Goal: Task Accomplishment & Management: Manage account settings

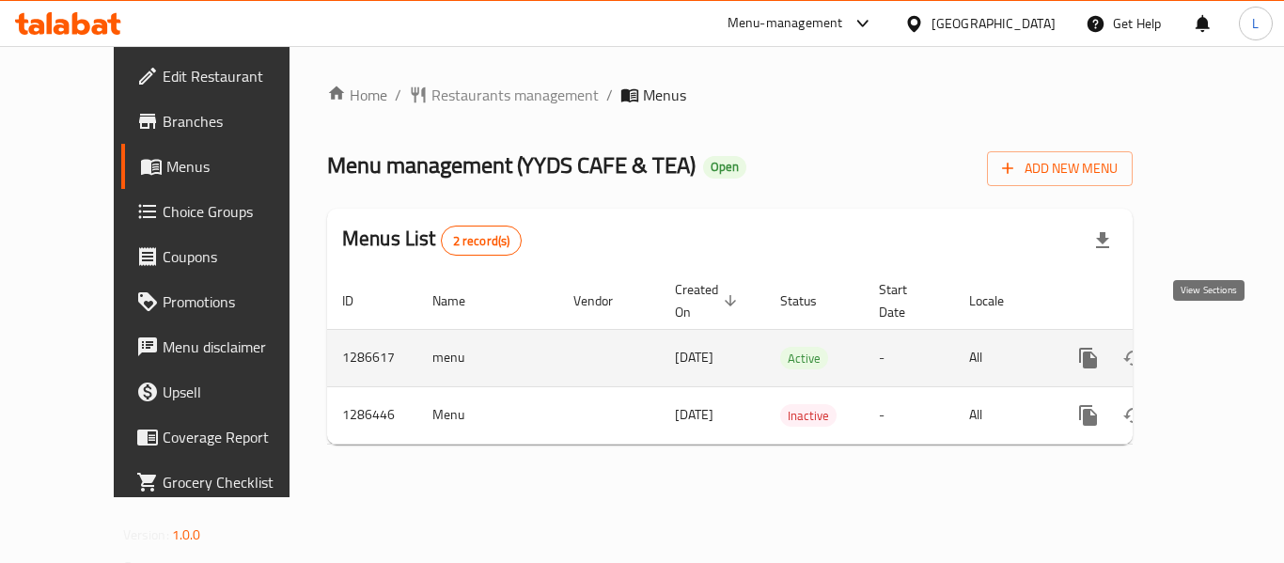
click at [1213, 347] on icon "enhanced table" at bounding box center [1223, 358] width 23 height 23
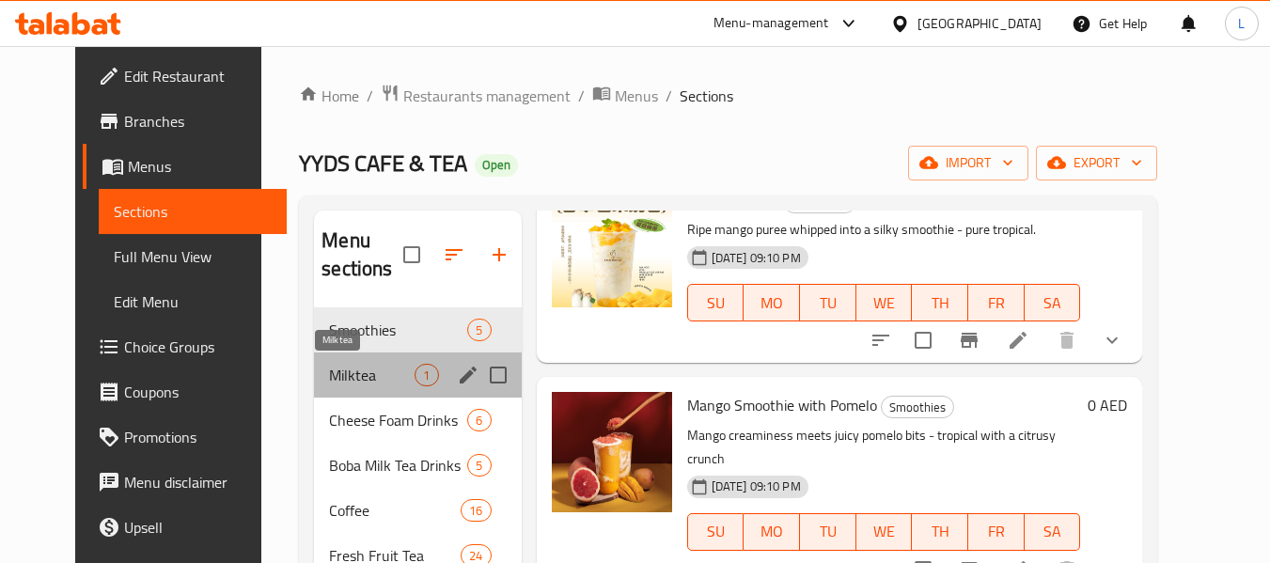
click at [329, 385] on span "Milktea" at bounding box center [372, 375] width 86 height 23
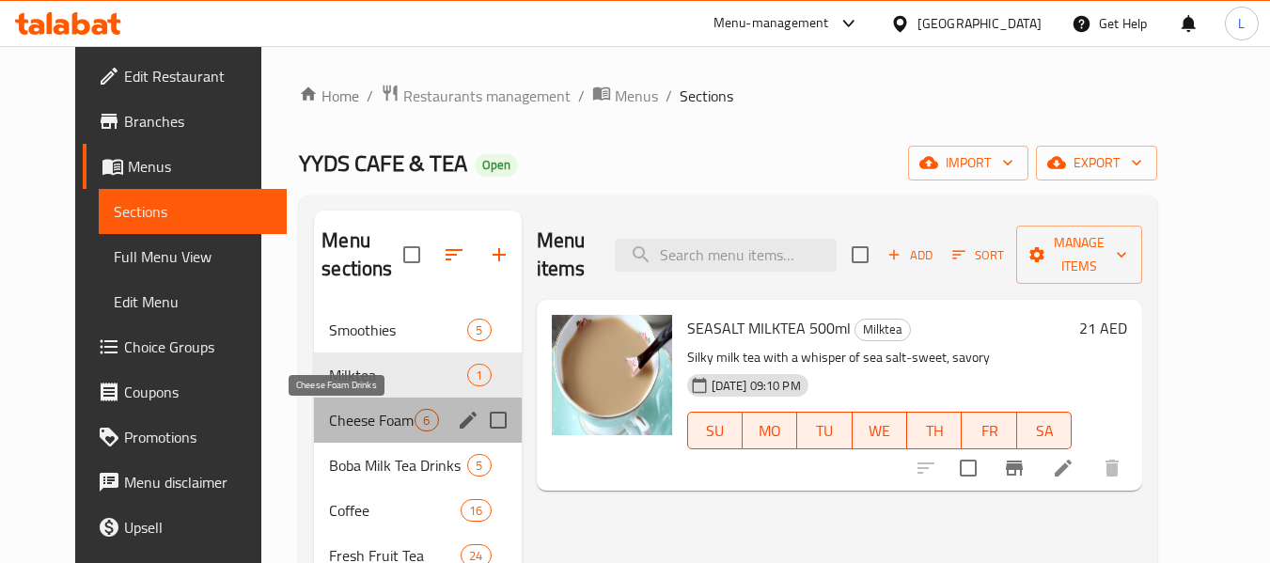
click at [340, 425] on span "Cheese Foam Drinks" at bounding box center [372, 420] width 86 height 23
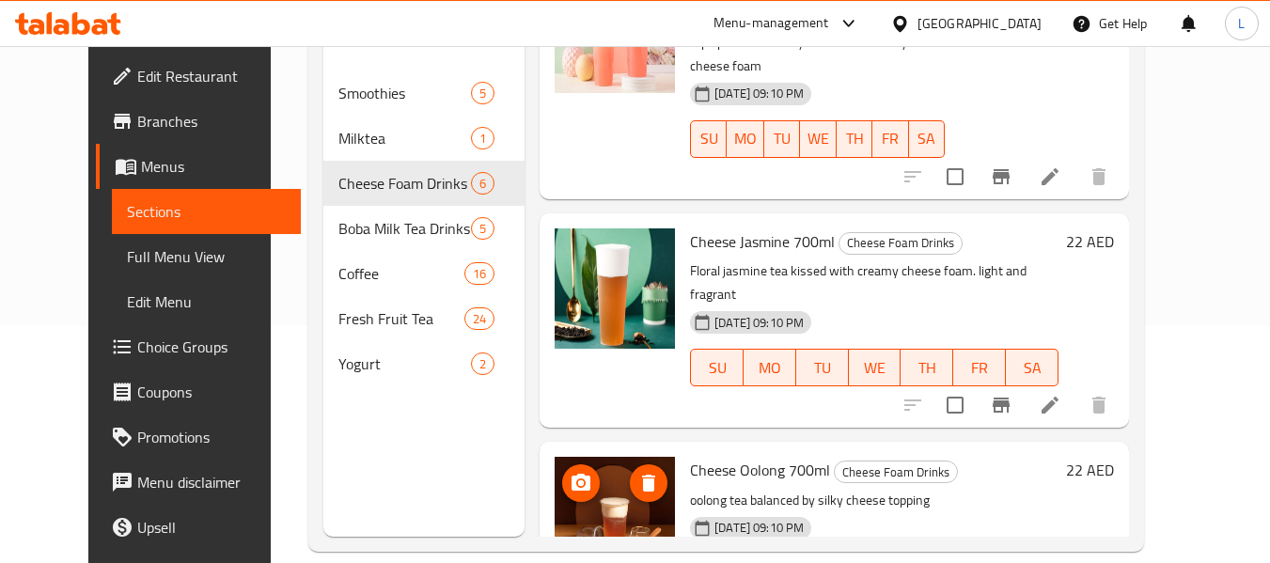
scroll to position [263, 0]
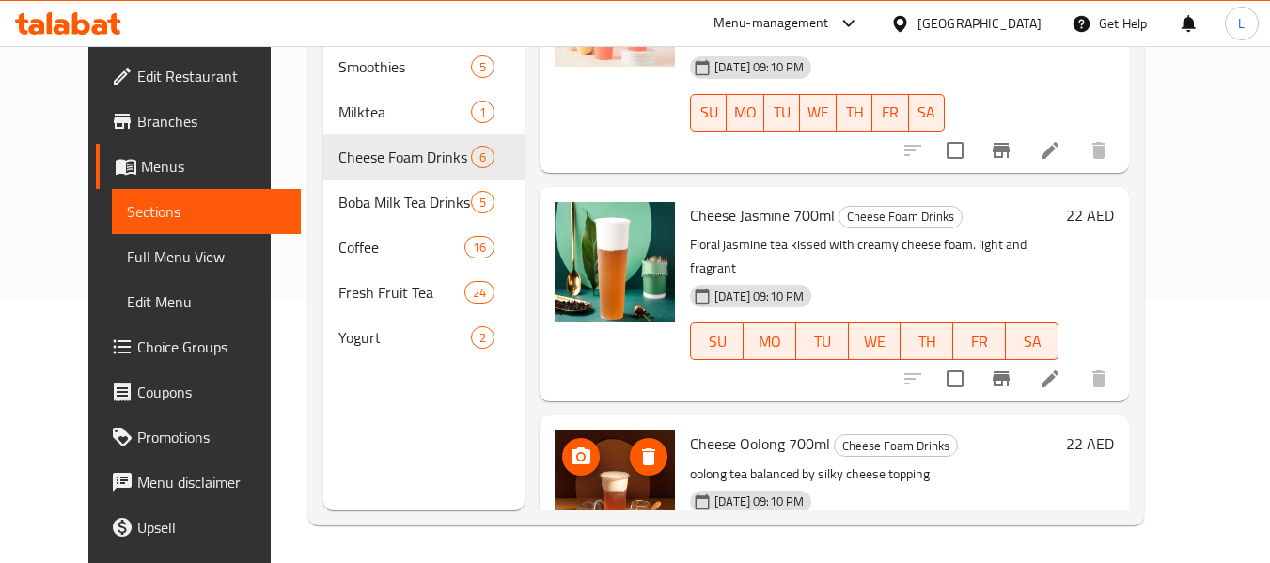
click at [576, 430] on img at bounding box center [615, 490] width 120 height 120
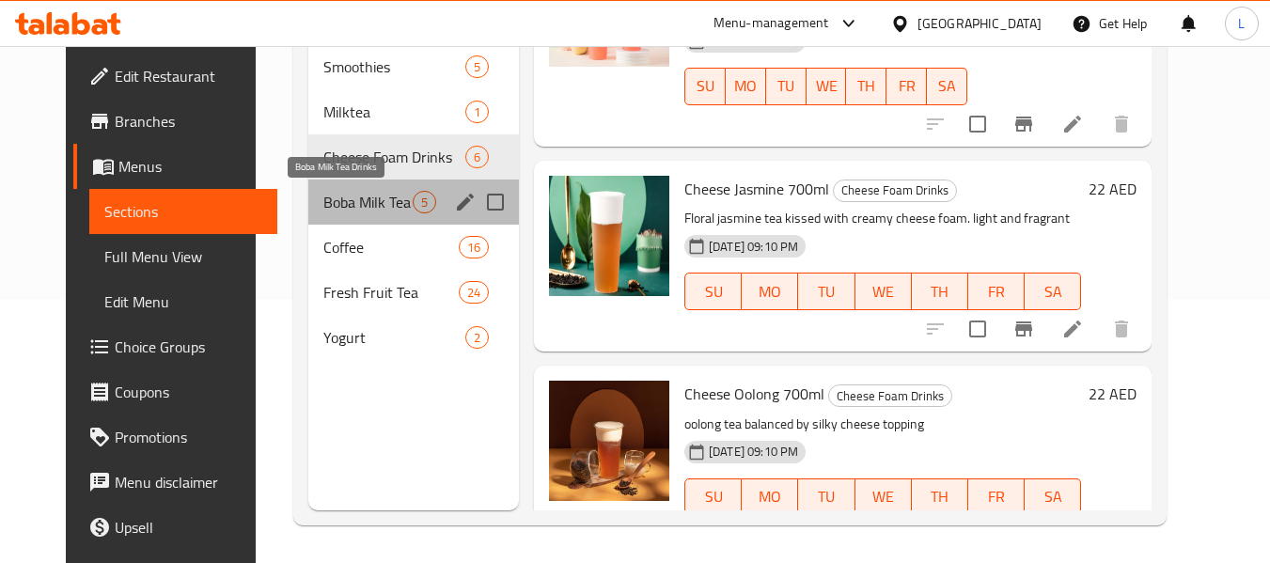
click at [353, 194] on span "Boba Milk Tea Drinks" at bounding box center [367, 202] width 89 height 23
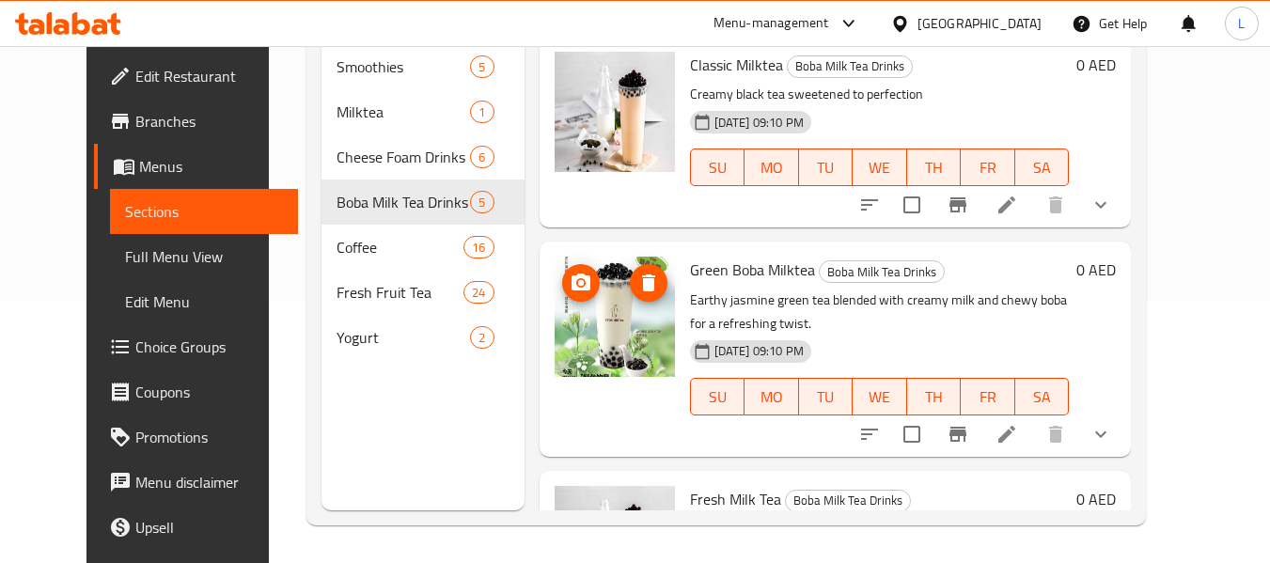
scroll to position [562, 0]
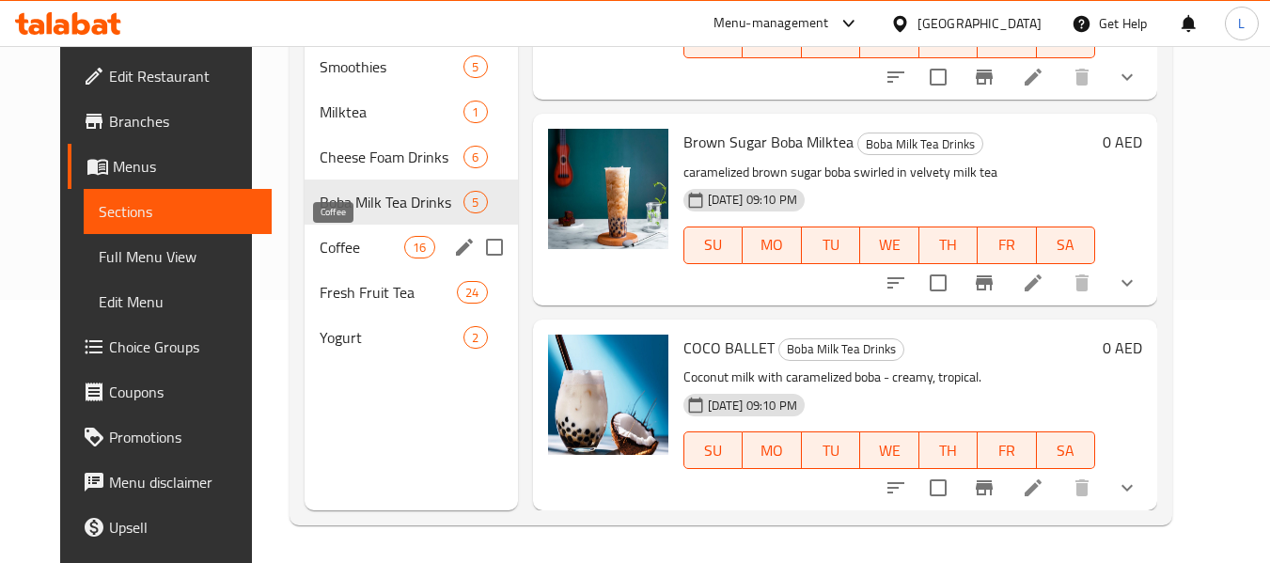
click at [336, 223] on div "Boba Milk Tea Drinks 5" at bounding box center [411, 202] width 213 height 45
click at [336, 255] on span "Coffee" at bounding box center [363, 247] width 86 height 23
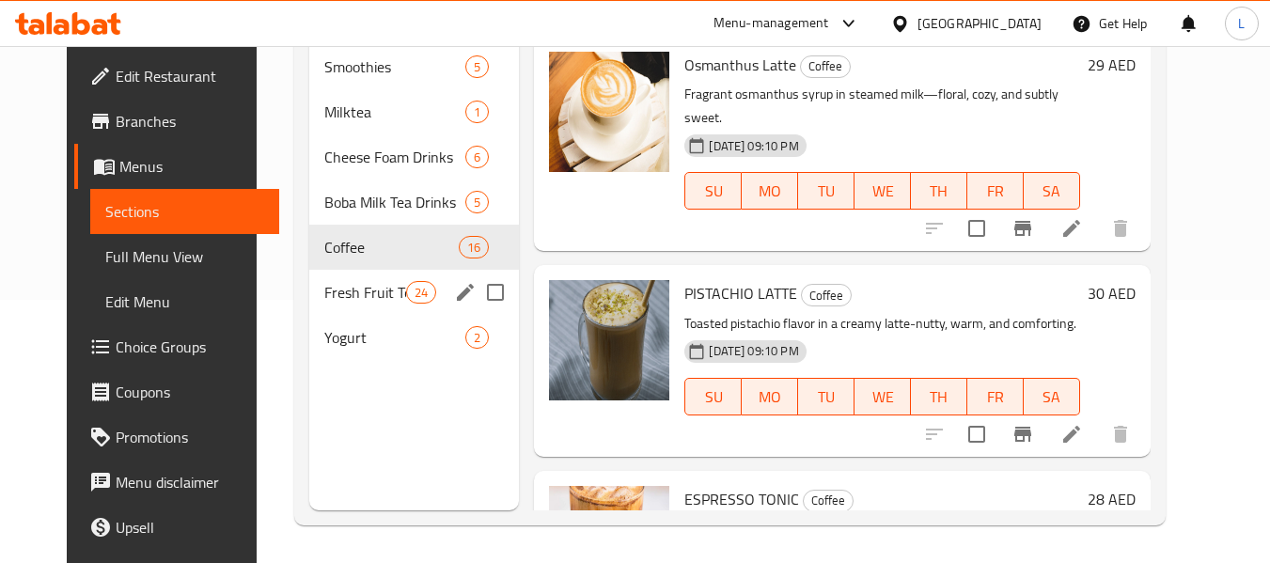
click at [345, 305] on div "Fresh Fruit Tea 24" at bounding box center [414, 292] width 211 height 45
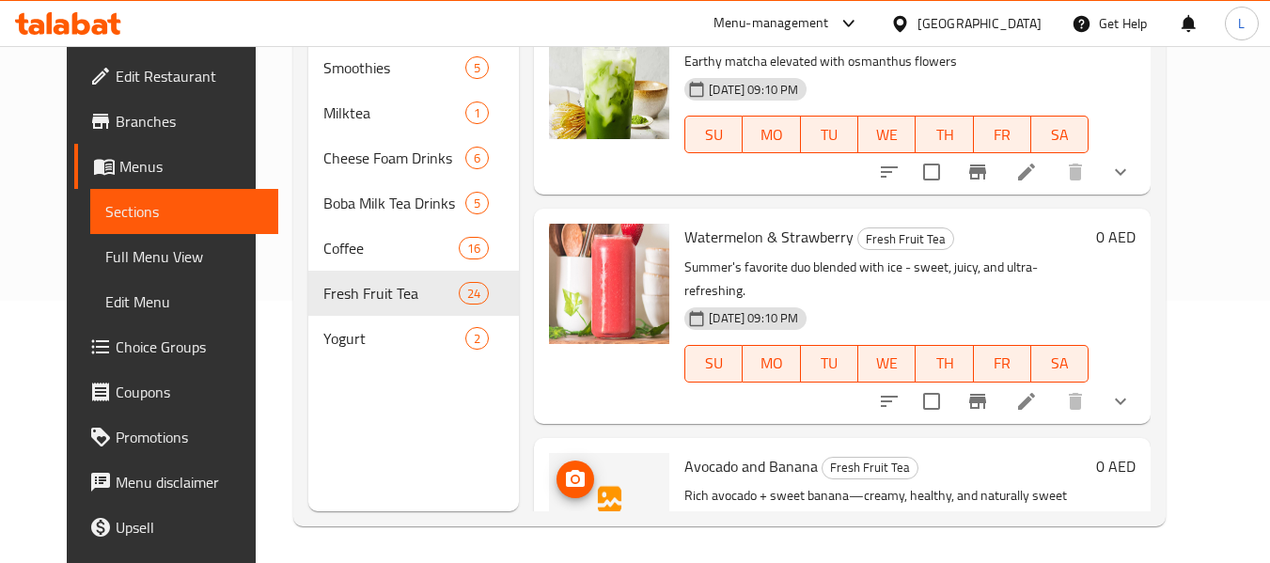
scroll to position [263, 0]
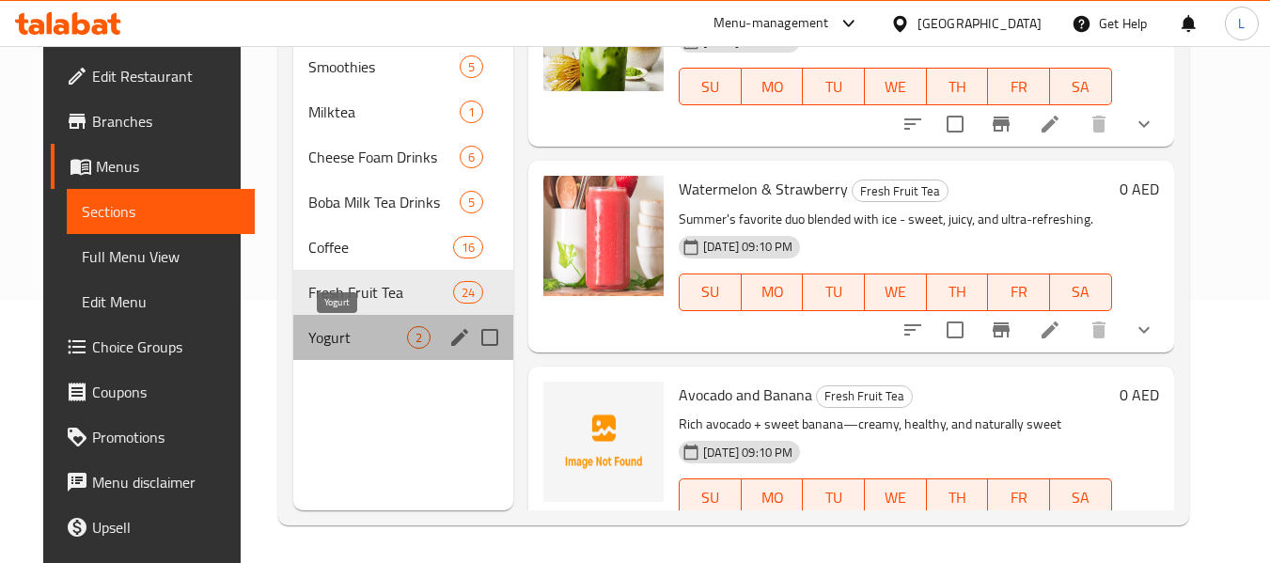
click at [336, 331] on span "Yogurt" at bounding box center [357, 337] width 99 height 23
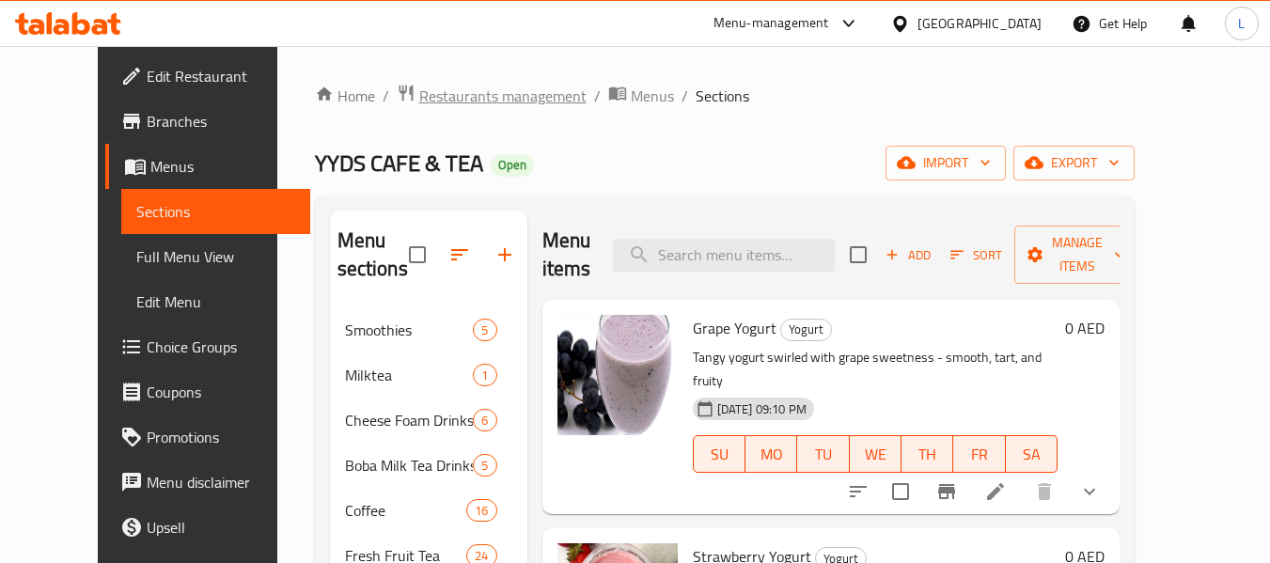
click at [433, 99] on span "Restaurants management" at bounding box center [502, 96] width 167 height 23
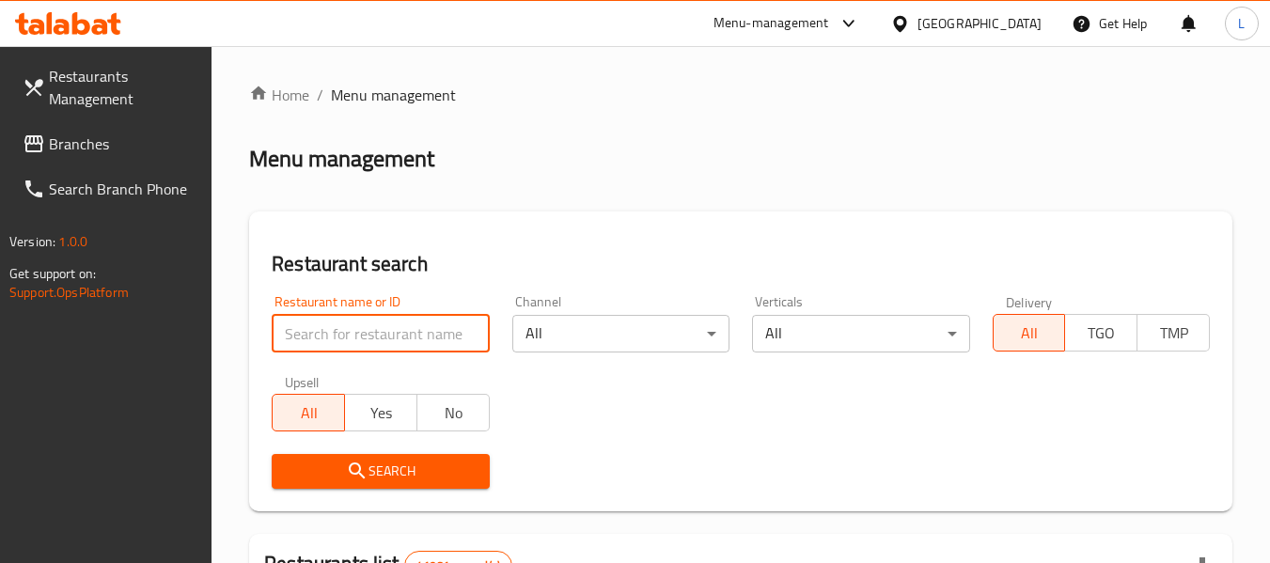
click at [338, 319] on input "search" at bounding box center [380, 334] width 217 height 38
paste input "695528"
type input "695528"
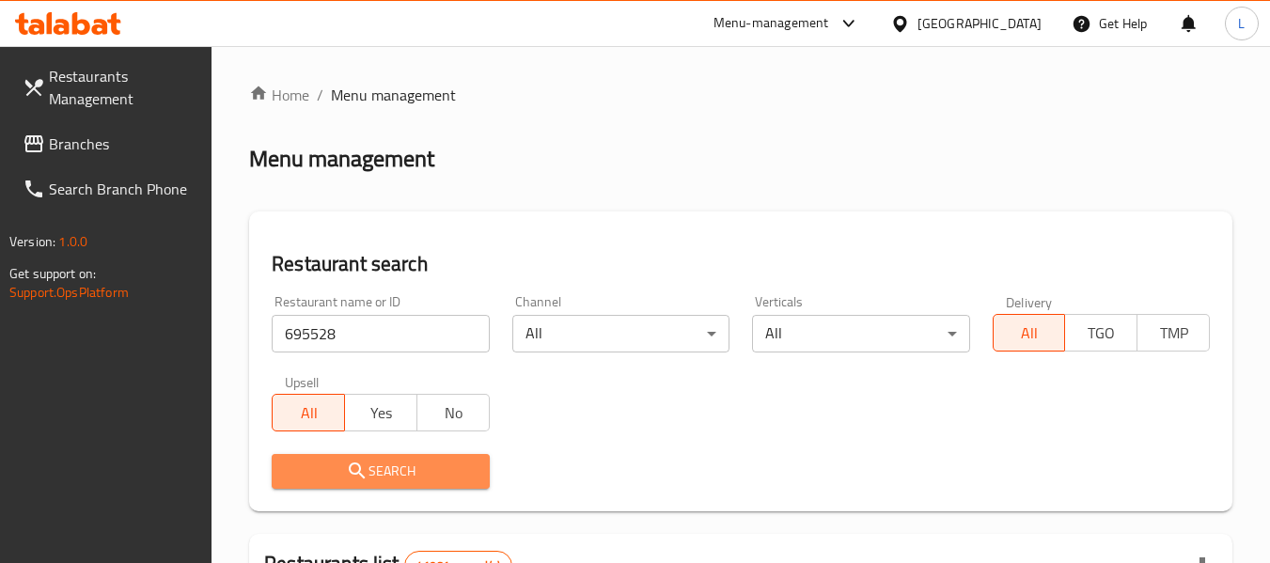
click at [359, 478] on icon "submit" at bounding box center [357, 471] width 23 height 23
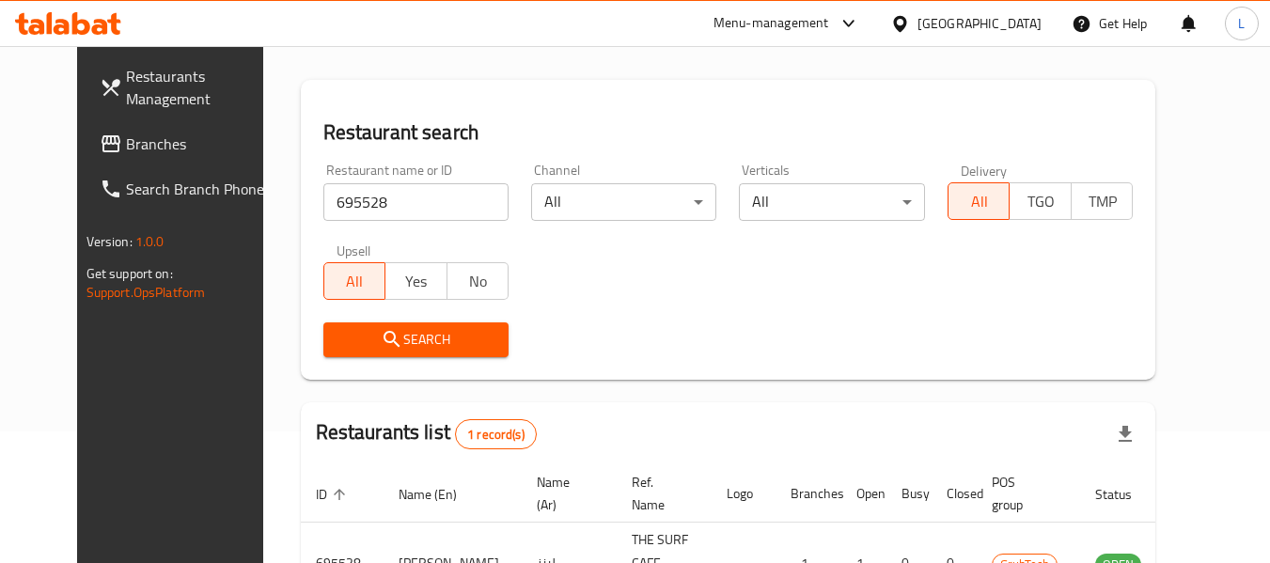
scroll to position [252, 0]
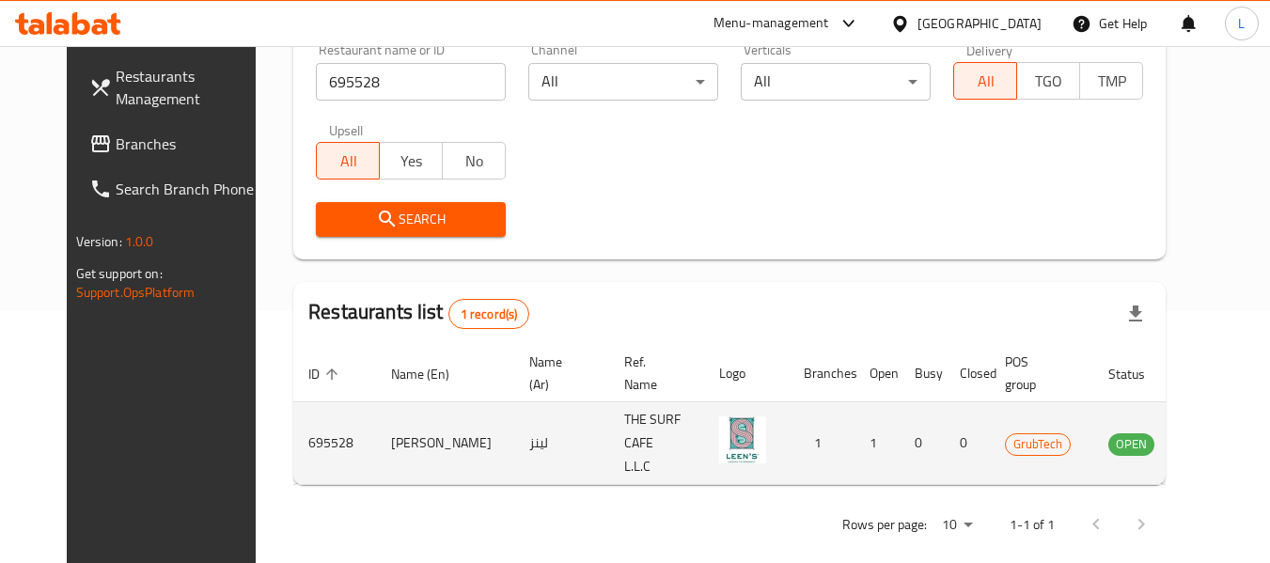
click at [1192, 440] on td "enhanced table" at bounding box center [1224, 443] width 65 height 83
click at [1207, 437] on icon "enhanced table" at bounding box center [1218, 443] width 23 height 23
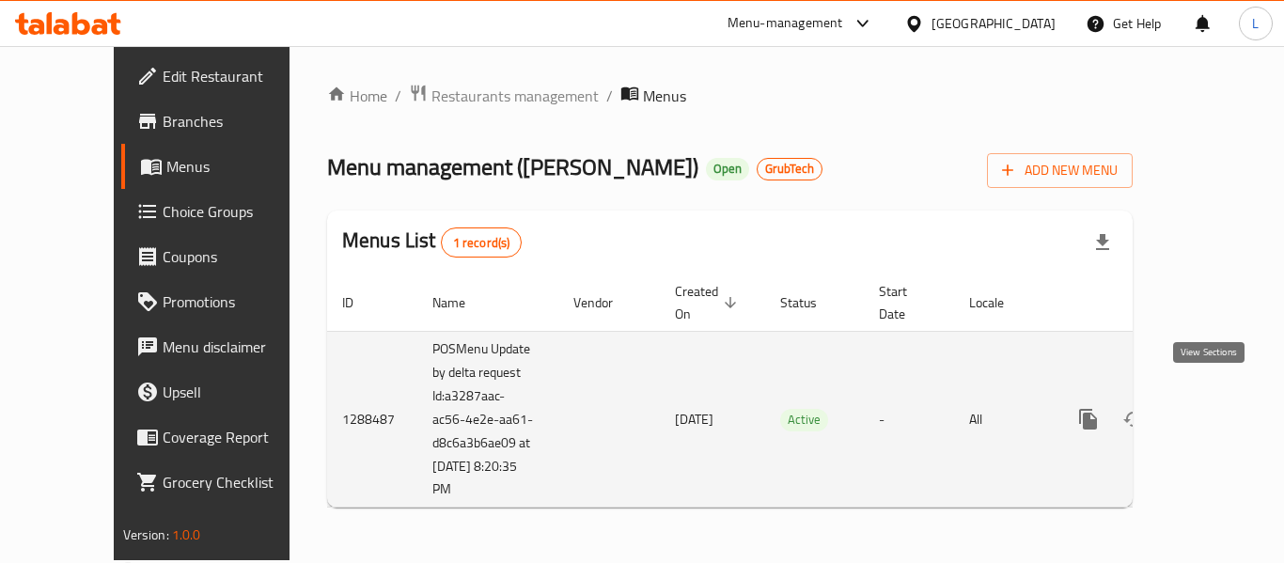
click at [1201, 414] on link "enhanced table" at bounding box center [1223, 419] width 45 height 45
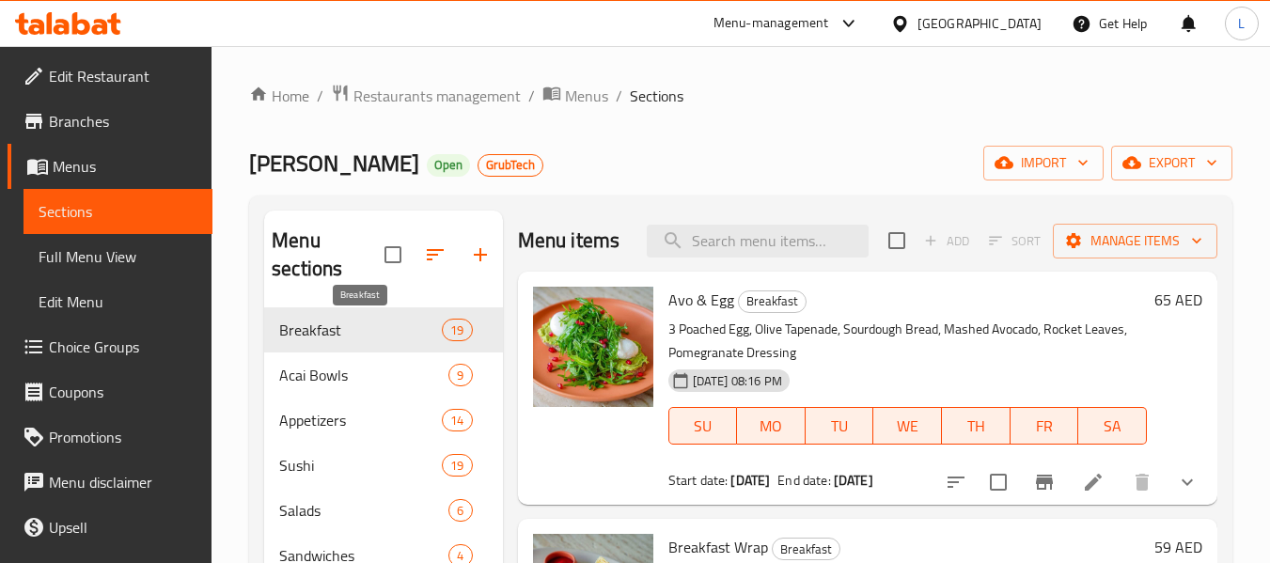
click at [421, 337] on span "Breakfast" at bounding box center [360, 330] width 163 height 23
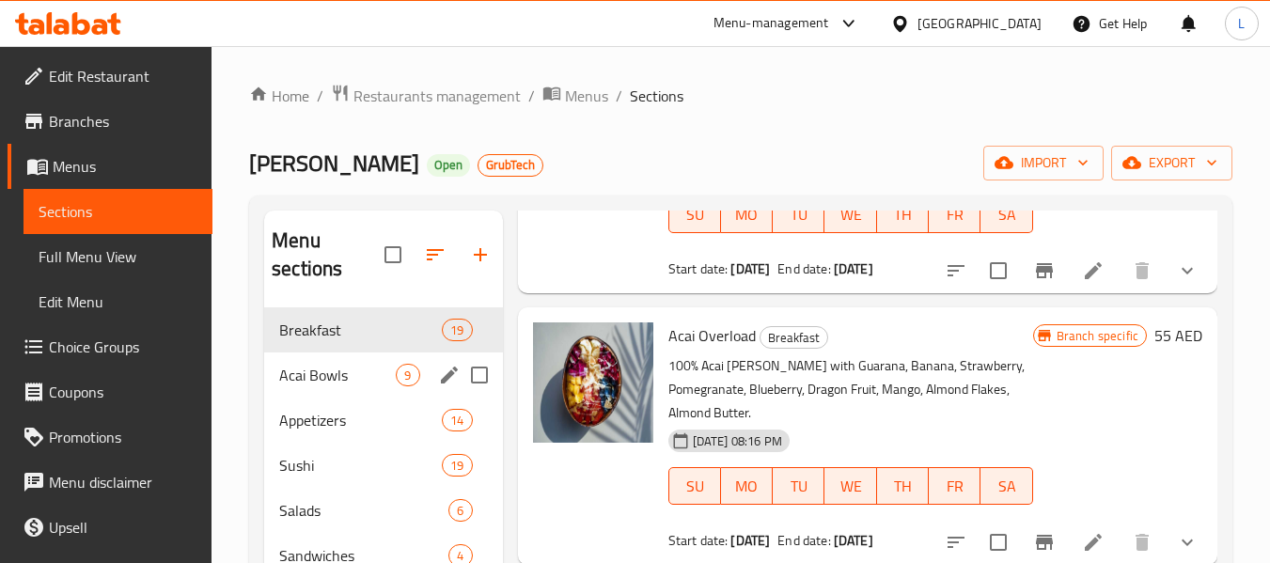
click at [289, 396] on div "Acai Bowls 9" at bounding box center [383, 374] width 238 height 45
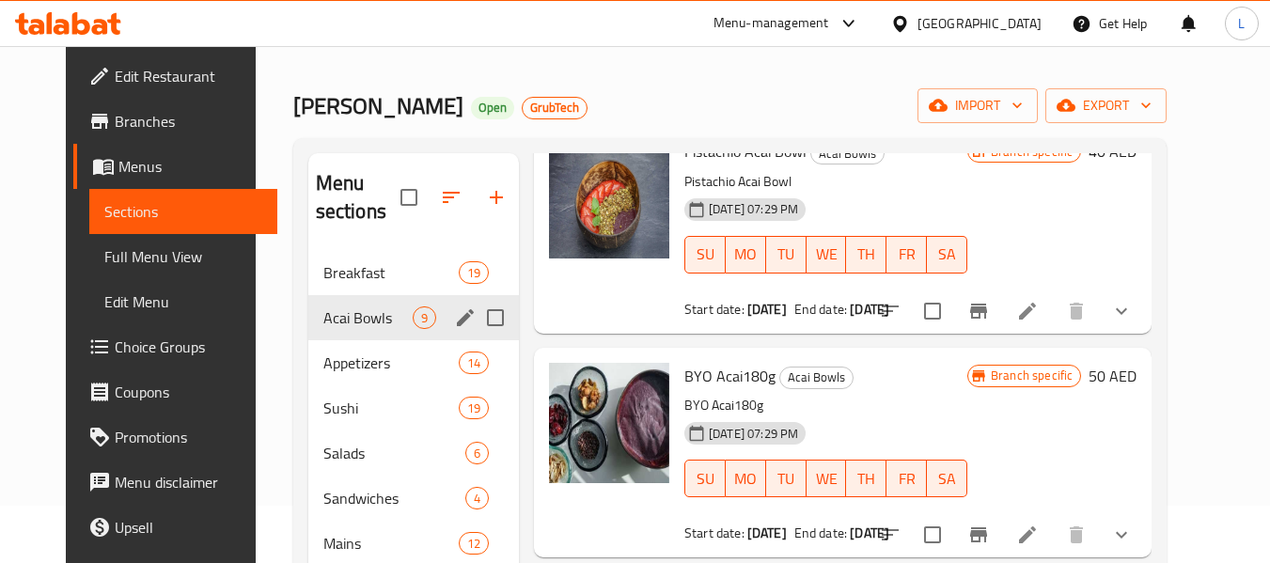
scroll to position [56, 0]
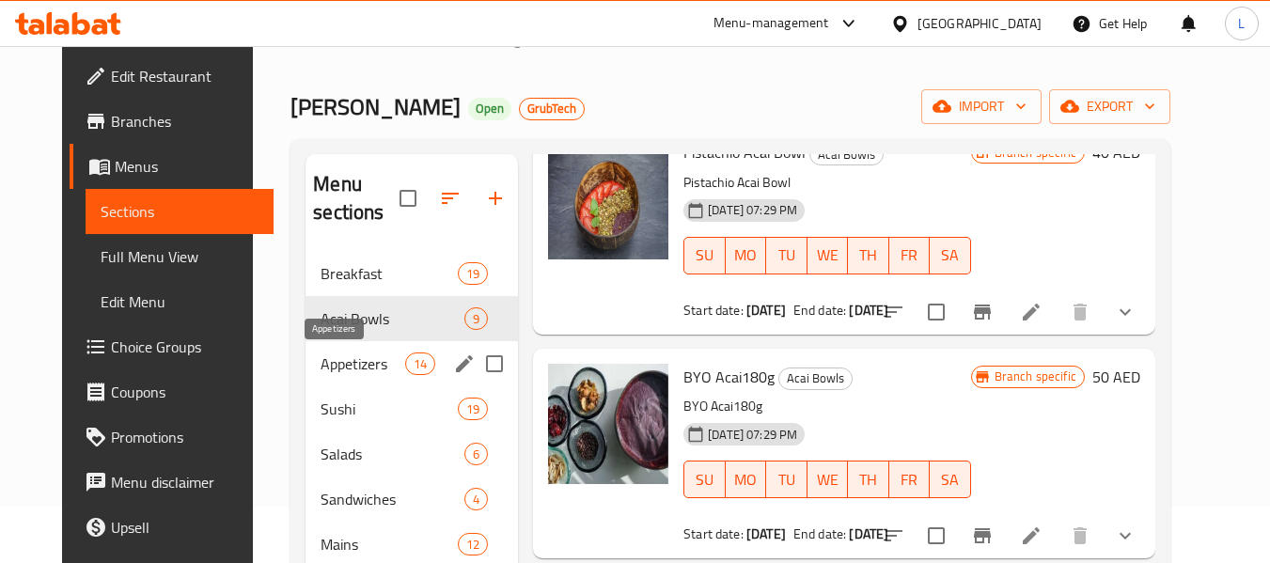
click at [326, 367] on span "Appetizers" at bounding box center [363, 363] width 85 height 23
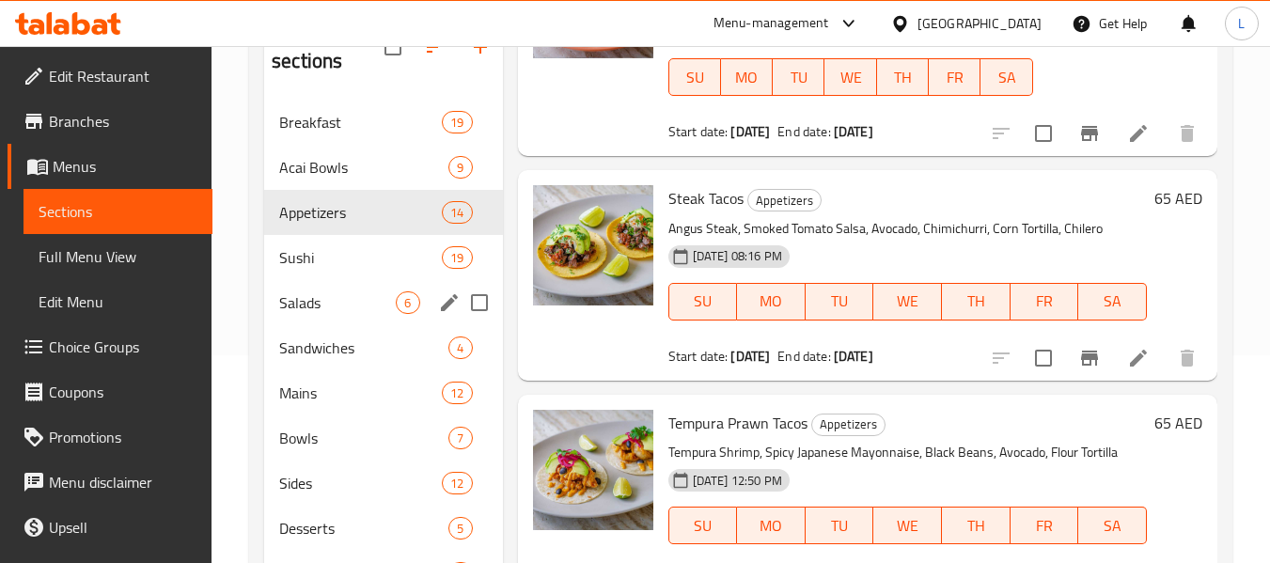
scroll to position [150, 0]
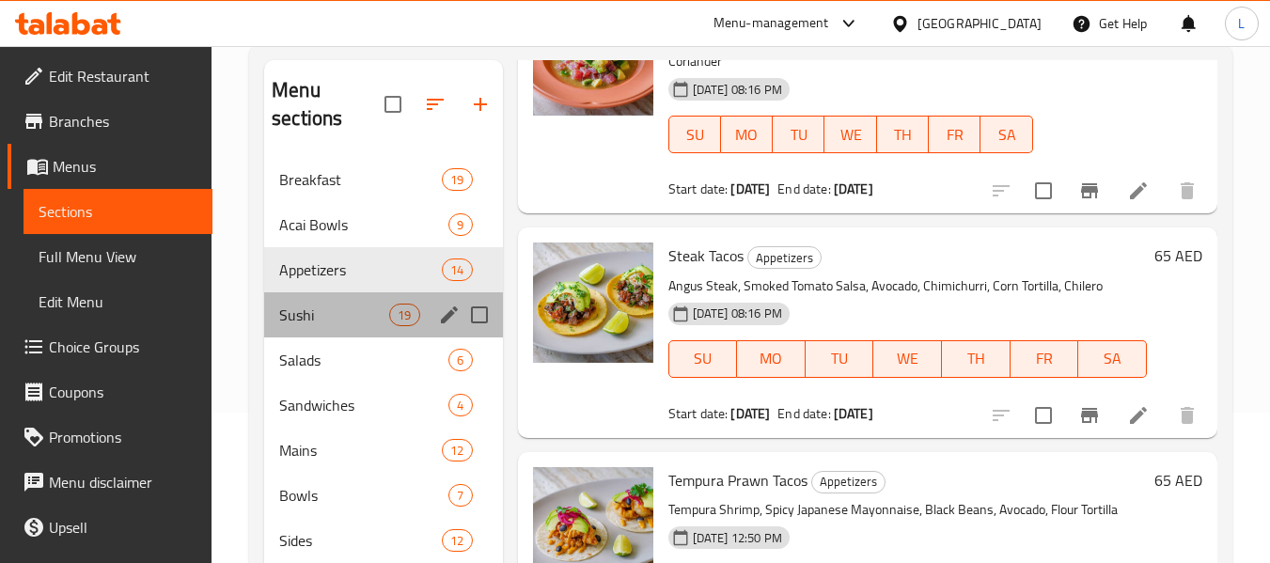
click at [321, 299] on div "Sushi 19" at bounding box center [383, 314] width 238 height 45
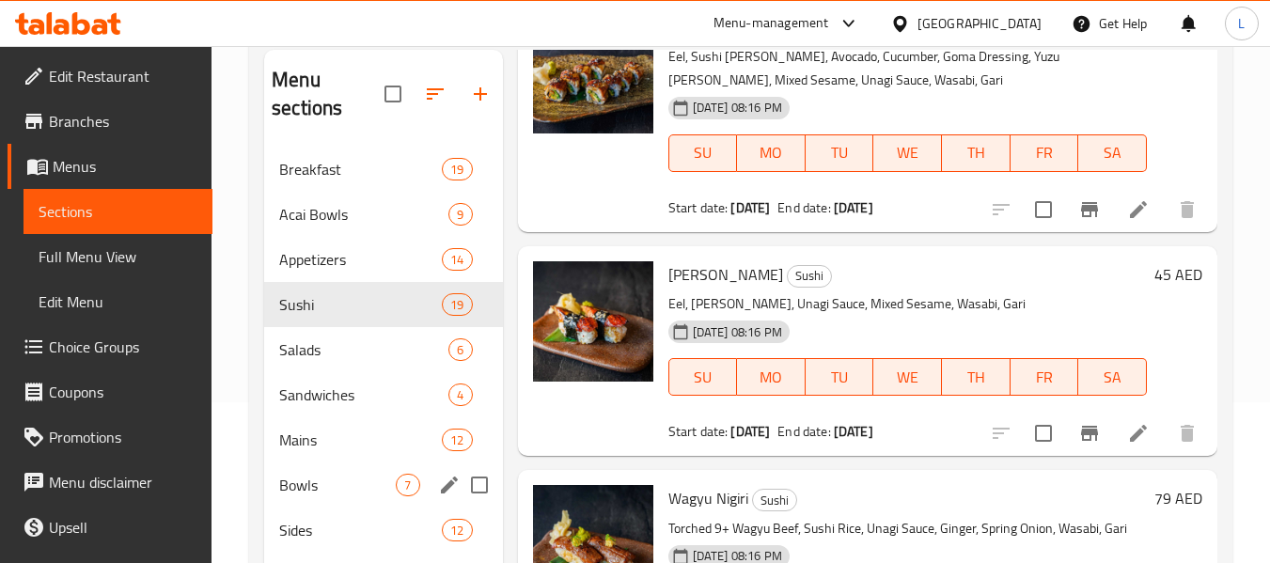
scroll to position [150, 0]
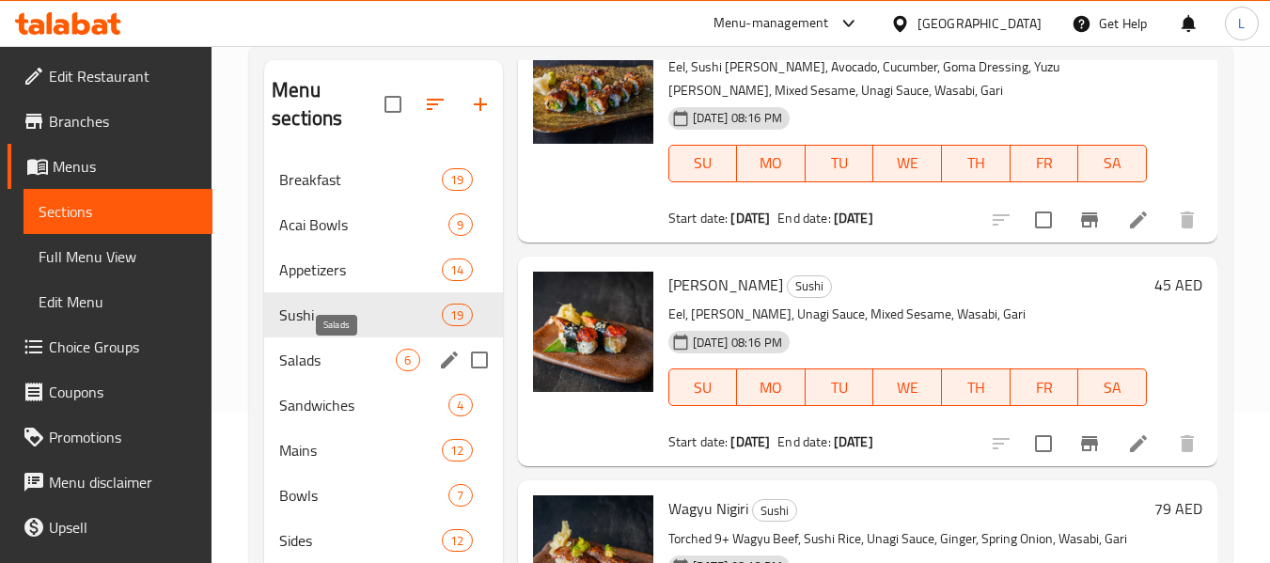
click at [307, 349] on span "Salads" at bounding box center [337, 360] width 117 height 23
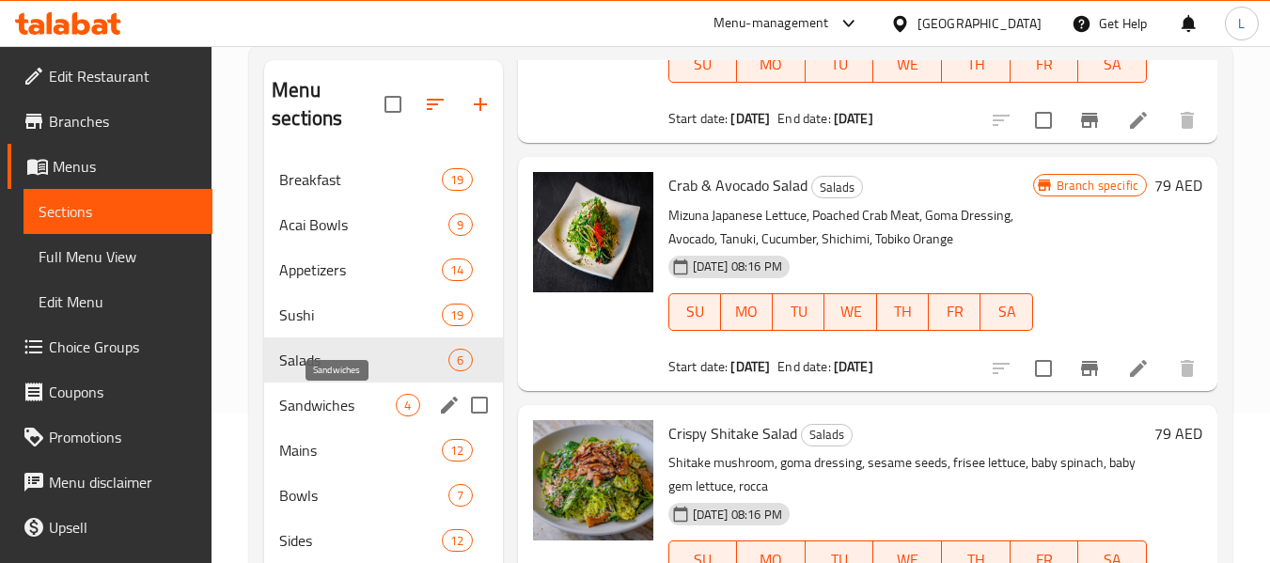
click at [300, 400] on span "Sandwiches" at bounding box center [337, 405] width 117 height 23
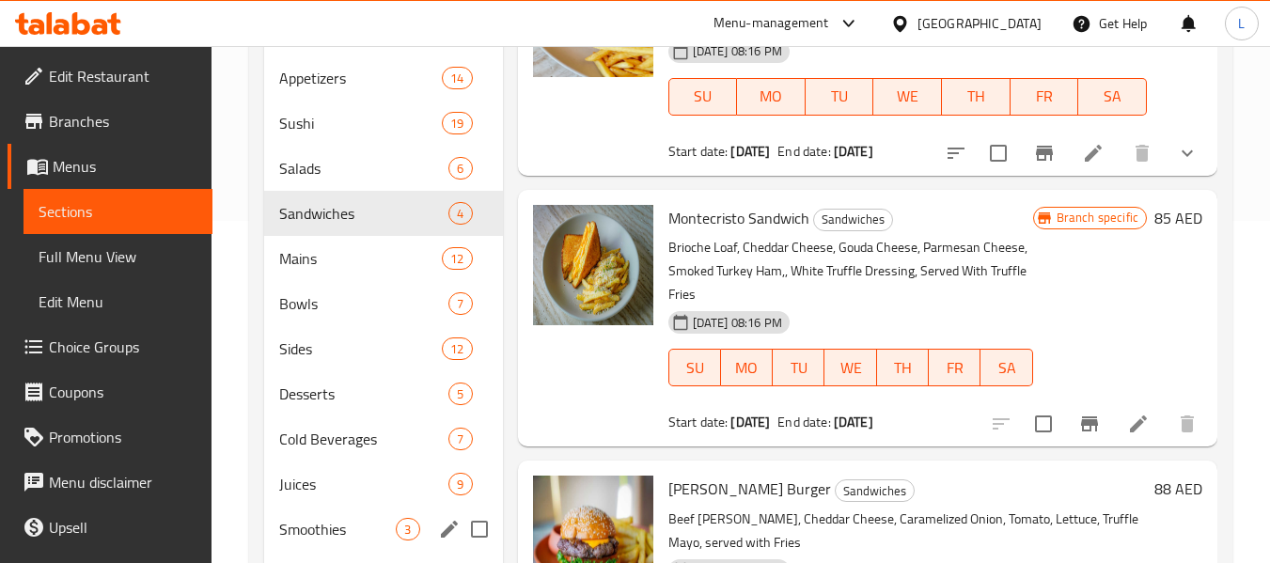
scroll to position [338, 0]
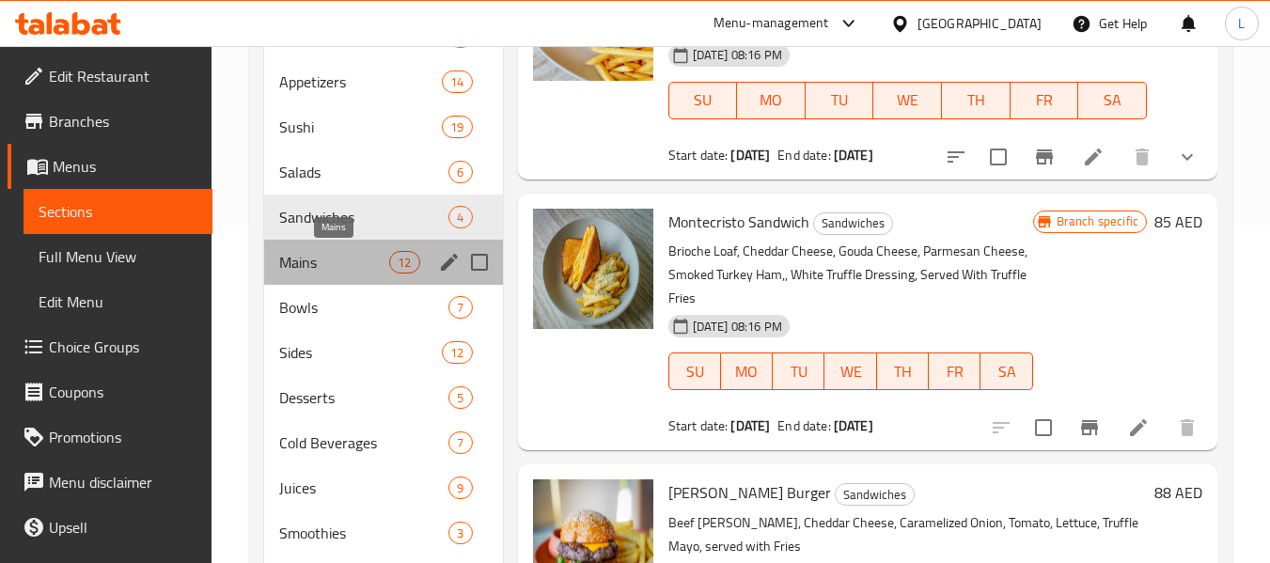
click at [334, 265] on span "Mains" at bounding box center [334, 262] width 110 height 23
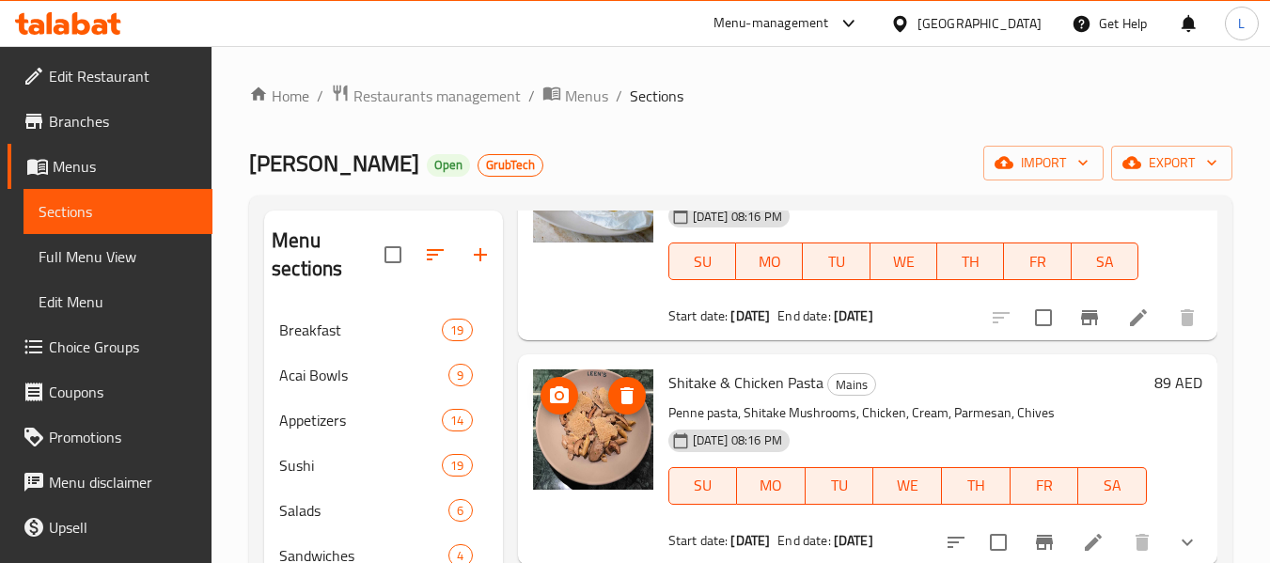
scroll to position [526, 0]
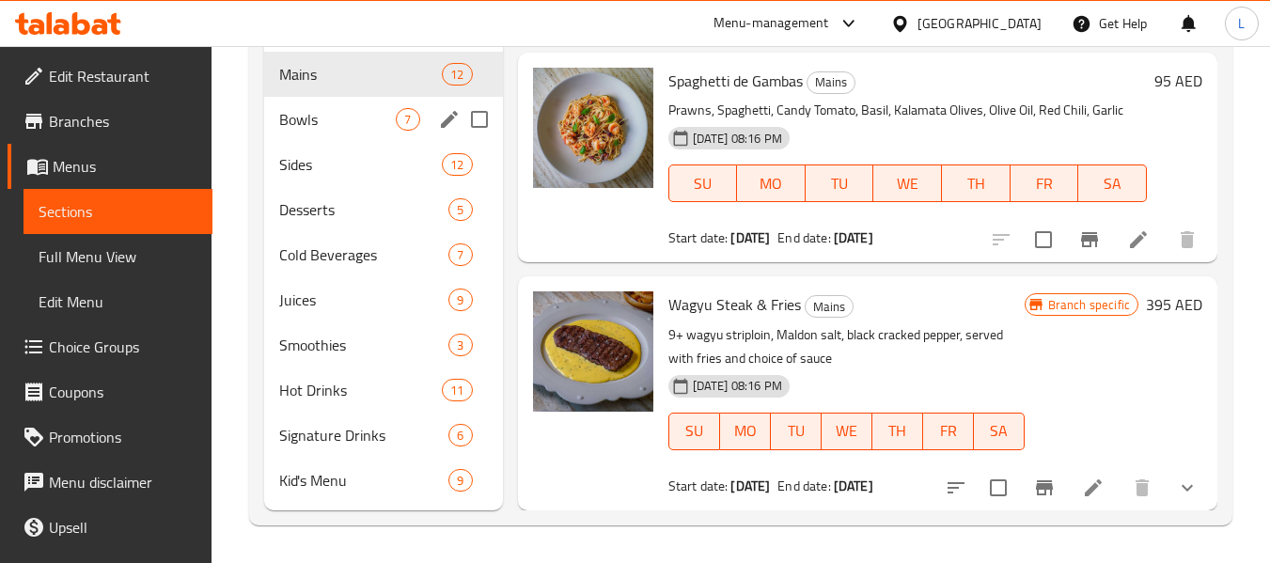
click at [345, 132] on div "Bowls 7" at bounding box center [383, 119] width 238 height 45
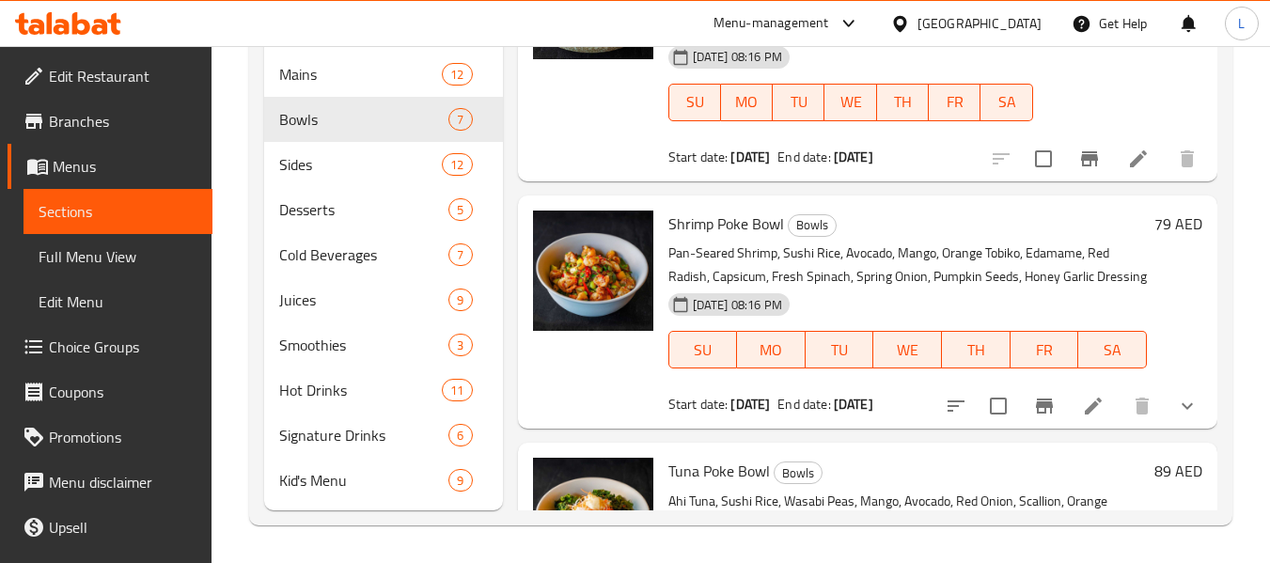
scroll to position [1006, 0]
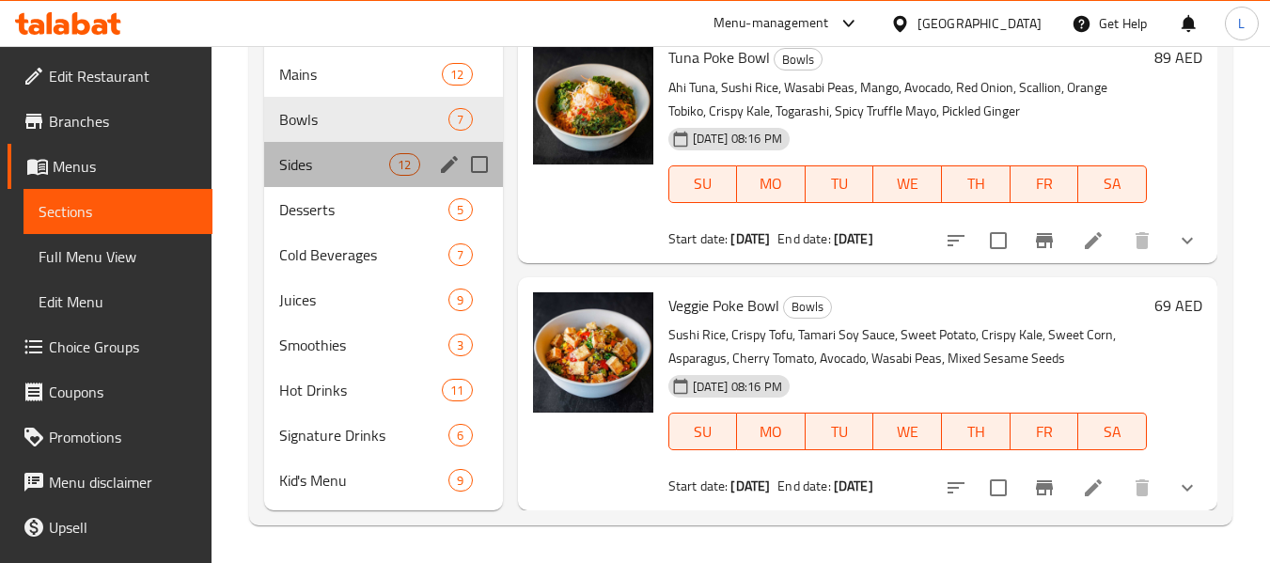
click at [303, 178] on div "Sides 12" at bounding box center [383, 164] width 238 height 45
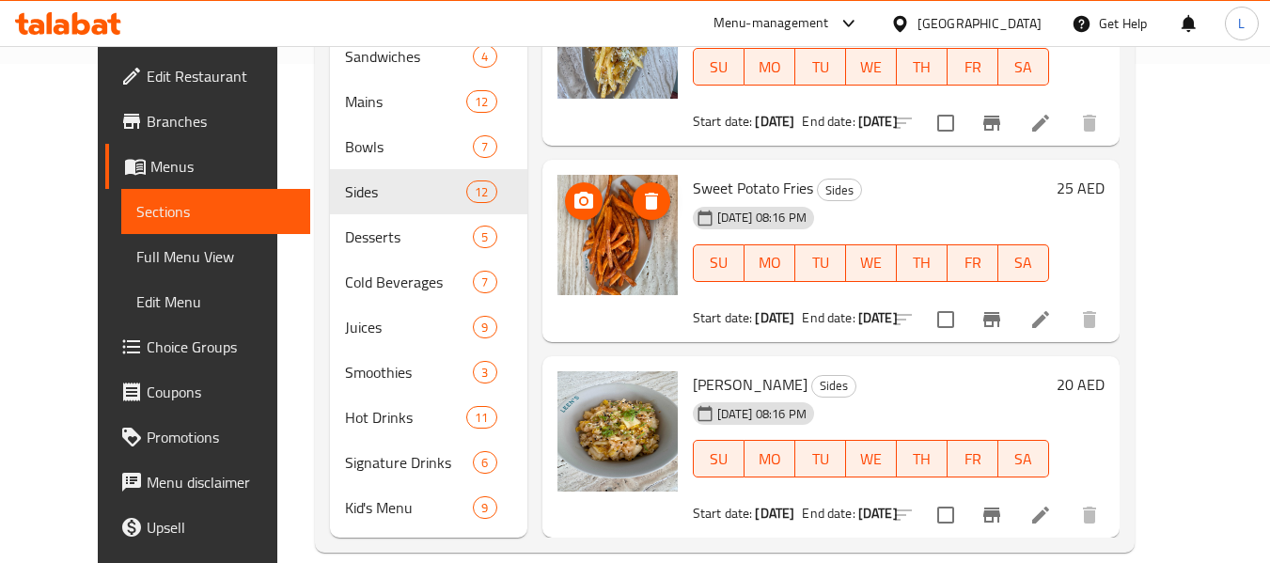
scroll to position [526, 0]
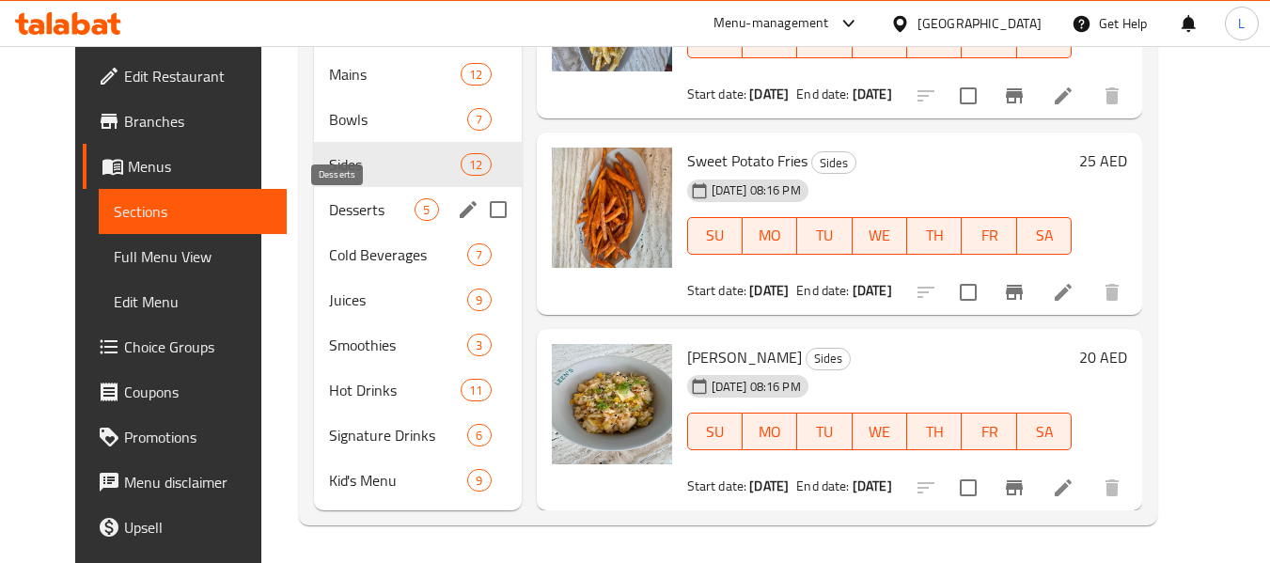
click at [336, 209] on span "Desserts" at bounding box center [372, 209] width 86 height 23
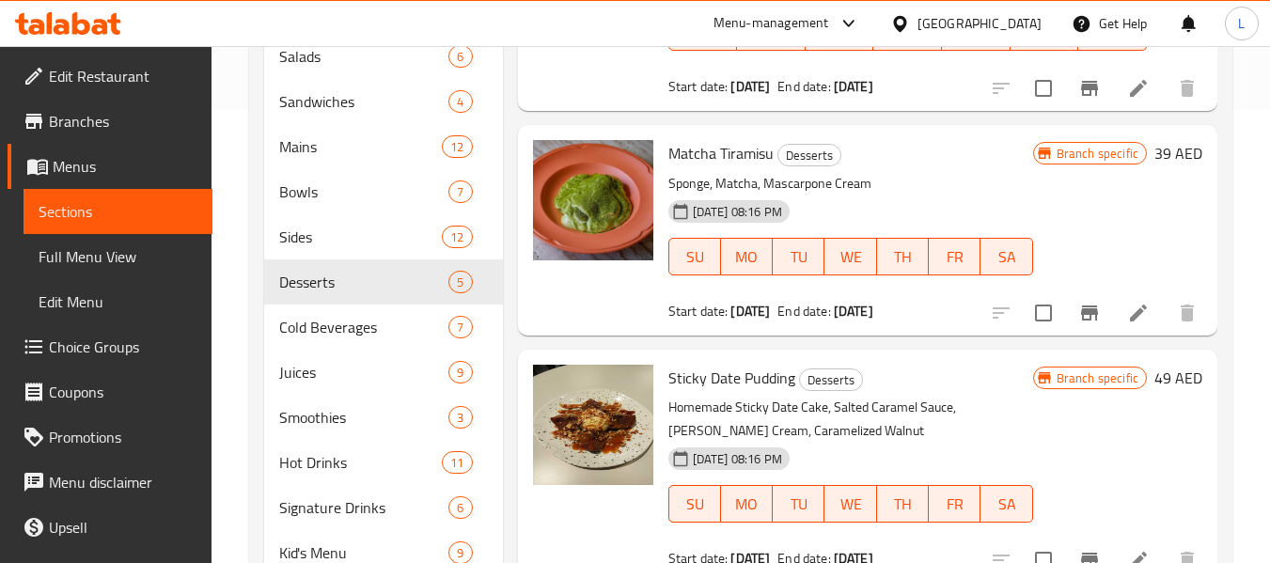
scroll to position [526, 0]
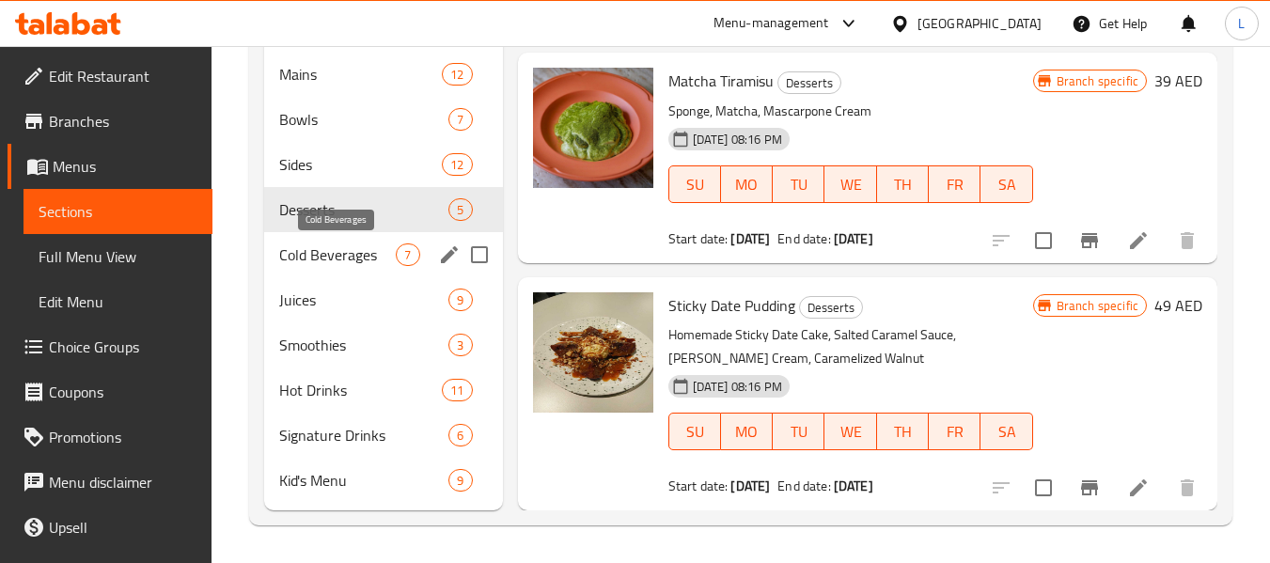
click at [308, 265] on span "Cold Beverages" at bounding box center [337, 254] width 117 height 23
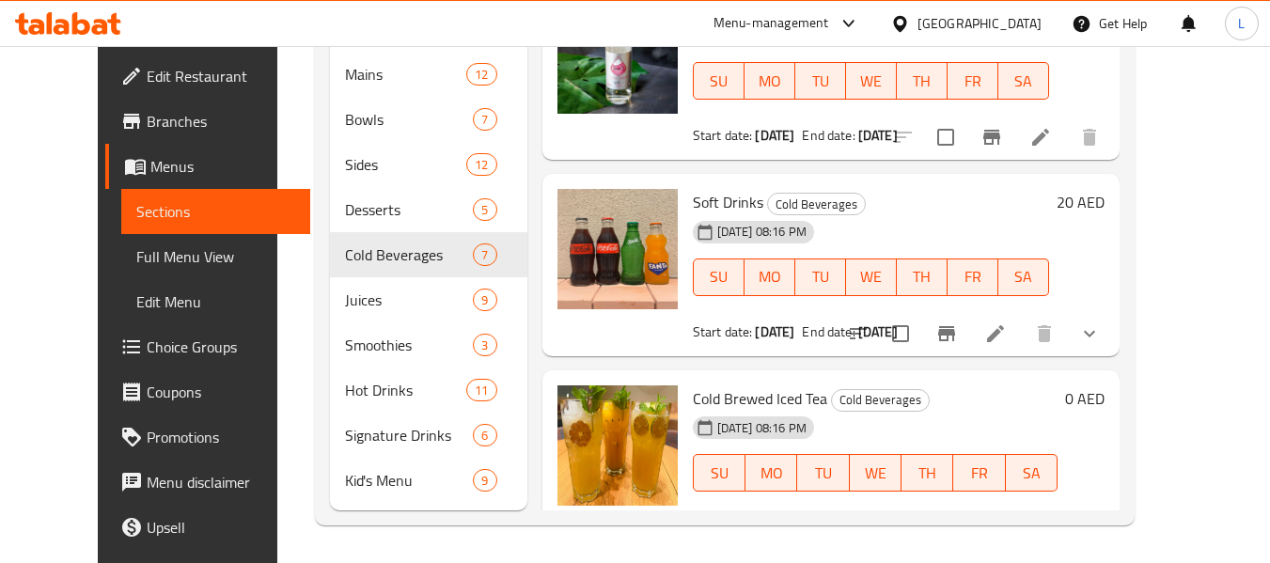
scroll to position [176, 0]
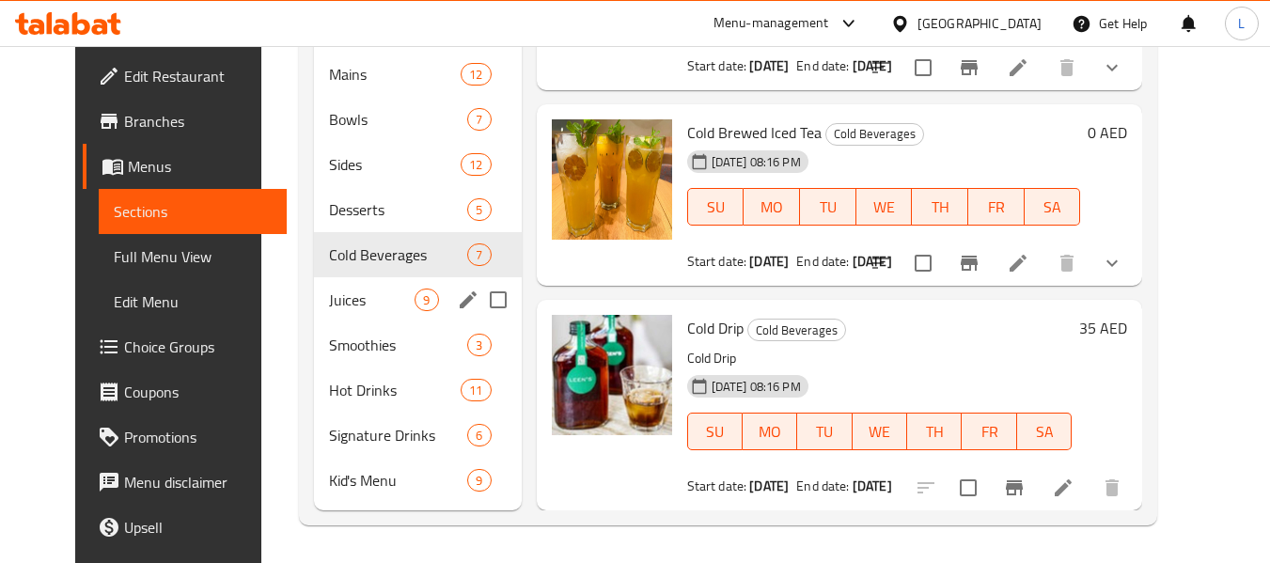
click at [336, 309] on span "Juices" at bounding box center [372, 300] width 86 height 23
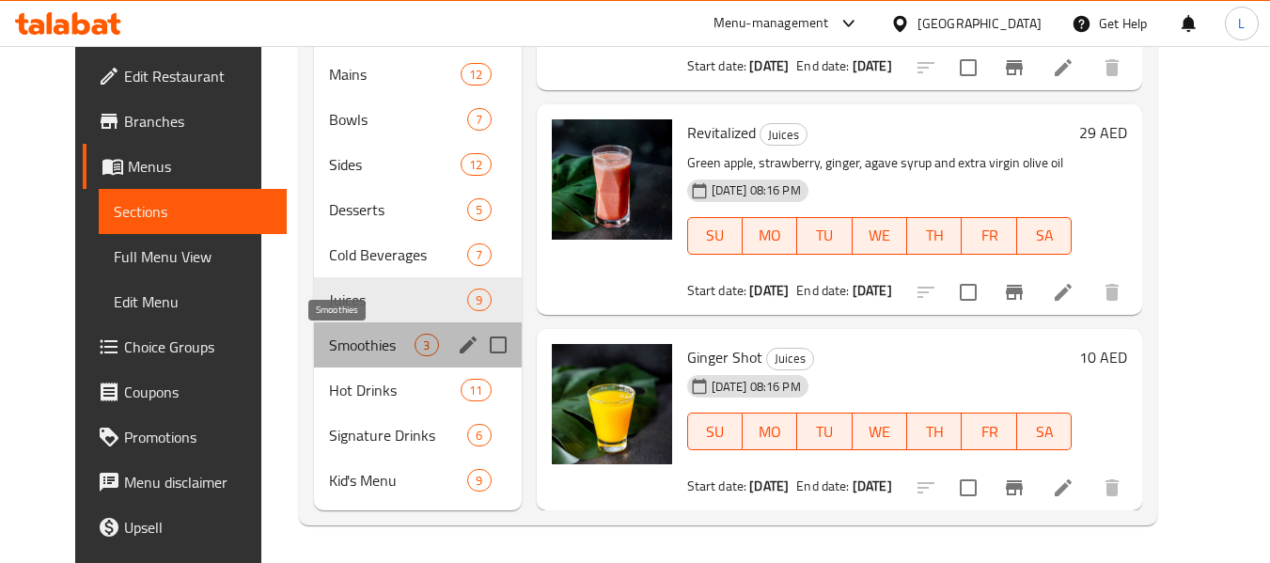
click at [329, 338] on span "Smoothies" at bounding box center [372, 345] width 86 height 23
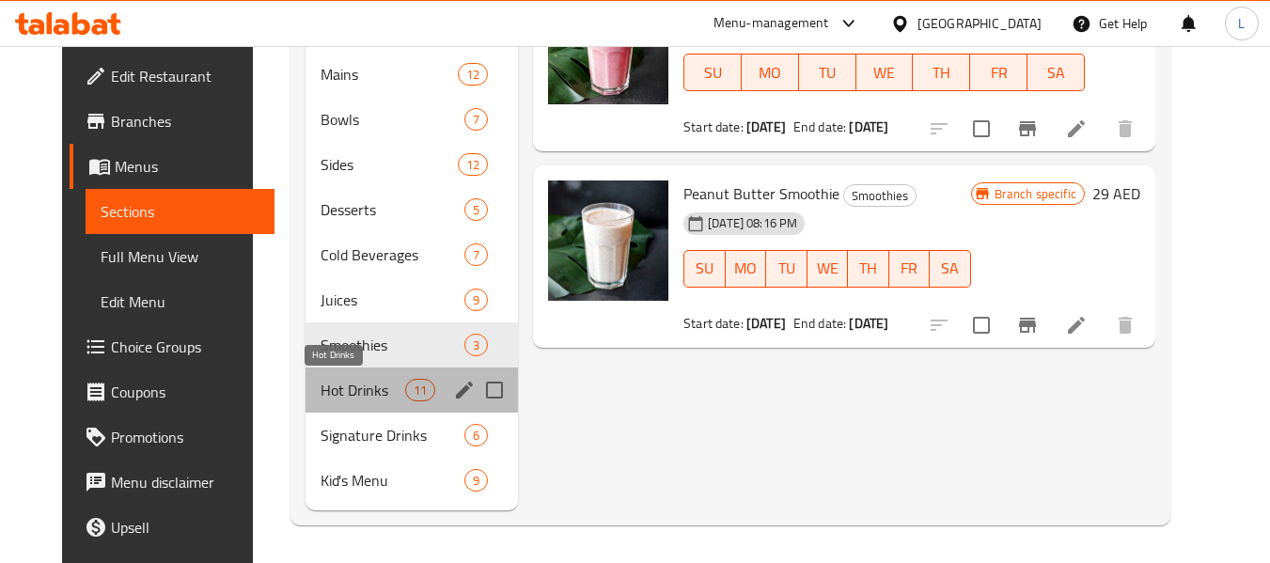
click at [321, 383] on span "Hot Drinks" at bounding box center [363, 390] width 85 height 23
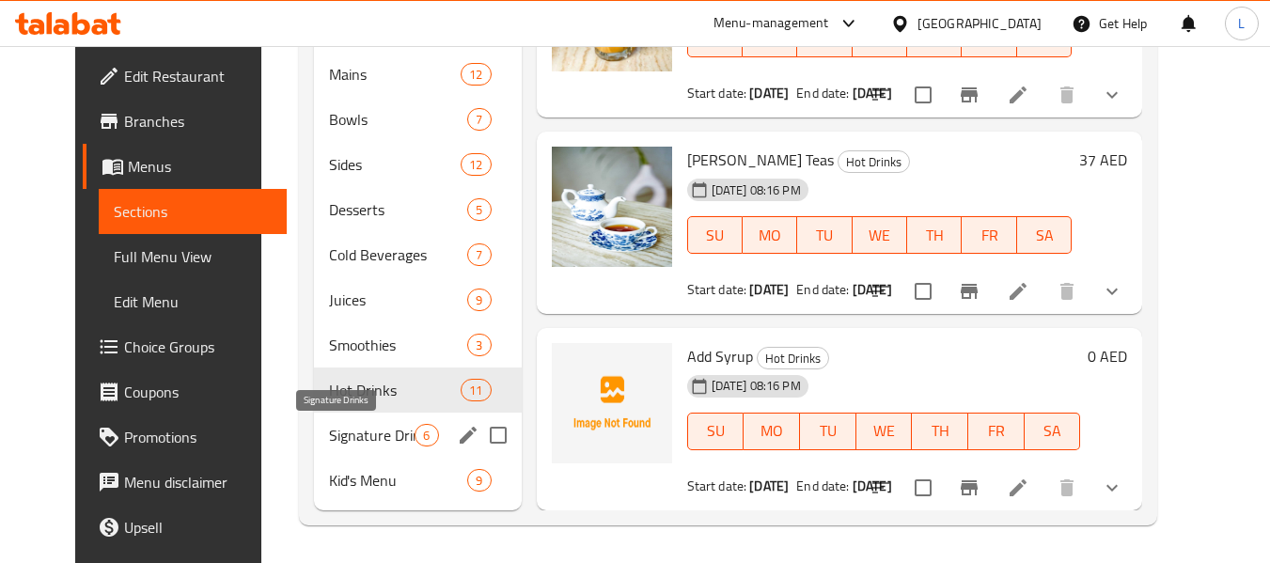
click at [329, 436] on span "Signature Drinks" at bounding box center [372, 435] width 86 height 23
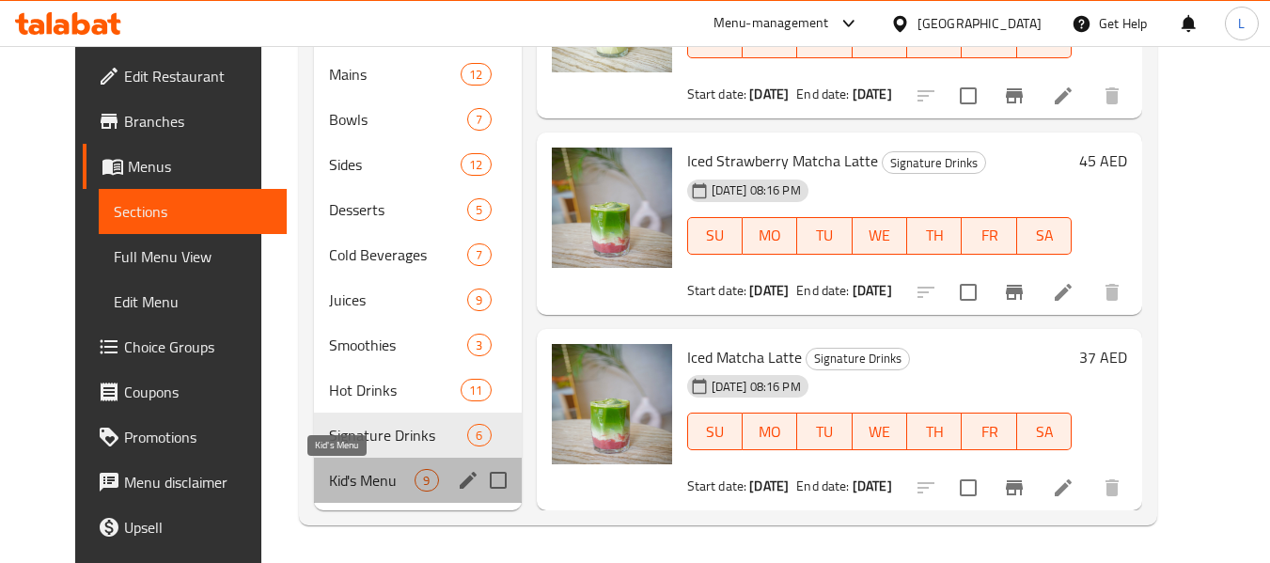
click at [345, 477] on span "Kid's Menu" at bounding box center [372, 480] width 86 height 23
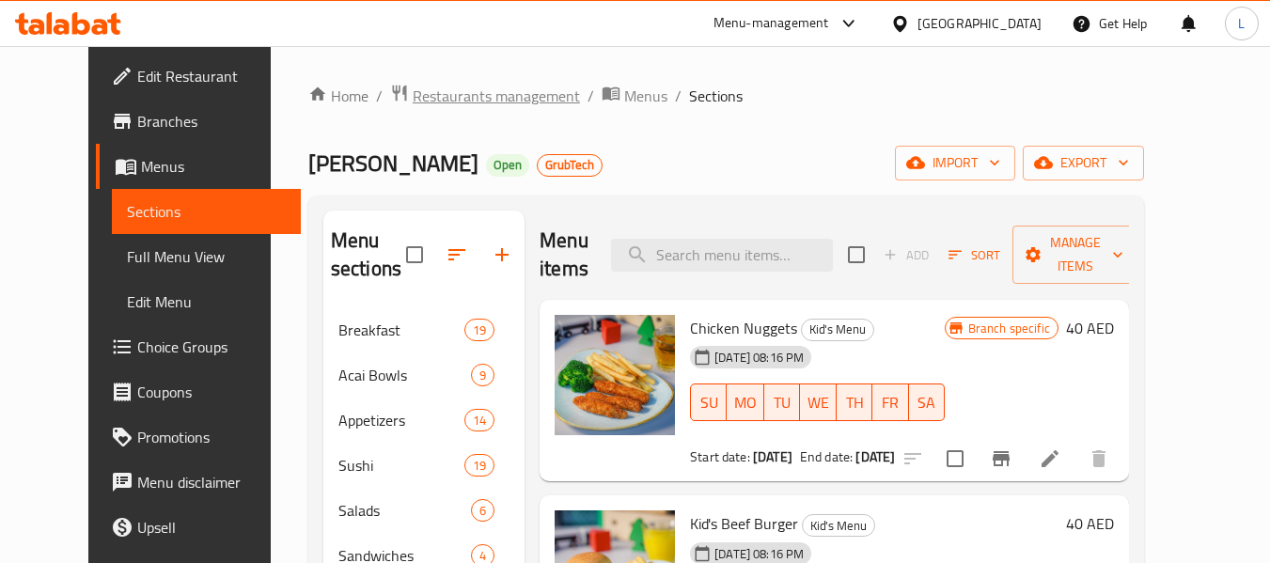
click at [439, 101] on span "Restaurants management" at bounding box center [496, 96] width 167 height 23
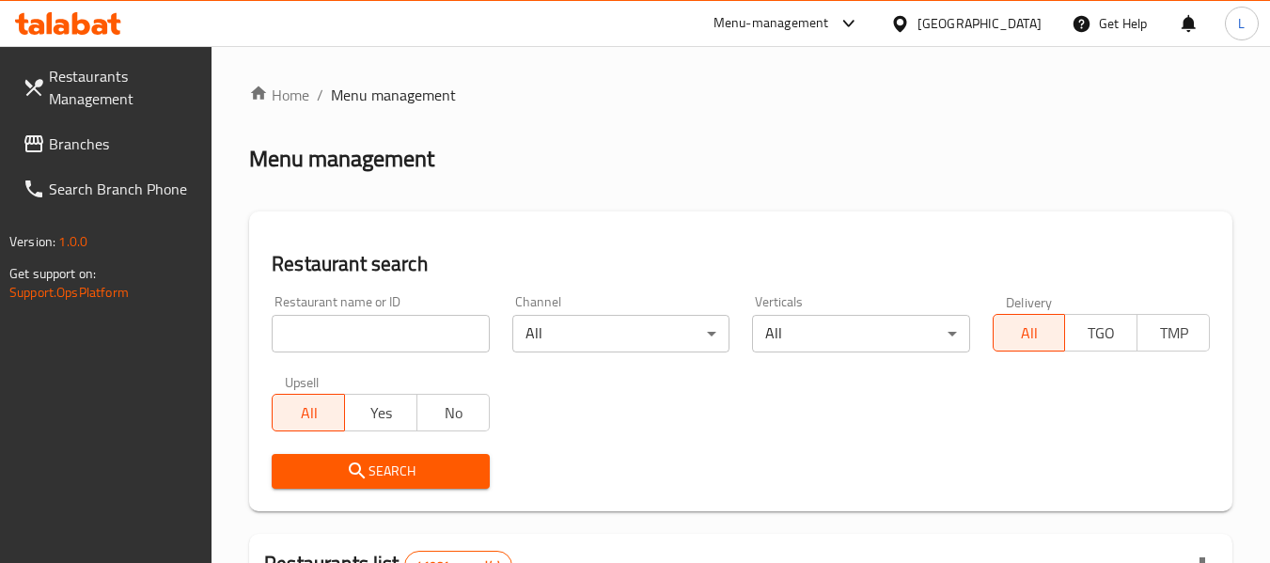
click at [380, 318] on input "search" at bounding box center [380, 334] width 217 height 38
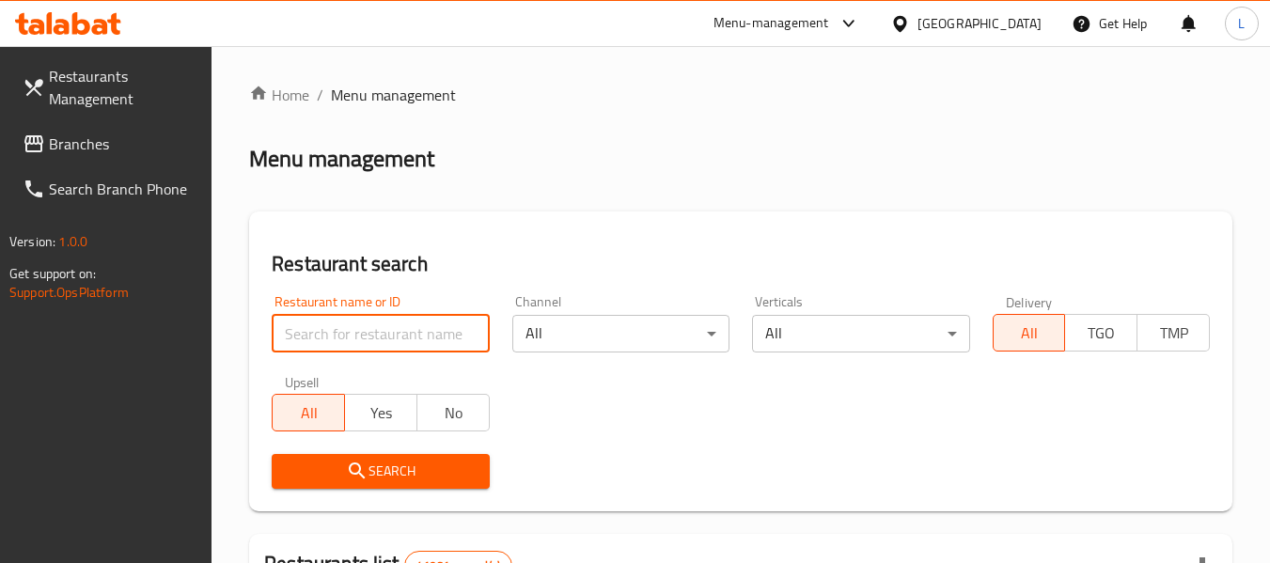
paste input "695538"
type input "695538"
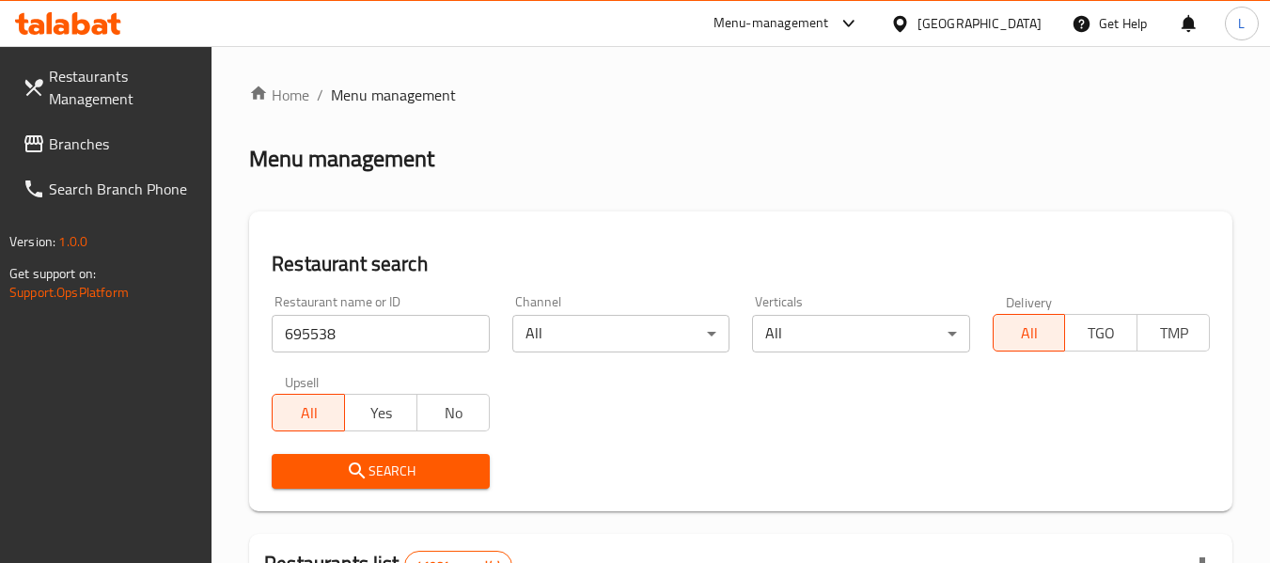
click at [414, 465] on span "Search" at bounding box center [380, 471] width 187 height 23
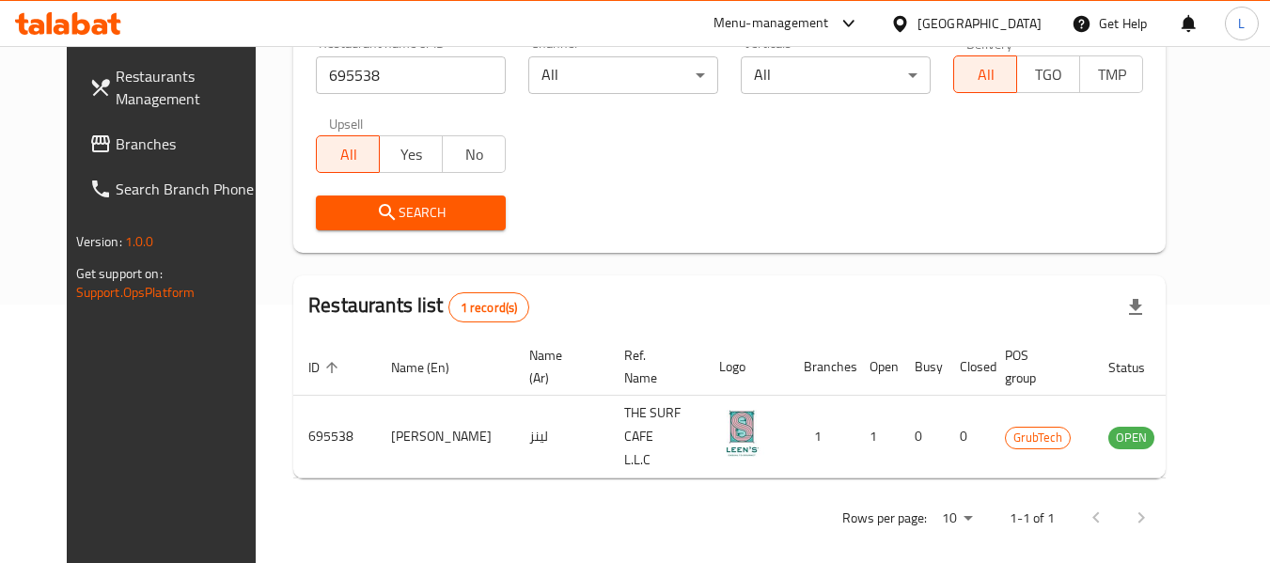
scroll to position [259, 0]
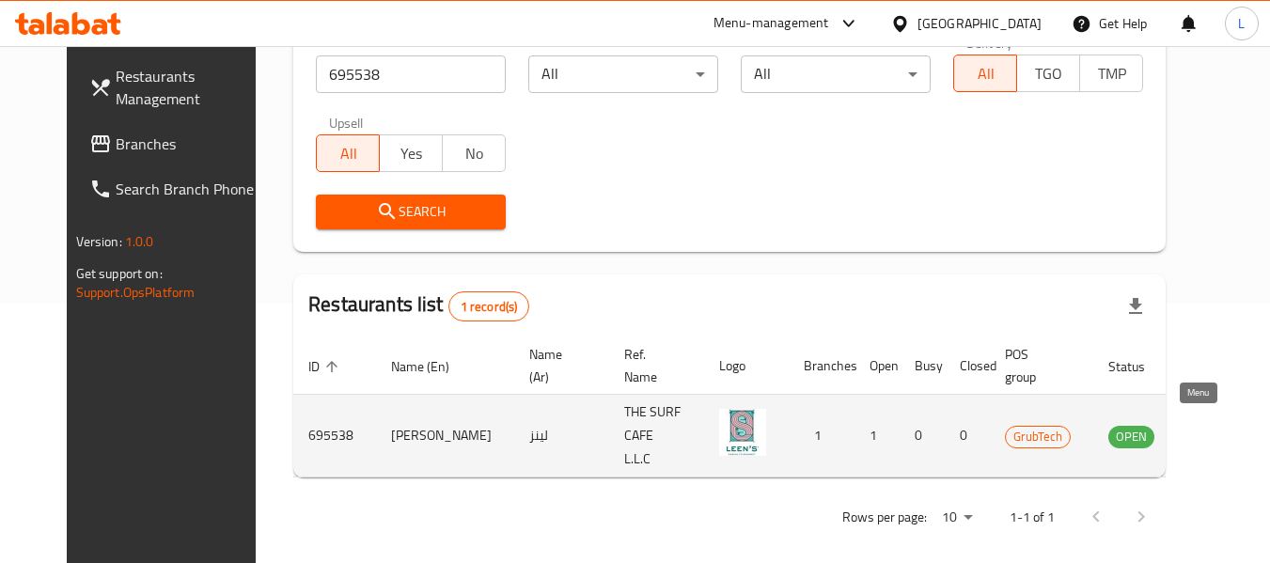
click at [1208, 429] on icon "enhanced table" at bounding box center [1218, 437] width 21 height 16
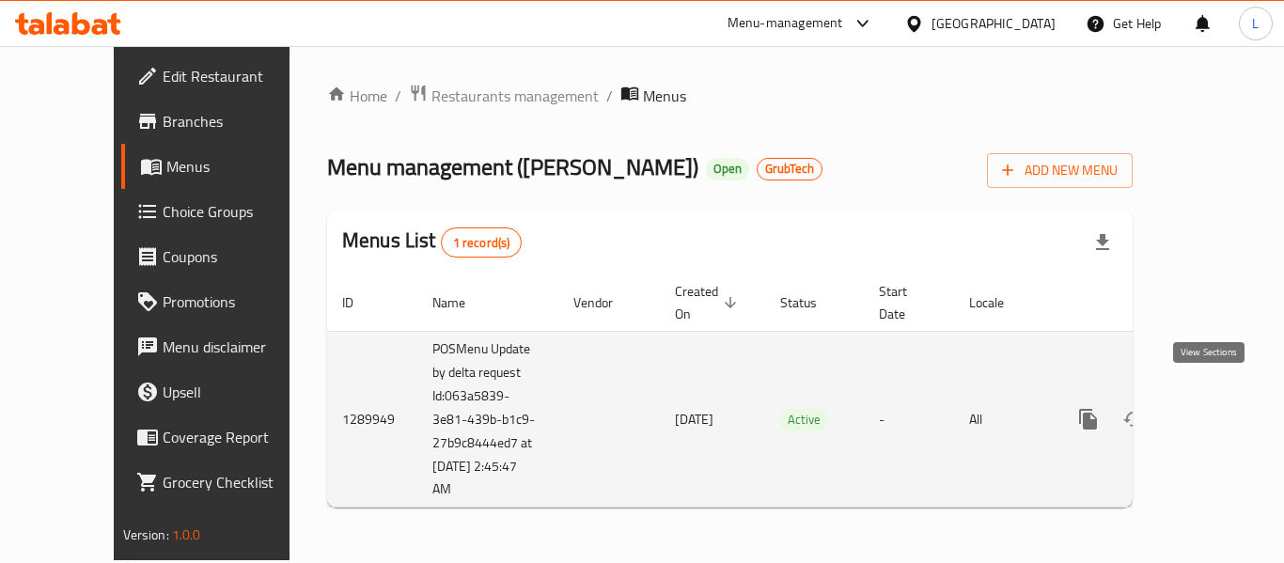
click at [1216, 411] on icon "enhanced table" at bounding box center [1223, 419] width 17 height 17
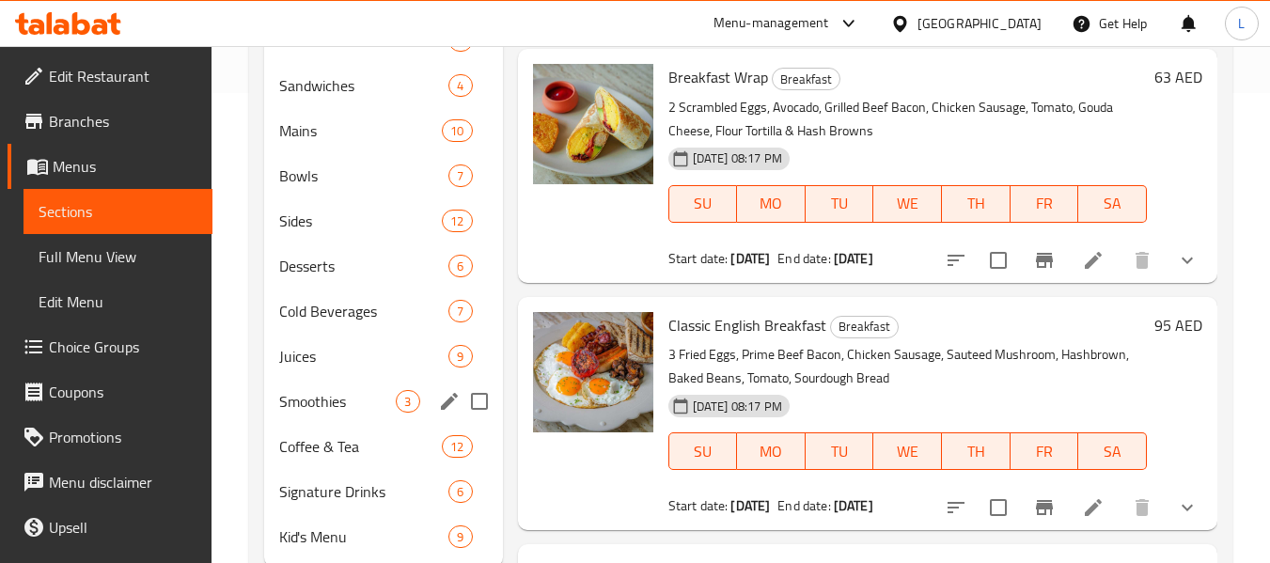
click at [338, 379] on div "Smoothies 3" at bounding box center [383, 401] width 238 height 45
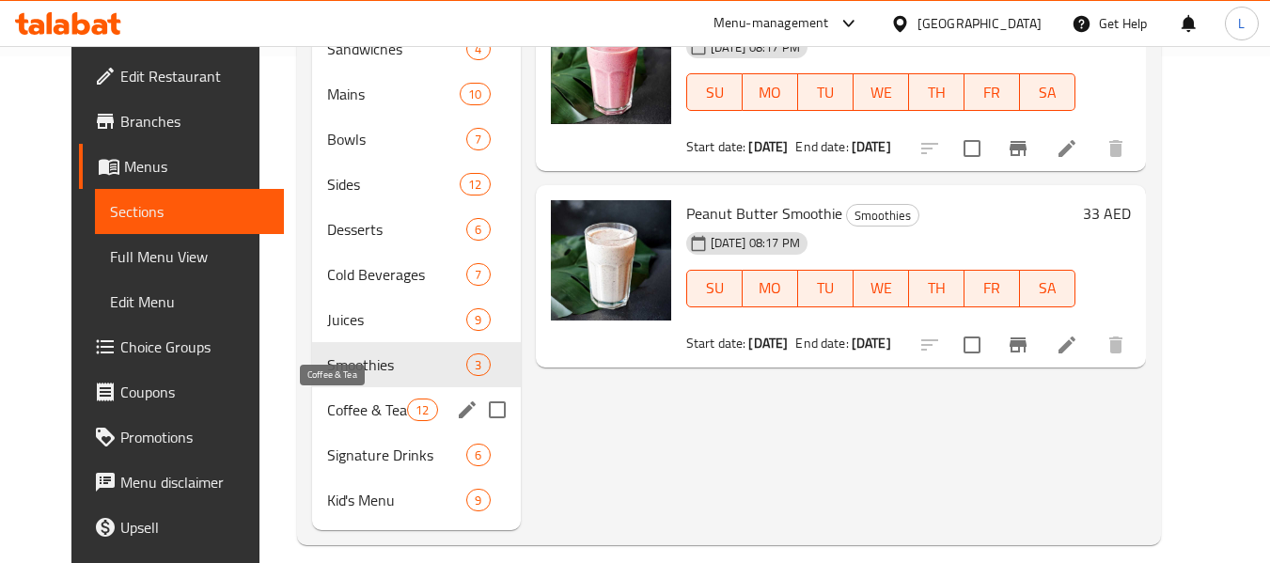
scroll to position [526, 0]
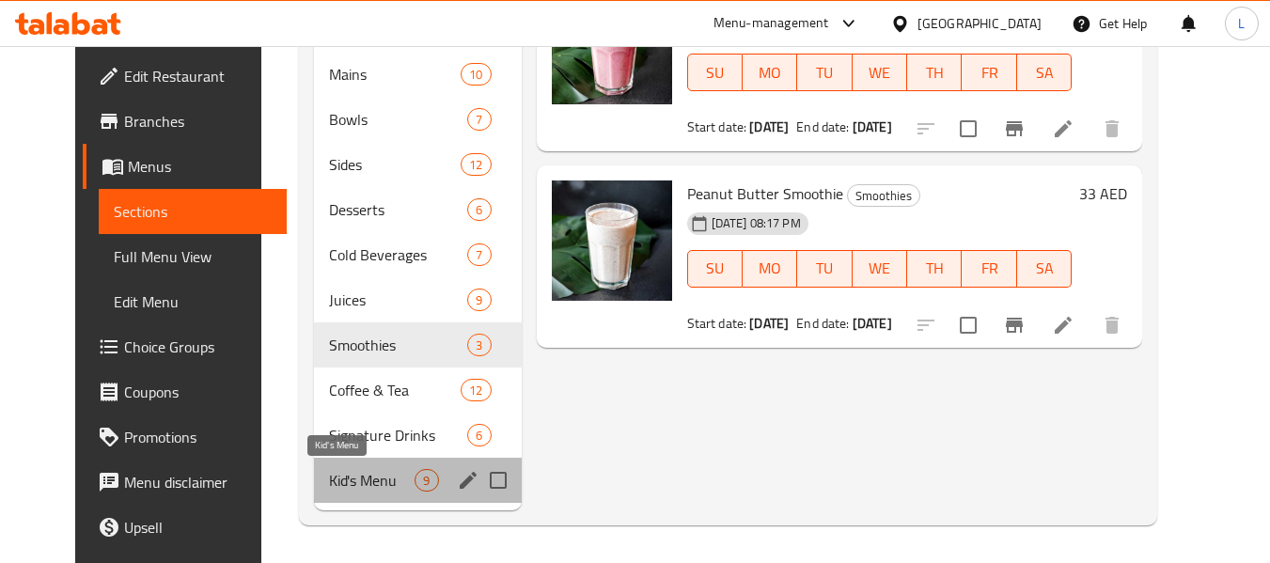
click at [358, 484] on span "Kid's Menu" at bounding box center [372, 480] width 86 height 23
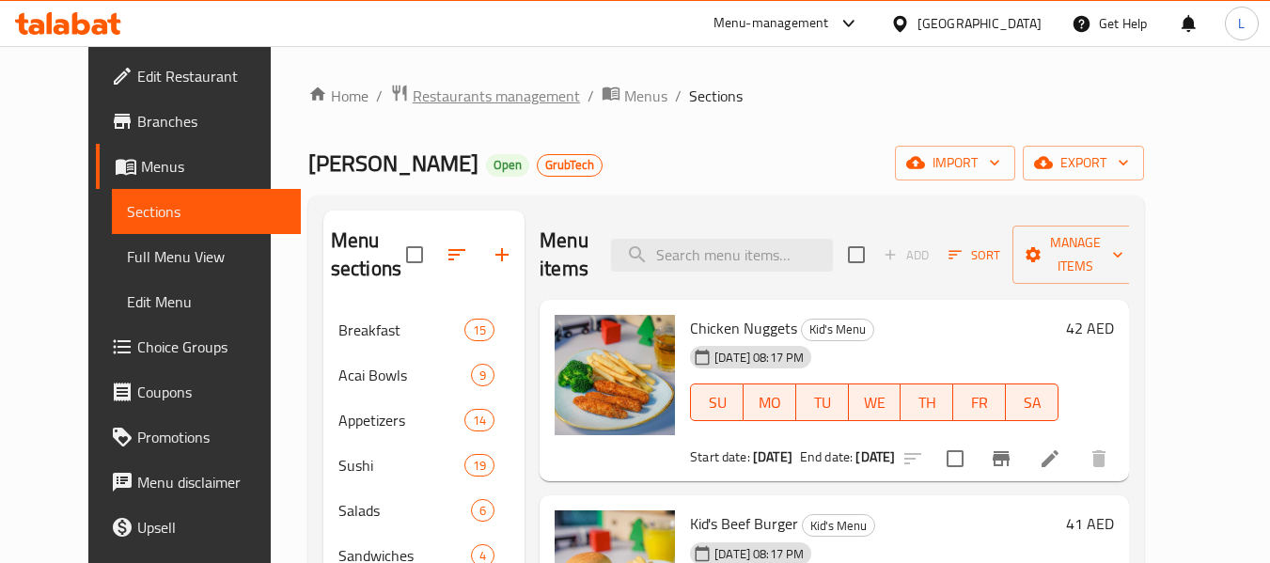
click at [413, 103] on span "Restaurants management" at bounding box center [496, 96] width 167 height 23
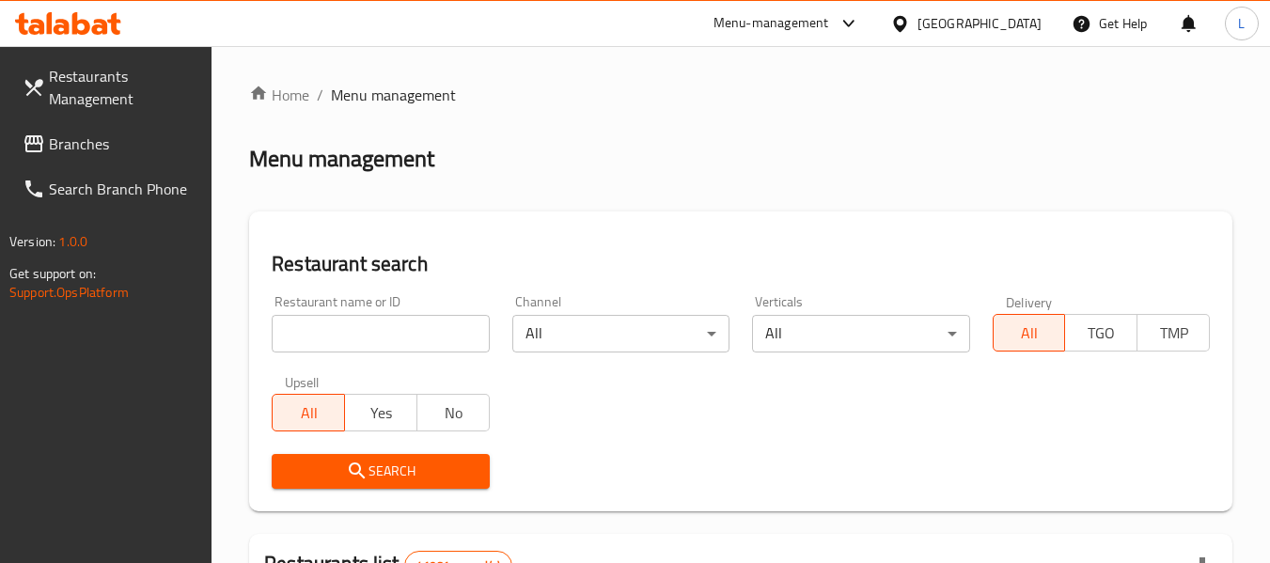
click at [385, 348] on input "search" at bounding box center [380, 334] width 217 height 38
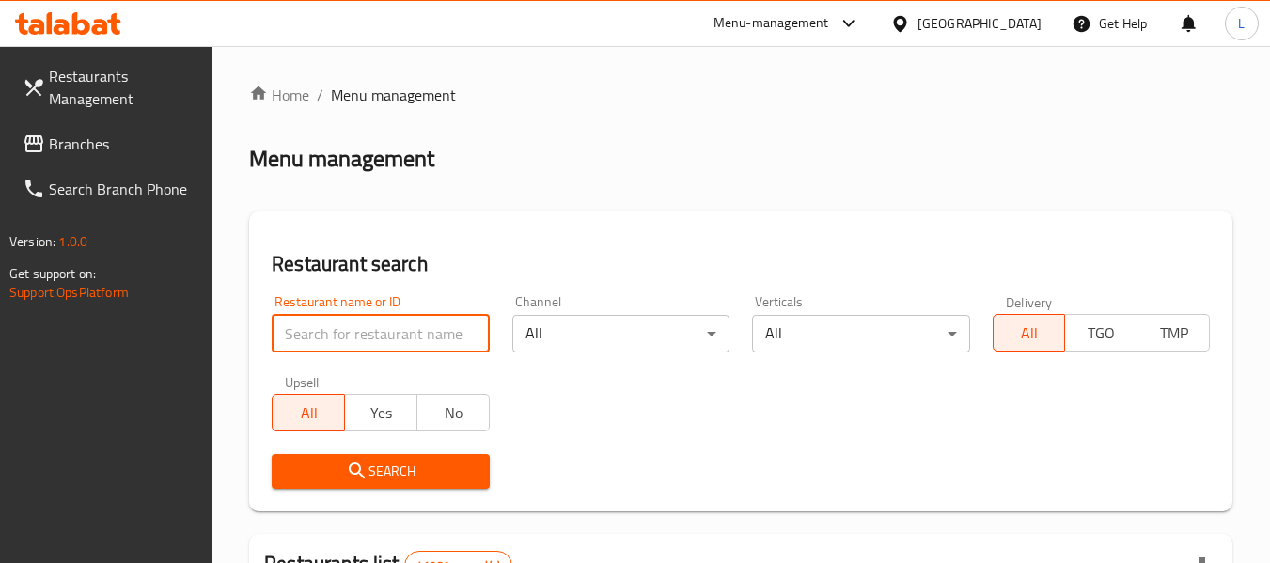
paste input "695540"
type input "695540"
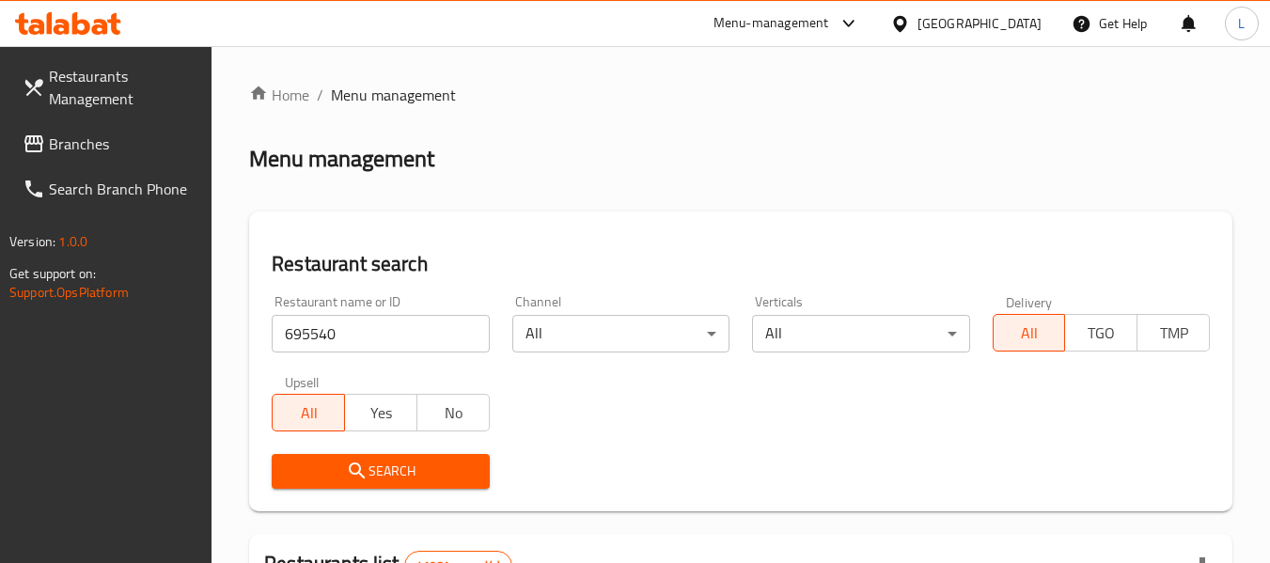
click at [399, 446] on div "Search" at bounding box center [380, 471] width 240 height 57
click at [374, 478] on span "Search" at bounding box center [380, 471] width 187 height 23
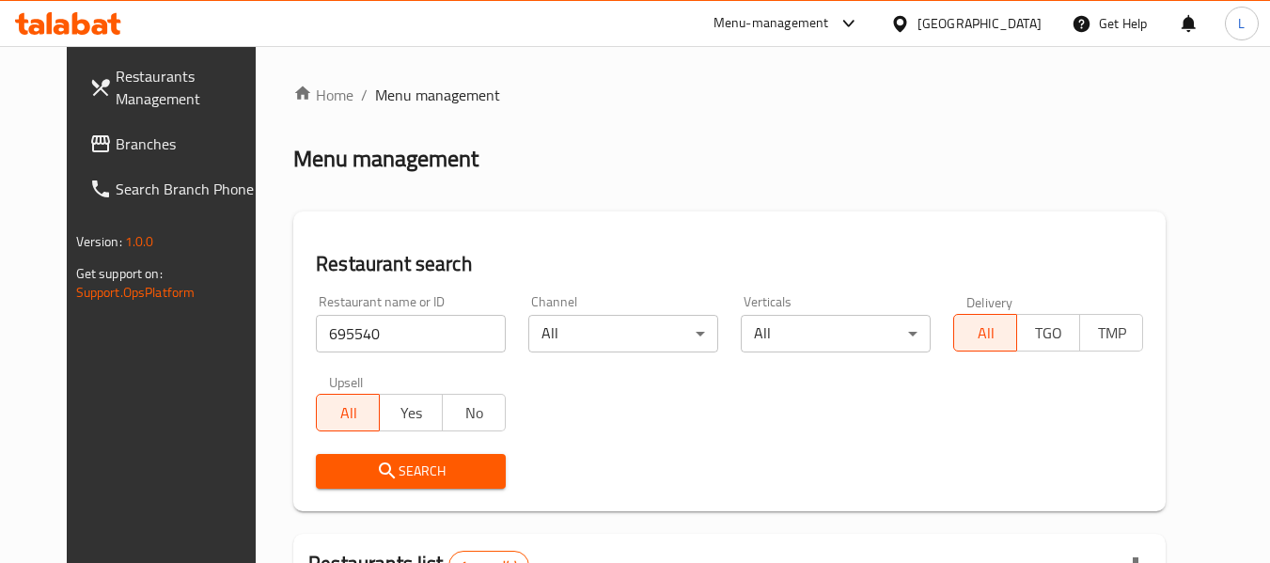
click at [394, 492] on div "Search" at bounding box center [411, 471] width 212 height 57
click at [392, 468] on span "Search" at bounding box center [411, 471] width 160 height 23
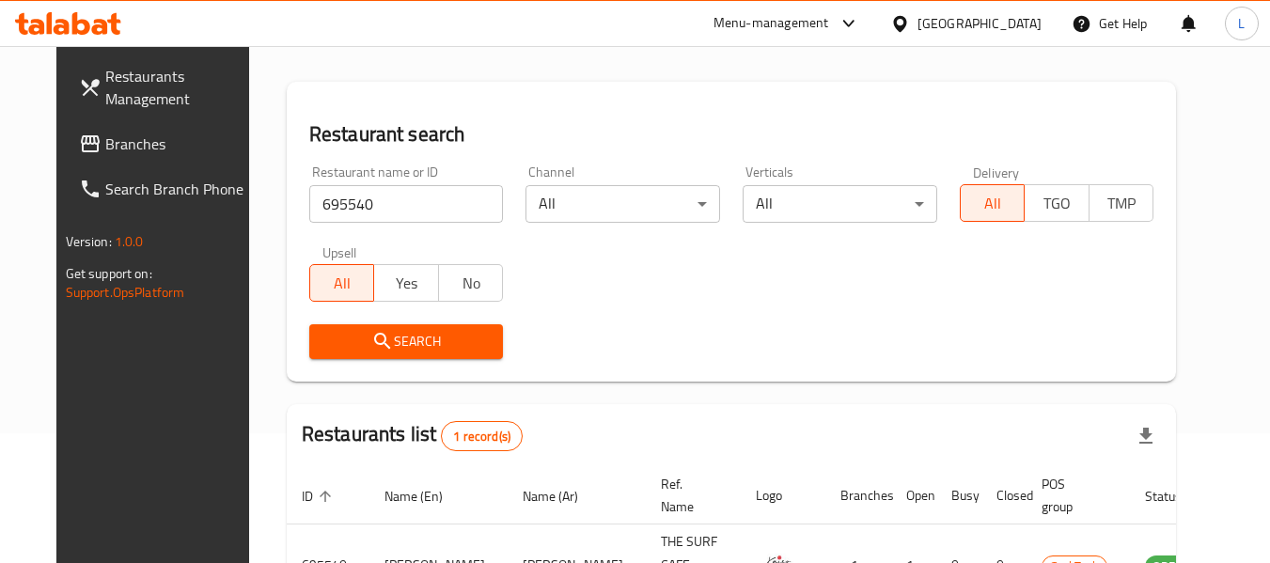
scroll to position [252, 0]
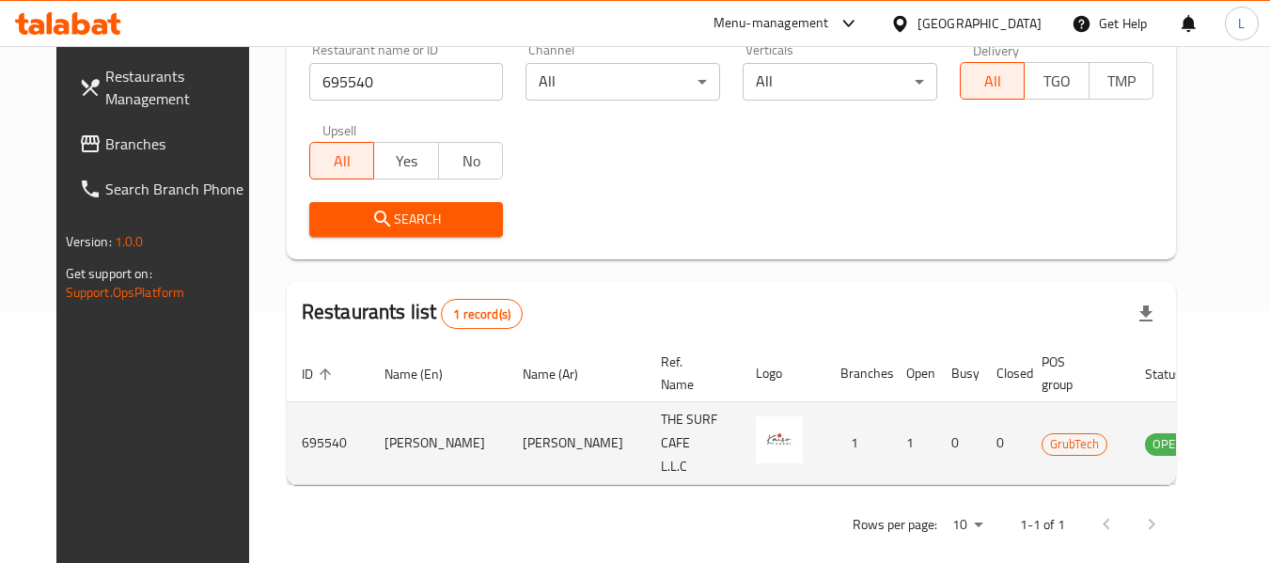
click at [1243, 436] on link "enhanced table" at bounding box center [1260, 443] width 35 height 23
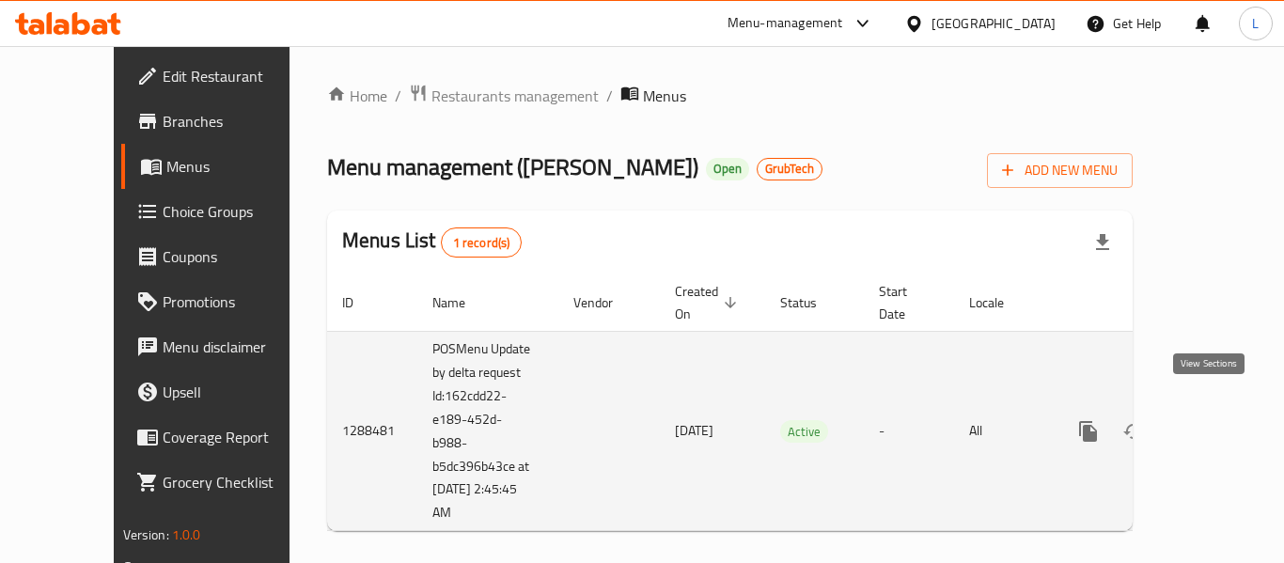
click at [1212, 420] on icon "enhanced table" at bounding box center [1223, 431] width 23 height 23
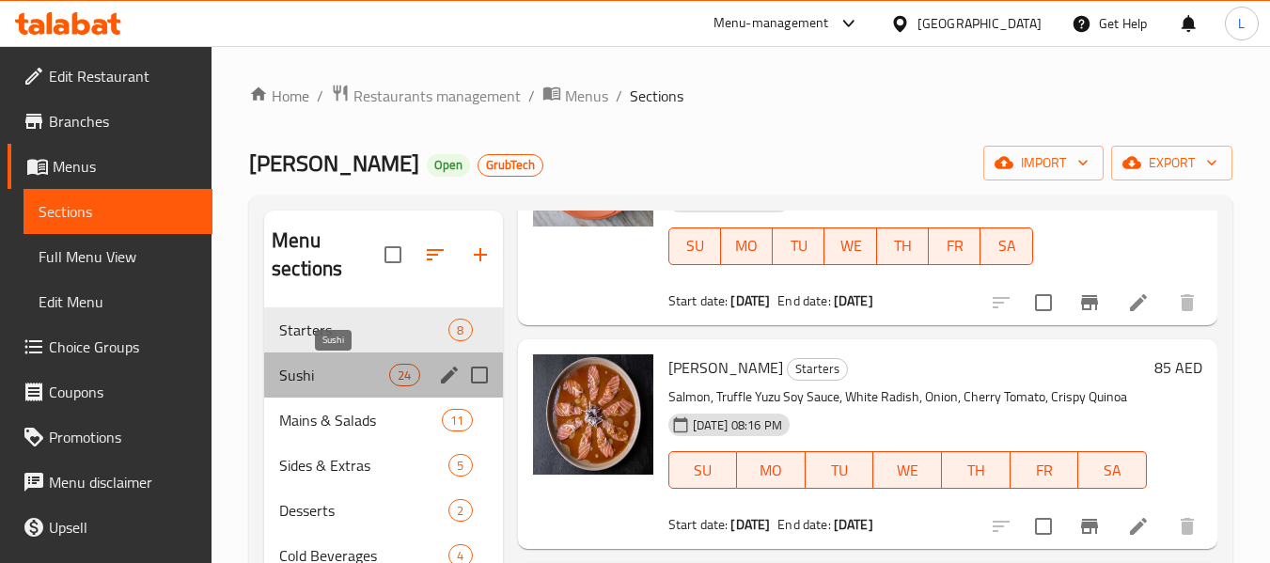
click at [365, 383] on span "Sushi" at bounding box center [334, 375] width 110 height 23
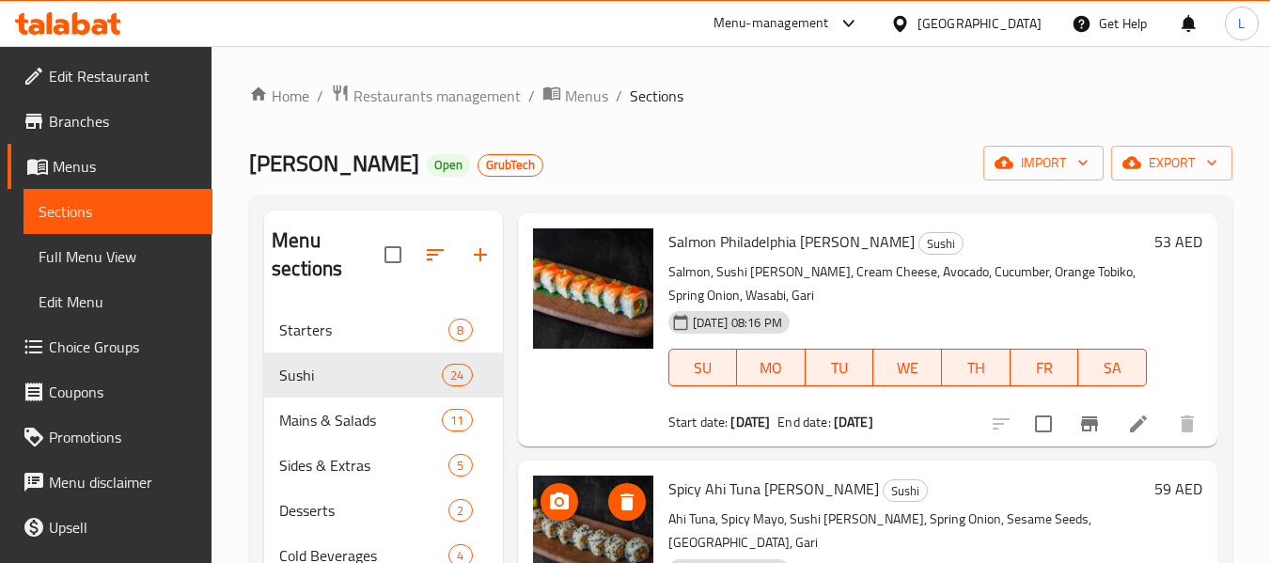
scroll to position [5145, 0]
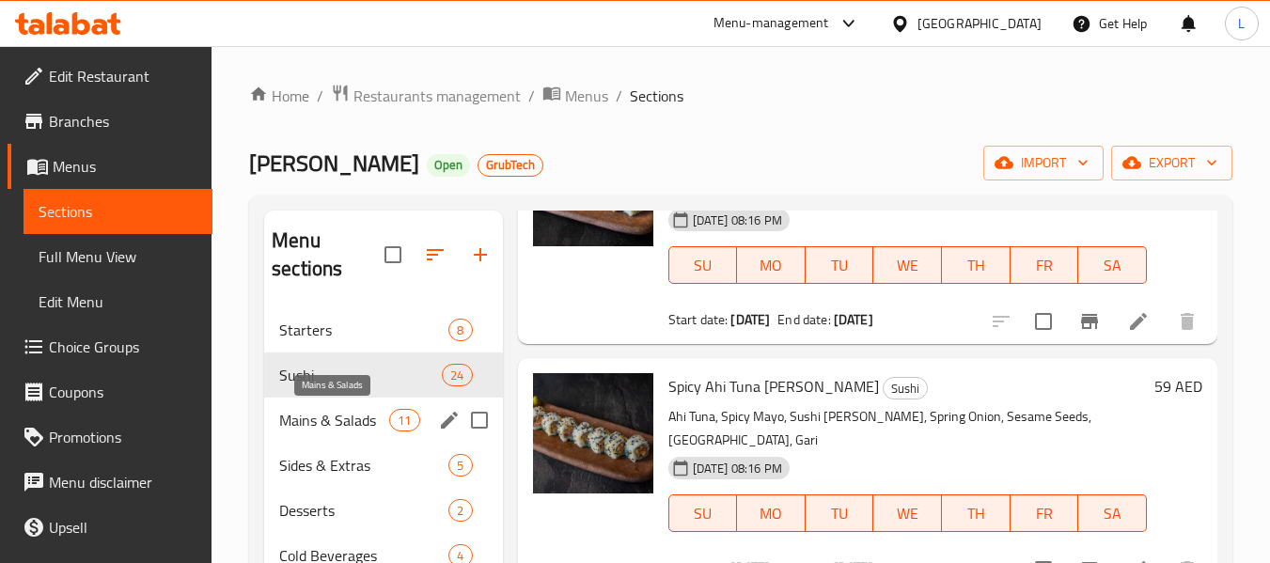
click at [331, 424] on span "Mains & Salads" at bounding box center [334, 420] width 110 height 23
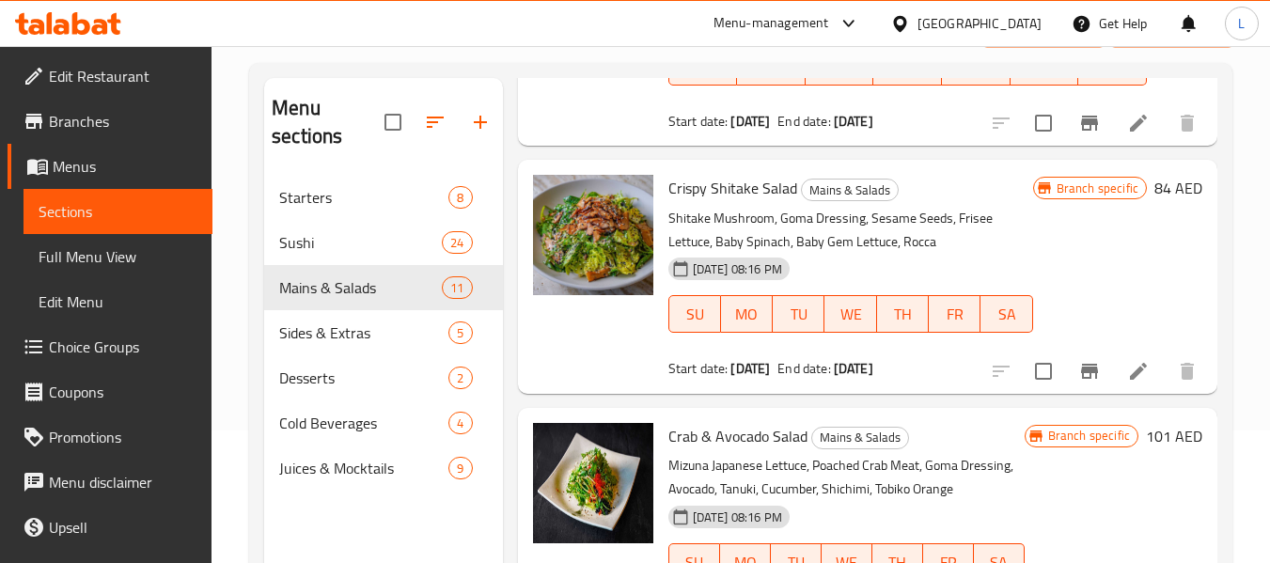
scroll to position [263, 0]
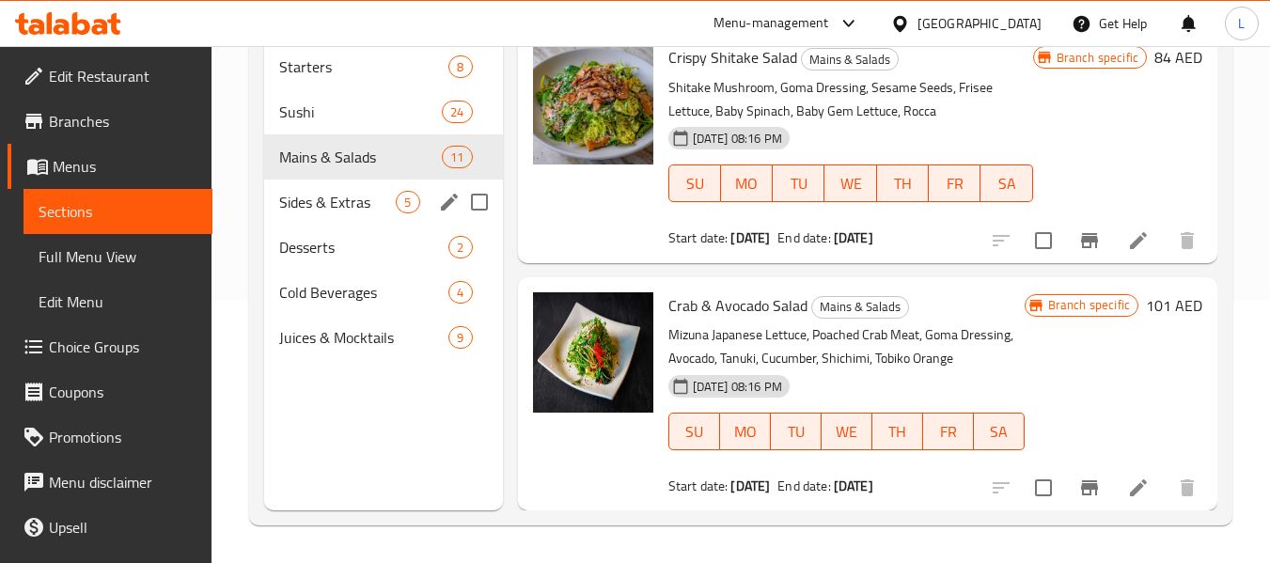
click at [384, 198] on span "Sides & Extras" at bounding box center [337, 202] width 117 height 23
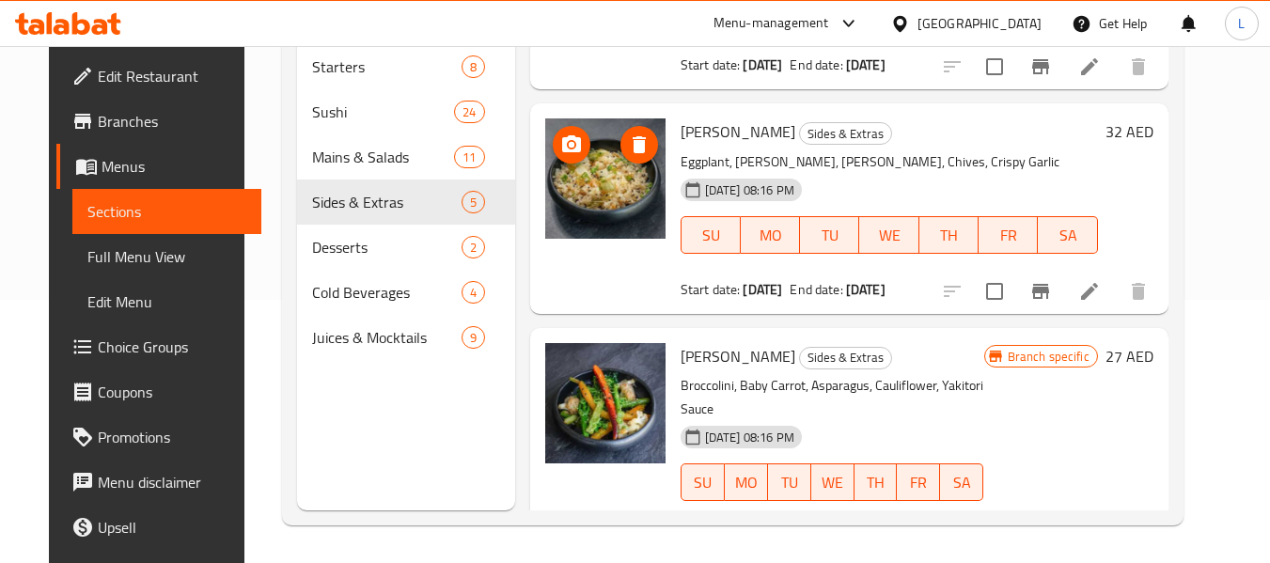
scroll to position [564, 0]
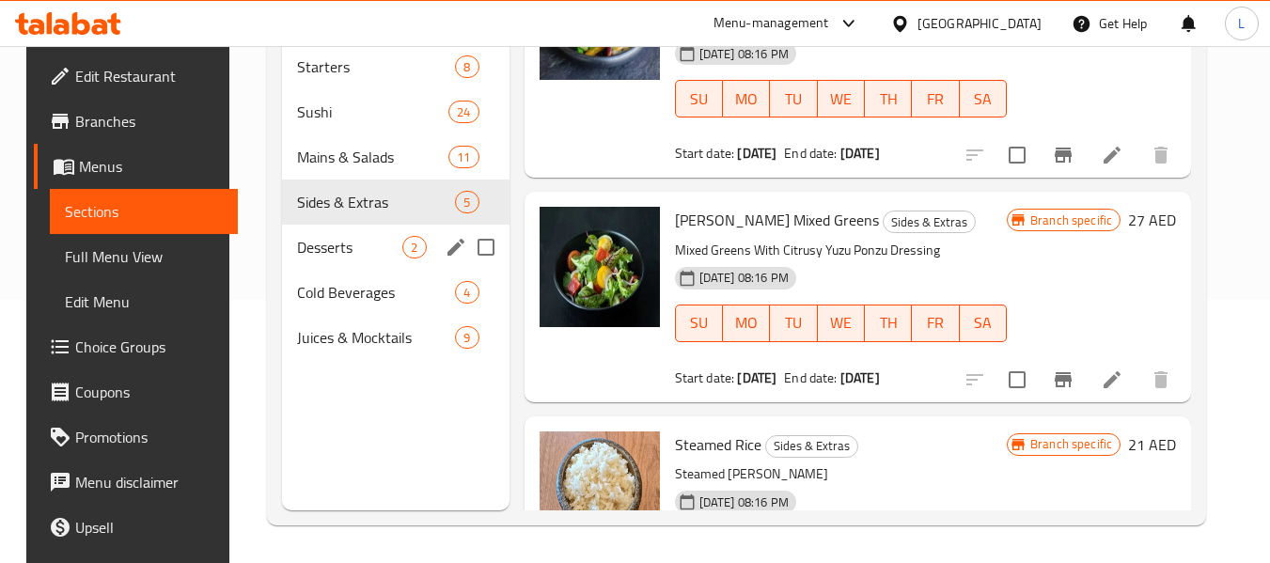
click at [328, 225] on div "Desserts 2" at bounding box center [395, 247] width 227 height 45
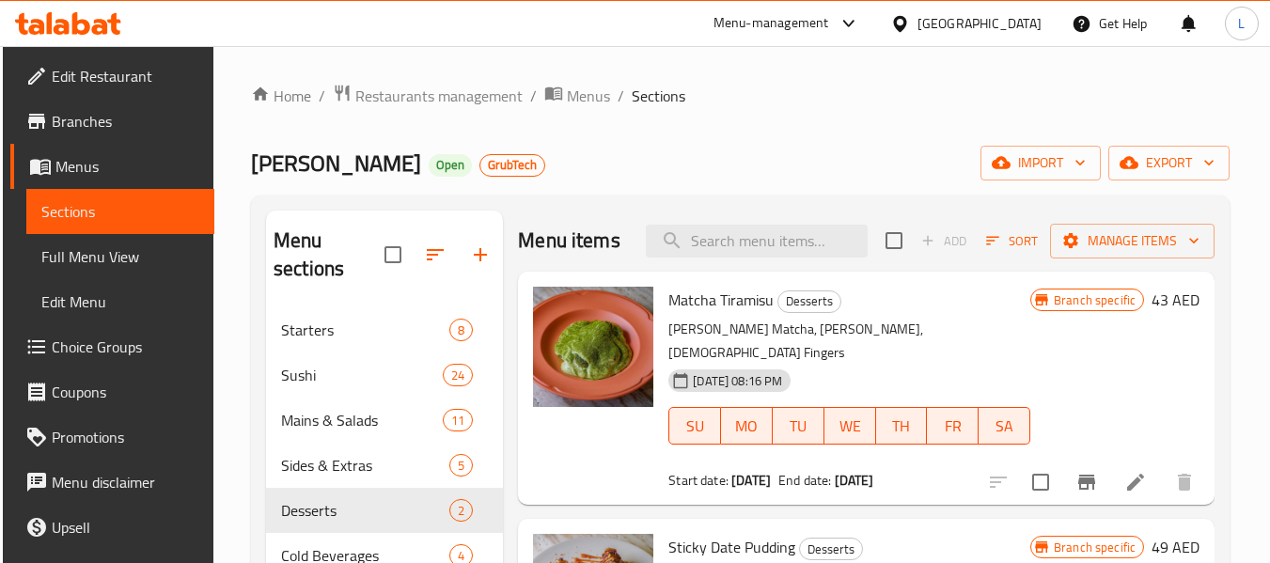
scroll to position [263, 0]
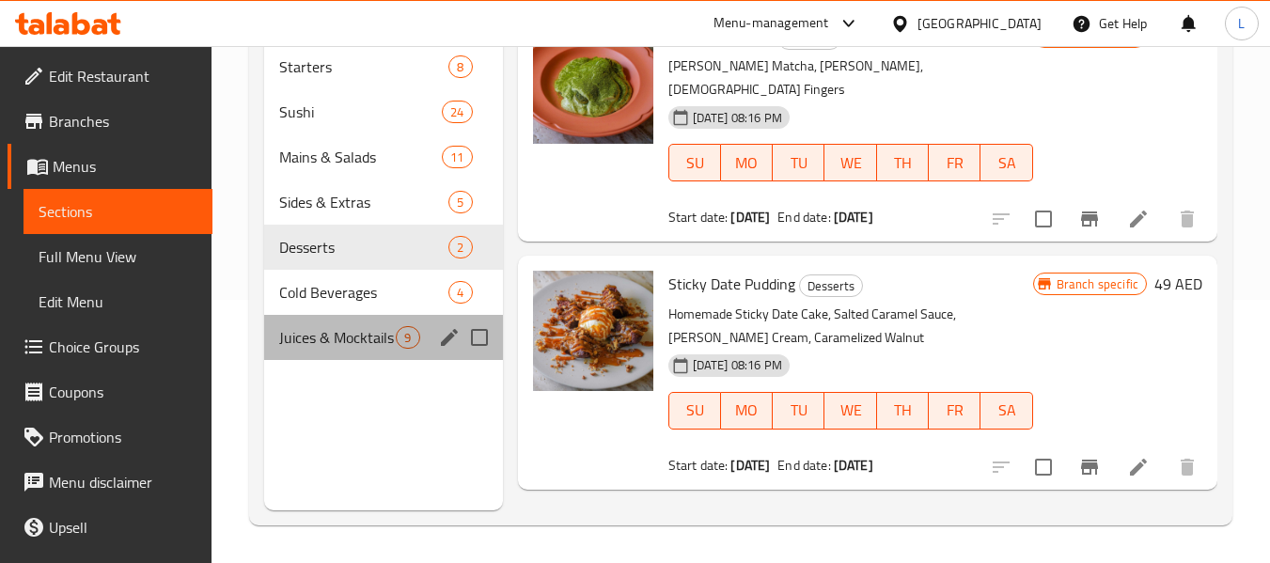
click at [345, 320] on div "Juices & Mocktails 9" at bounding box center [383, 337] width 238 height 45
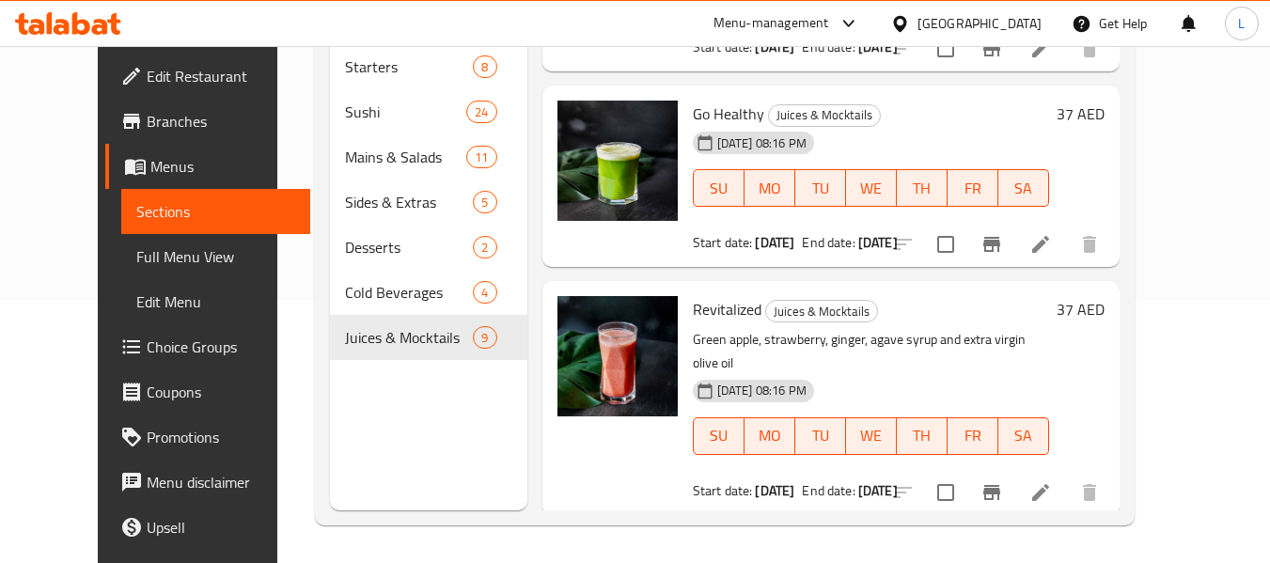
scroll to position [1305, 0]
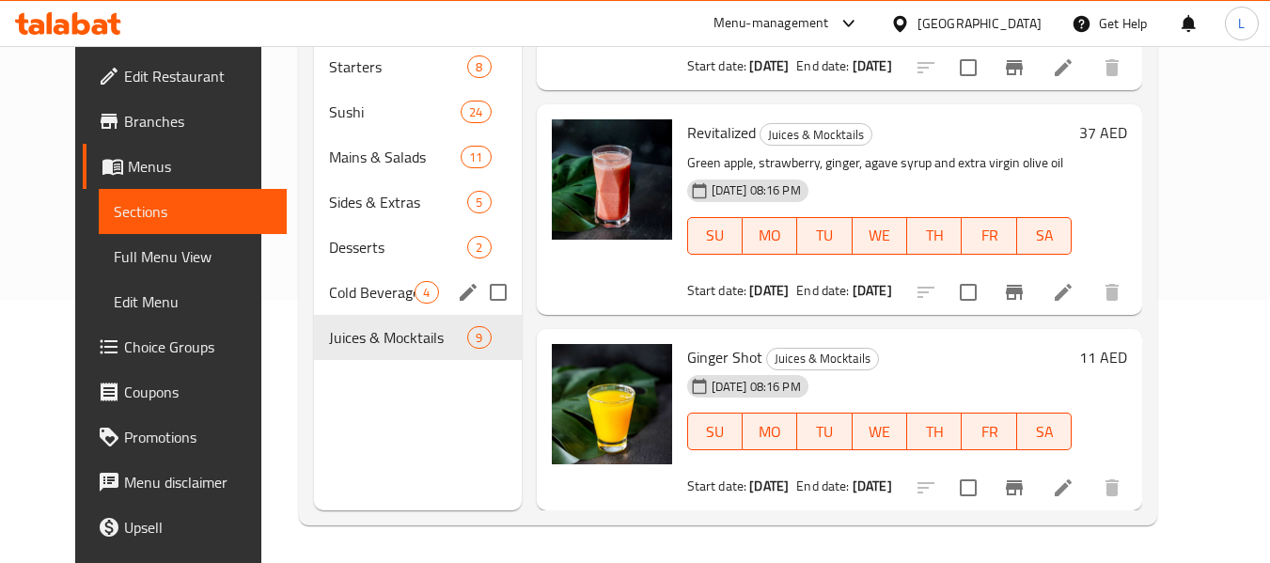
click at [329, 295] on span "Cold Beverages" at bounding box center [372, 292] width 86 height 23
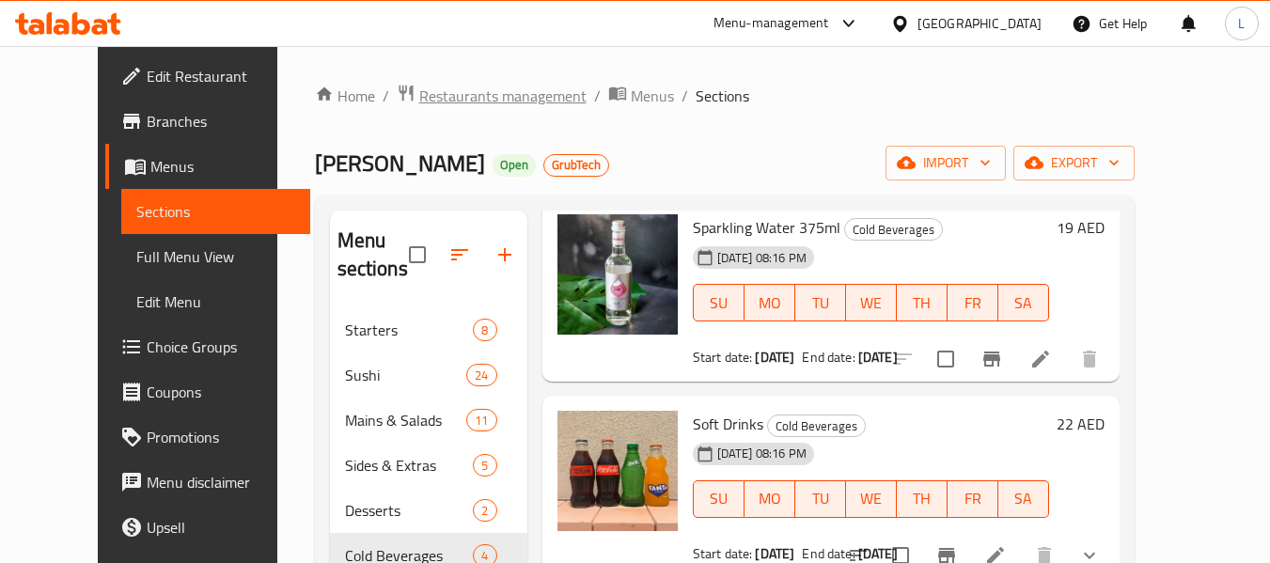
click at [419, 96] on span "Restaurants management" at bounding box center [502, 96] width 167 height 23
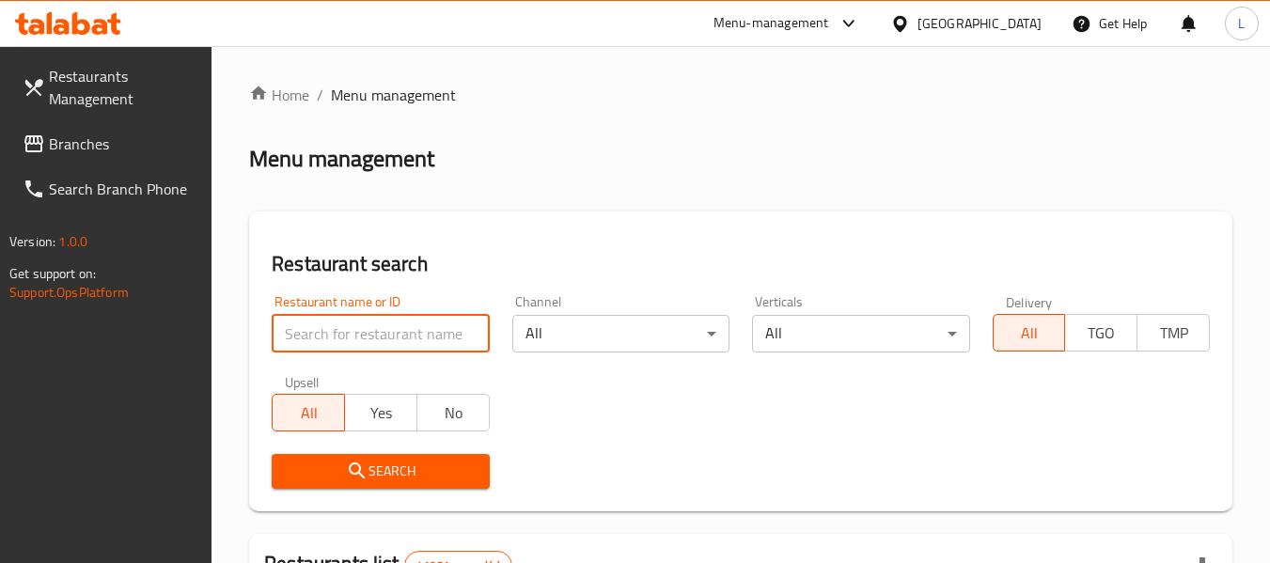
click at [397, 327] on input "search" at bounding box center [380, 334] width 217 height 38
paste input "695544"
type input "695544"
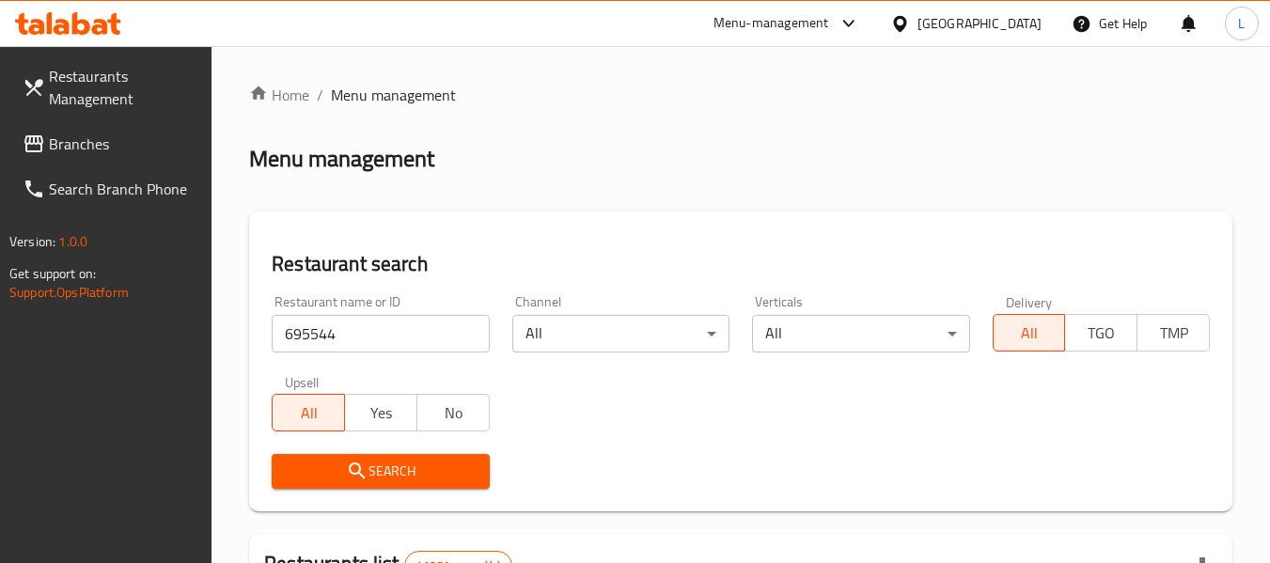
click at [410, 470] on span "Search" at bounding box center [380, 471] width 187 height 23
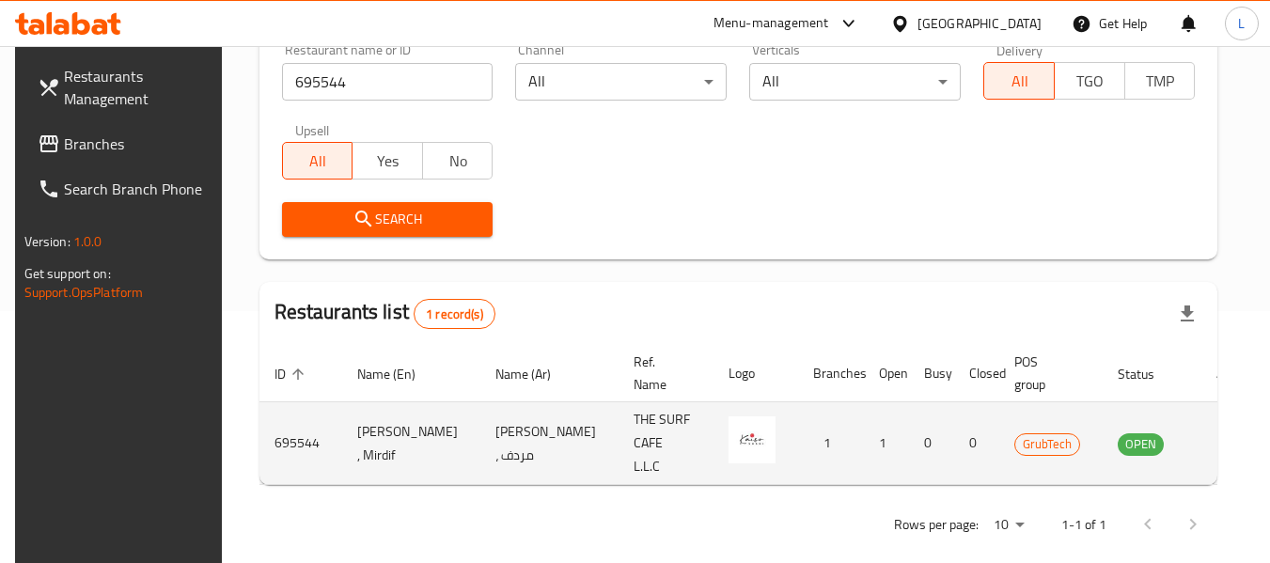
click at [1216, 440] on icon "enhanced table" at bounding box center [1227, 443] width 23 height 23
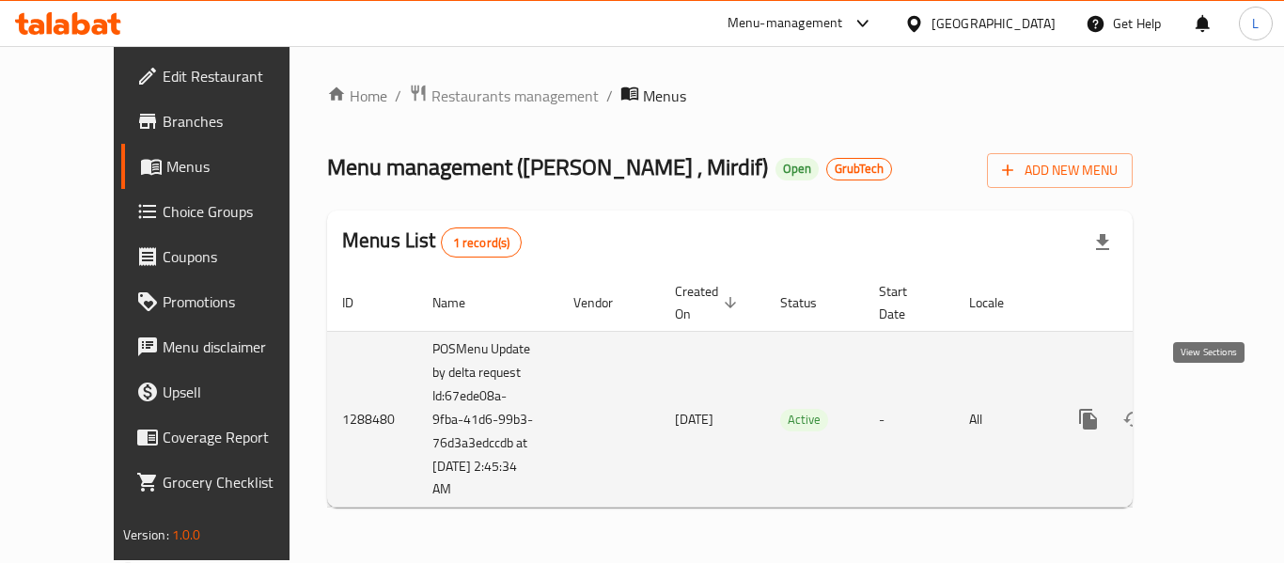
click at [1201, 413] on link "enhanced table" at bounding box center [1223, 419] width 45 height 45
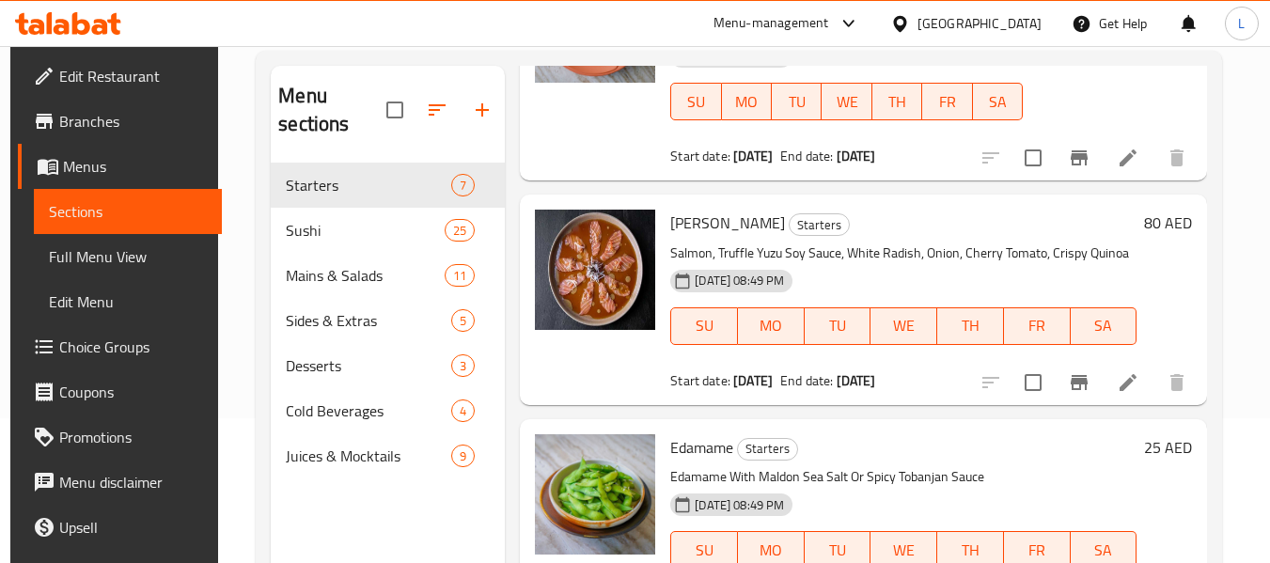
scroll to position [263, 0]
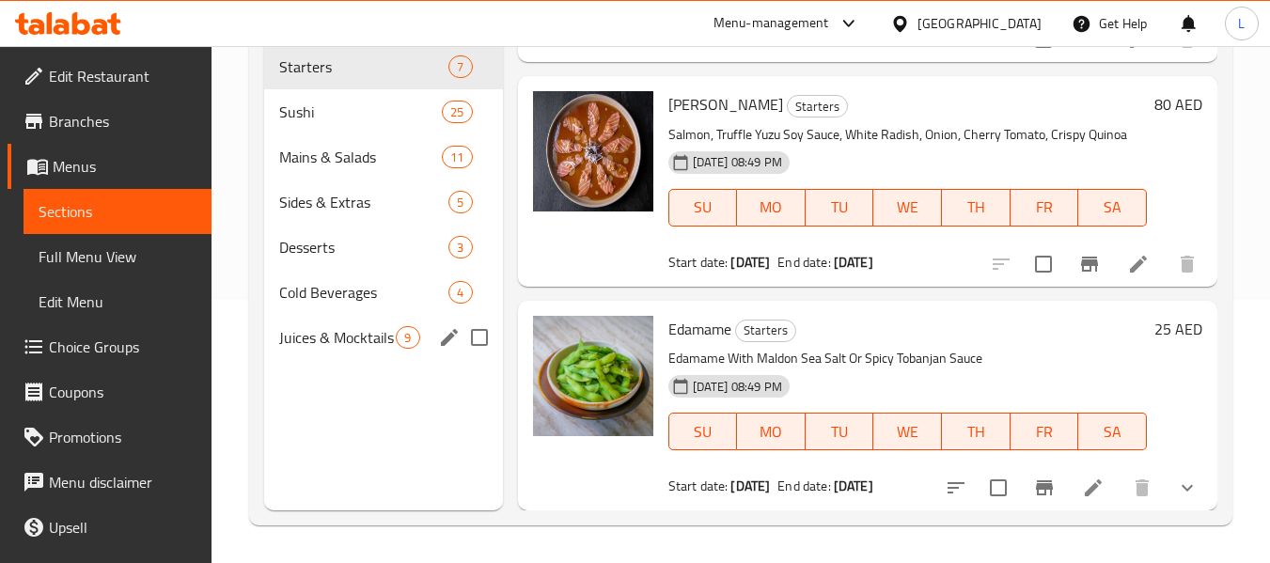
click at [321, 334] on span "Juices & Mocktails" at bounding box center [337, 337] width 117 height 23
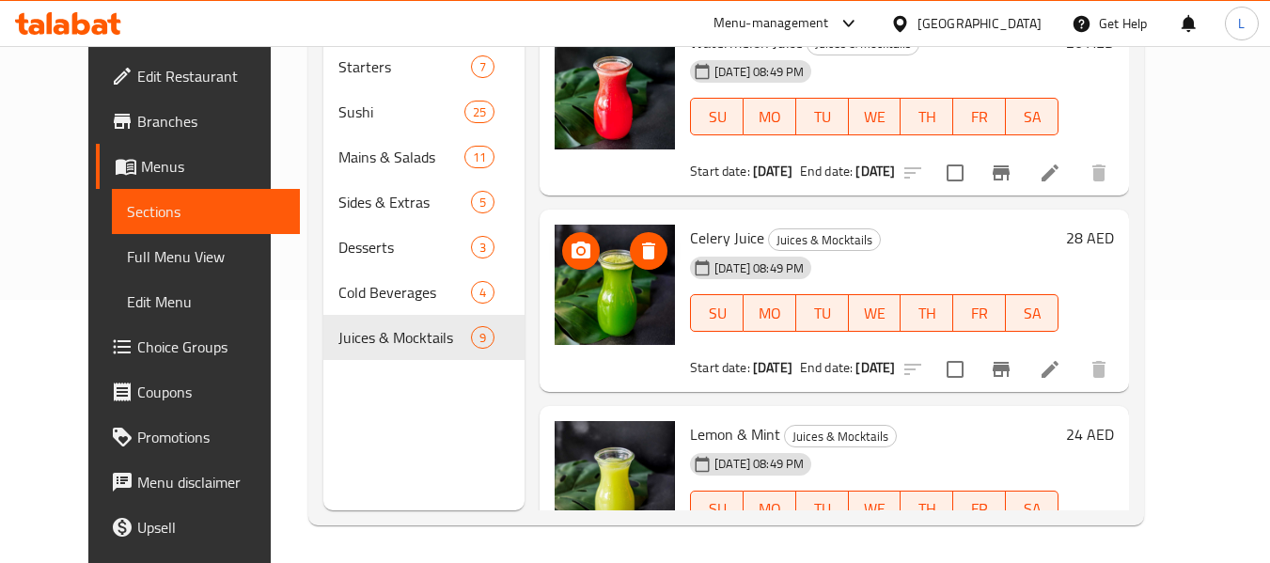
scroll to position [1175, 0]
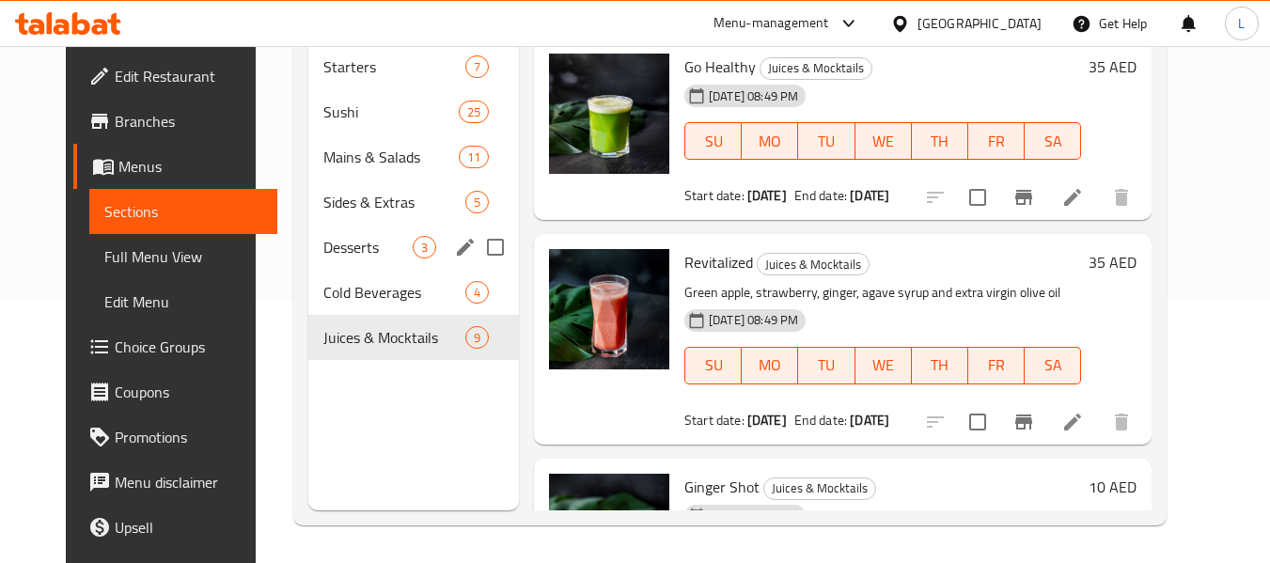
click at [352, 260] on div "Desserts 3" at bounding box center [413, 247] width 211 height 45
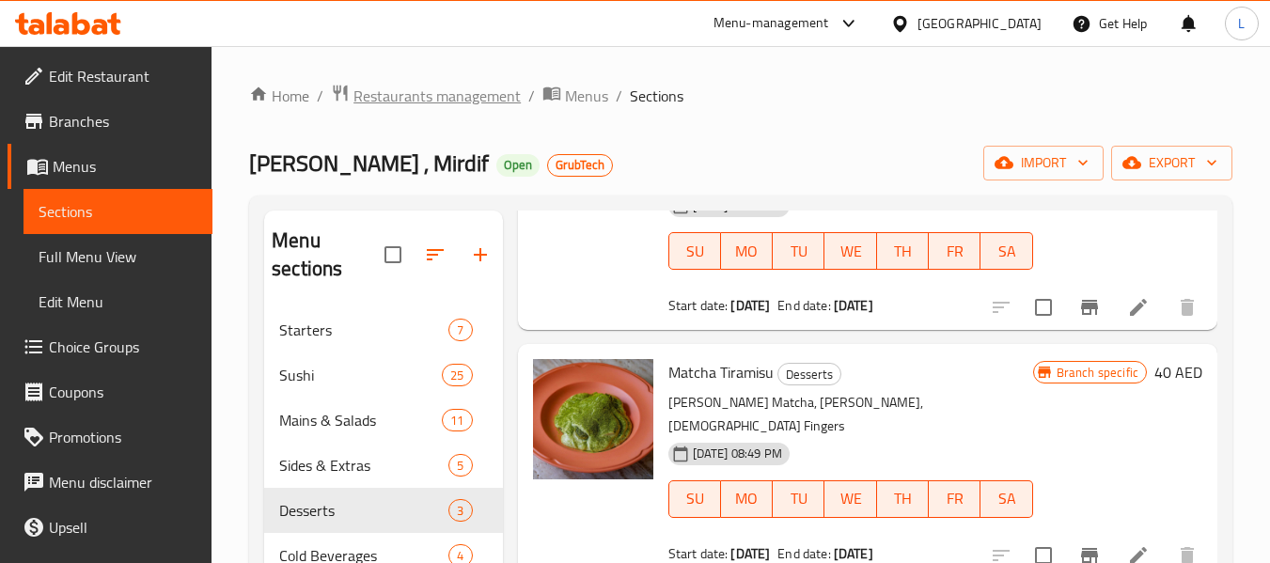
click at [379, 95] on span "Restaurants management" at bounding box center [436, 96] width 167 height 23
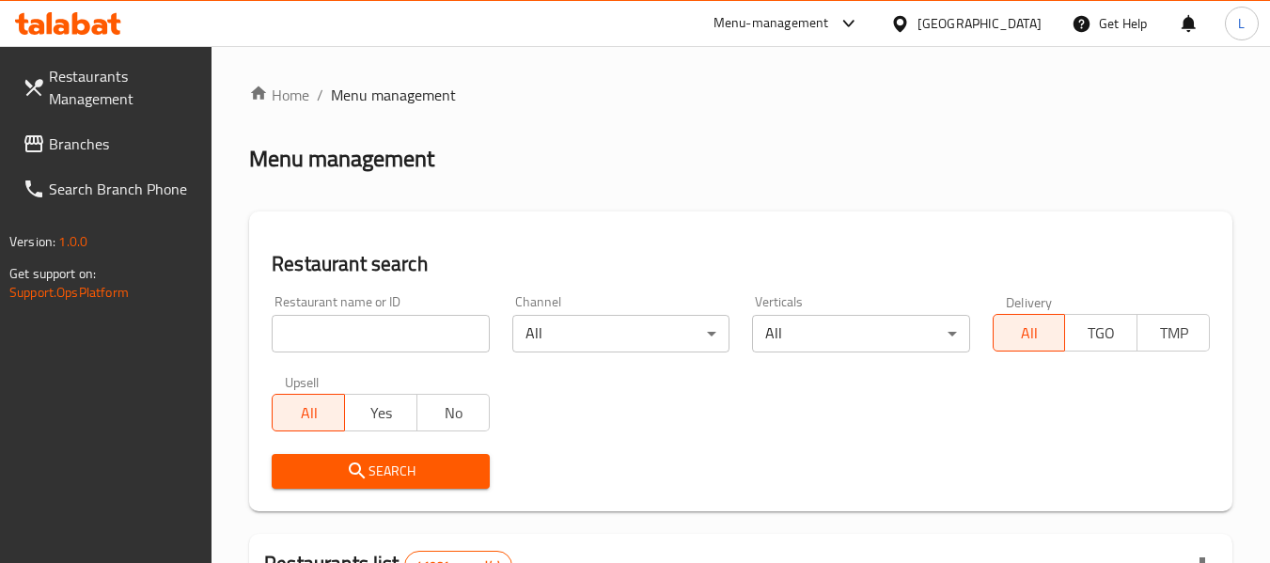
click at [349, 333] on input "search" at bounding box center [380, 334] width 217 height 38
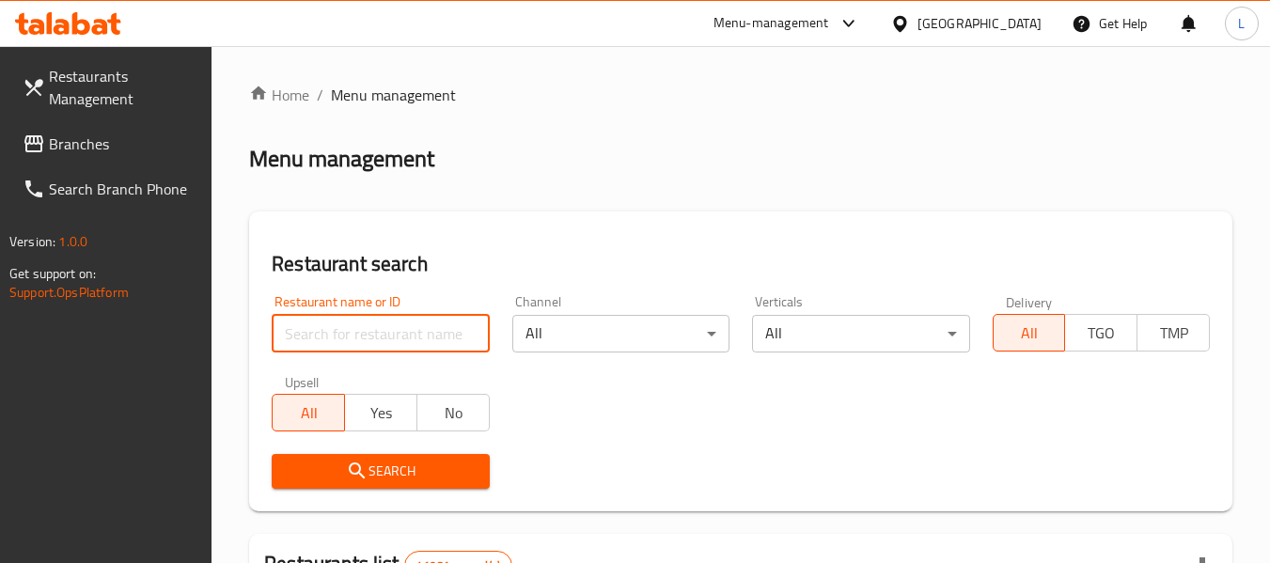
paste input "695552"
type input "695552"
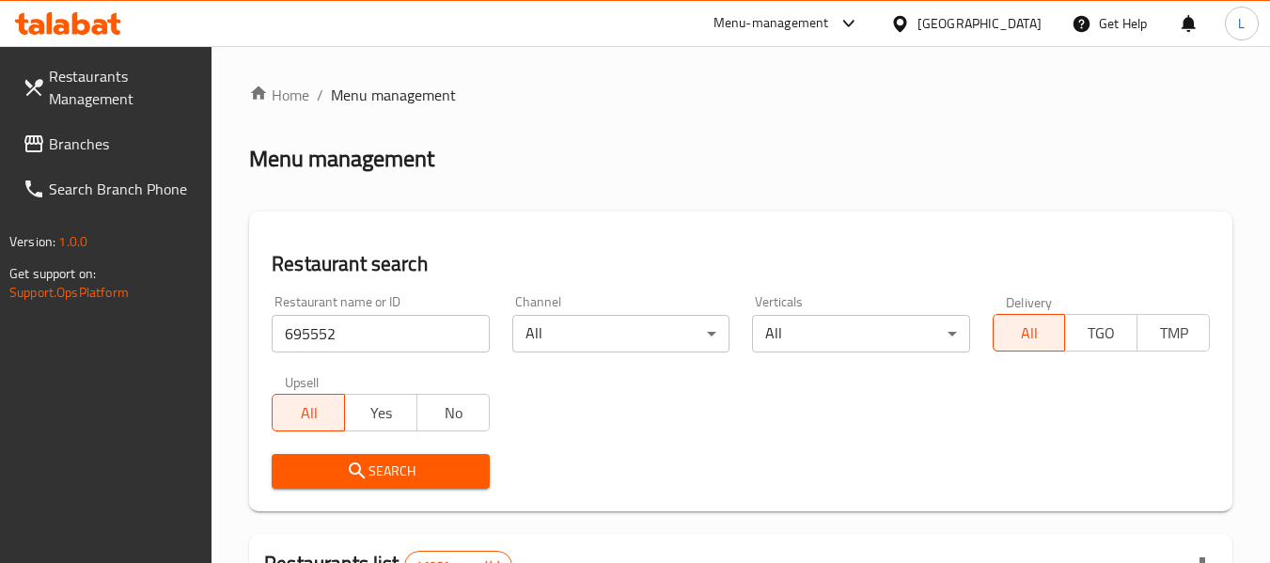
click at [356, 461] on icon "submit" at bounding box center [357, 471] width 23 height 23
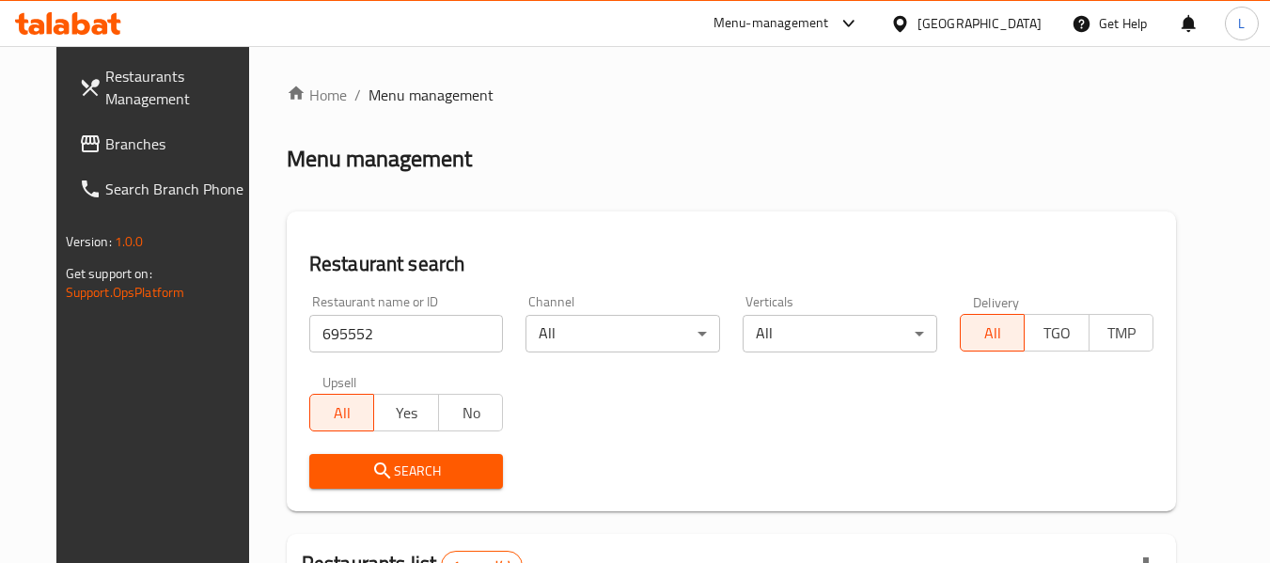
scroll to position [259, 0]
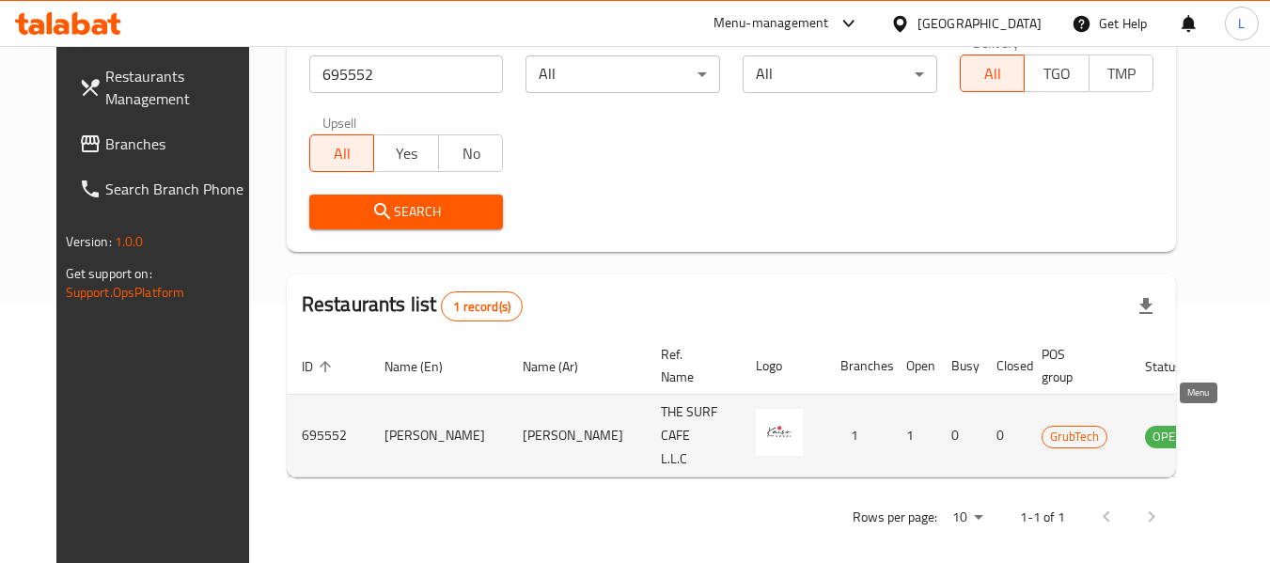
click at [1256, 433] on icon "enhanced table" at bounding box center [1259, 437] width 7 height 8
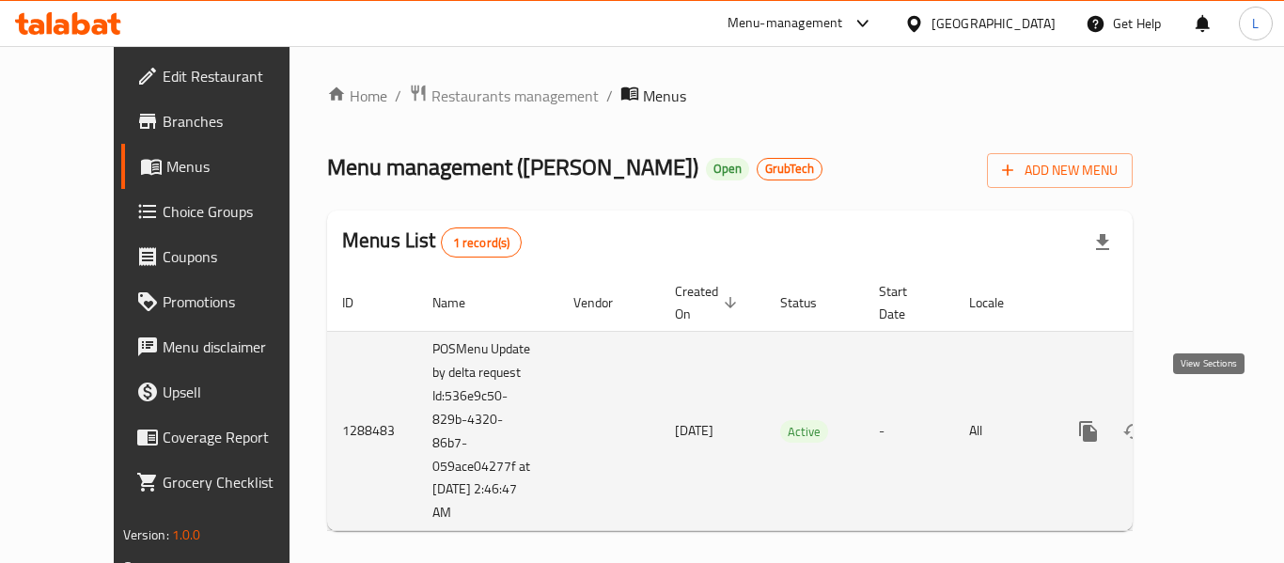
click at [1212, 420] on icon "enhanced table" at bounding box center [1223, 431] width 23 height 23
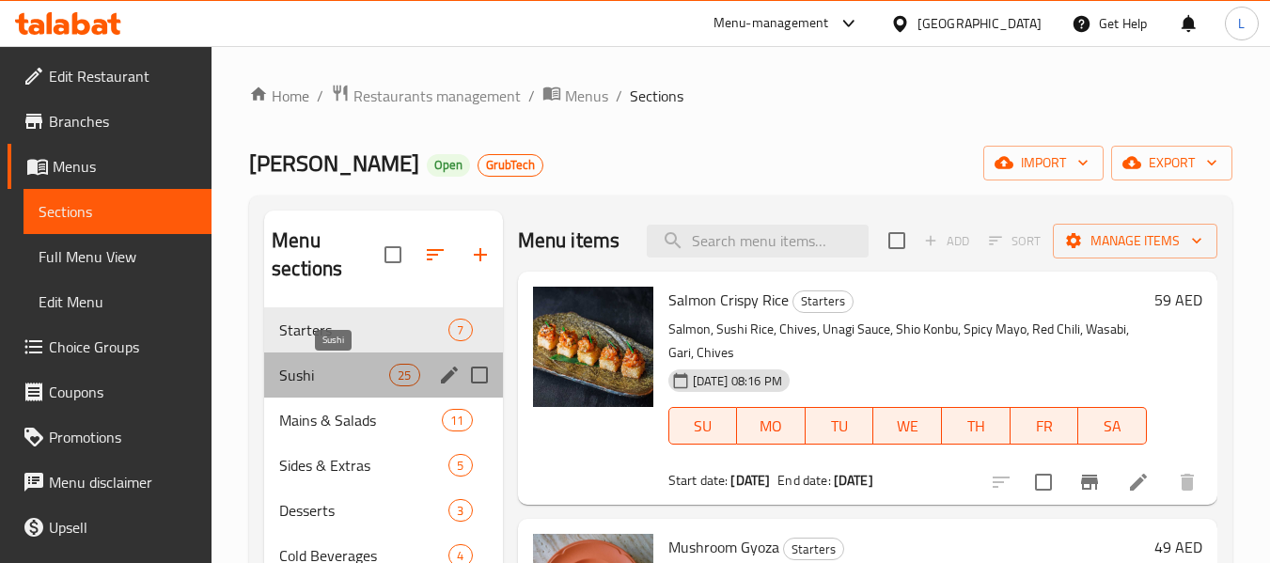
click at [348, 376] on span "Sushi" at bounding box center [334, 375] width 110 height 23
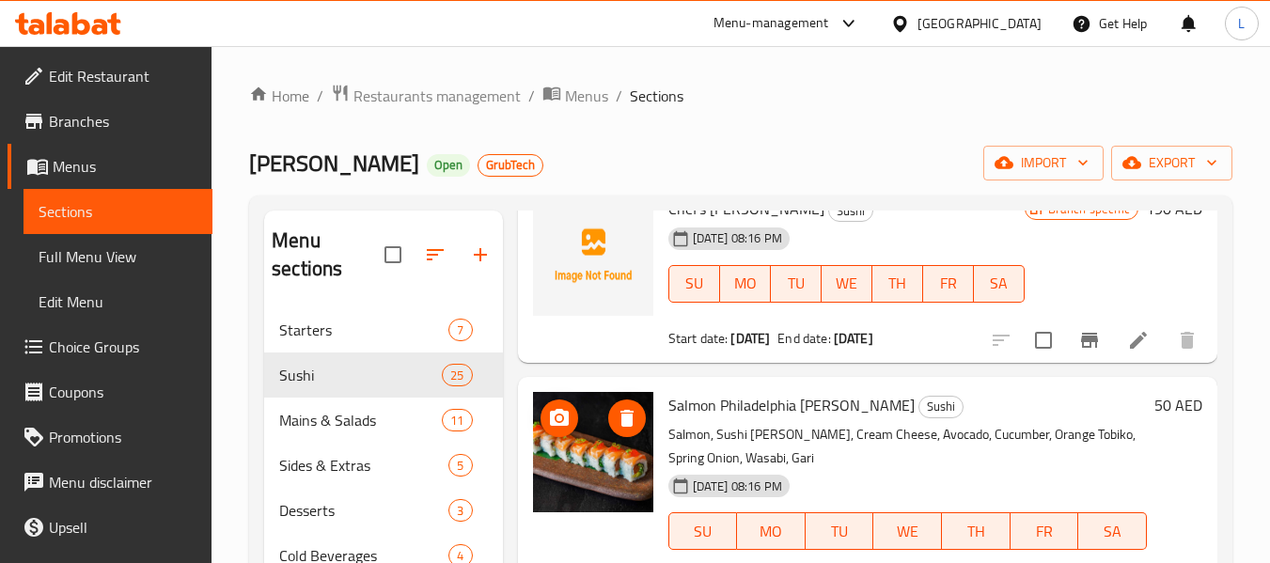
scroll to position [5294, 0]
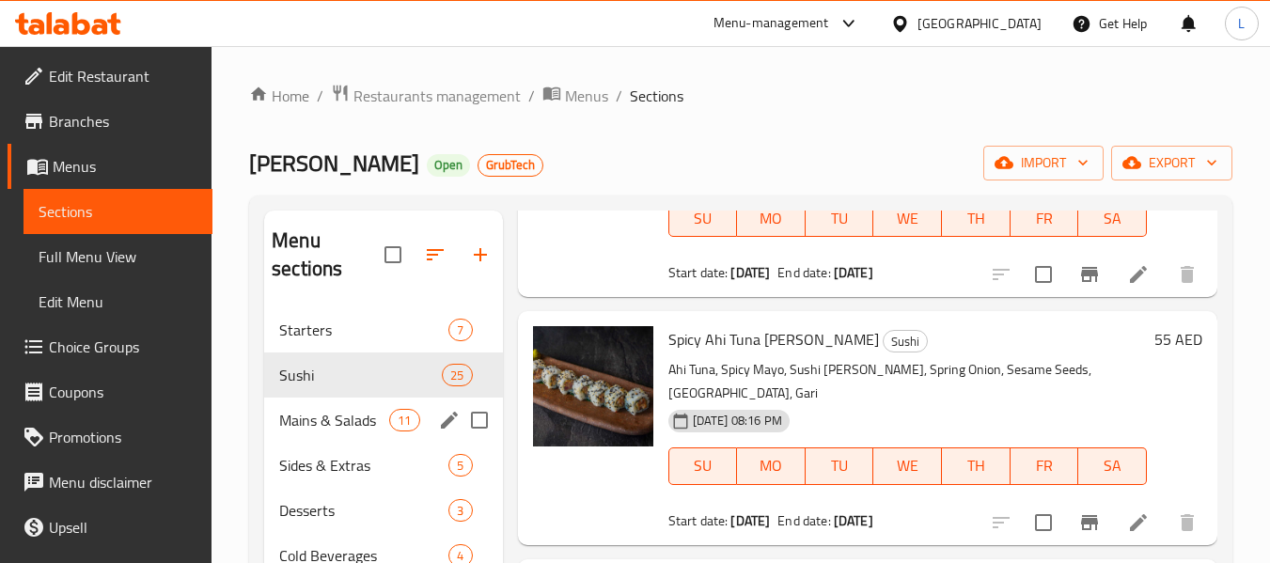
click at [305, 425] on span "Mains & Salads" at bounding box center [334, 420] width 110 height 23
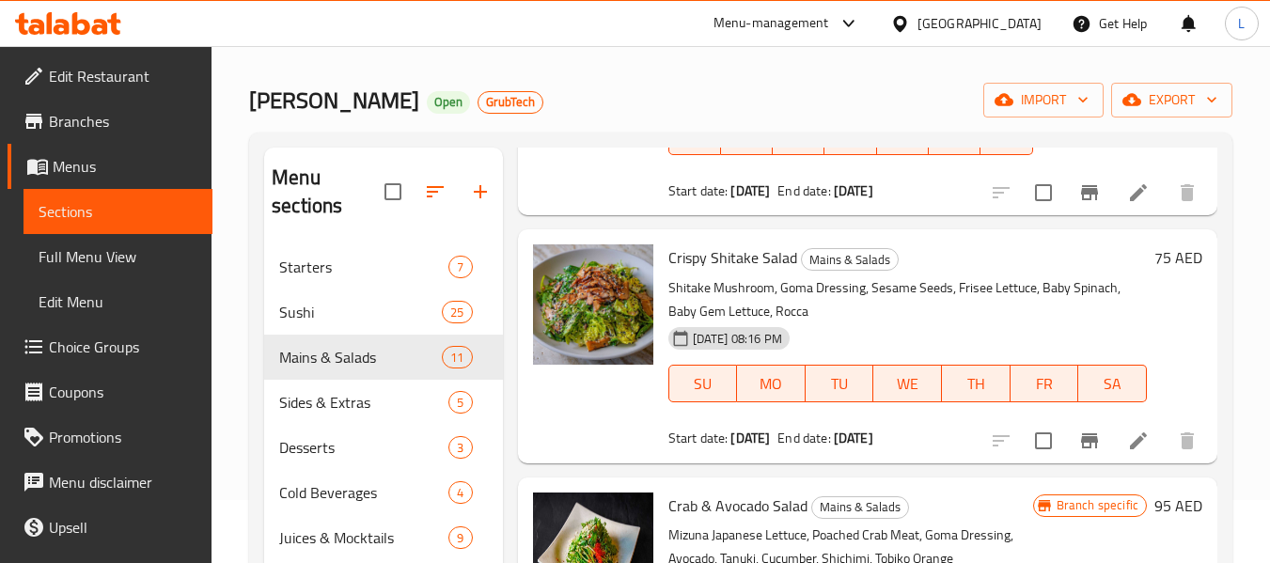
scroll to position [263, 0]
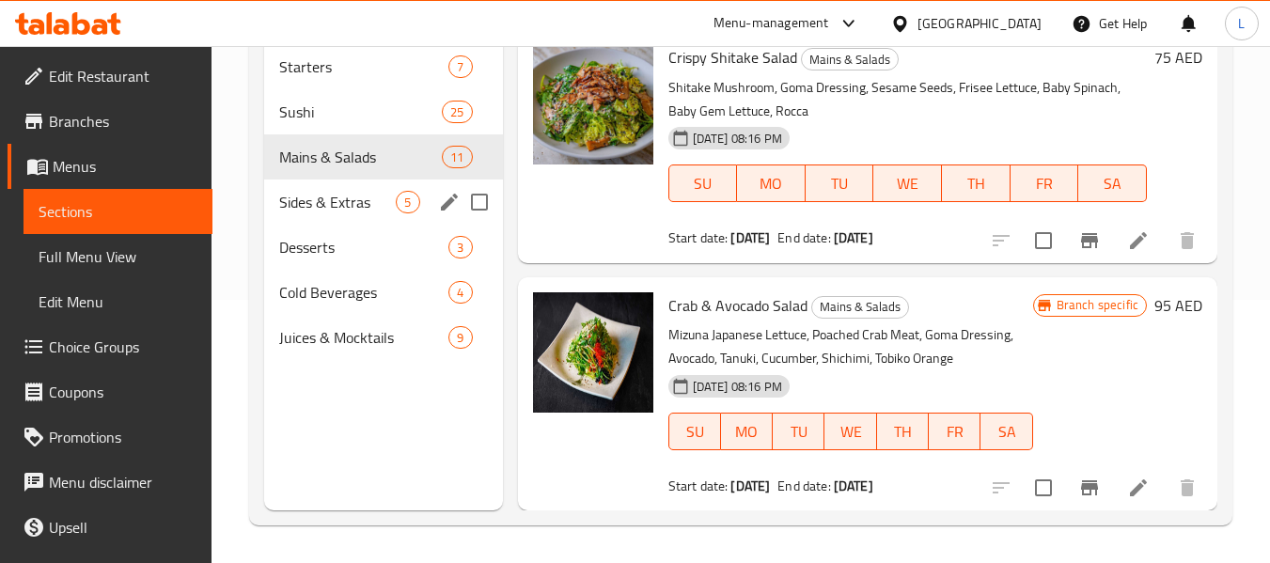
click at [369, 200] on span "Sides & Extras" at bounding box center [337, 202] width 117 height 23
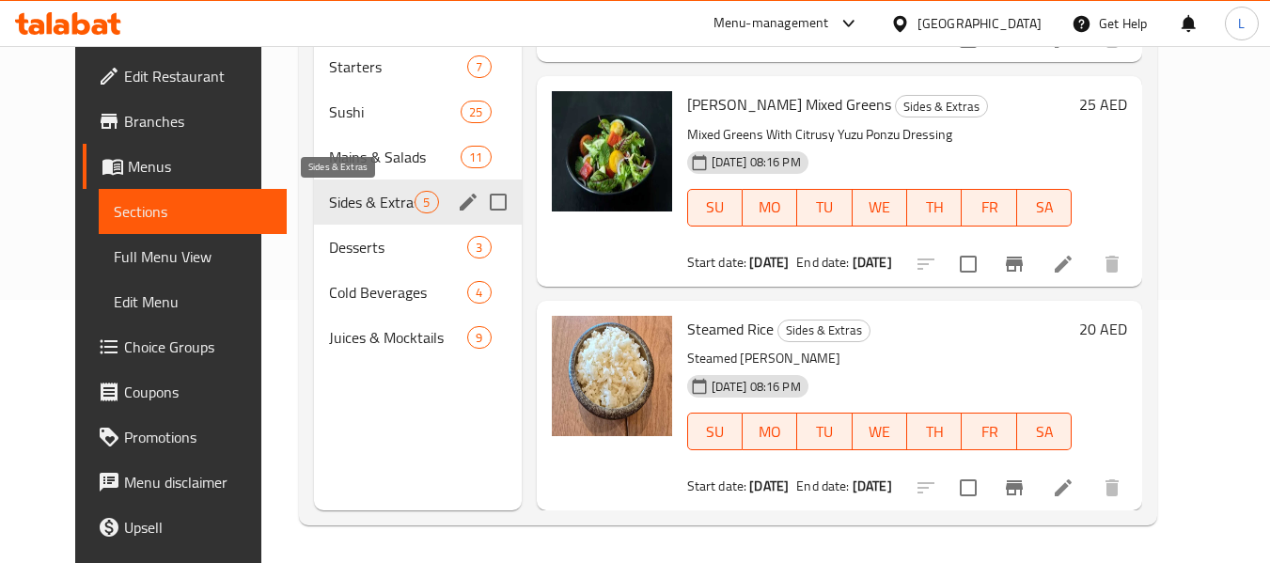
scroll to position [633, 0]
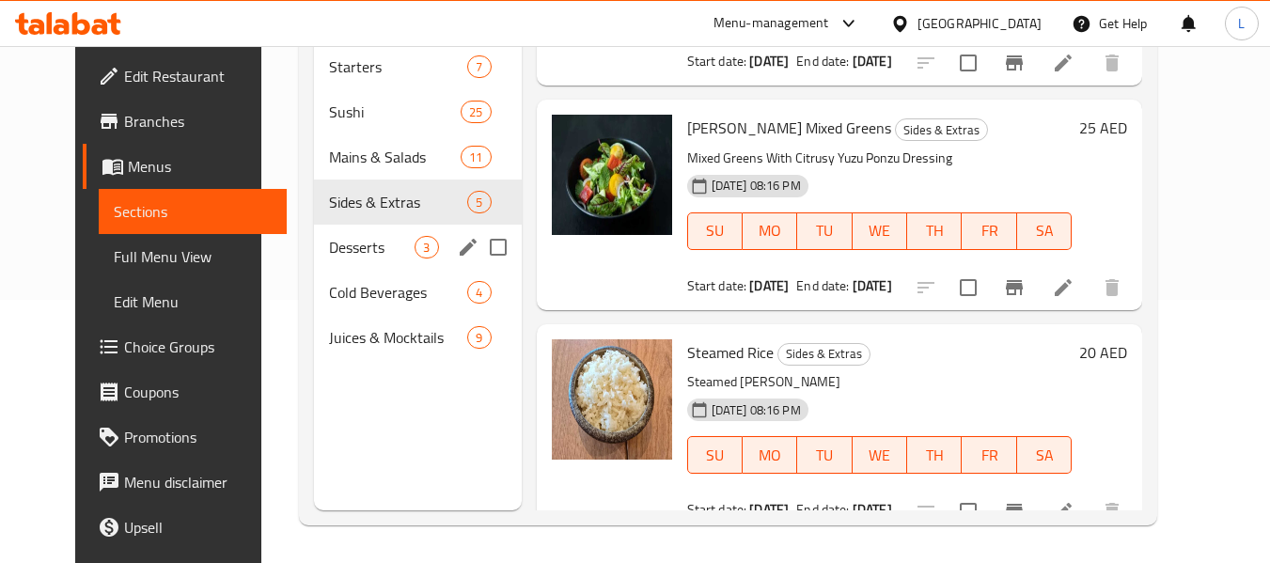
click at [314, 241] on div "Desserts 3" at bounding box center [417, 247] width 207 height 45
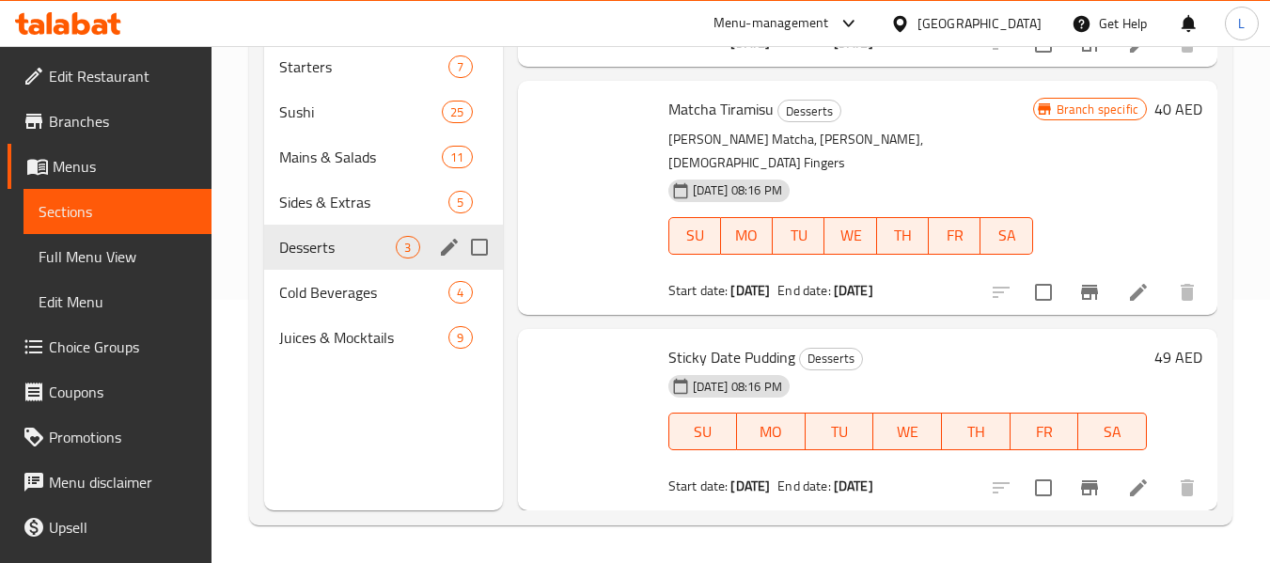
scroll to position [227, 0]
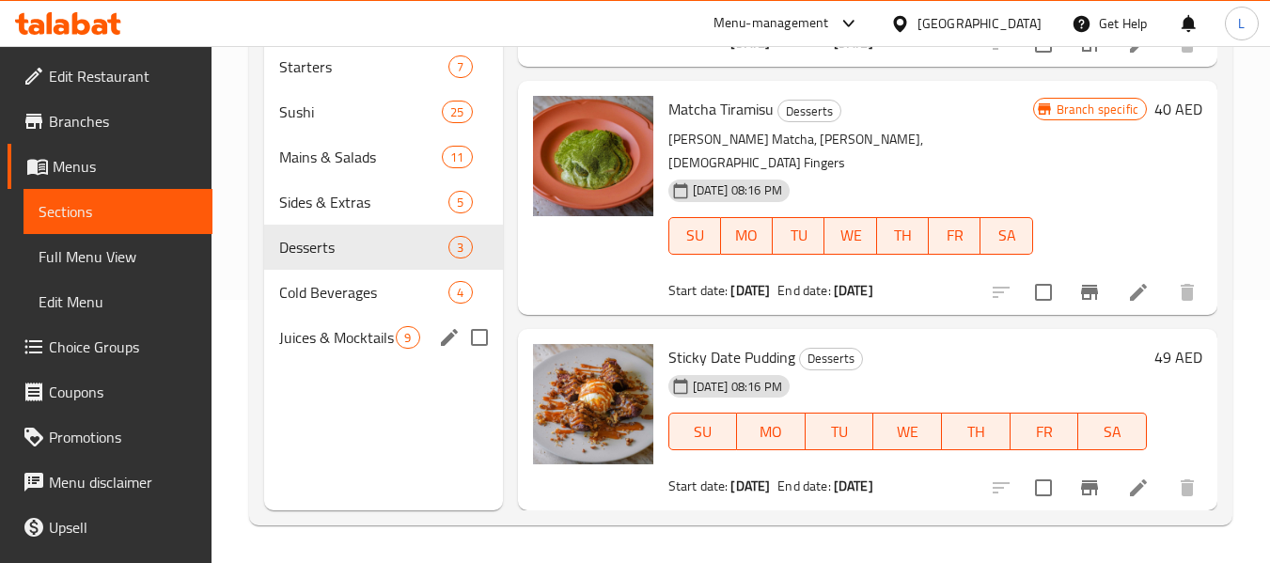
click at [345, 315] on div "Juices & Mocktails 9" at bounding box center [383, 337] width 238 height 45
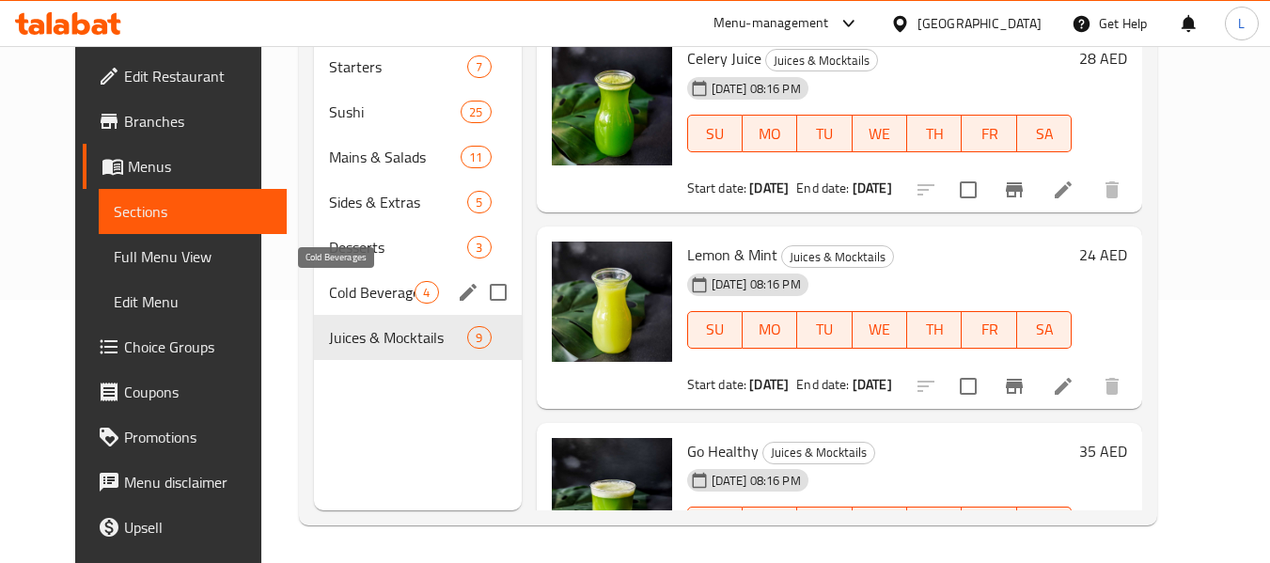
click at [362, 293] on span "Cold Beverages" at bounding box center [372, 292] width 86 height 23
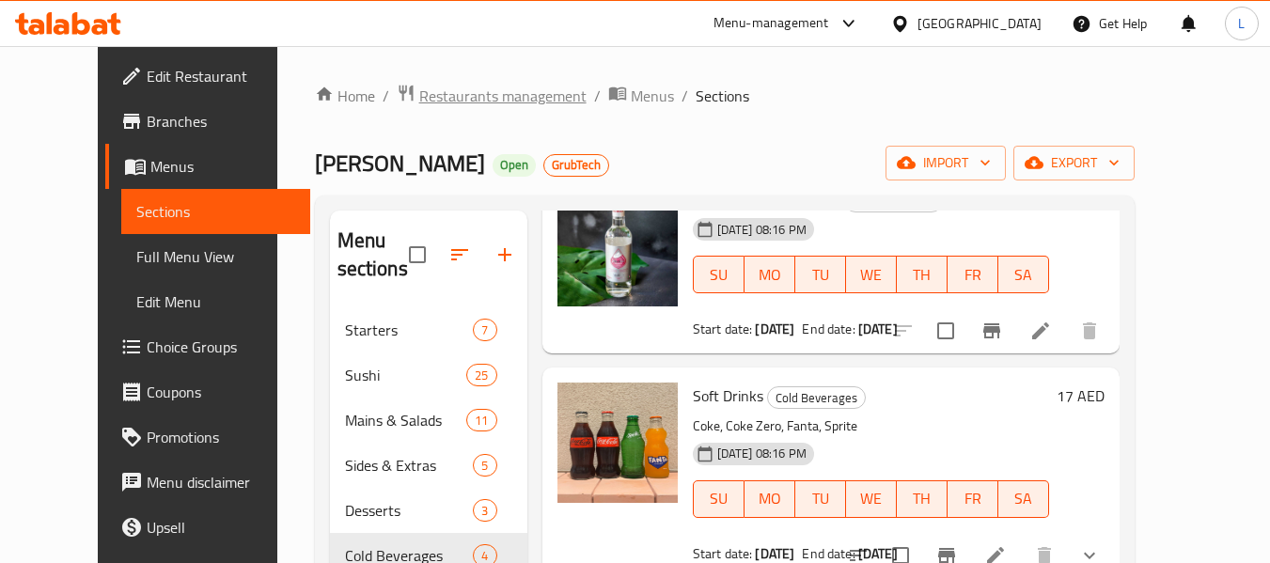
click at [448, 85] on span "Restaurants management" at bounding box center [502, 96] width 167 height 23
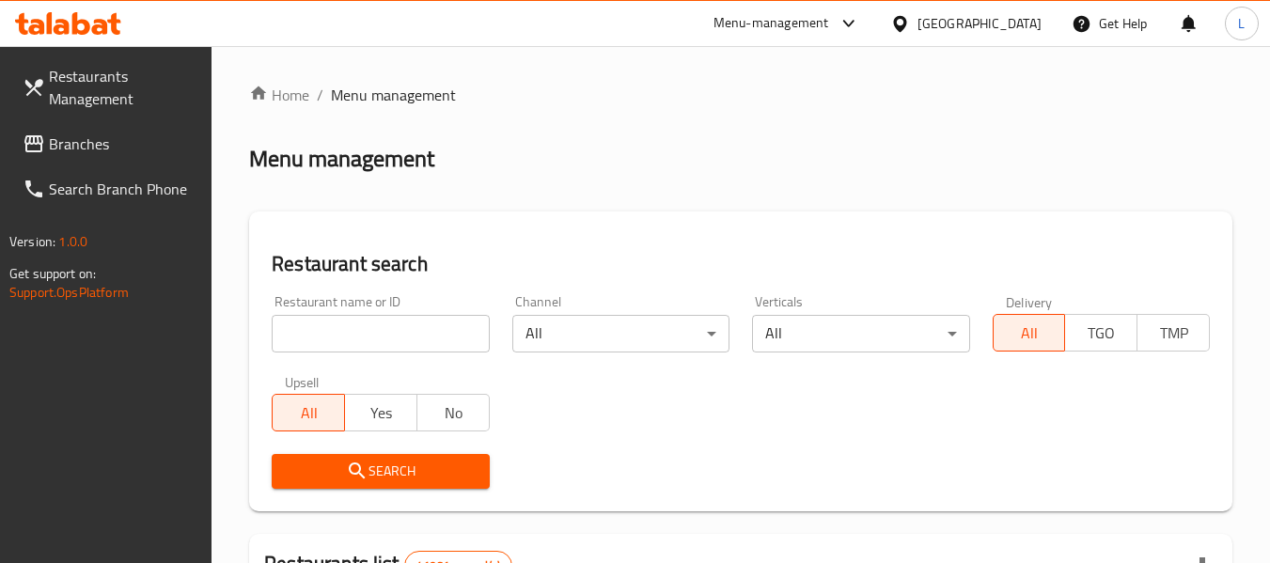
click at [333, 359] on div "Restaurant name or ID Restaurant name or ID" at bounding box center [380, 324] width 240 height 80
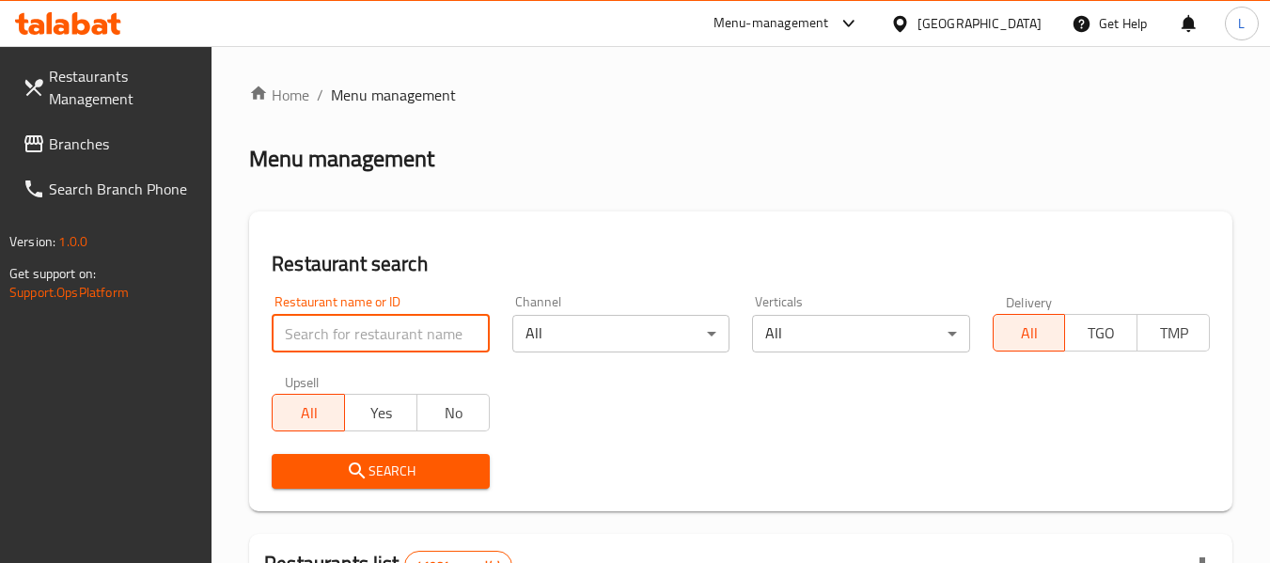
click at [370, 341] on input "search" at bounding box center [380, 334] width 217 height 38
paste input "695570"
type input "695570"
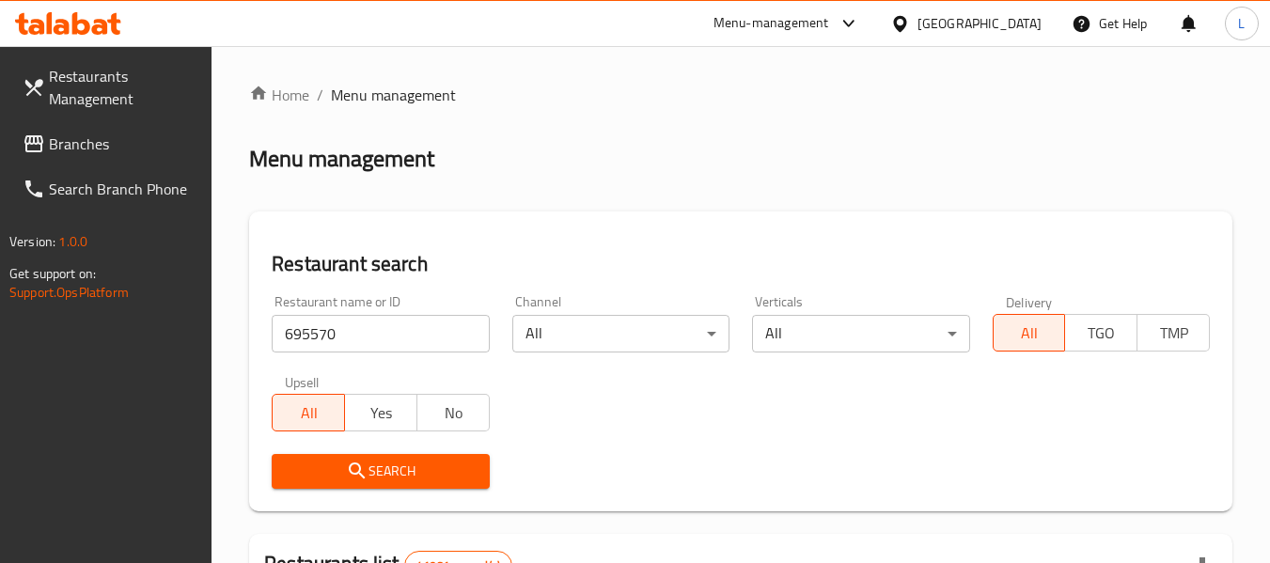
click at [395, 476] on span "Search" at bounding box center [380, 471] width 187 height 23
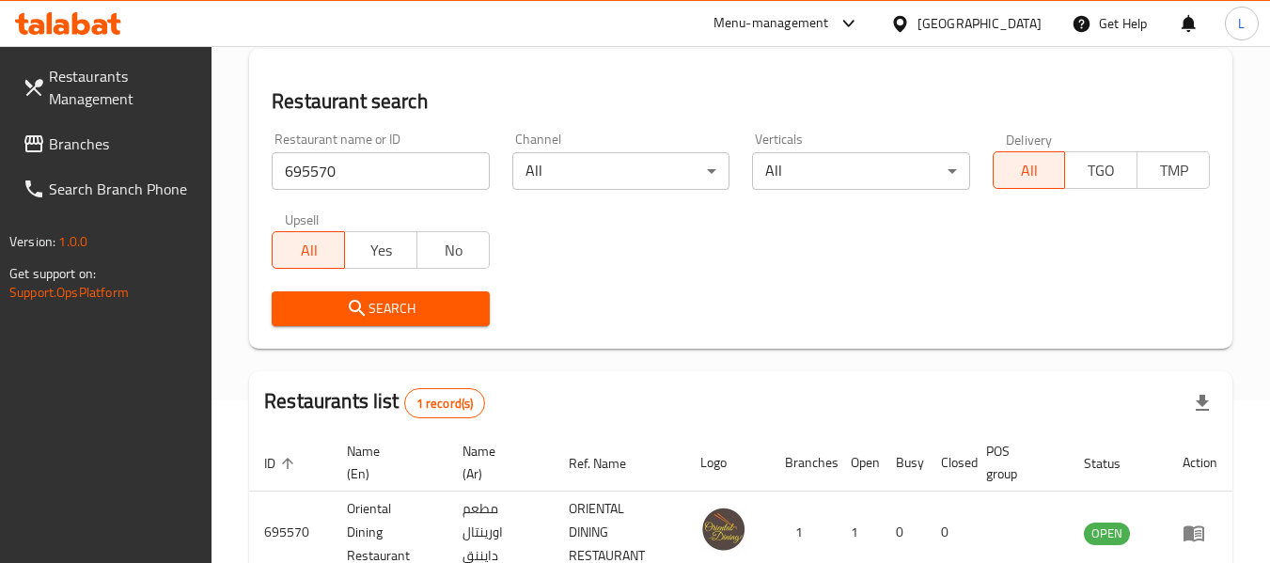
scroll to position [275, 0]
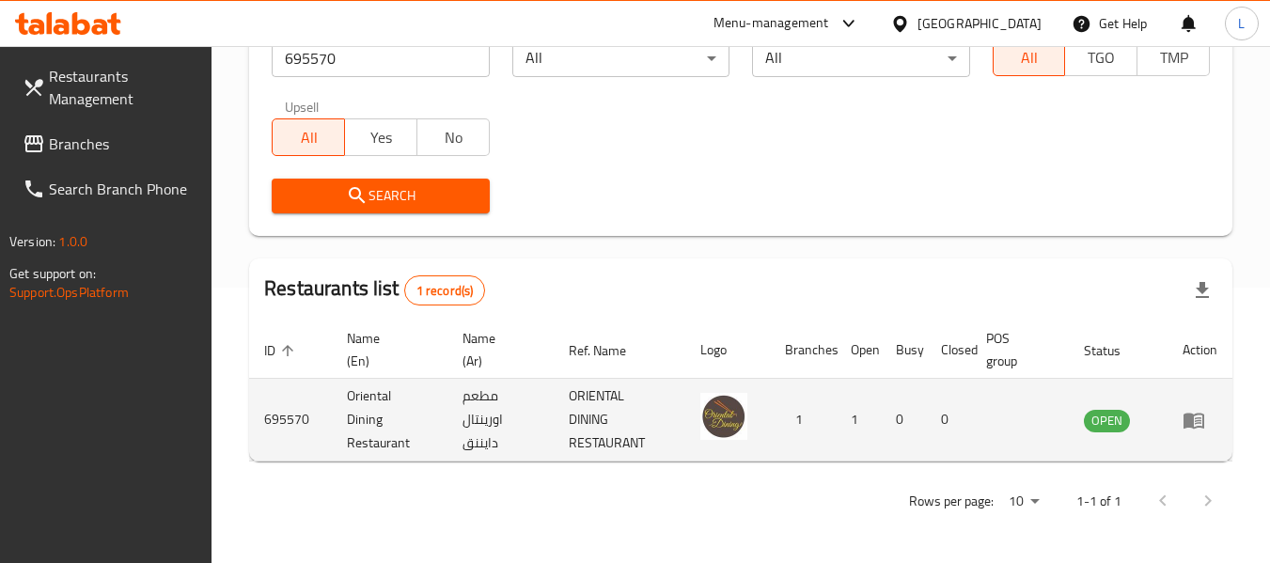
click at [1204, 417] on icon "enhanced table" at bounding box center [1193, 420] width 23 height 23
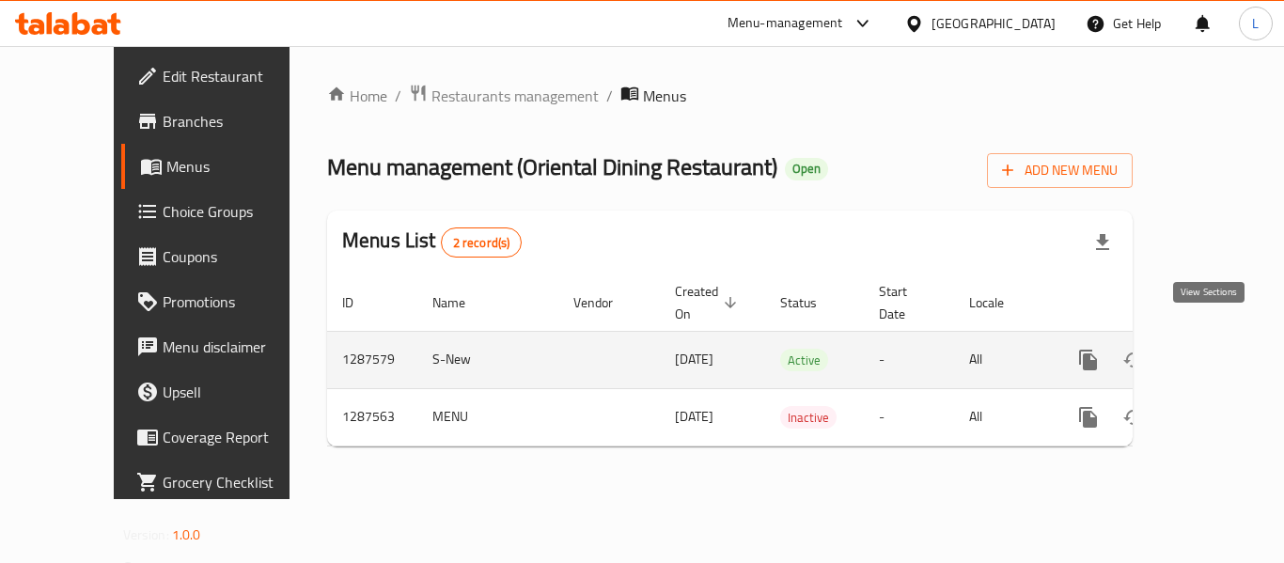
click at [1212, 349] on icon "enhanced table" at bounding box center [1223, 360] width 23 height 23
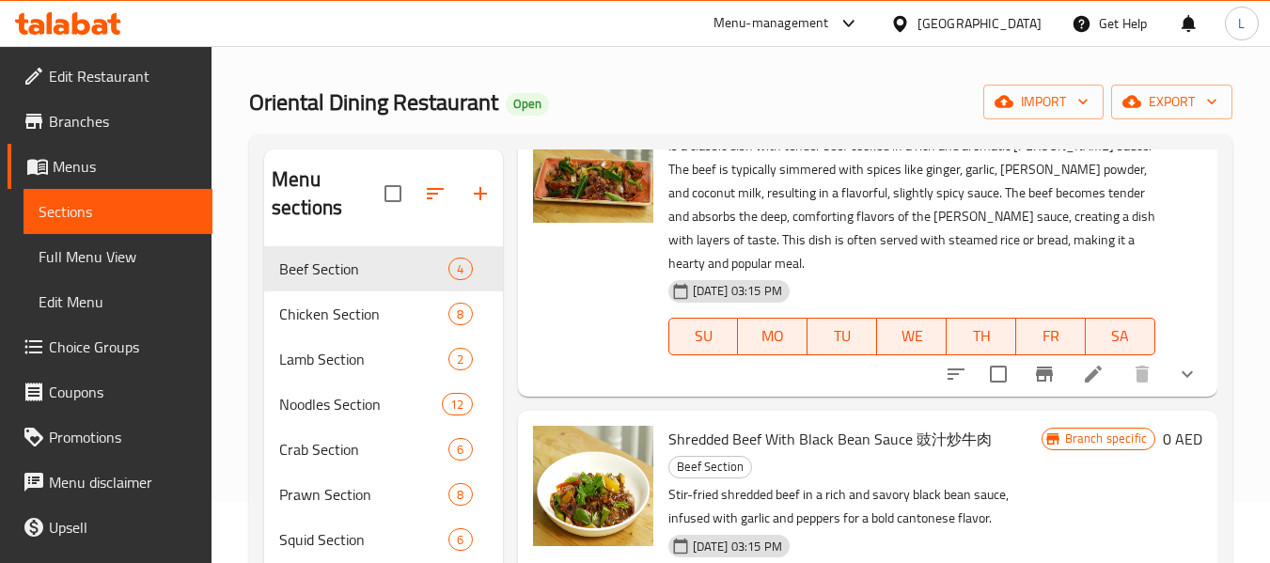
scroll to position [94, 0]
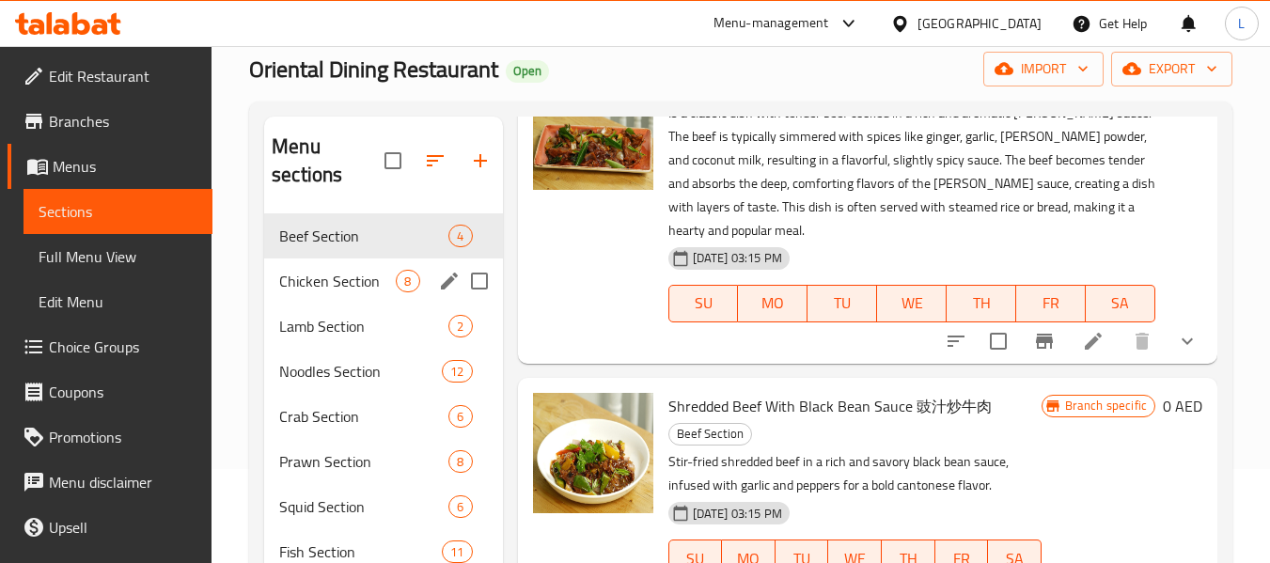
click at [339, 289] on span "Chicken Section" at bounding box center [337, 281] width 117 height 23
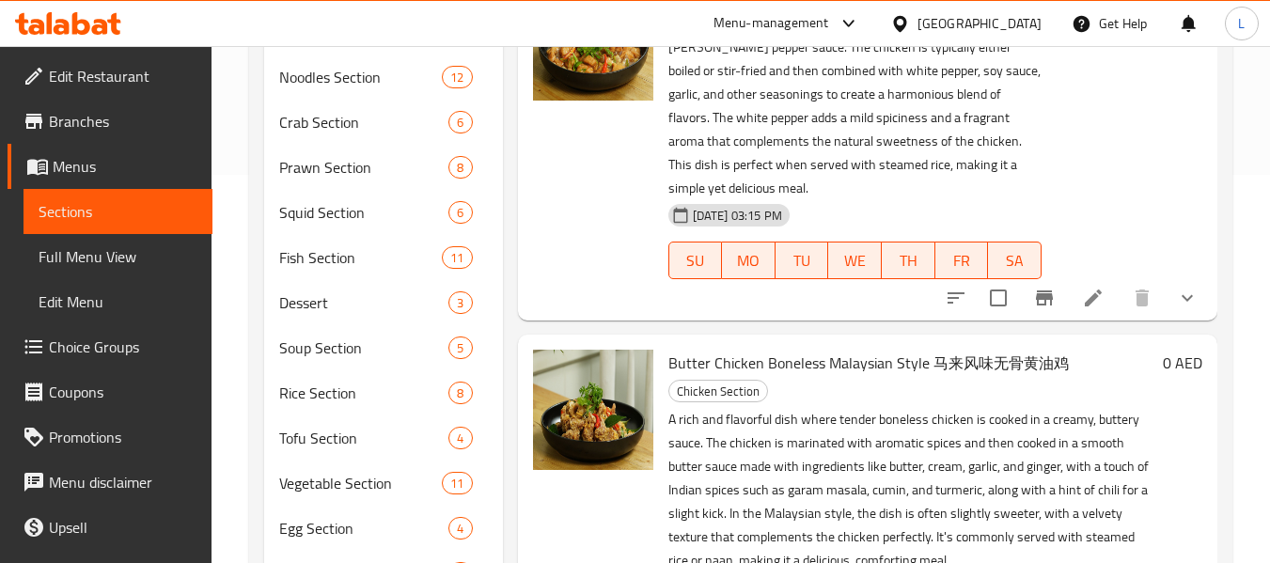
scroll to position [102, 0]
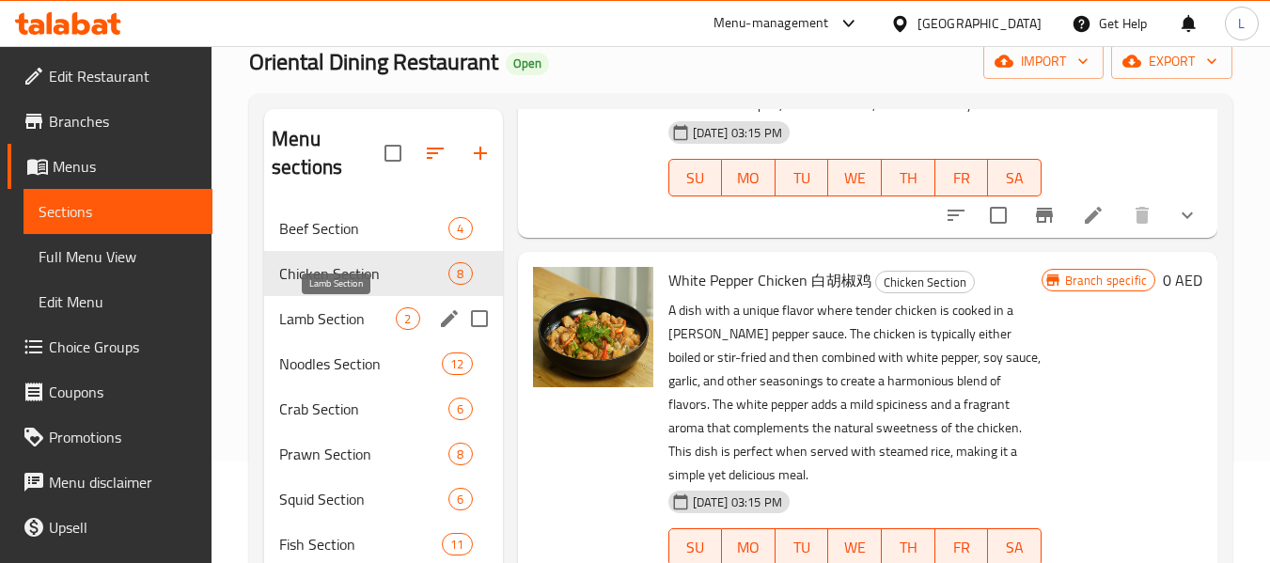
click at [336, 303] on div "Lamb Section 2" at bounding box center [383, 318] width 238 height 45
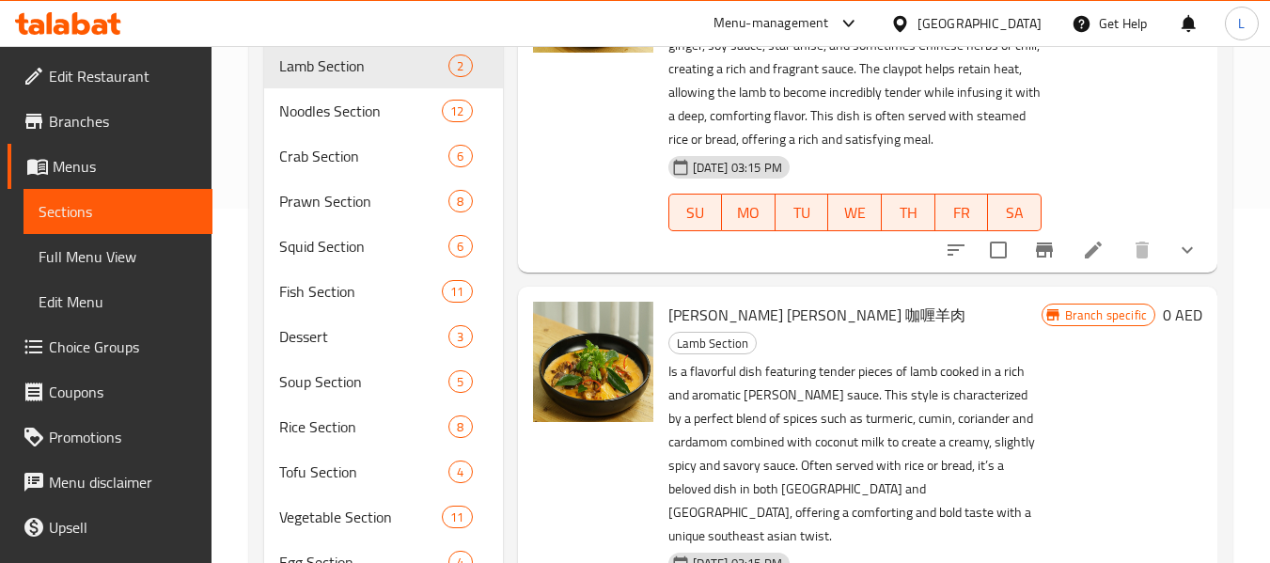
scroll to position [196, 0]
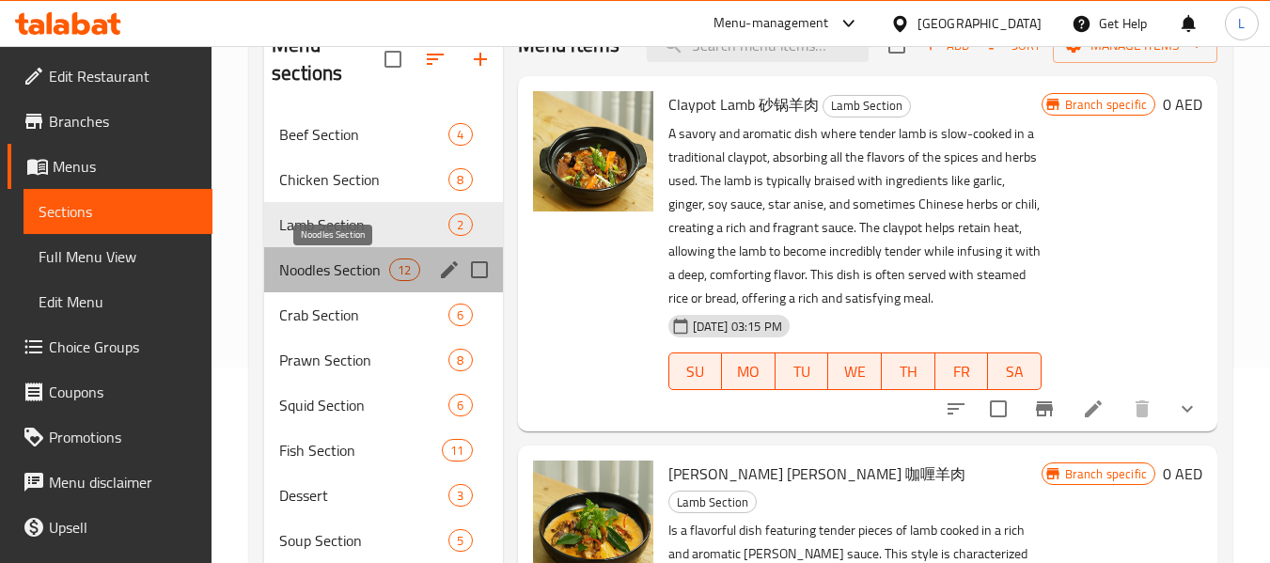
click at [335, 260] on span "Noodles Section" at bounding box center [334, 269] width 110 height 23
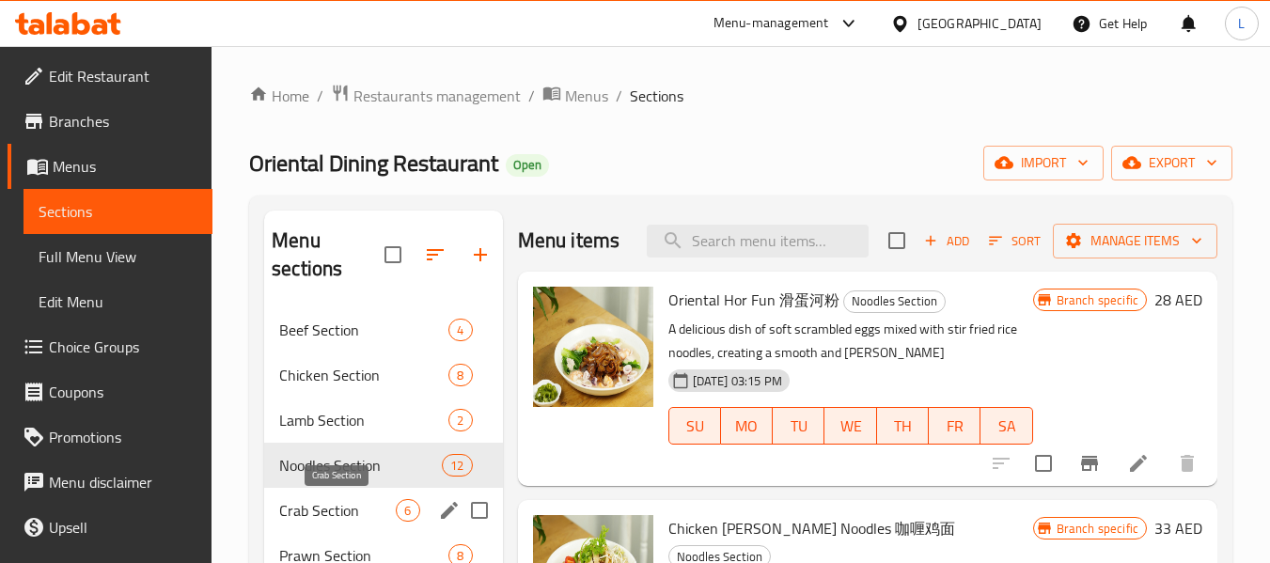
click at [384, 510] on span "Crab Section" at bounding box center [337, 510] width 117 height 23
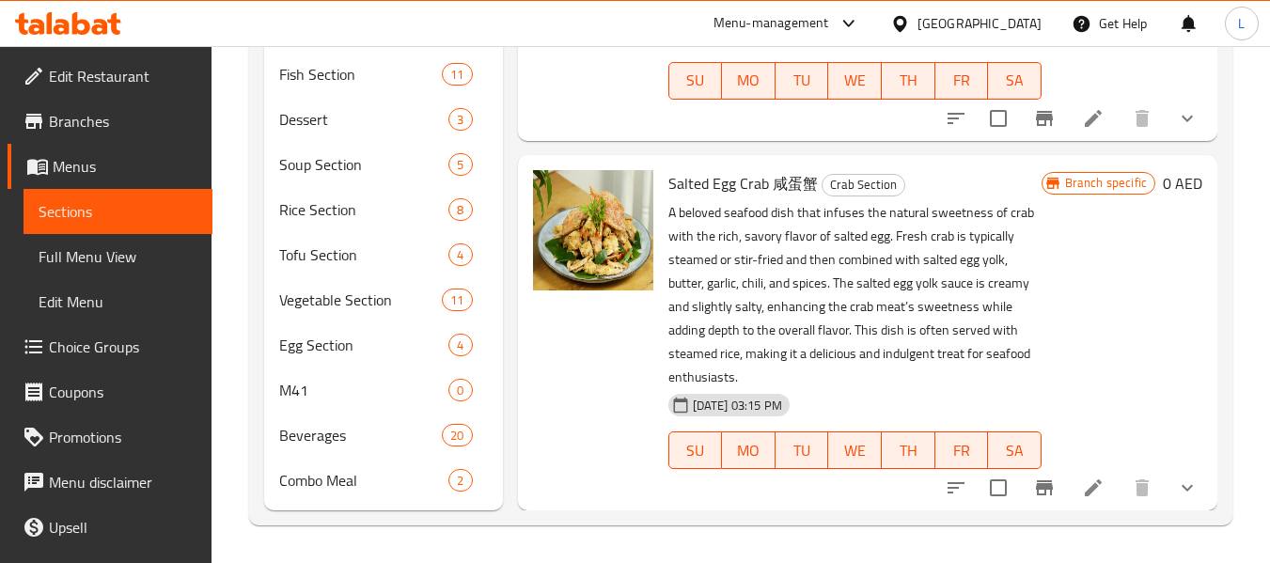
scroll to position [383, 0]
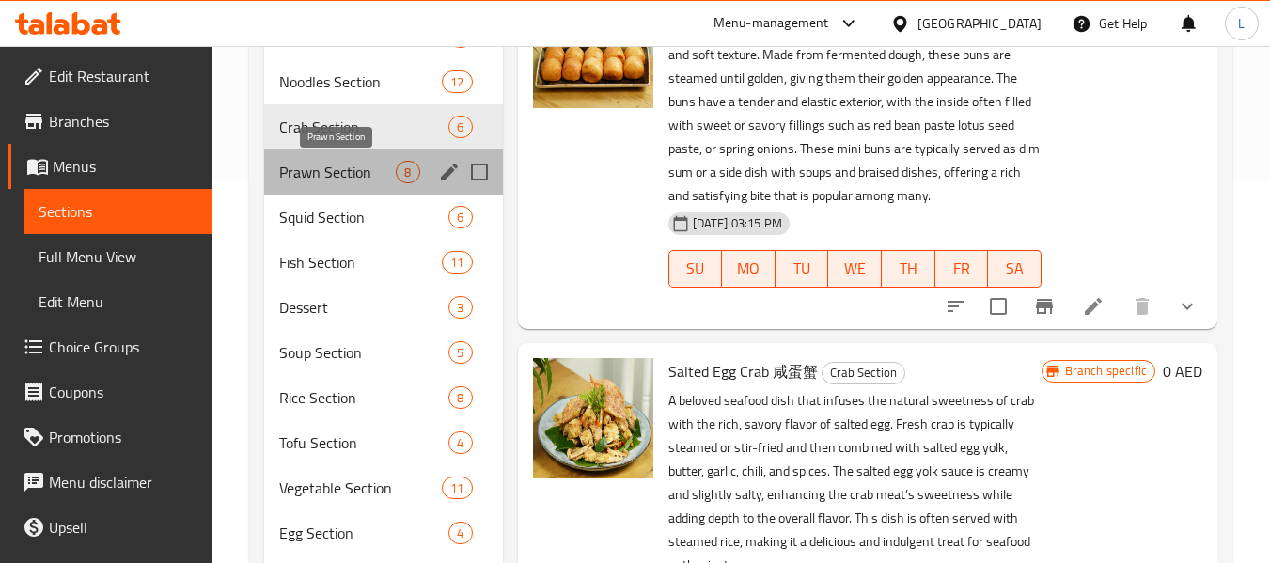
click at [341, 181] on span "Prawn Section" at bounding box center [337, 172] width 117 height 23
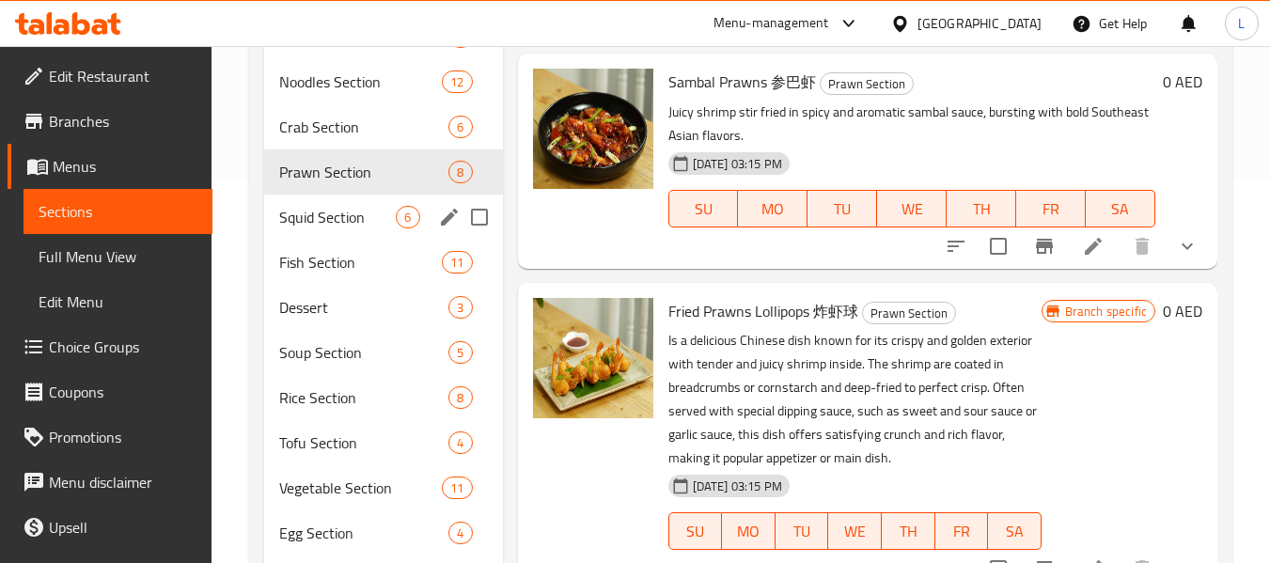
click at [342, 228] on div "Squid Section 6" at bounding box center [383, 217] width 238 height 45
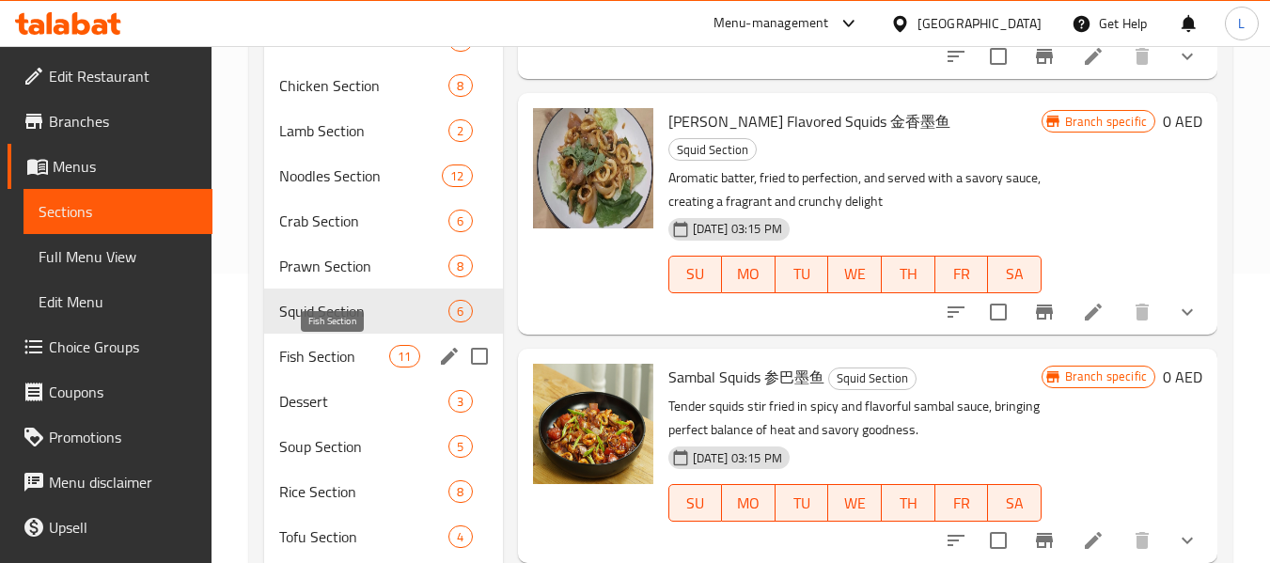
click at [329, 345] on span "Fish Section" at bounding box center [334, 356] width 110 height 23
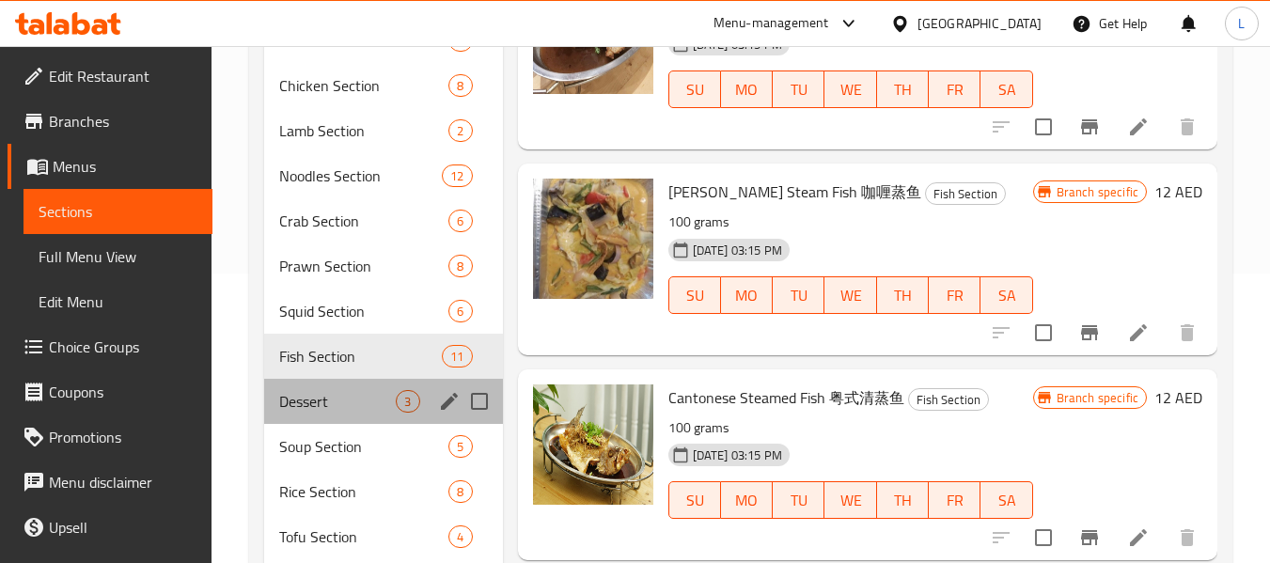
click at [340, 383] on div "Dessert 3" at bounding box center [383, 401] width 238 height 45
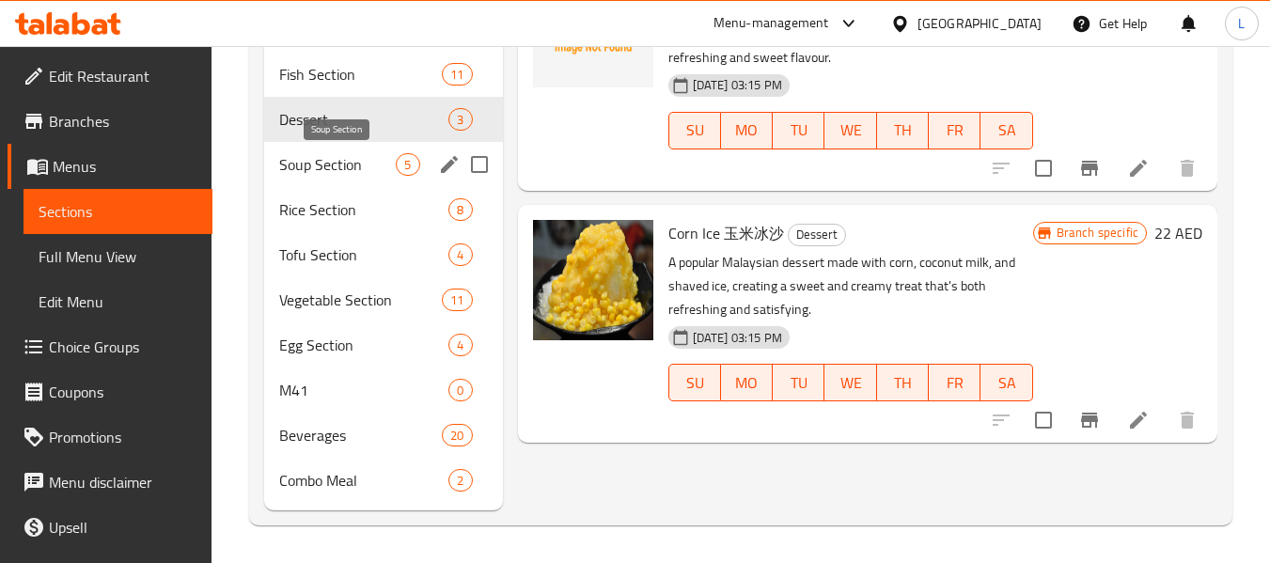
click at [303, 164] on span "Soup Section" at bounding box center [337, 164] width 117 height 23
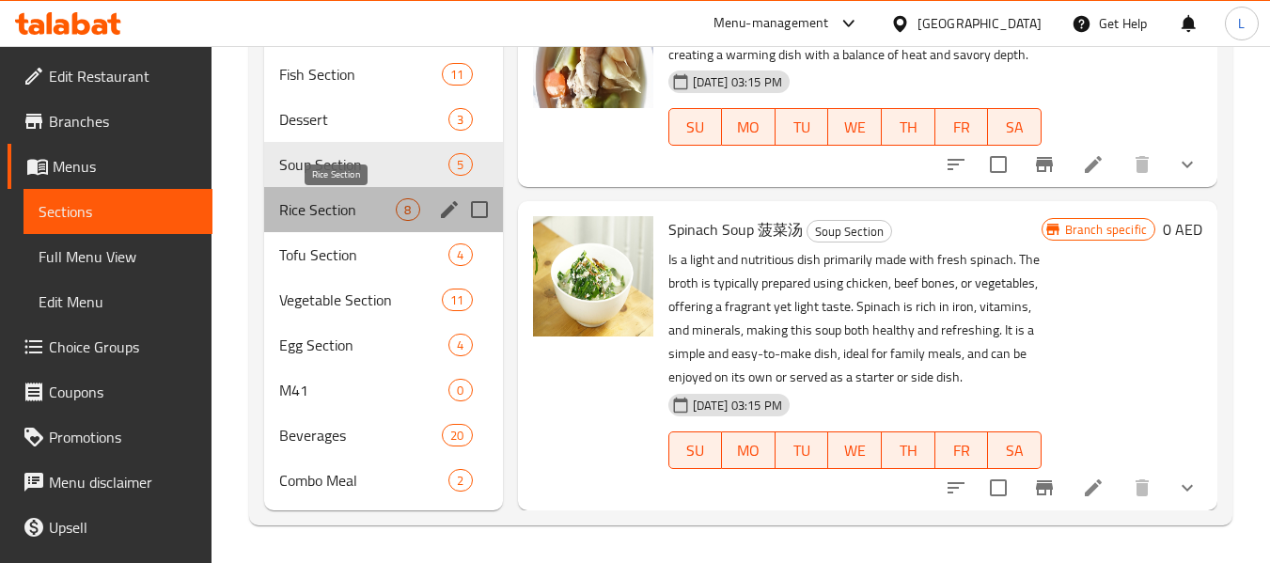
click at [301, 211] on span "Rice Section" at bounding box center [337, 209] width 117 height 23
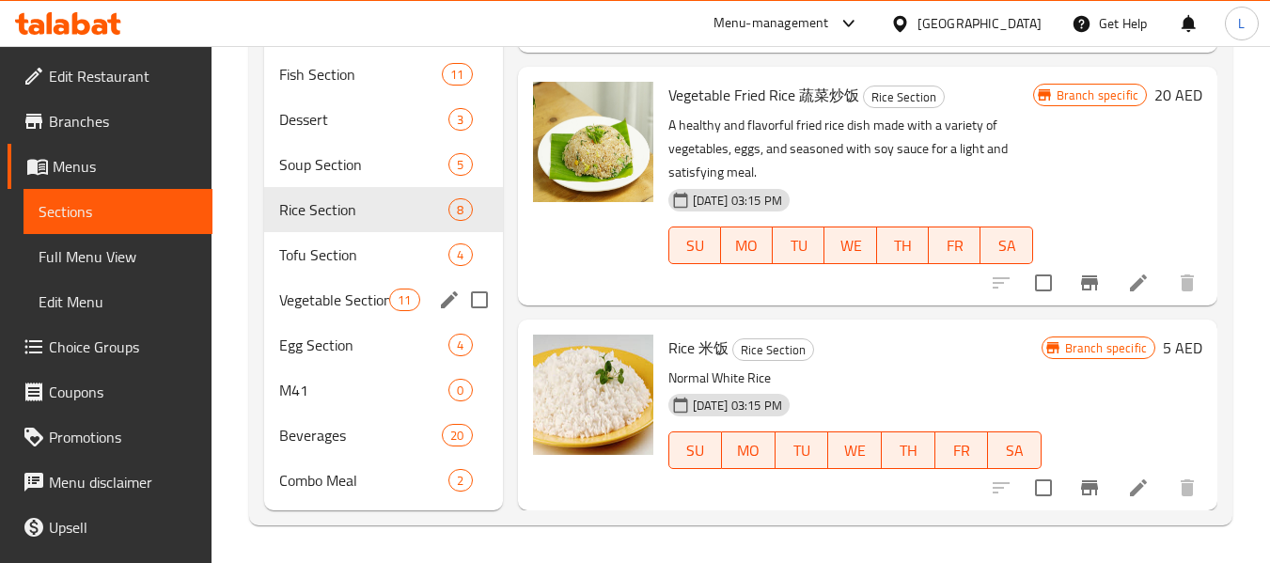
click at [356, 277] on div "Vegetable Section 11" at bounding box center [383, 299] width 238 height 45
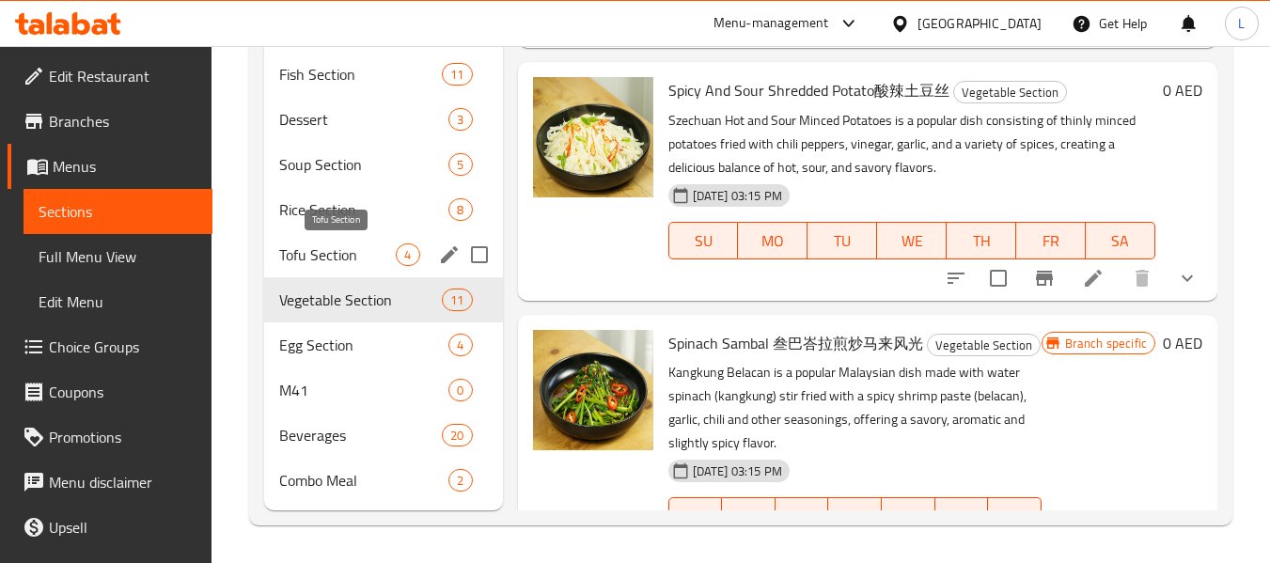
click at [356, 255] on span "Tofu Section" at bounding box center [337, 254] width 117 height 23
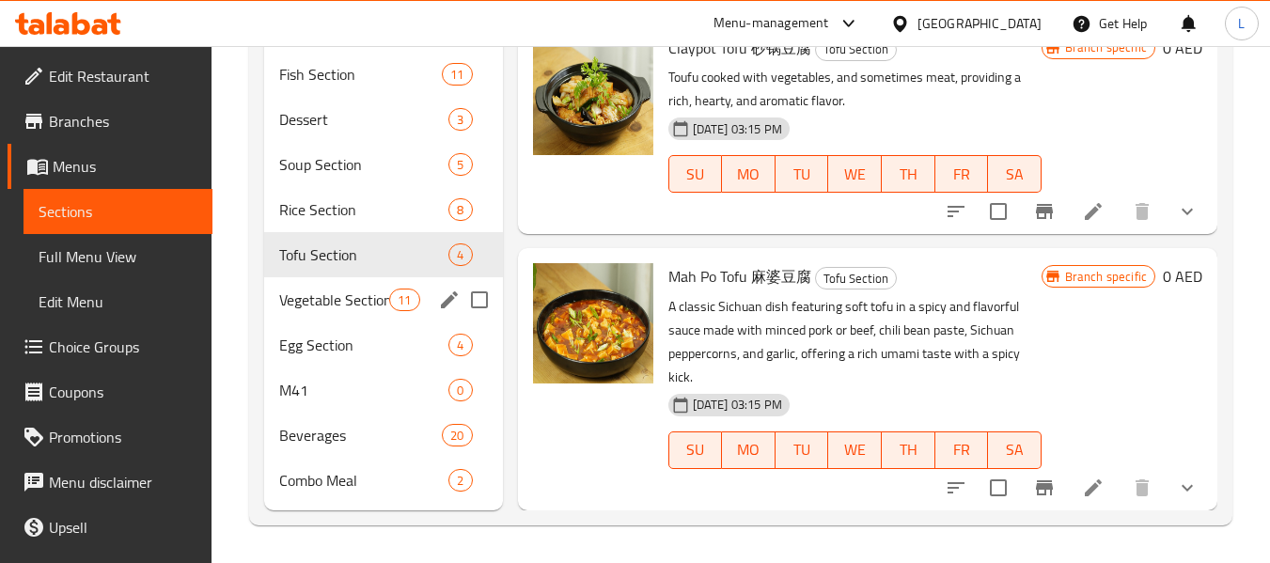
click at [361, 311] on div "Vegetable Section 11" at bounding box center [383, 299] width 238 height 45
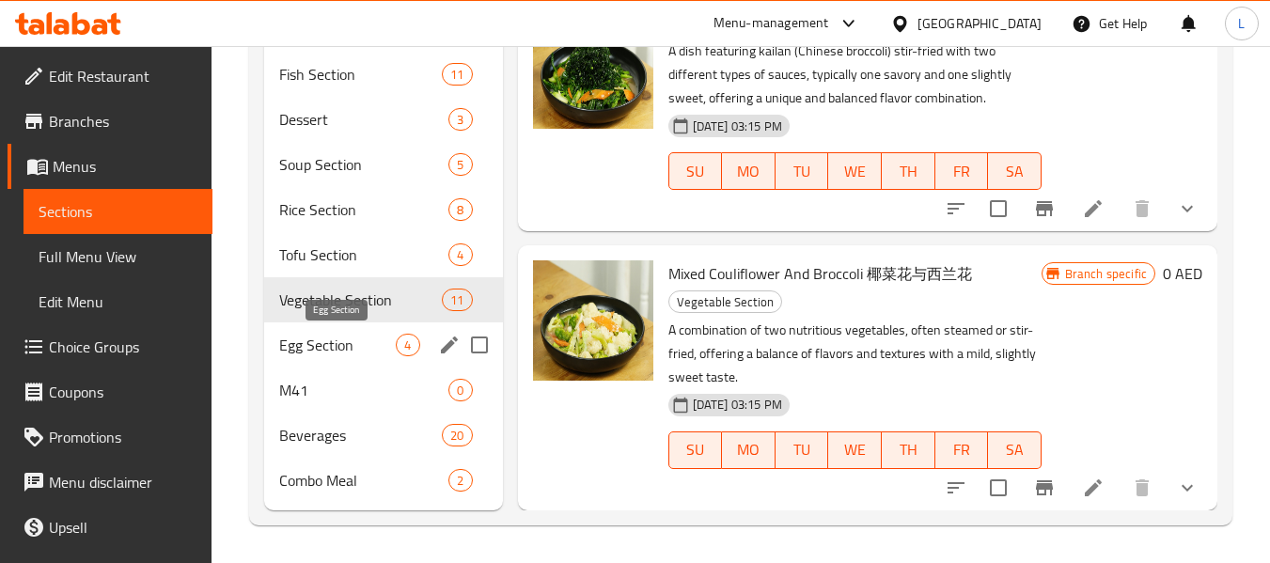
click at [388, 346] on span "Egg Section" at bounding box center [337, 345] width 117 height 23
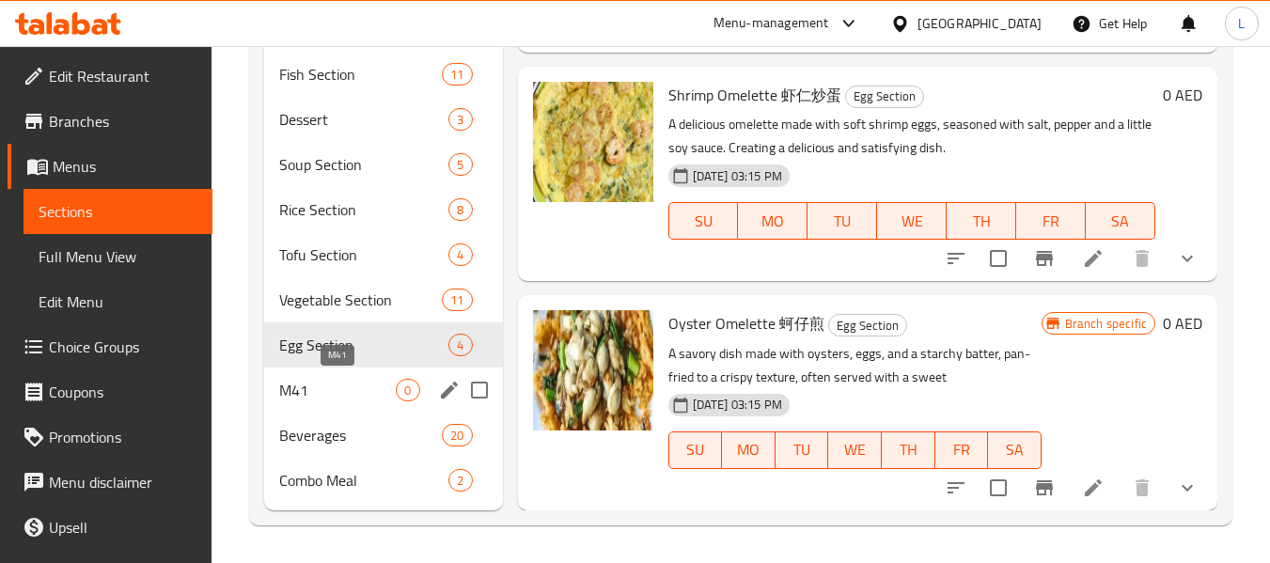
click at [336, 389] on span "M41" at bounding box center [337, 390] width 117 height 23
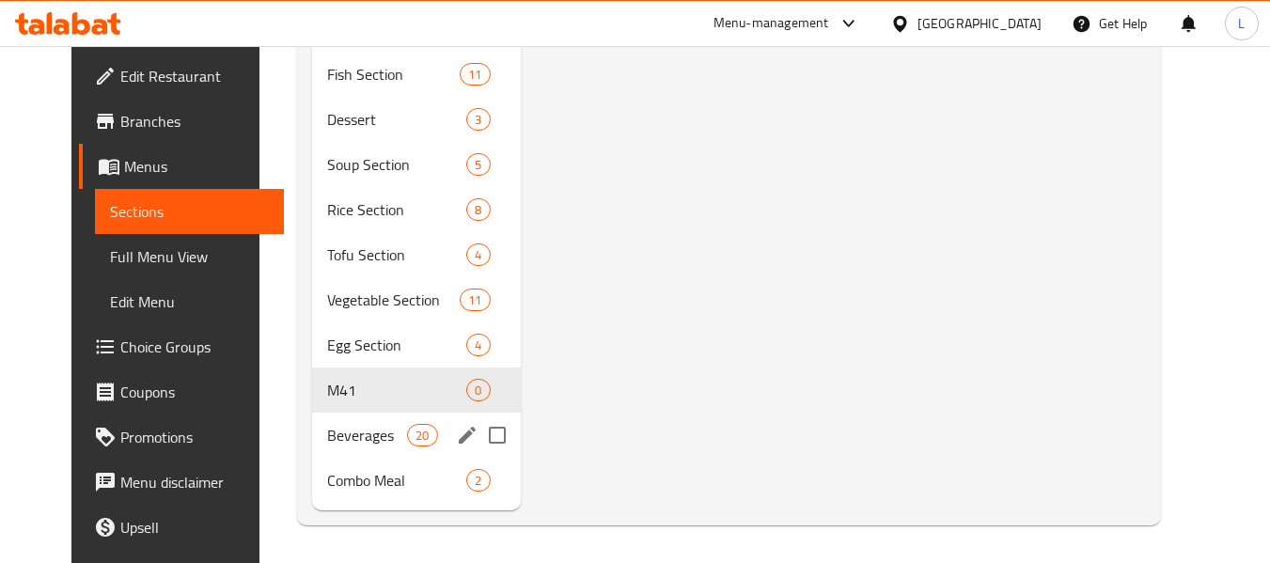
click at [378, 446] on span "Beverages" at bounding box center [367, 435] width 80 height 23
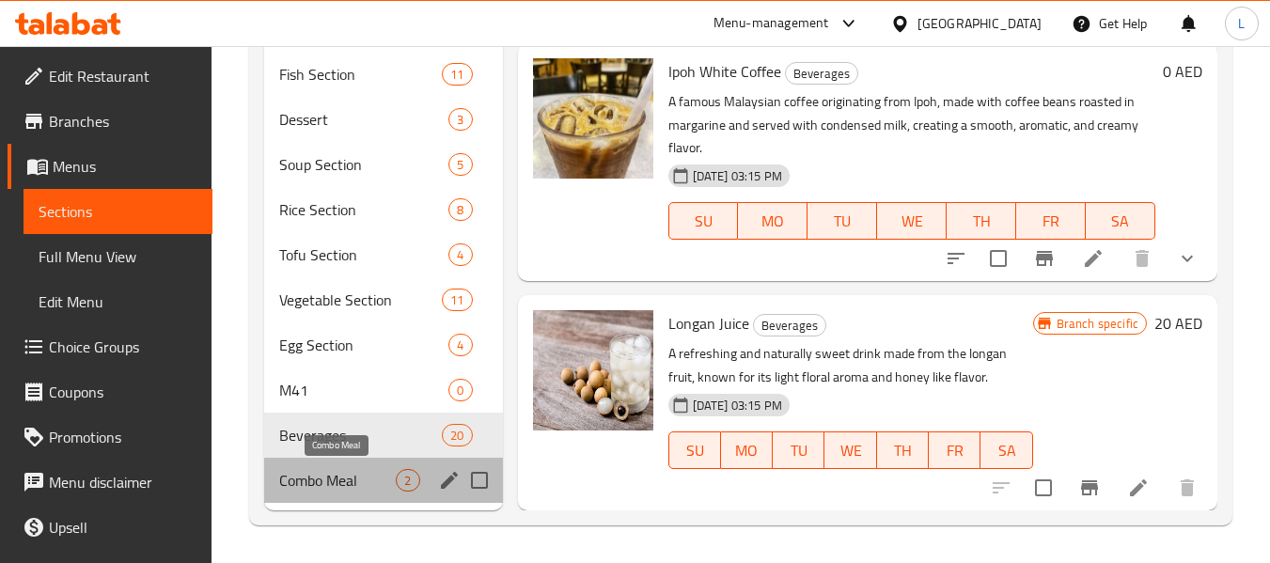
click at [326, 476] on span "Combo Meal" at bounding box center [337, 480] width 117 height 23
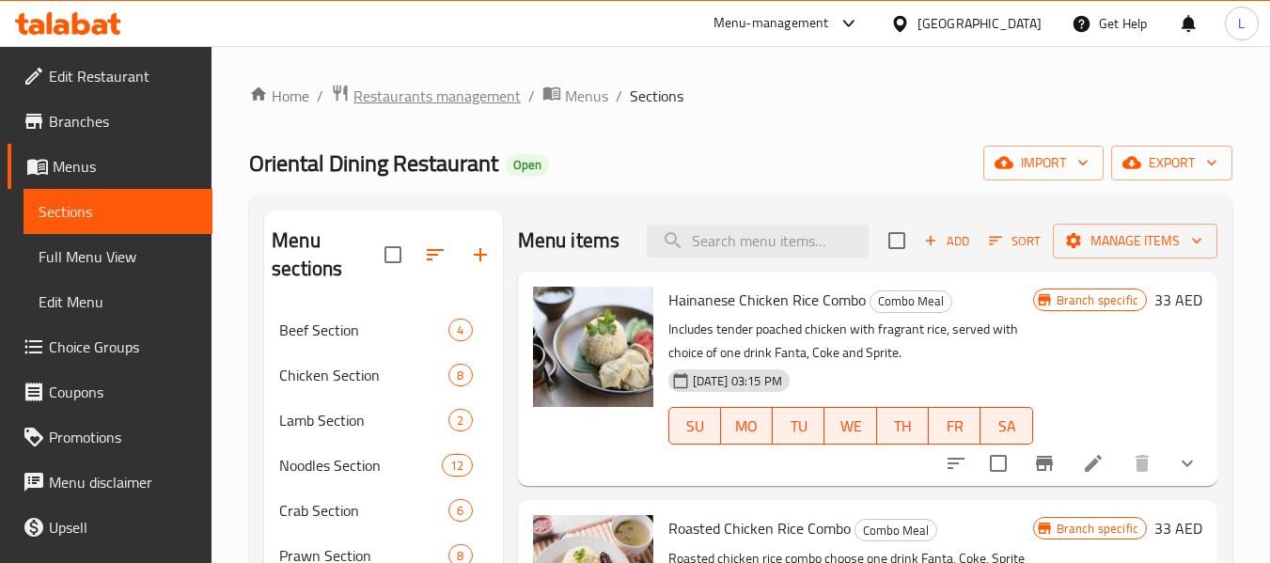
click at [438, 86] on span "Restaurants management" at bounding box center [436, 96] width 167 height 23
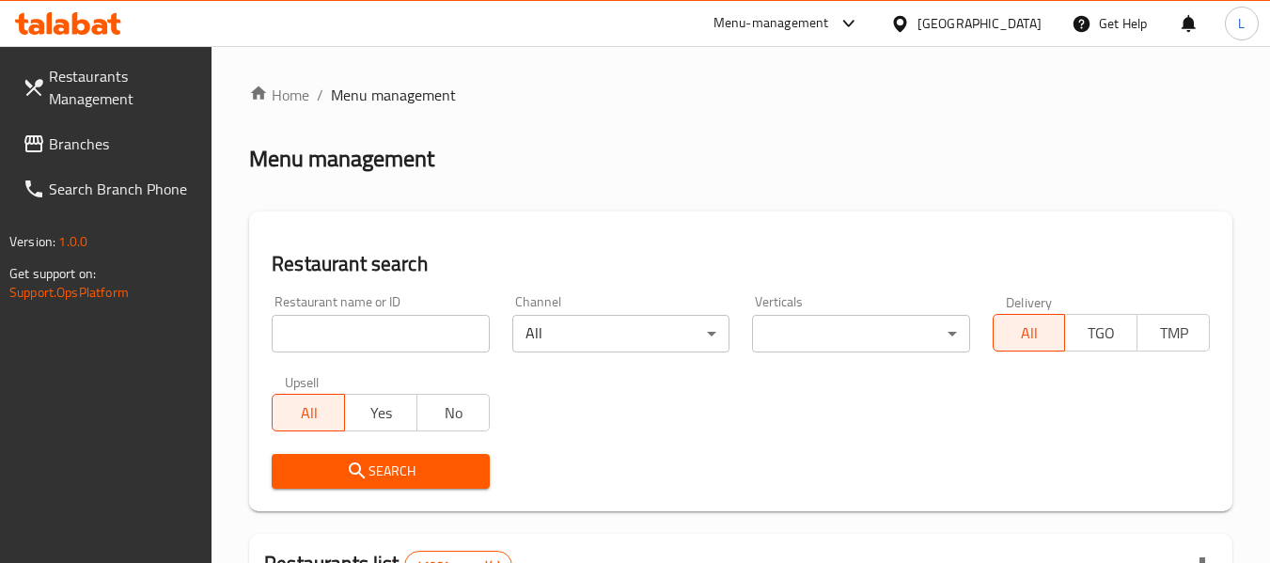
click at [415, 333] on input "search" at bounding box center [380, 334] width 217 height 38
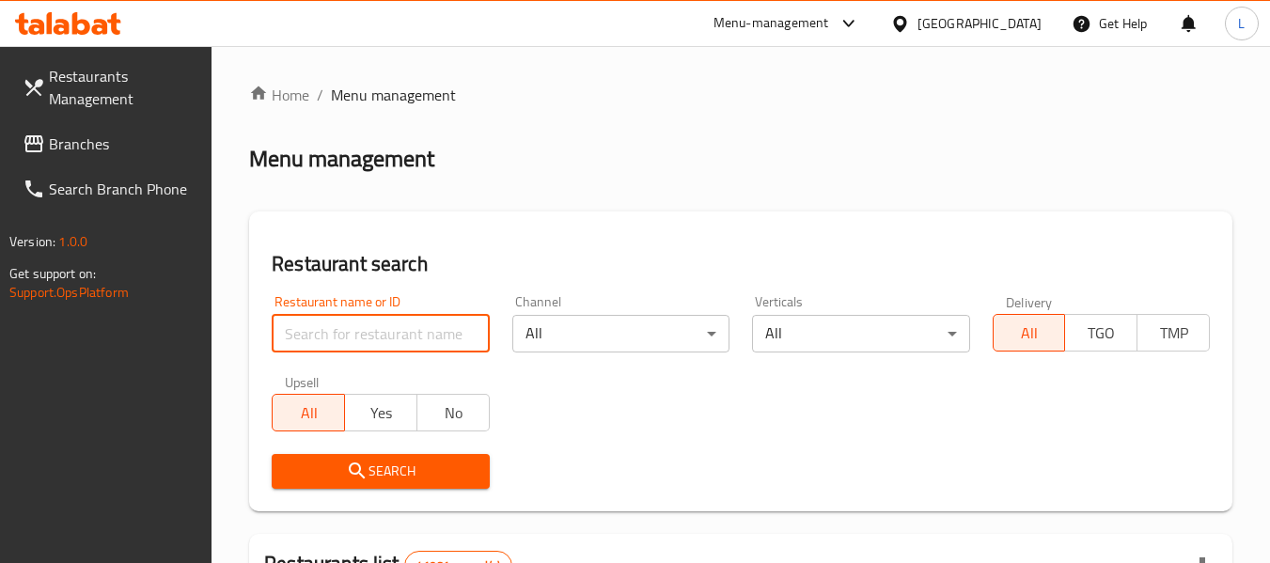
paste input "695690"
type input "695690"
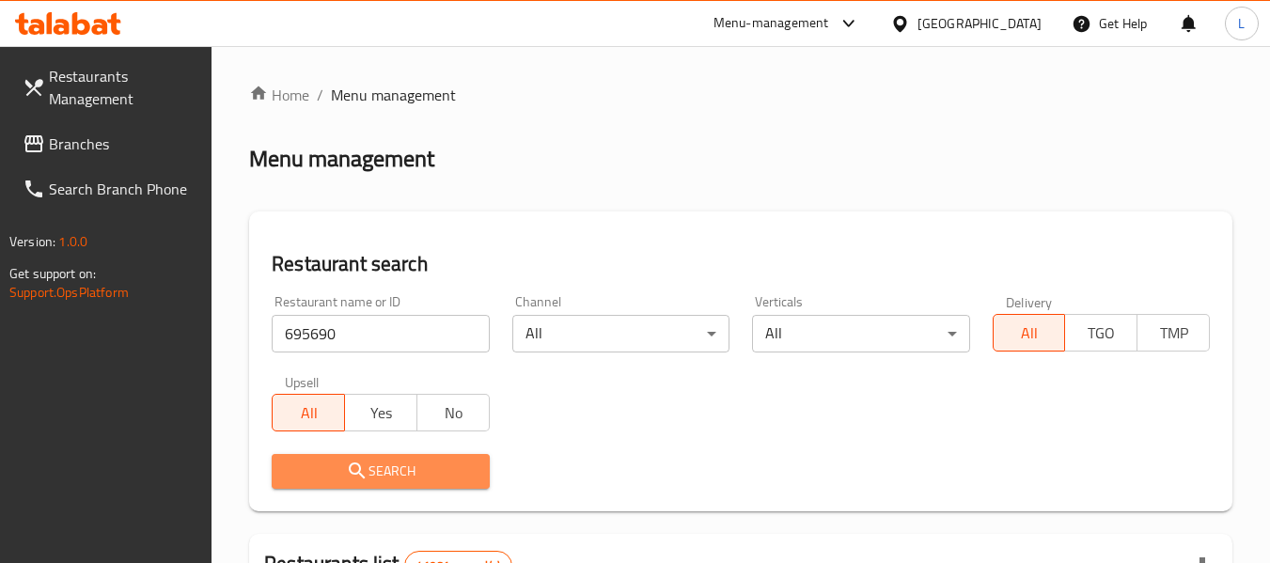
click at [409, 475] on span "Search" at bounding box center [380, 471] width 187 height 23
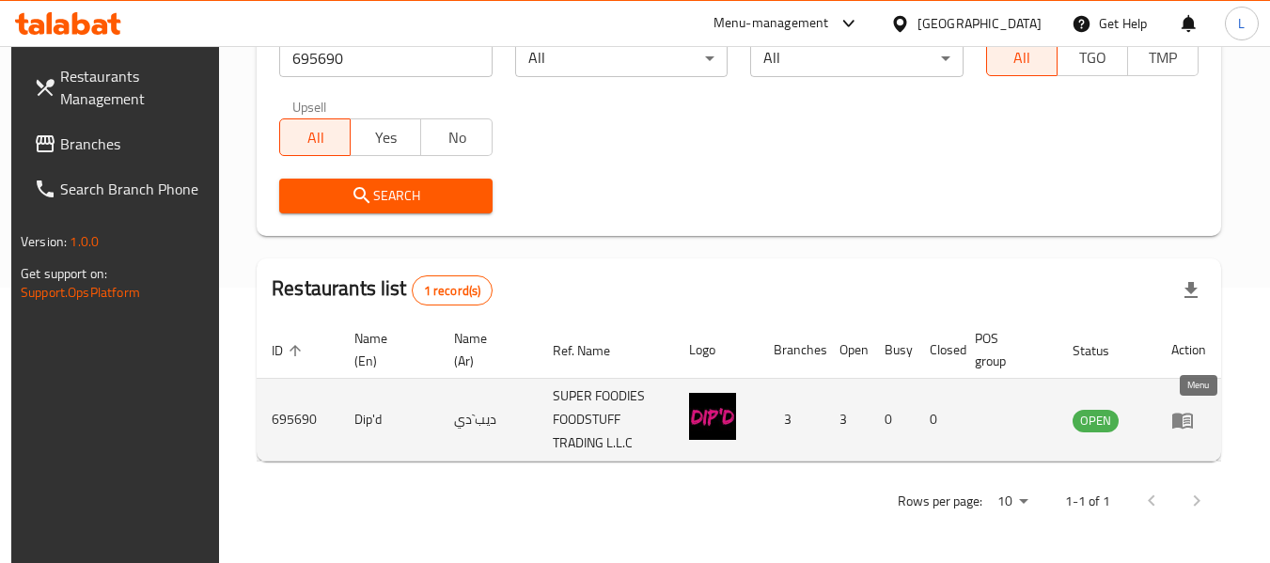
click at [1205, 417] on link "enhanced table" at bounding box center [1188, 420] width 35 height 23
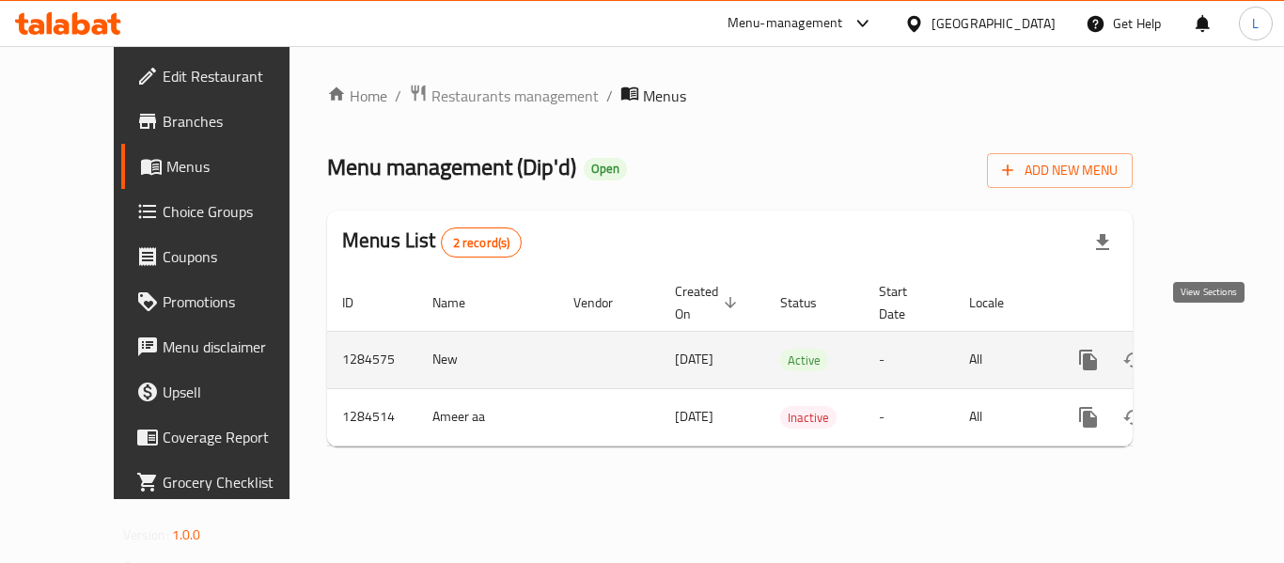
click at [1212, 349] on icon "enhanced table" at bounding box center [1223, 360] width 23 height 23
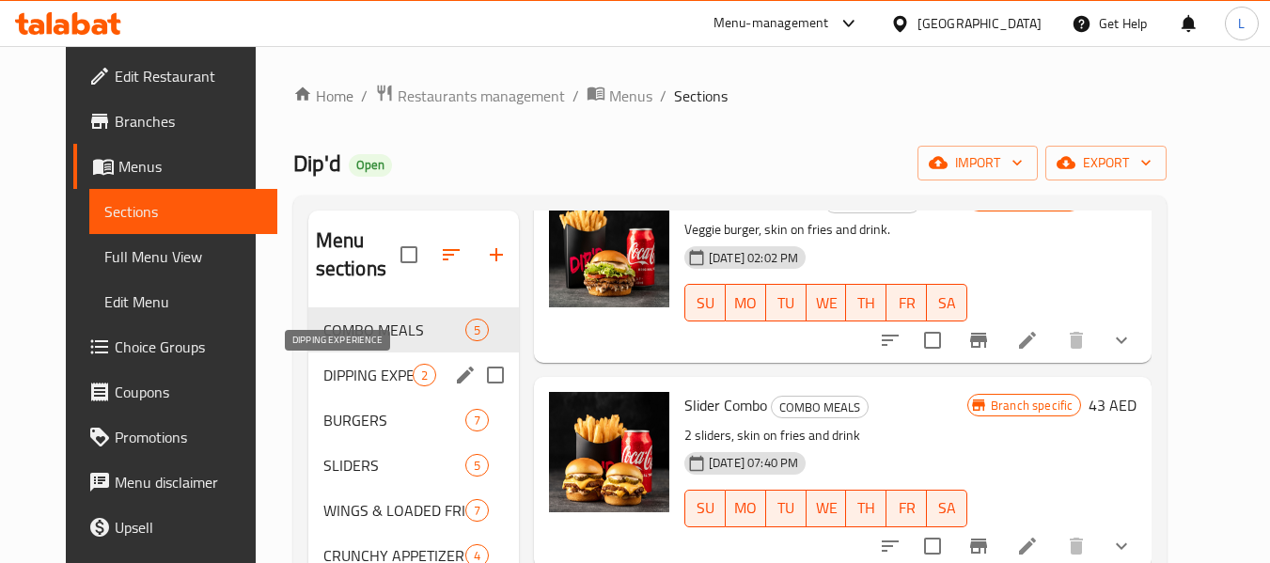
click at [336, 377] on span "DIPPING EXPERIENCE" at bounding box center [367, 375] width 89 height 23
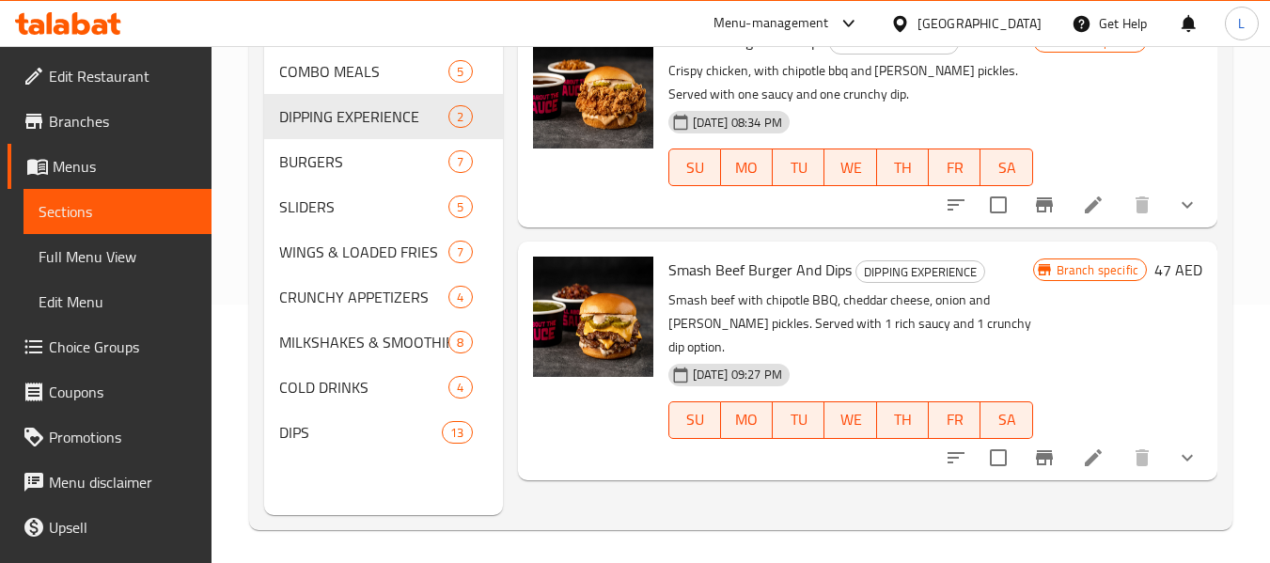
scroll to position [263, 0]
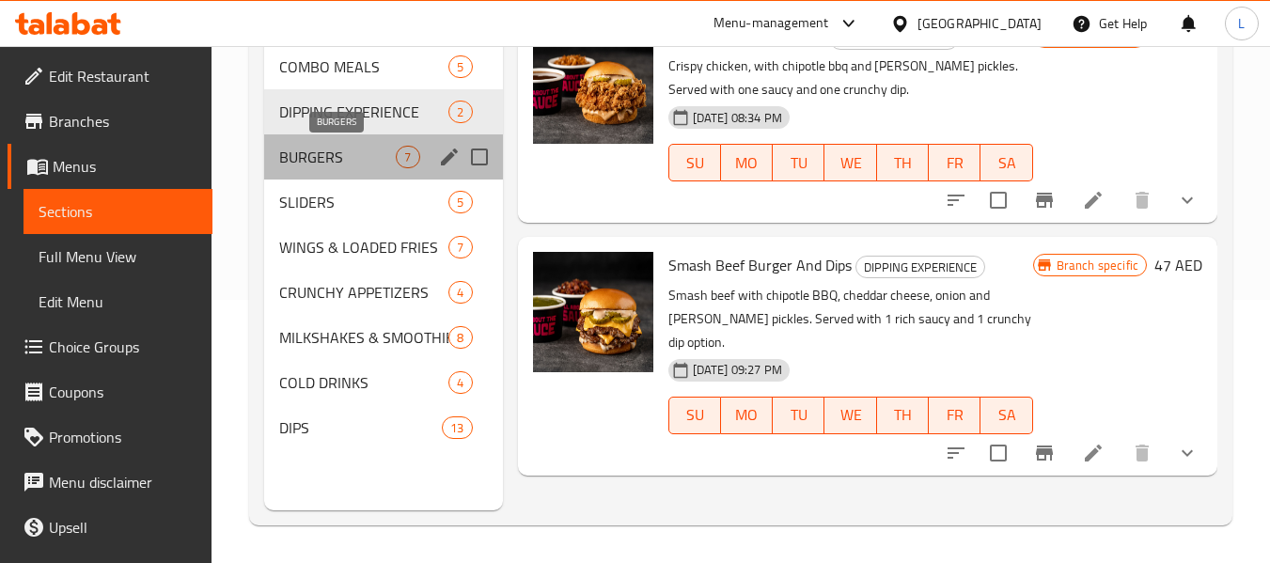
click at [311, 156] on span "BURGERS" at bounding box center [337, 157] width 117 height 23
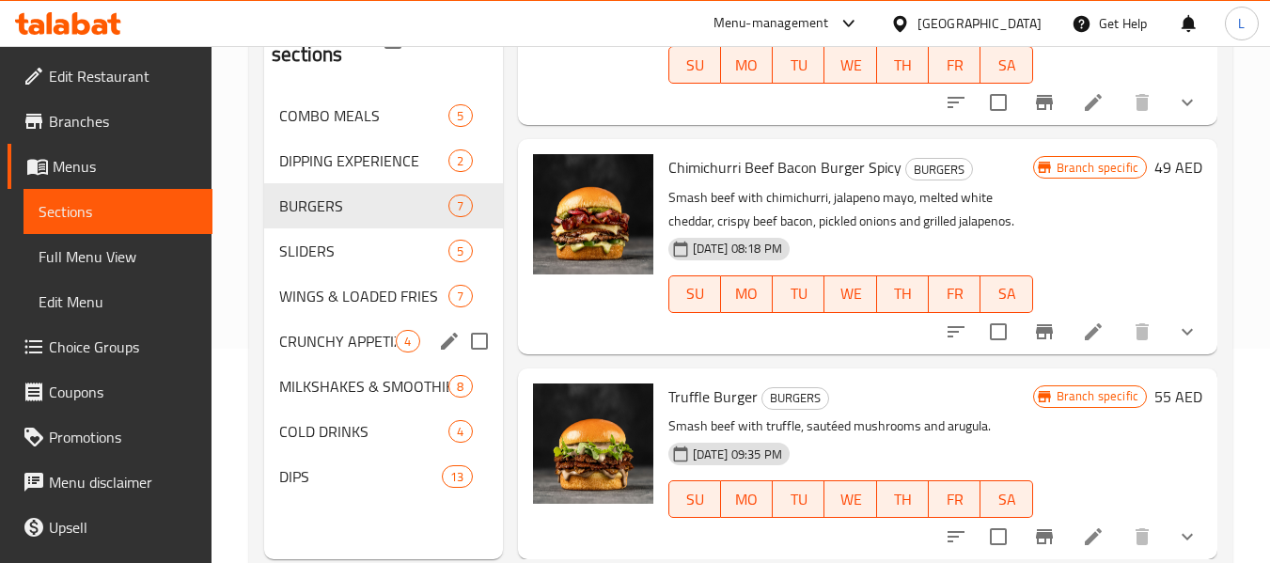
scroll to position [263, 0]
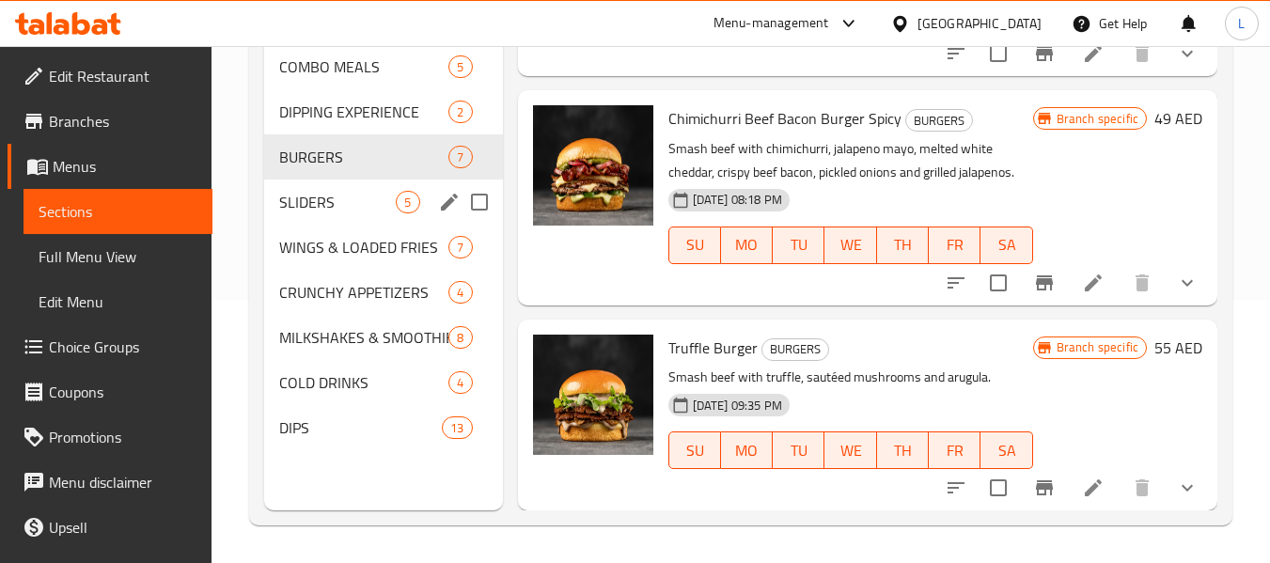
click at [385, 213] on div "SLIDERS 5" at bounding box center [383, 202] width 238 height 45
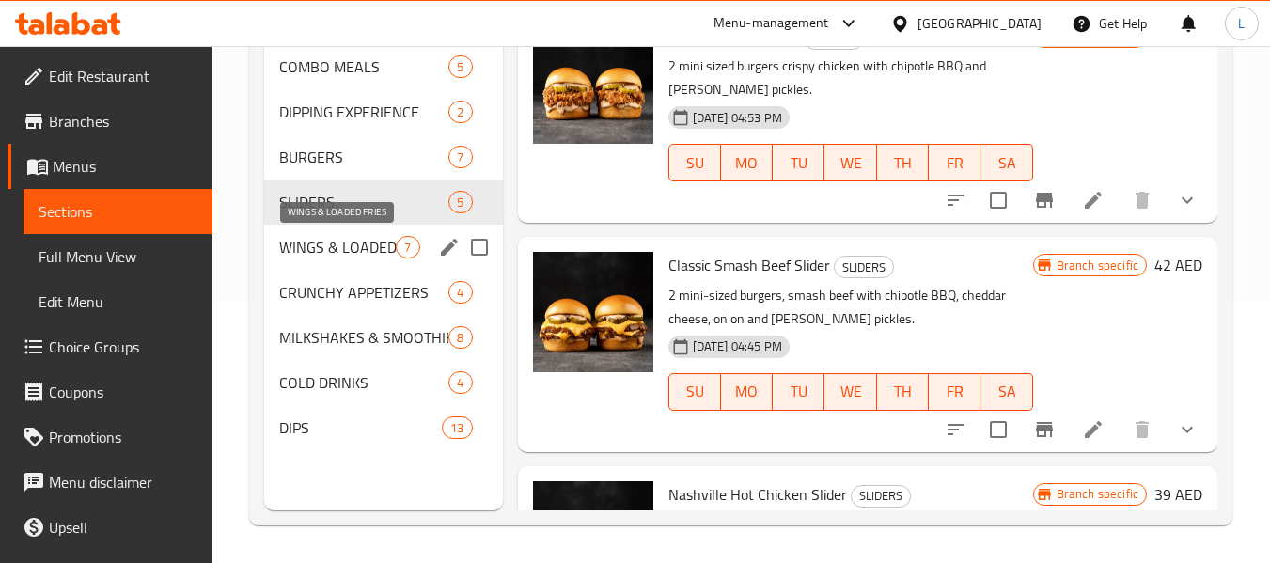
click at [385, 247] on span "WINGS & LOADED FRIES" at bounding box center [337, 247] width 117 height 23
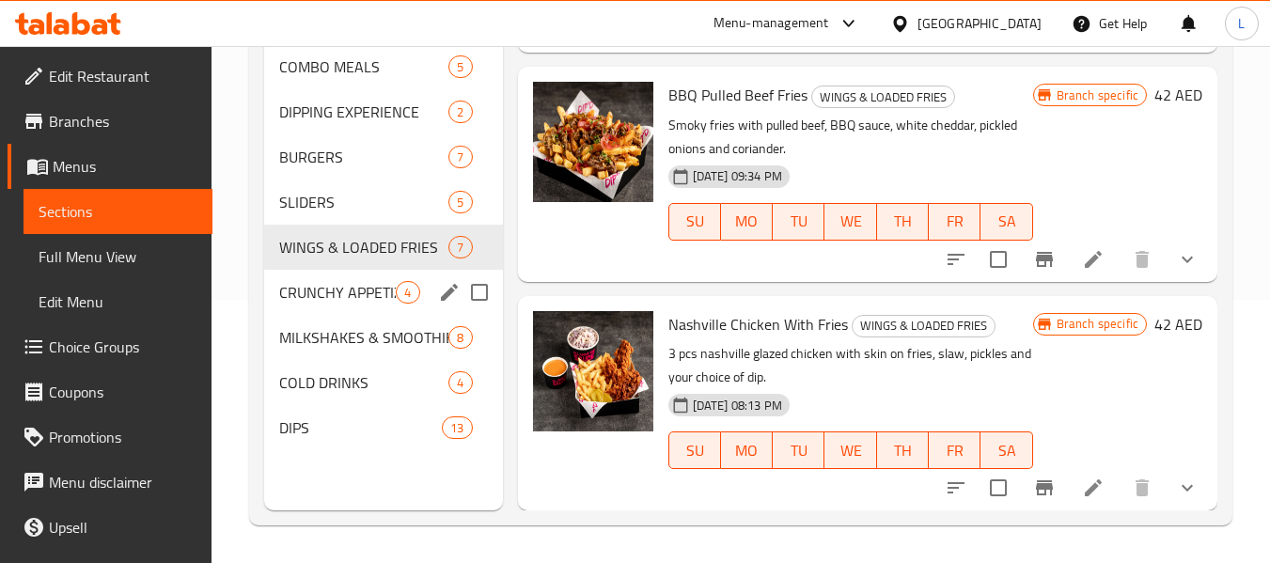
click at [357, 305] on div "CRUNCHY APPETIZERS 4" at bounding box center [383, 292] width 238 height 45
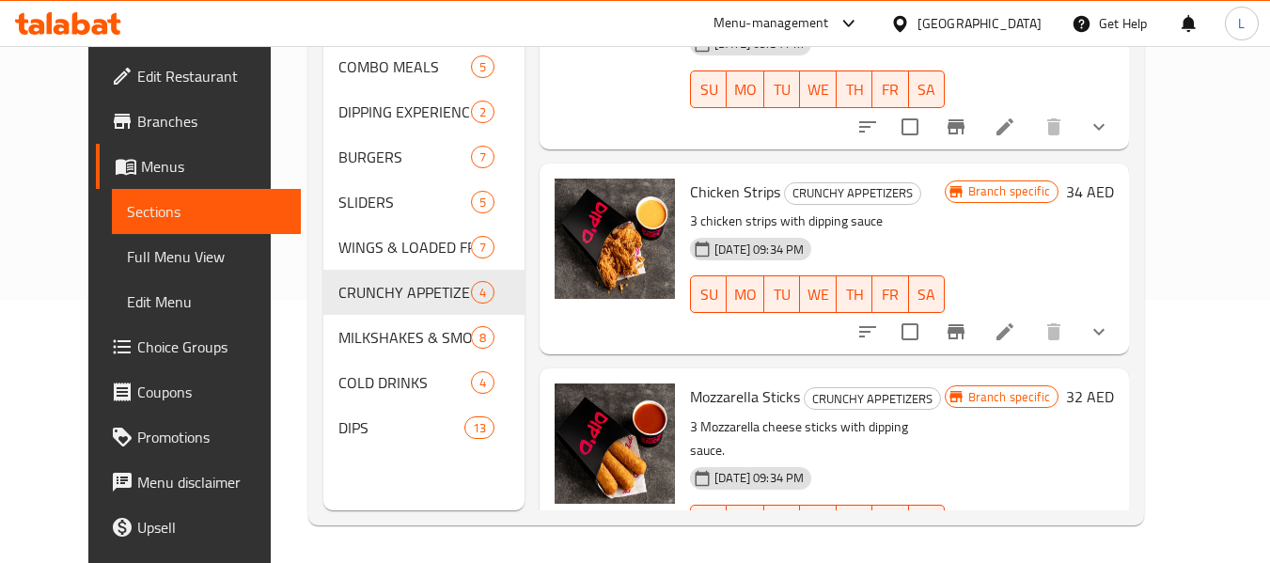
scroll to position [129, 0]
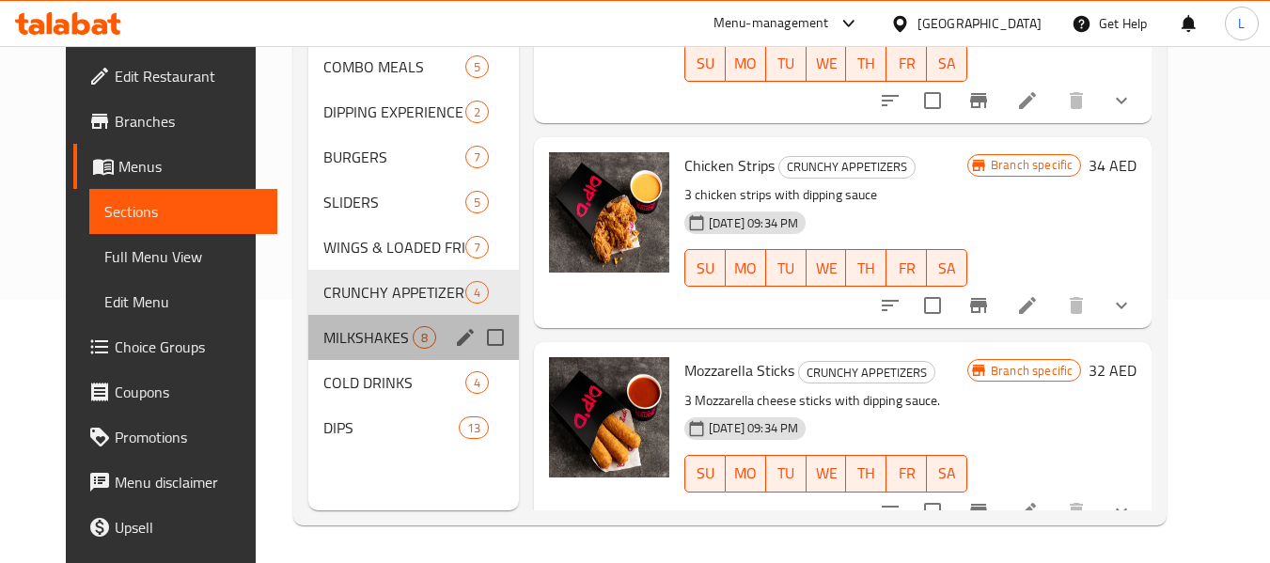
click at [337, 321] on div "MILKSHAKES & SMOOTHIES 8" at bounding box center [413, 337] width 211 height 45
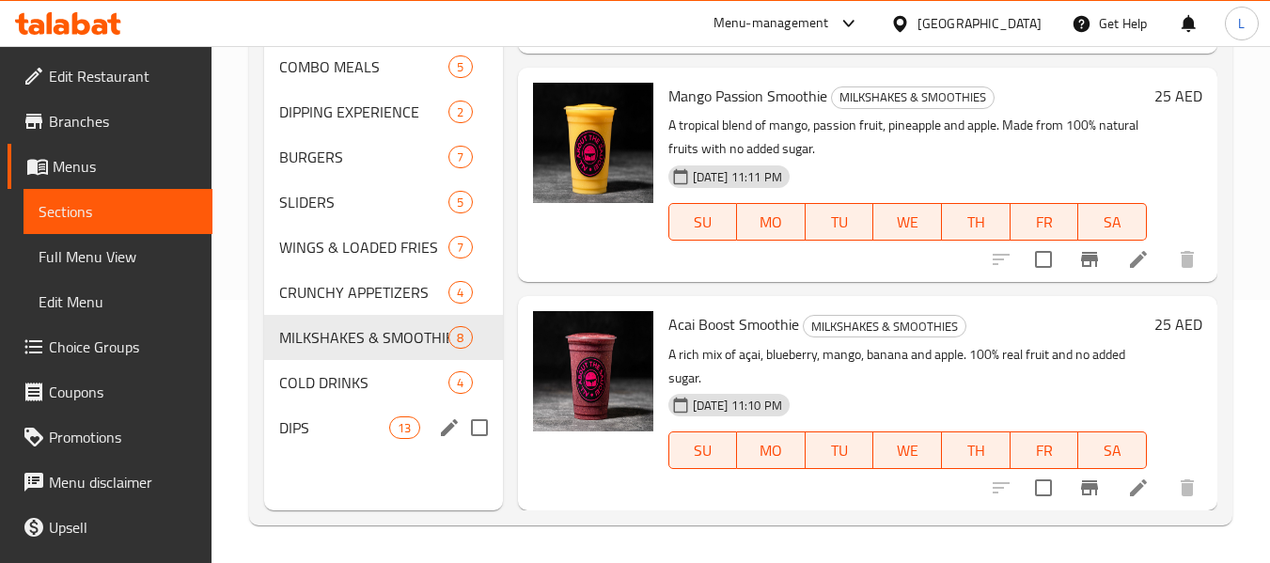
click at [417, 405] on div "DIPS 13" at bounding box center [383, 427] width 238 height 45
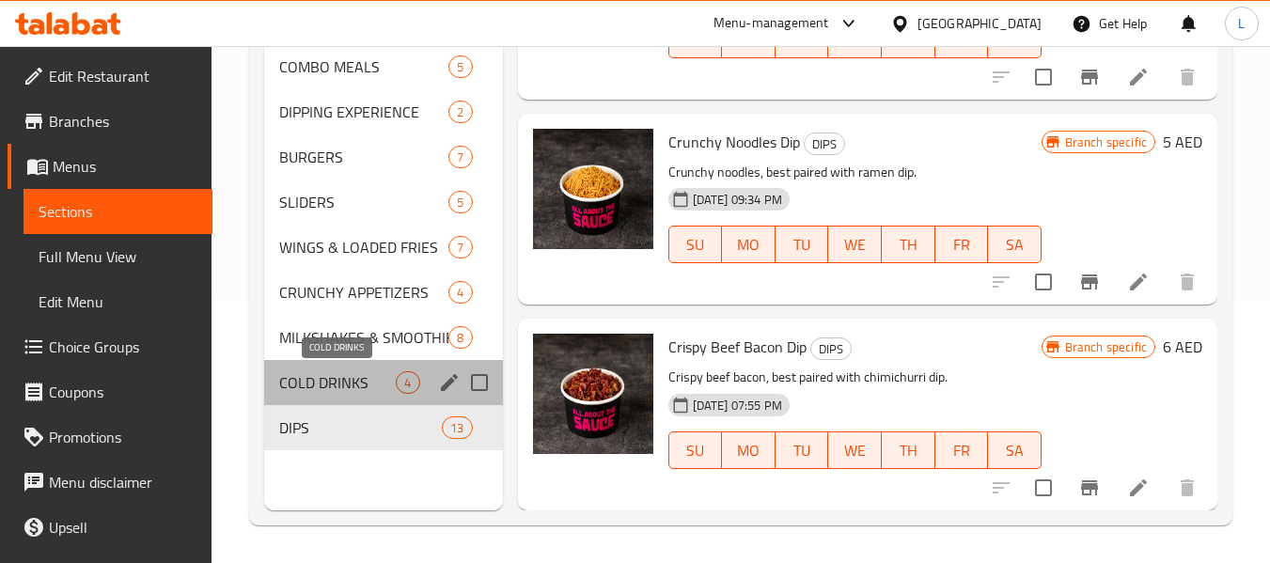
click at [324, 378] on span "COLD DRINKS" at bounding box center [337, 382] width 117 height 23
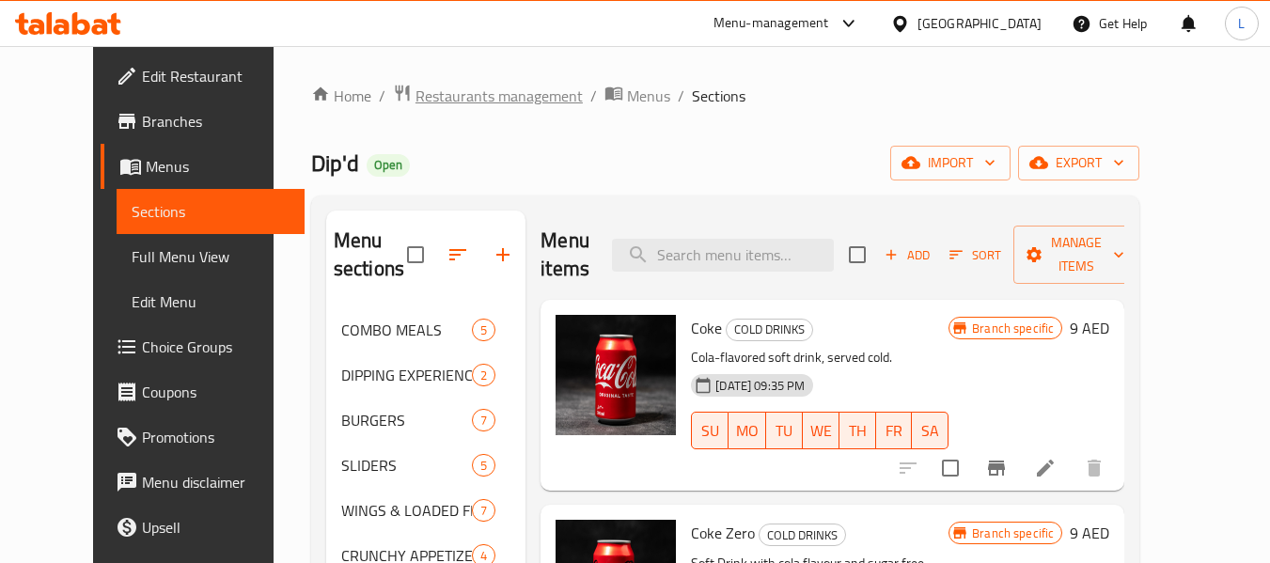
click at [479, 100] on span "Restaurants management" at bounding box center [498, 96] width 167 height 23
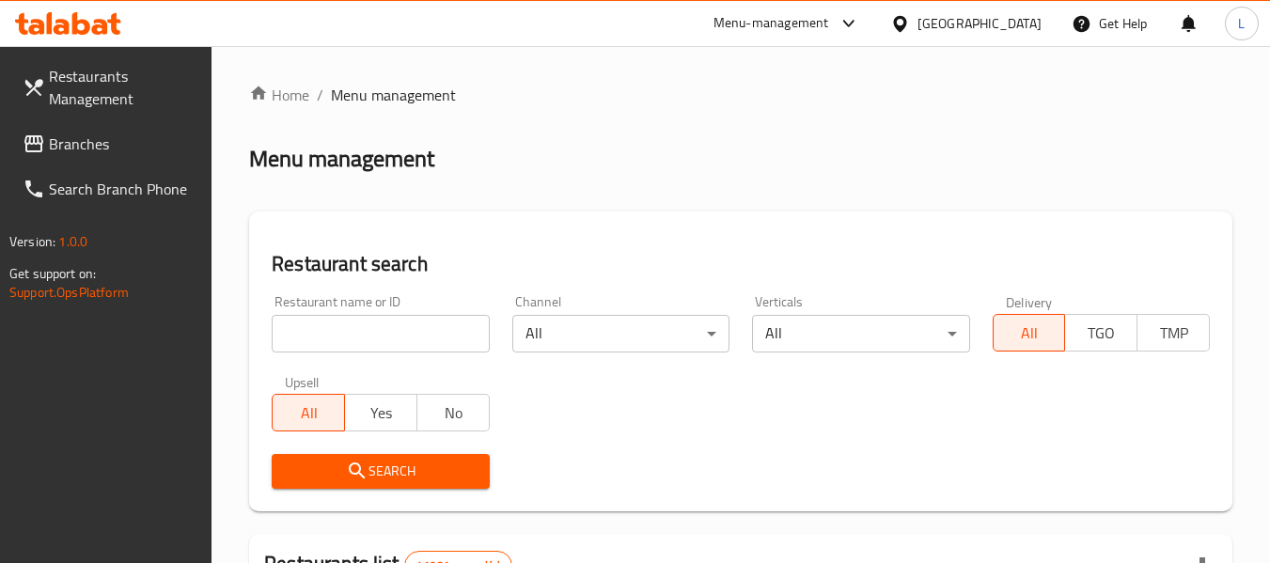
click at [378, 346] on input "search" at bounding box center [380, 334] width 217 height 38
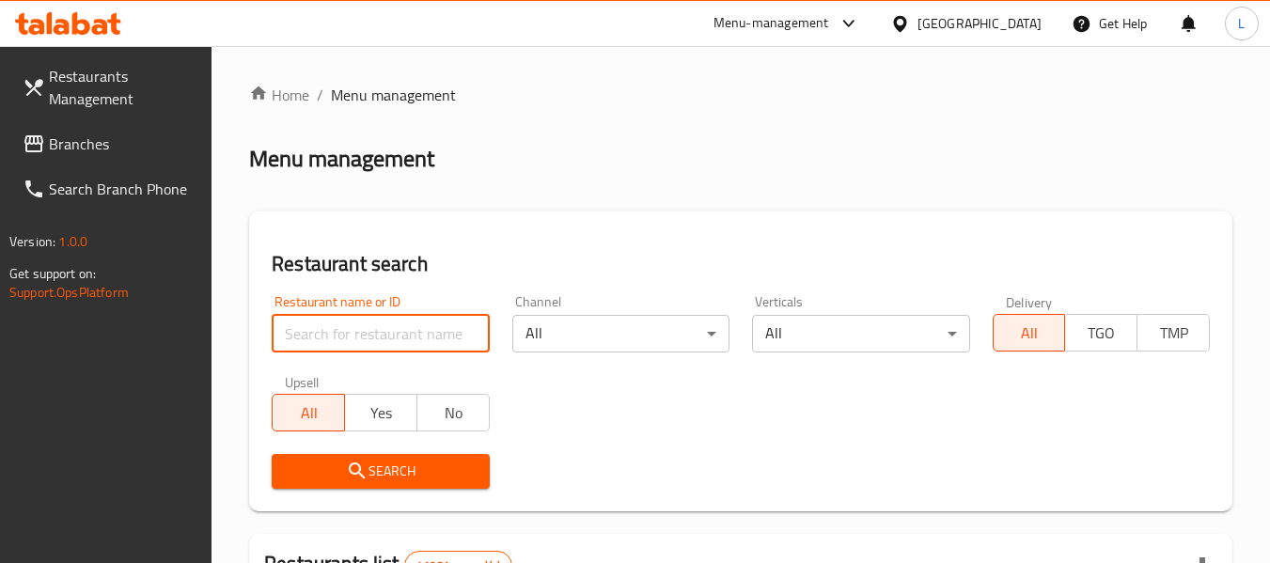
paste input "695740"
type input "695740"
click at [431, 506] on div "Restaurant search Restaurant name or ID 695740 Restaurant name or ID Channel Al…" at bounding box center [740, 361] width 983 height 300
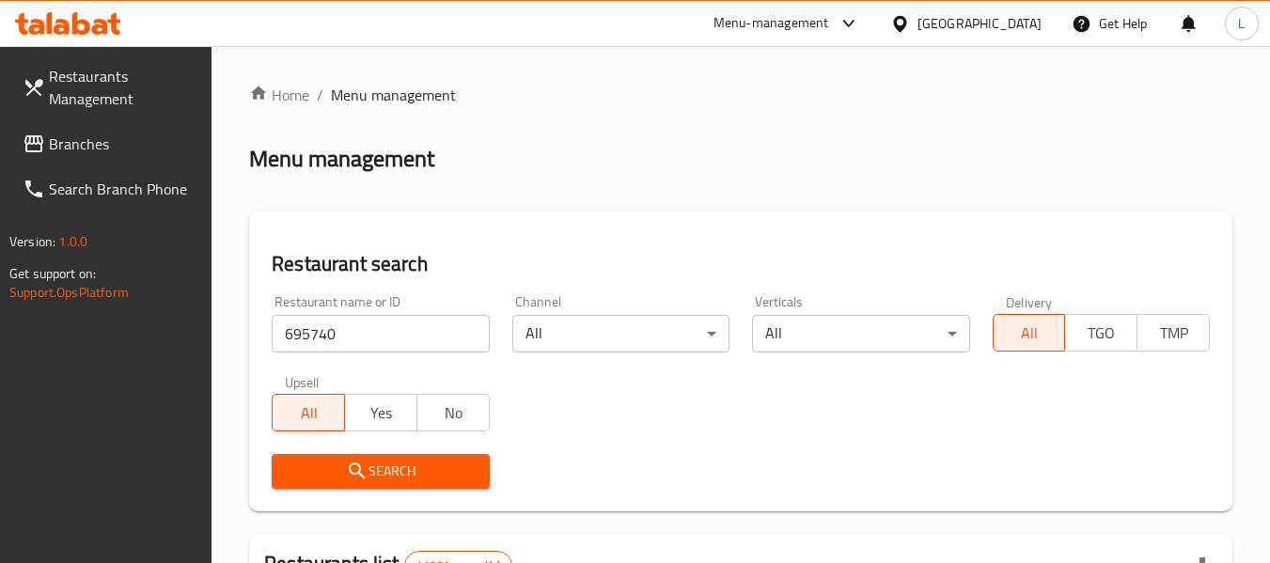
click at [433, 477] on span "Search" at bounding box center [380, 471] width 187 height 23
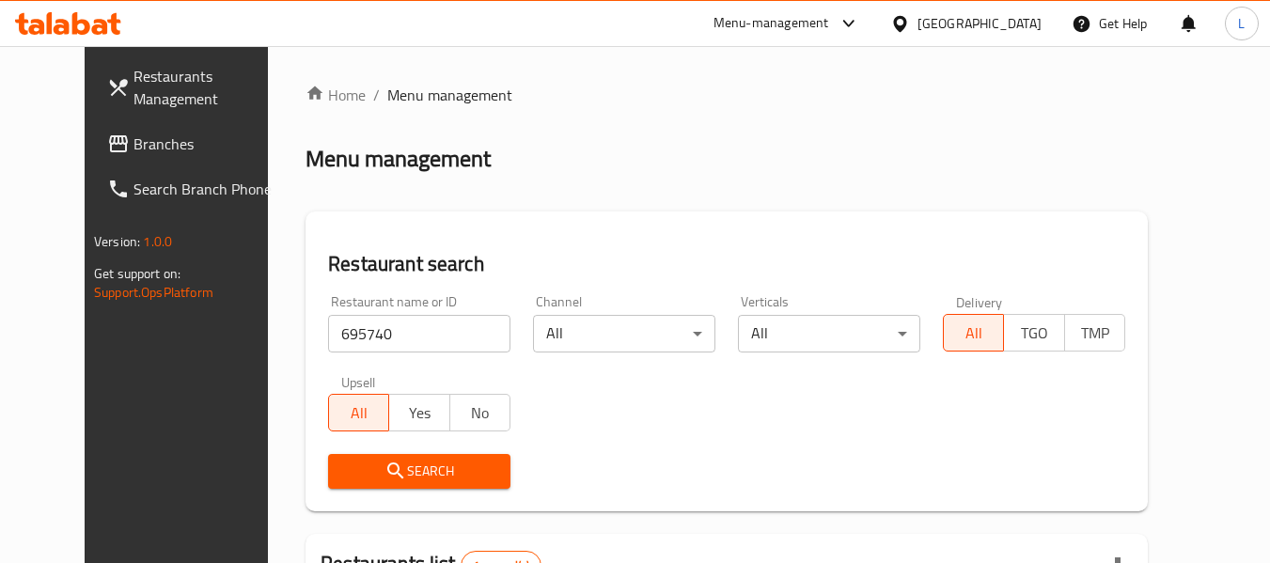
click at [433, 477] on span "Search" at bounding box center [419, 471] width 152 height 23
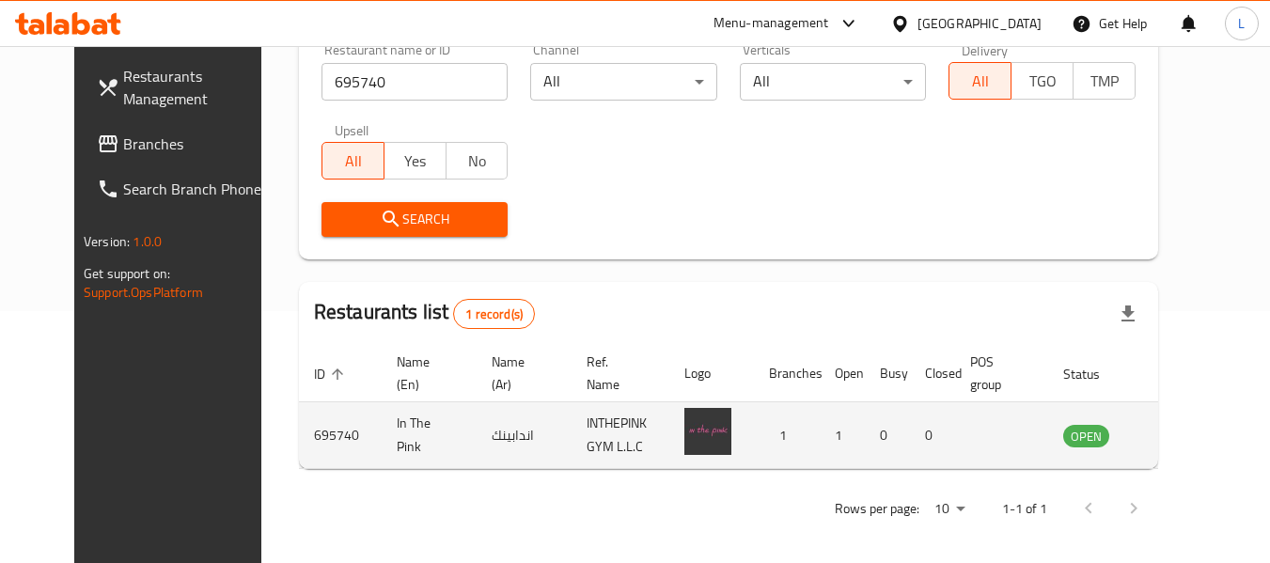
click at [1185, 453] on td "enhanced table" at bounding box center [1179, 435] width 65 height 67
click at [1181, 433] on icon "enhanced table" at bounding box center [1177, 436] width 7 height 8
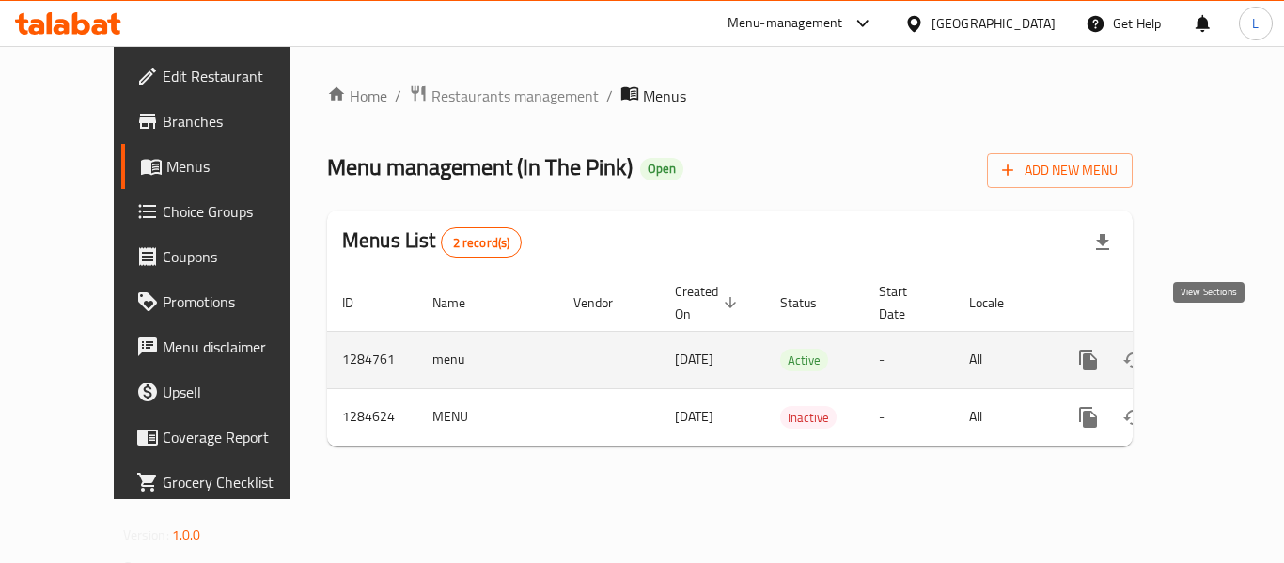
click at [1215, 352] on icon "enhanced table" at bounding box center [1223, 360] width 17 height 17
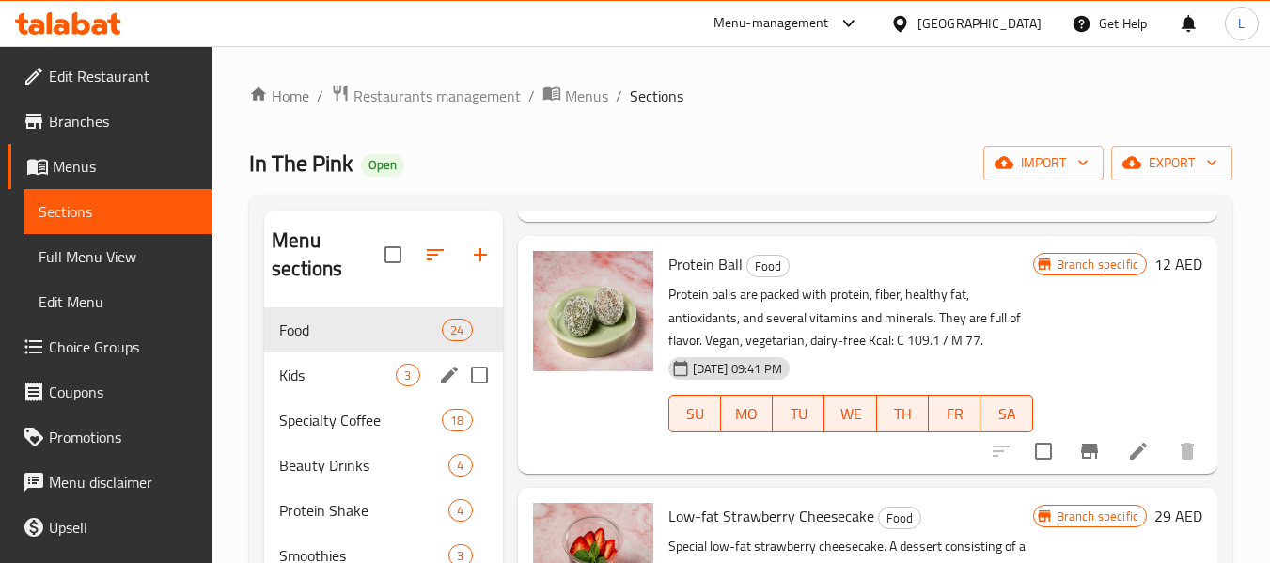
click at [316, 392] on div "Kids 3" at bounding box center [383, 374] width 238 height 45
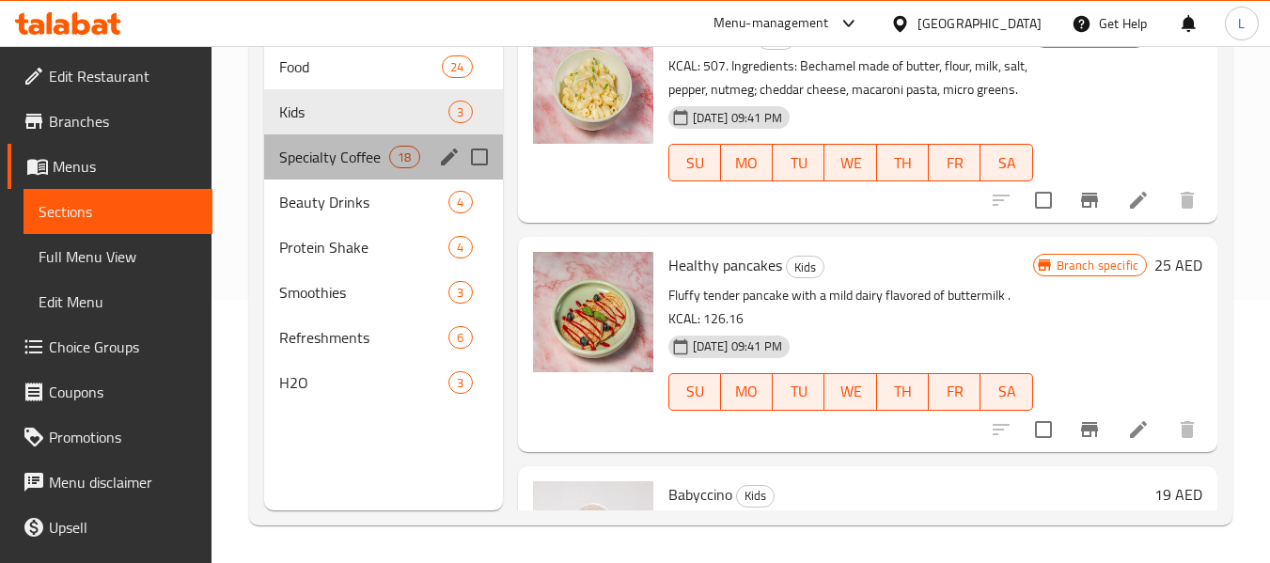
click at [314, 171] on div "Specialty Coffee 18" at bounding box center [383, 156] width 238 height 45
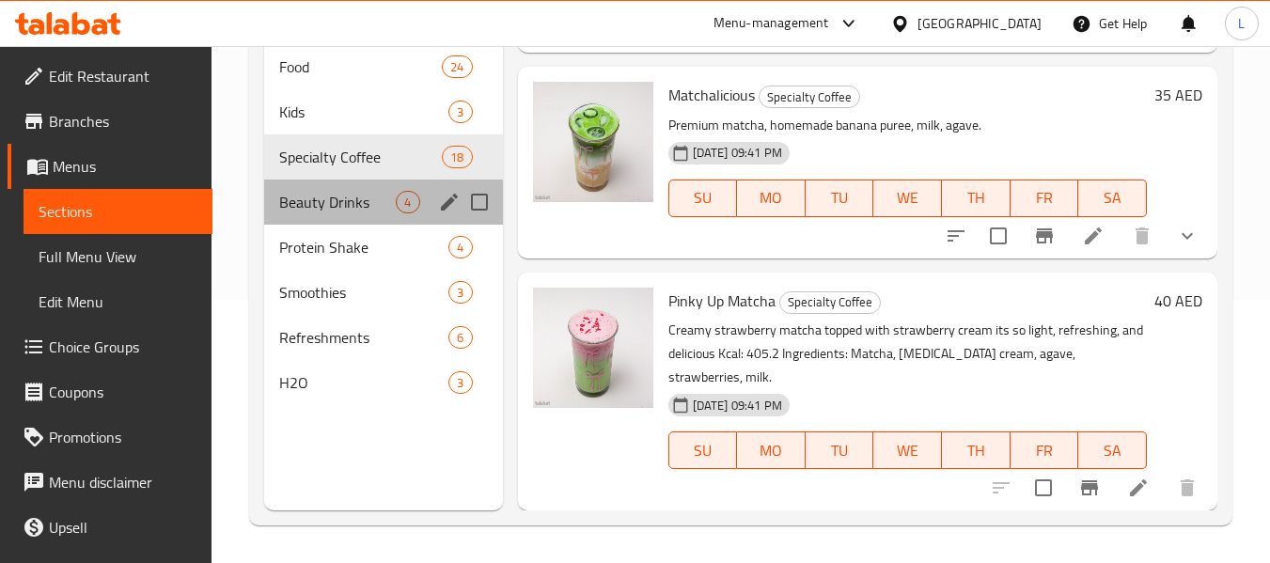
click at [354, 213] on div "Beauty Drinks 4" at bounding box center [383, 202] width 238 height 45
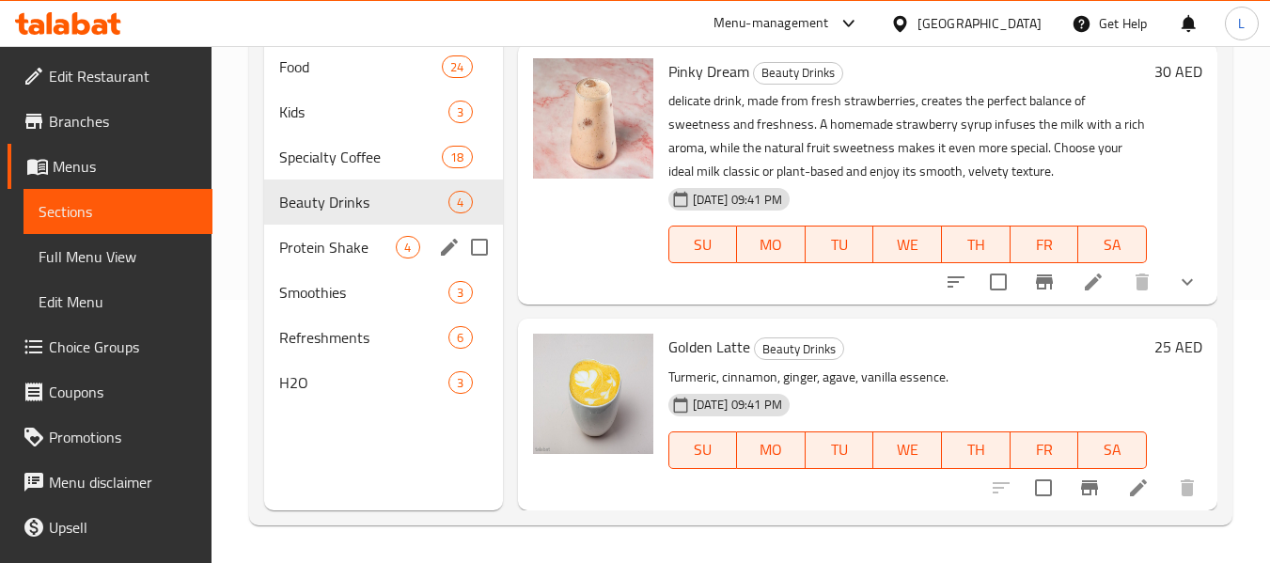
click at [380, 259] on div "Protein Shake 4" at bounding box center [383, 247] width 238 height 45
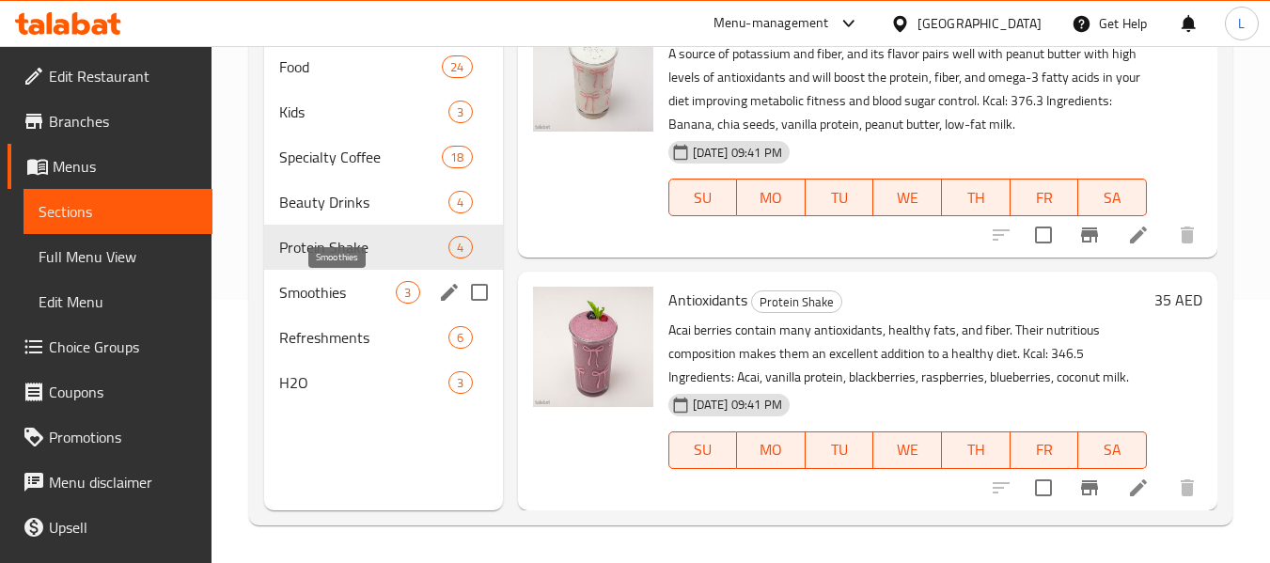
click at [357, 289] on span "Smoothies" at bounding box center [337, 292] width 117 height 23
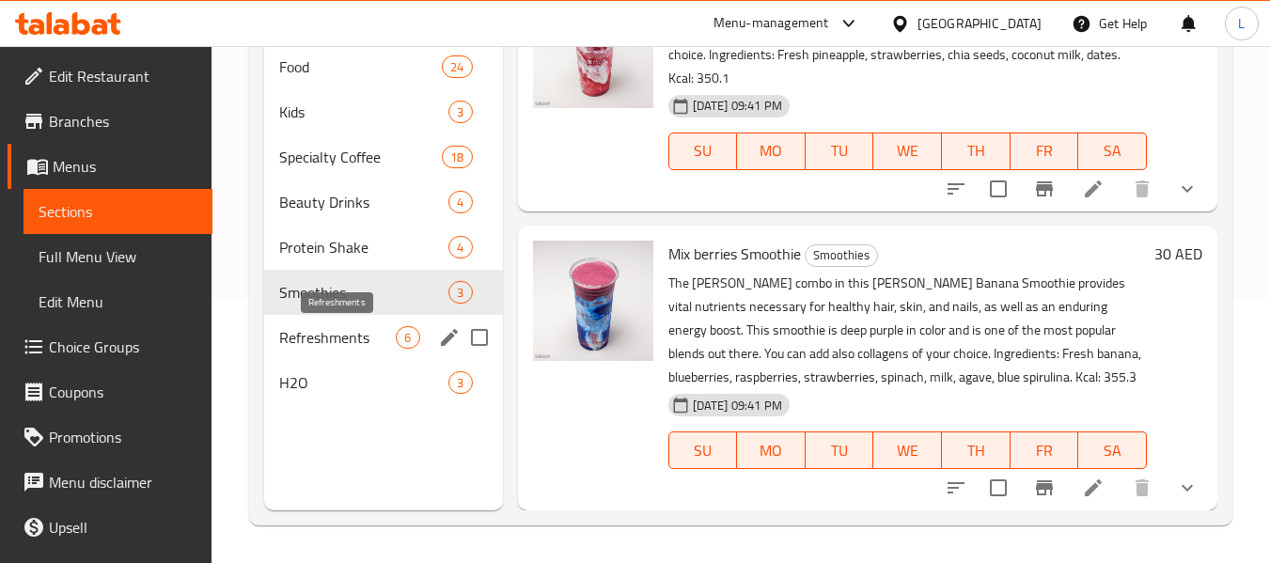
click at [349, 333] on span "Refreshments" at bounding box center [337, 337] width 117 height 23
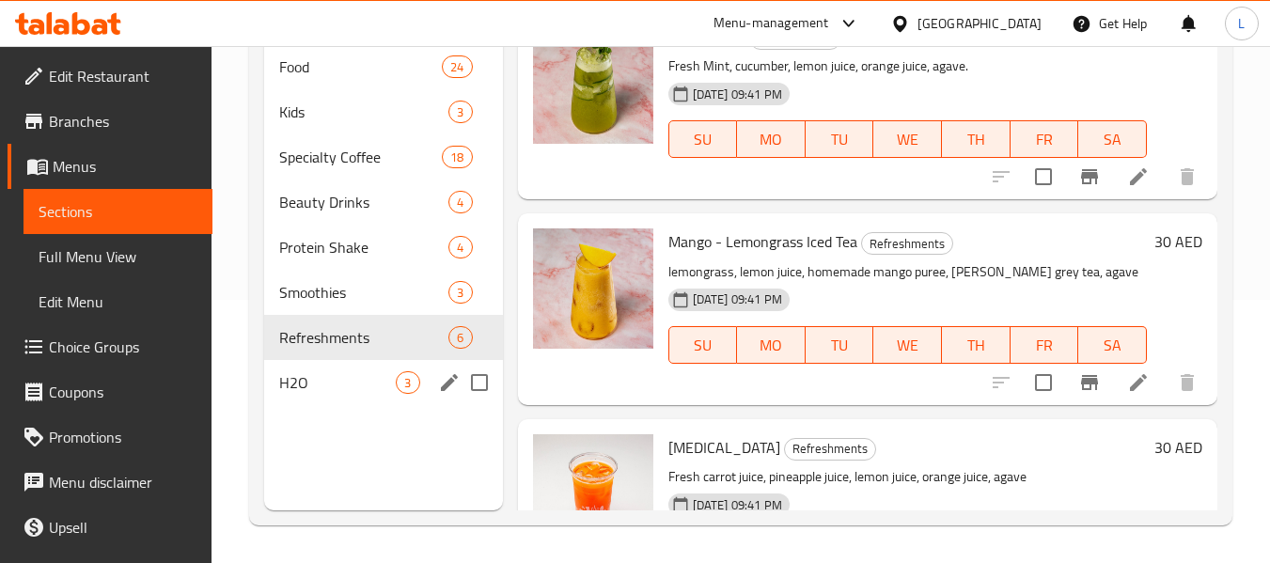
click at [343, 387] on span "H2O" at bounding box center [337, 382] width 117 height 23
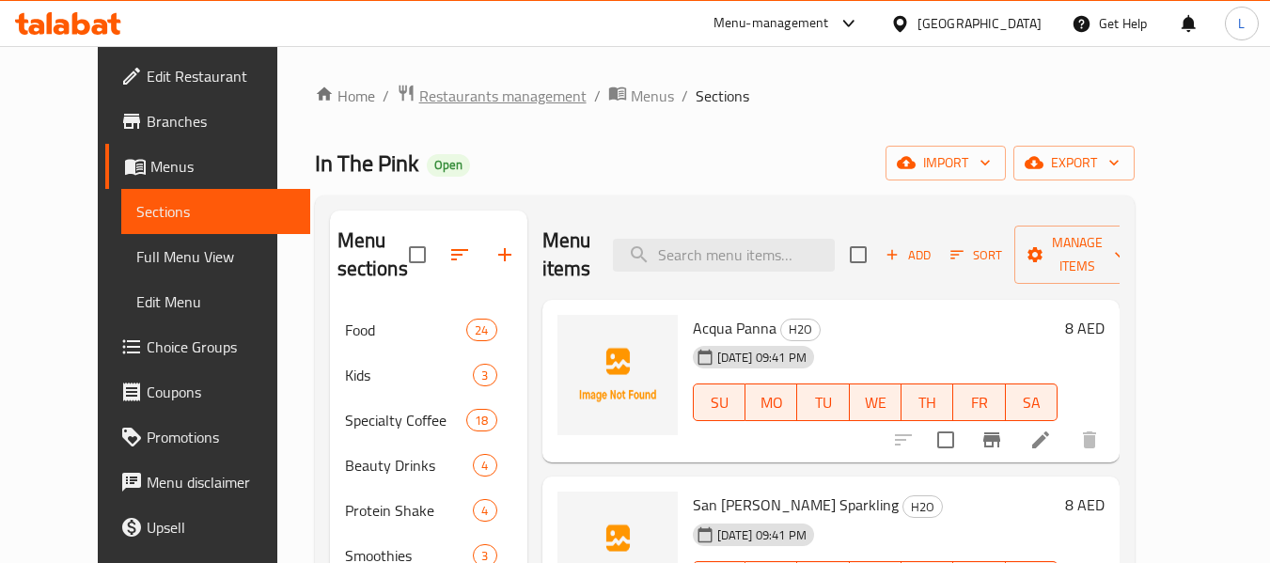
click at [458, 100] on span "Restaurants management" at bounding box center [502, 96] width 167 height 23
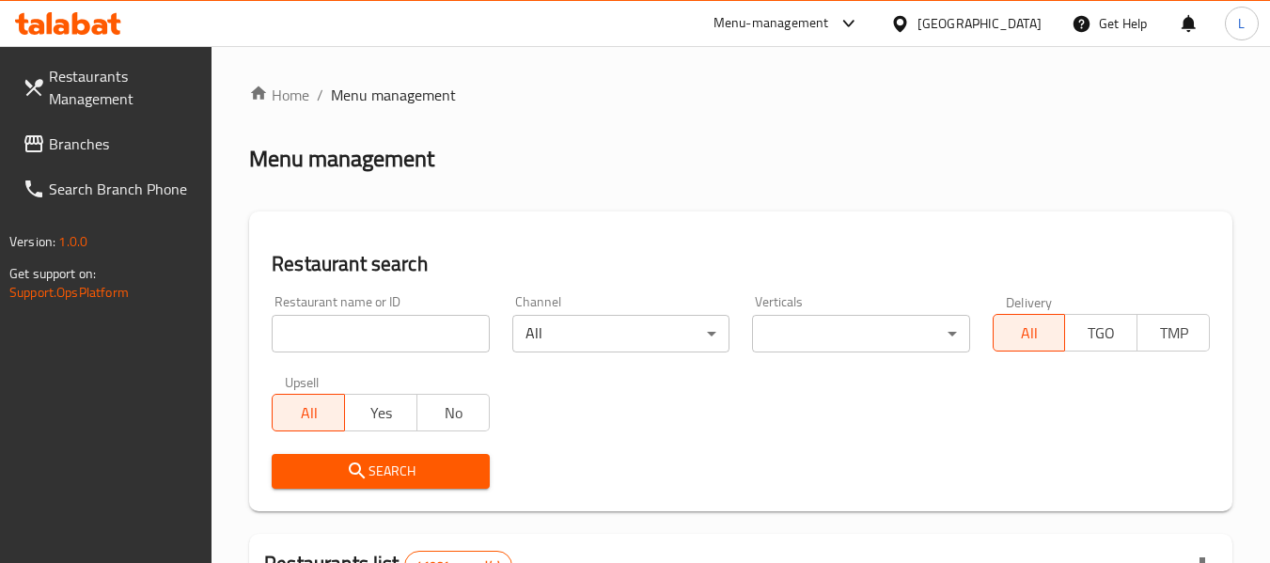
click at [396, 345] on input "search" at bounding box center [380, 334] width 217 height 38
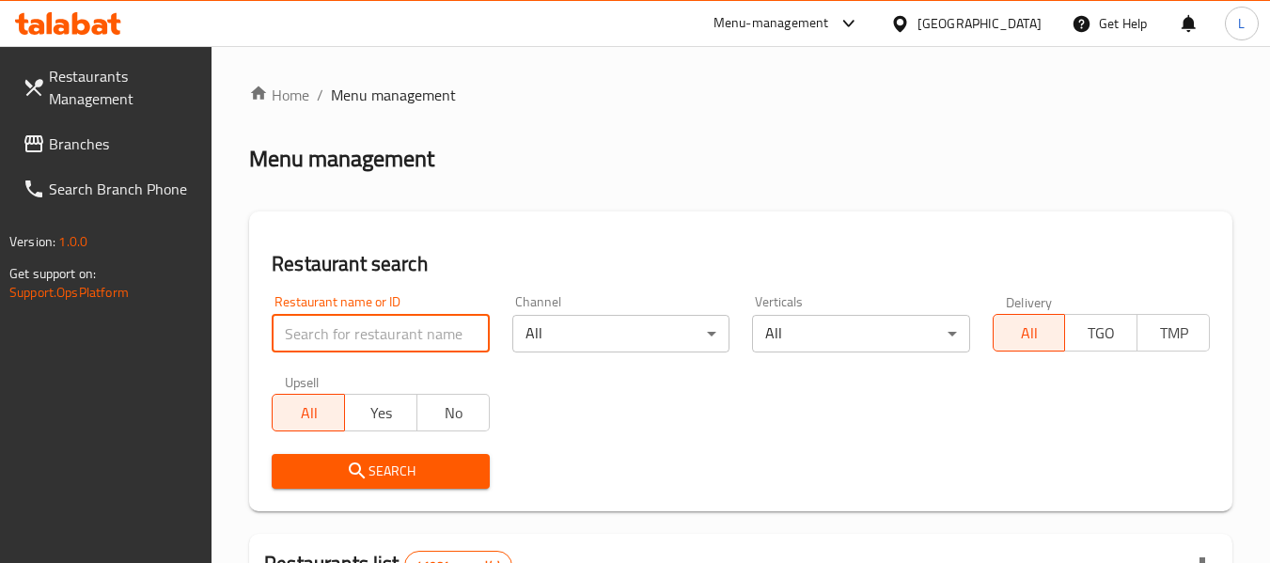
click at [389, 340] on input "search" at bounding box center [380, 334] width 217 height 38
paste input "695855"
type input "695855"
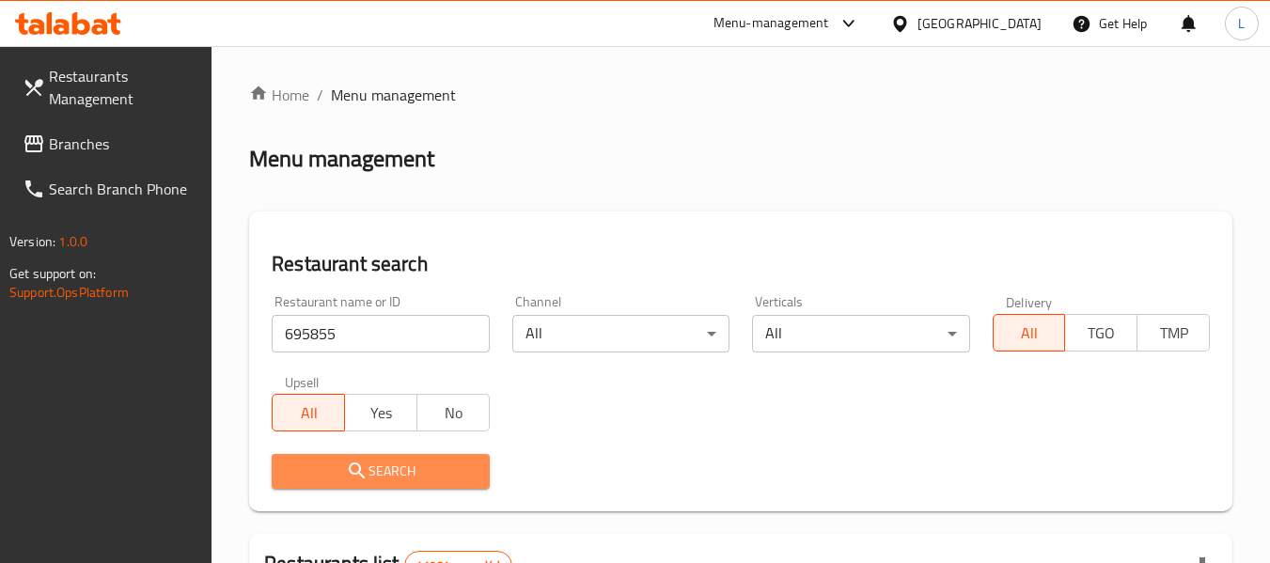
click at [430, 484] on button "Search" at bounding box center [380, 471] width 217 height 35
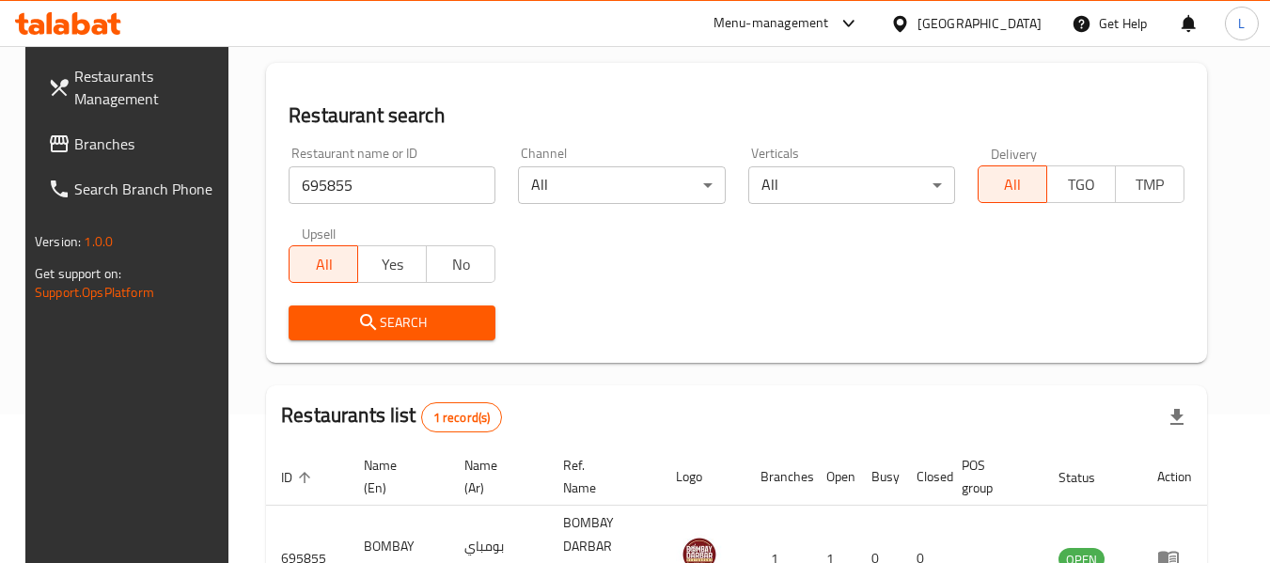
scroll to position [252, 0]
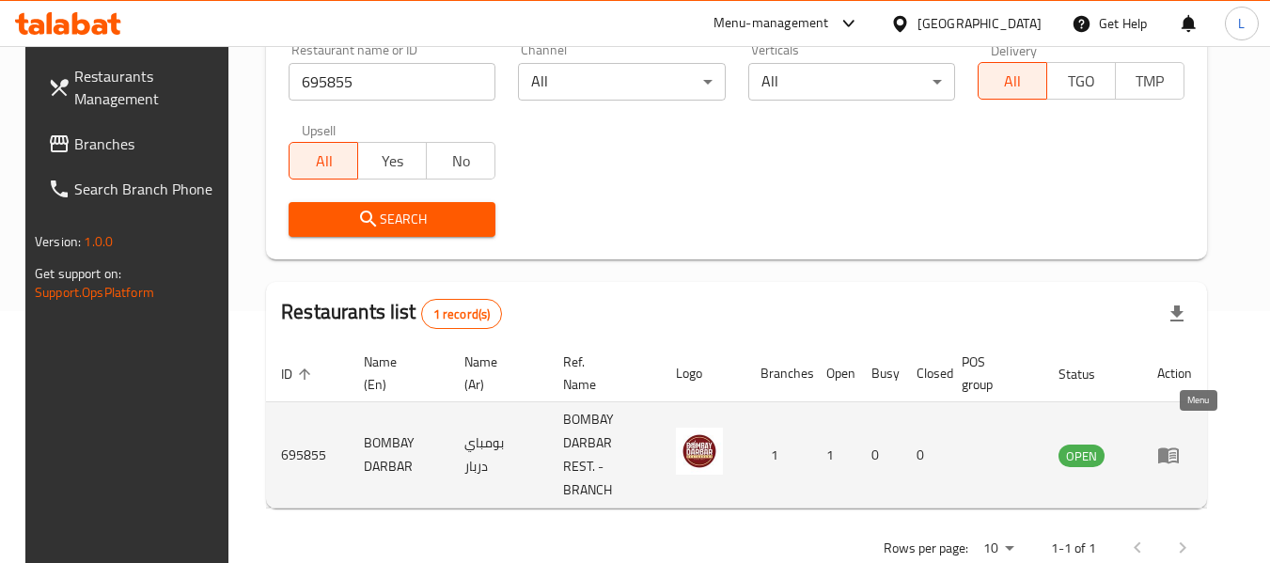
click at [1179, 448] on icon "enhanced table" at bounding box center [1168, 456] width 21 height 16
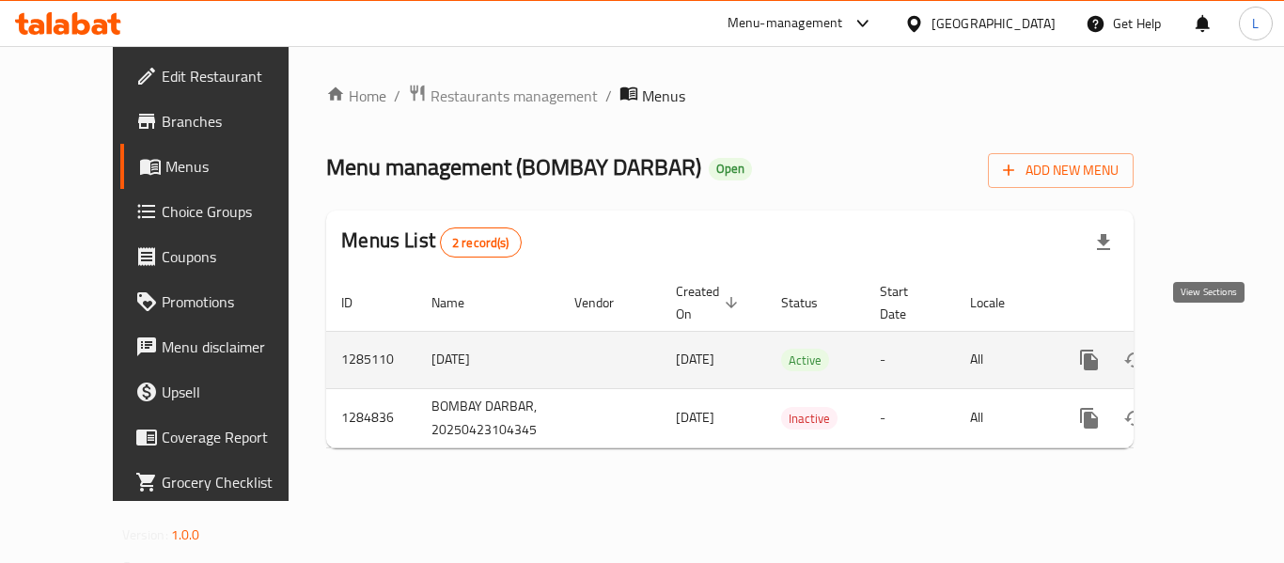
click at [1213, 349] on icon "enhanced table" at bounding box center [1224, 360] width 23 height 23
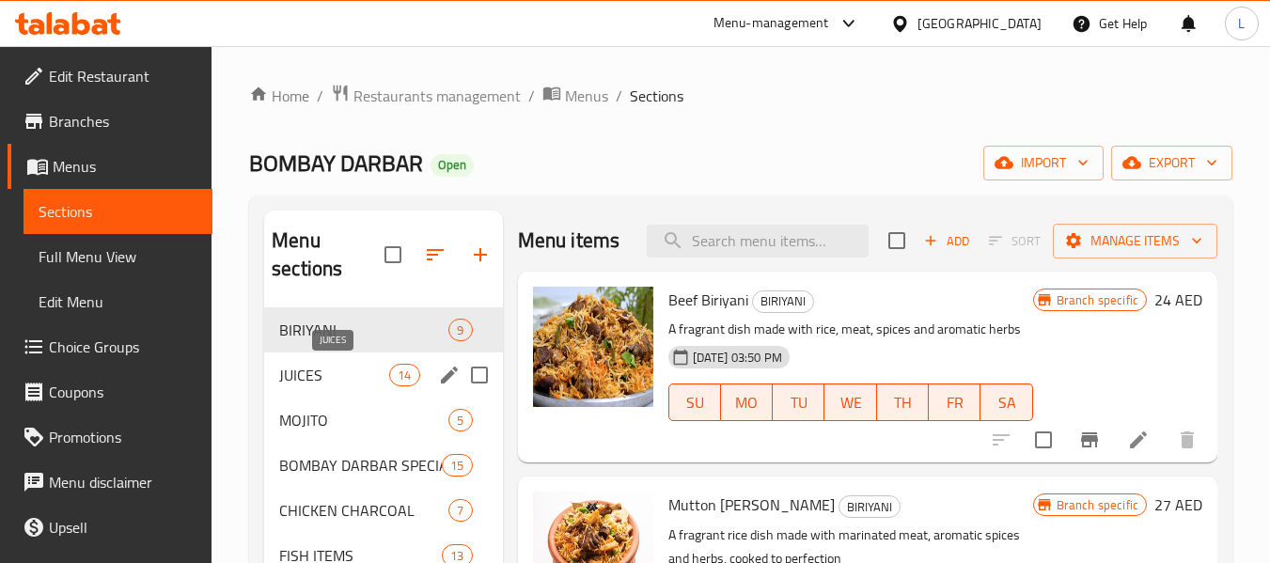
click at [289, 377] on span "JUICES" at bounding box center [334, 375] width 110 height 23
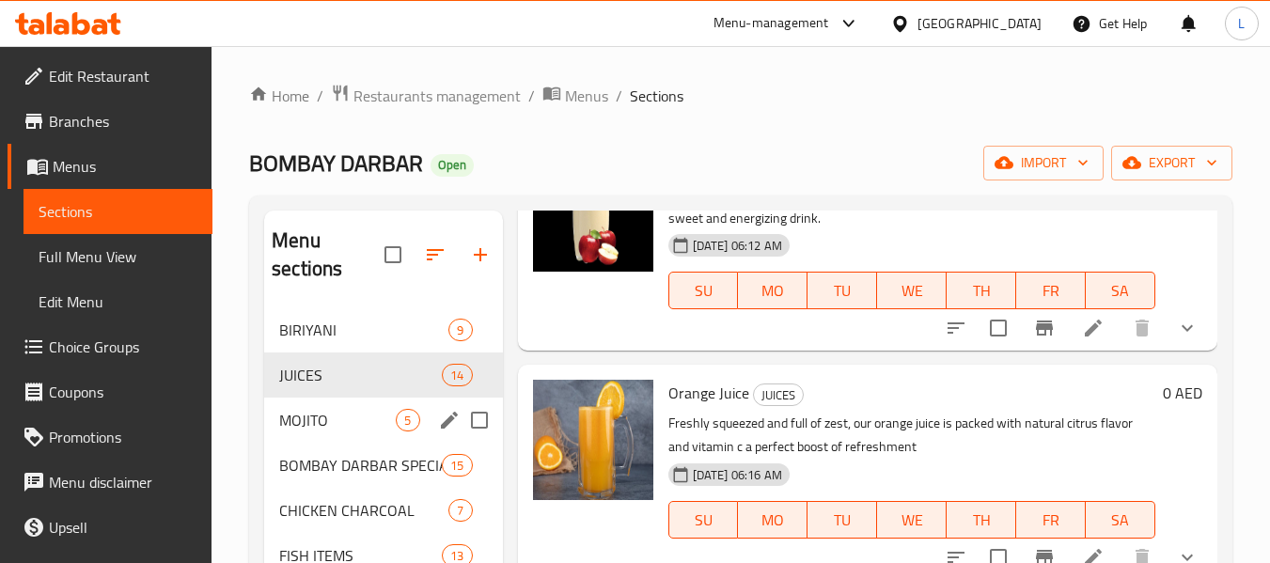
click at [303, 415] on span "MOJITO" at bounding box center [337, 420] width 117 height 23
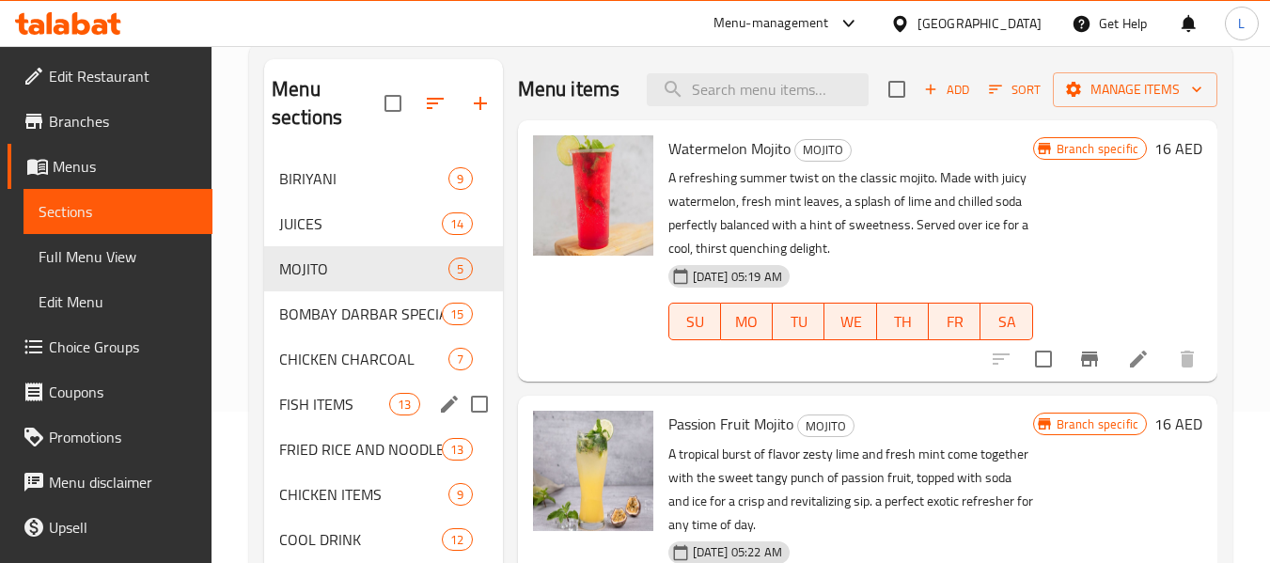
scroll to position [376, 0]
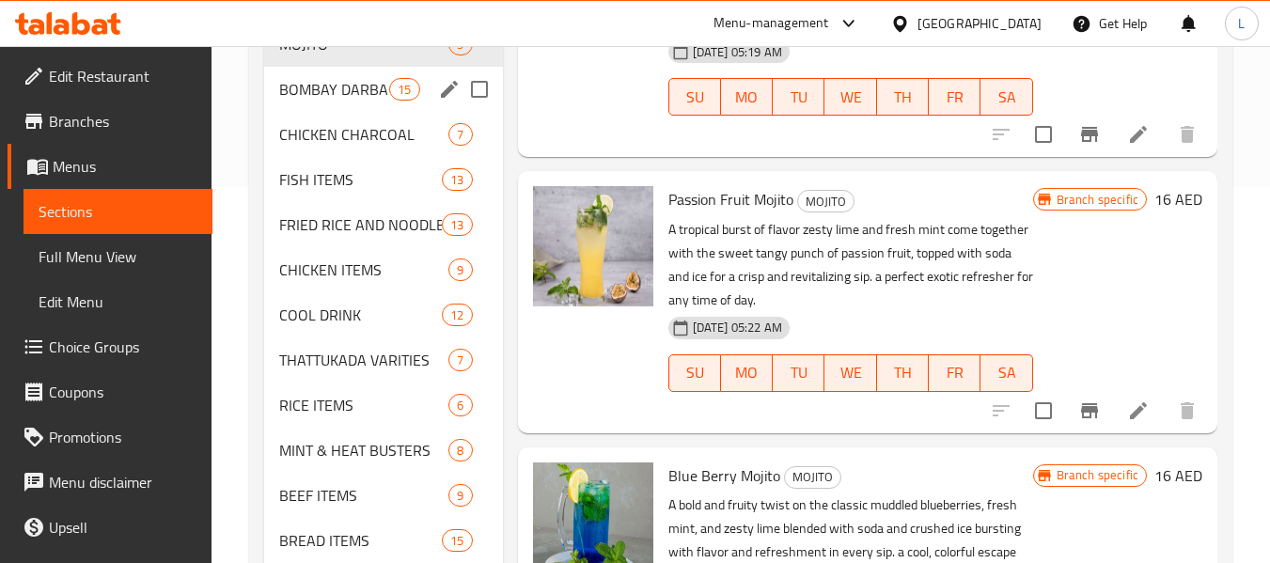
click at [354, 102] on div "BOMBAY DARBAR SPECIAL 15" at bounding box center [383, 89] width 238 height 45
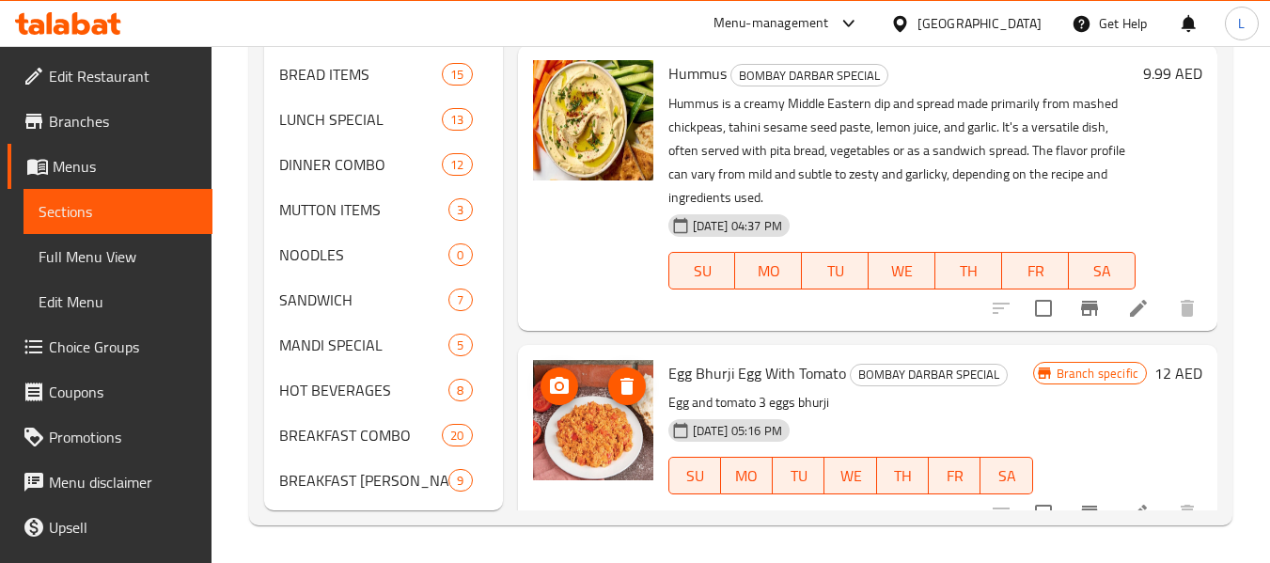
scroll to position [2626, 0]
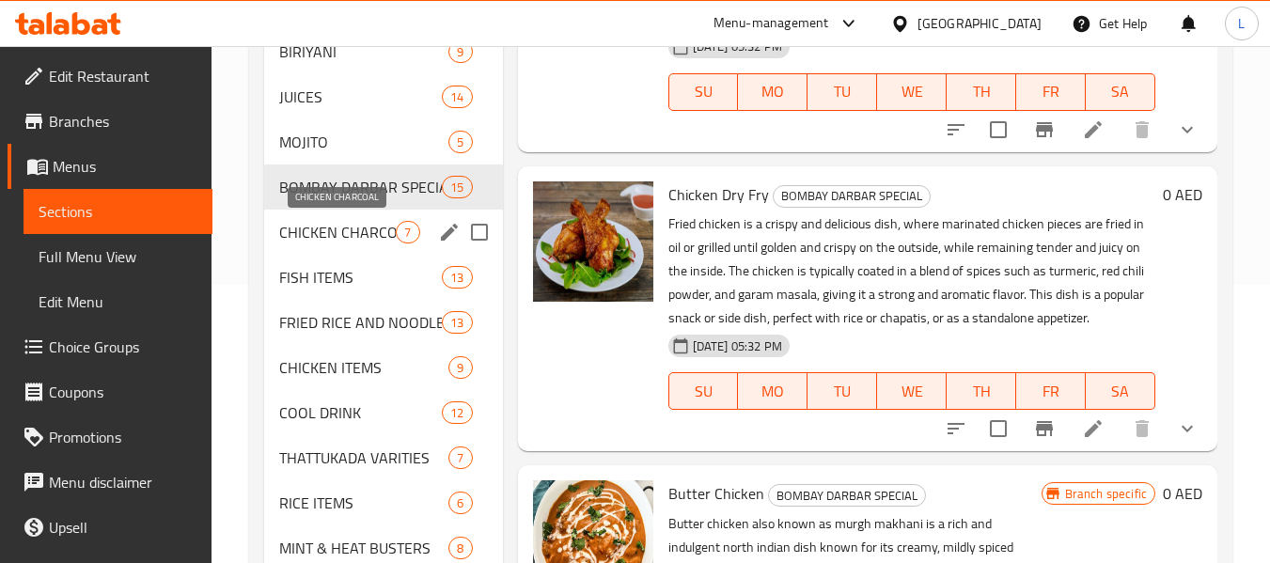
click at [357, 234] on span "CHICKEN CHARCOAL" at bounding box center [337, 232] width 117 height 23
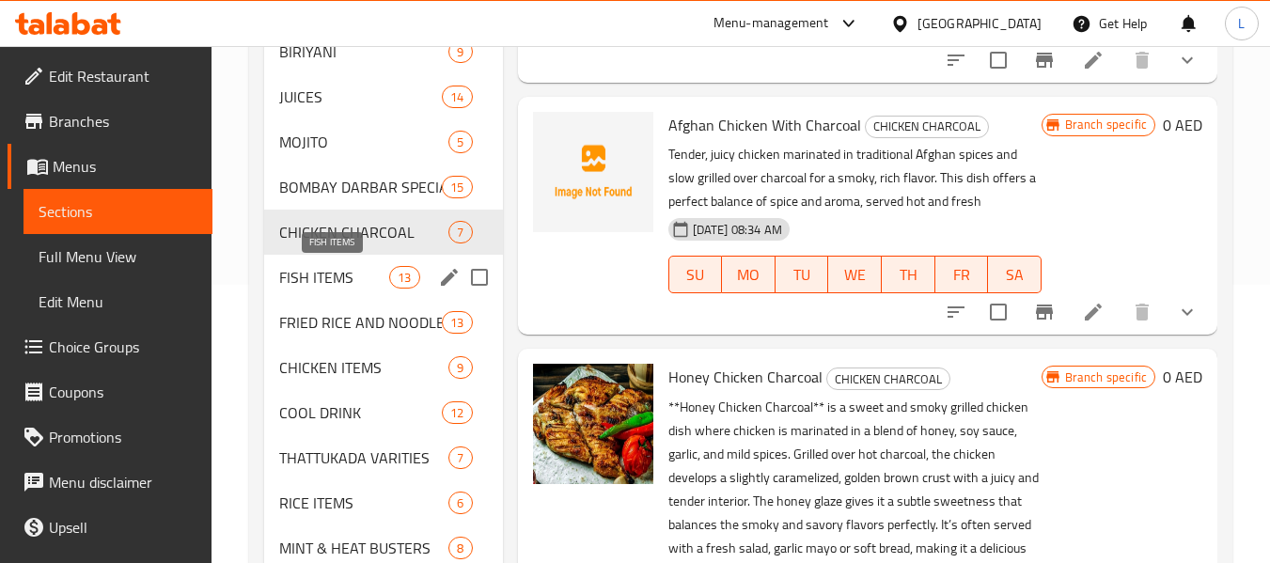
click at [352, 274] on span "FISH ITEMS" at bounding box center [334, 277] width 110 height 23
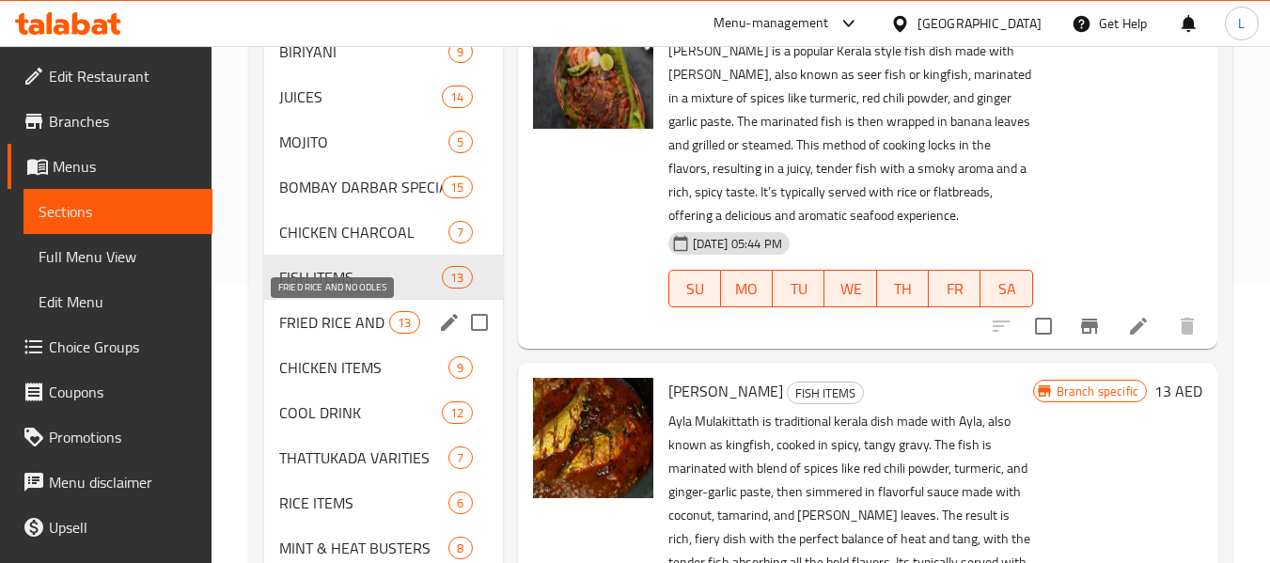
click at [318, 321] on span "FRIED RICE AND NOODLES" at bounding box center [334, 322] width 110 height 23
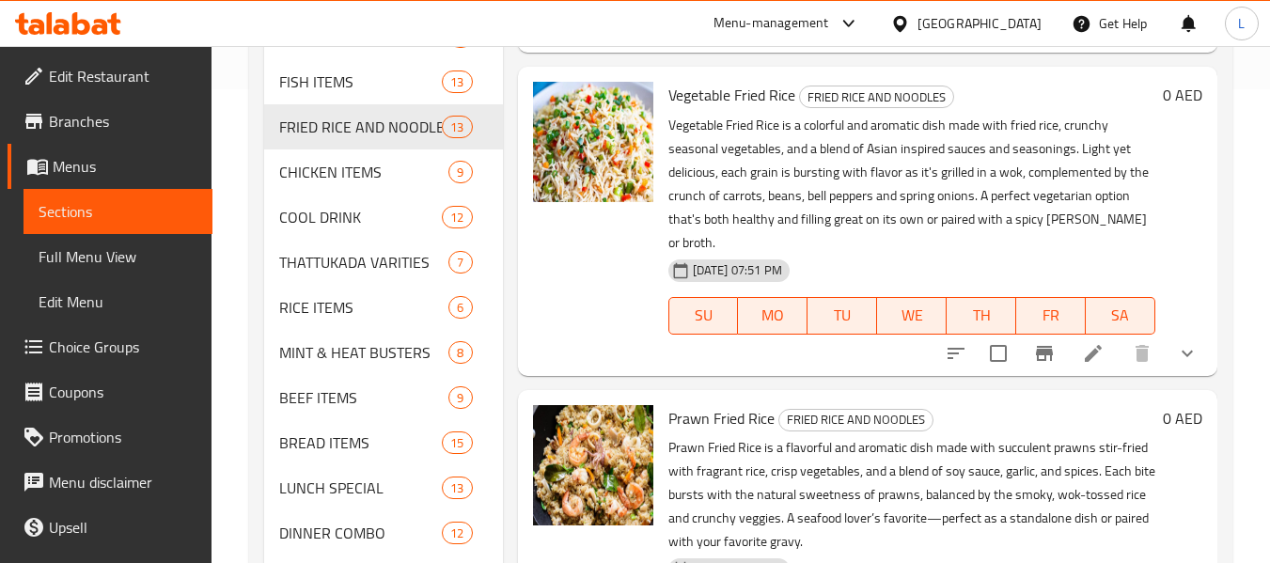
scroll to position [466, 0]
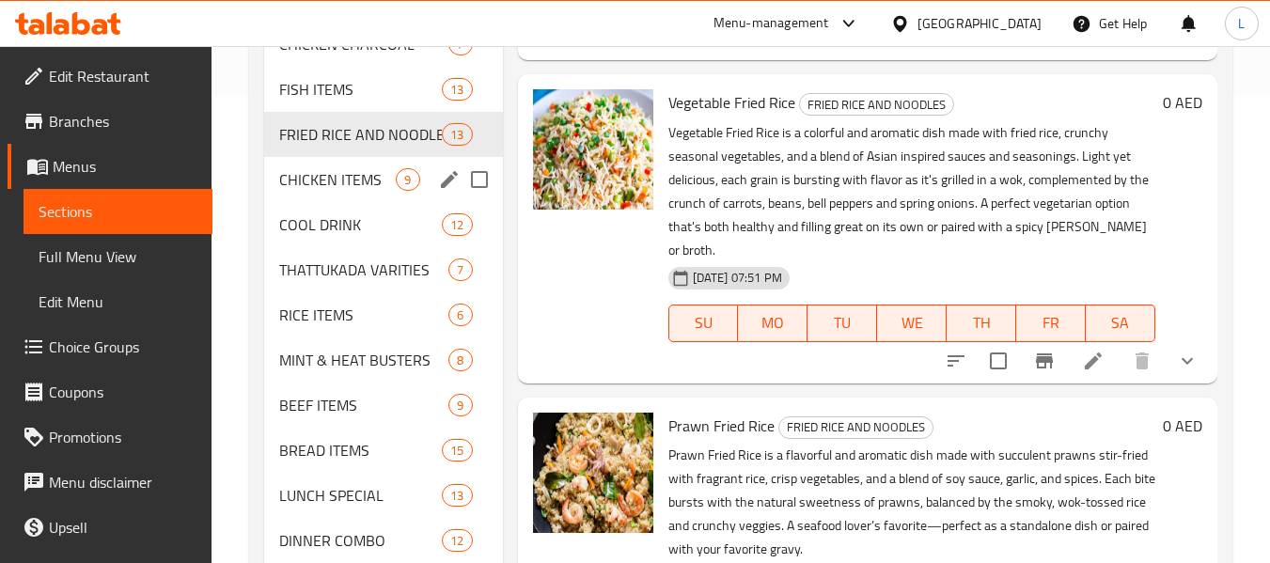
click at [331, 196] on div "CHICKEN ITEMS 9" at bounding box center [383, 179] width 238 height 45
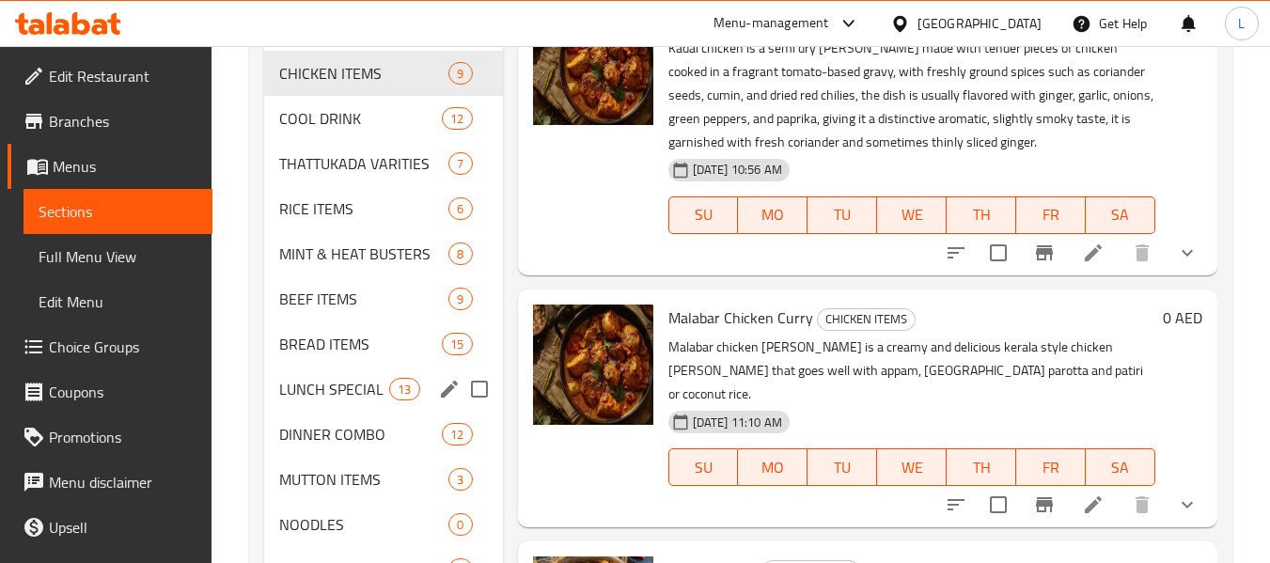
scroll to position [560, 0]
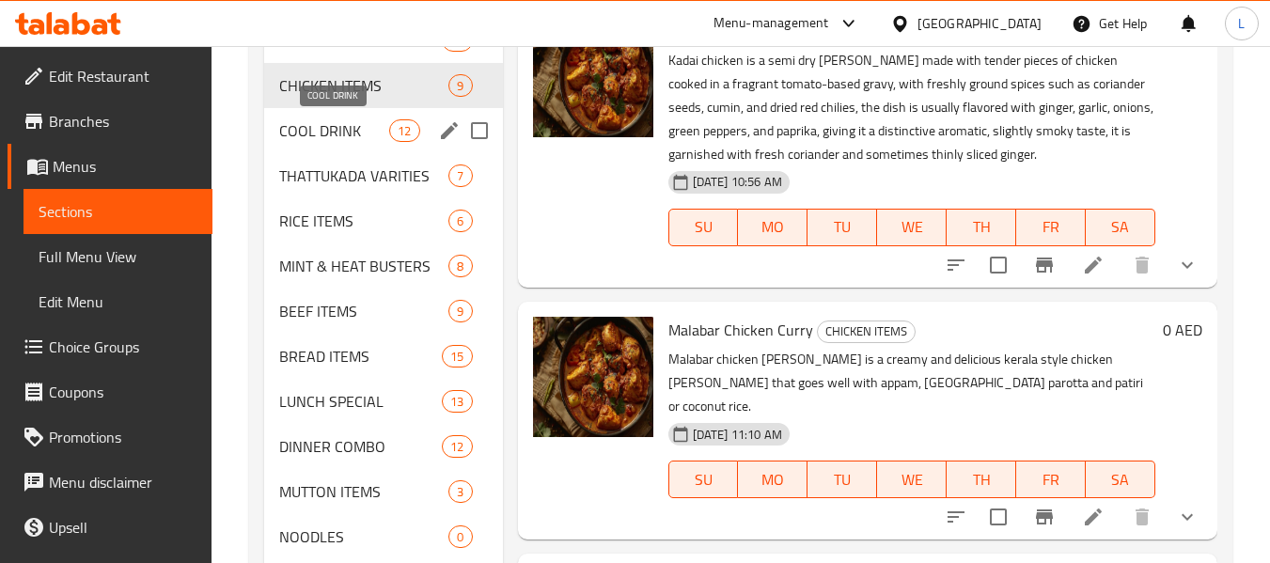
click at [336, 122] on span "COOL DRINK" at bounding box center [334, 130] width 110 height 23
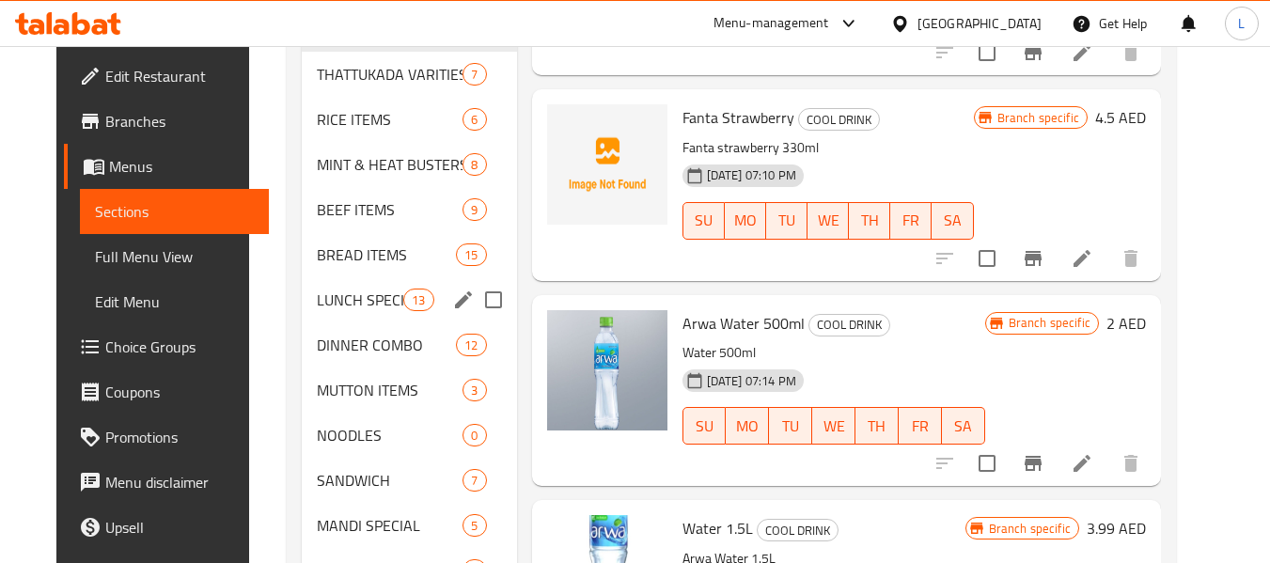
scroll to position [654, 0]
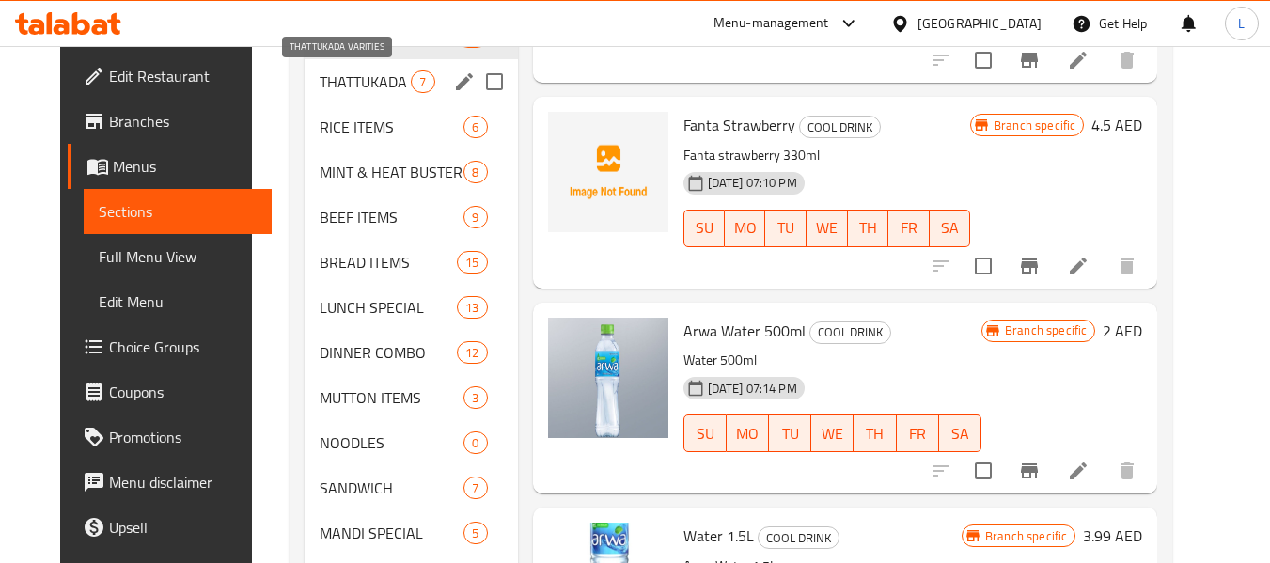
click at [327, 75] on span "THATTUKADA VARITIES" at bounding box center [366, 81] width 92 height 23
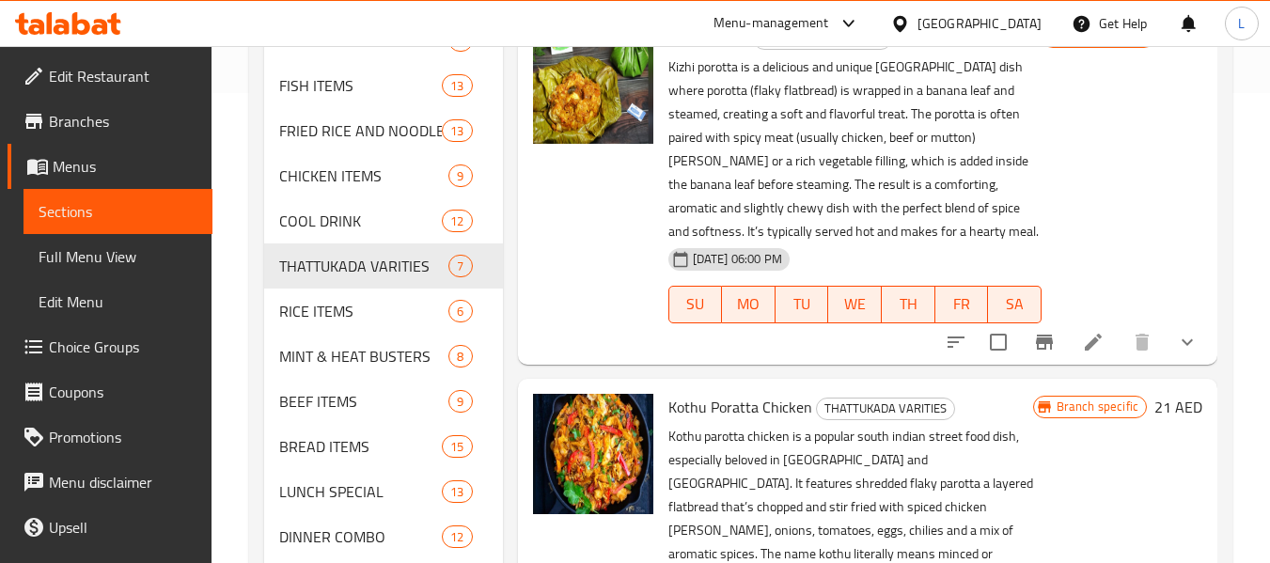
scroll to position [1474, 0]
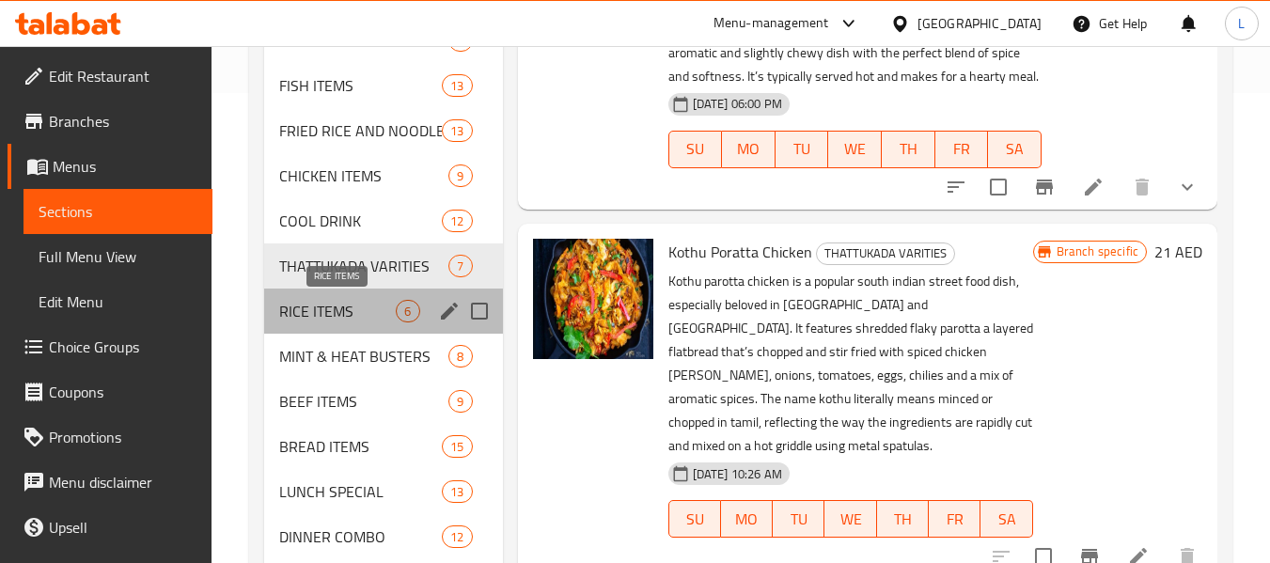
click at [352, 321] on span "RICE ITEMS" at bounding box center [337, 311] width 117 height 23
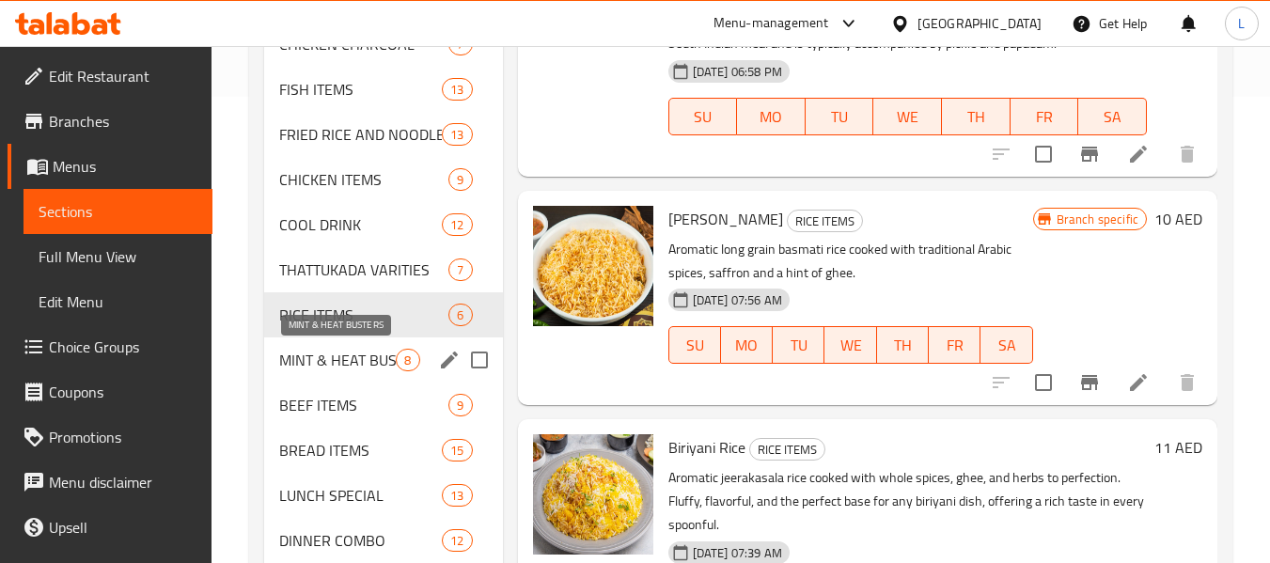
click at [330, 353] on span "MINT & HEAT BUSTERS" at bounding box center [337, 360] width 117 height 23
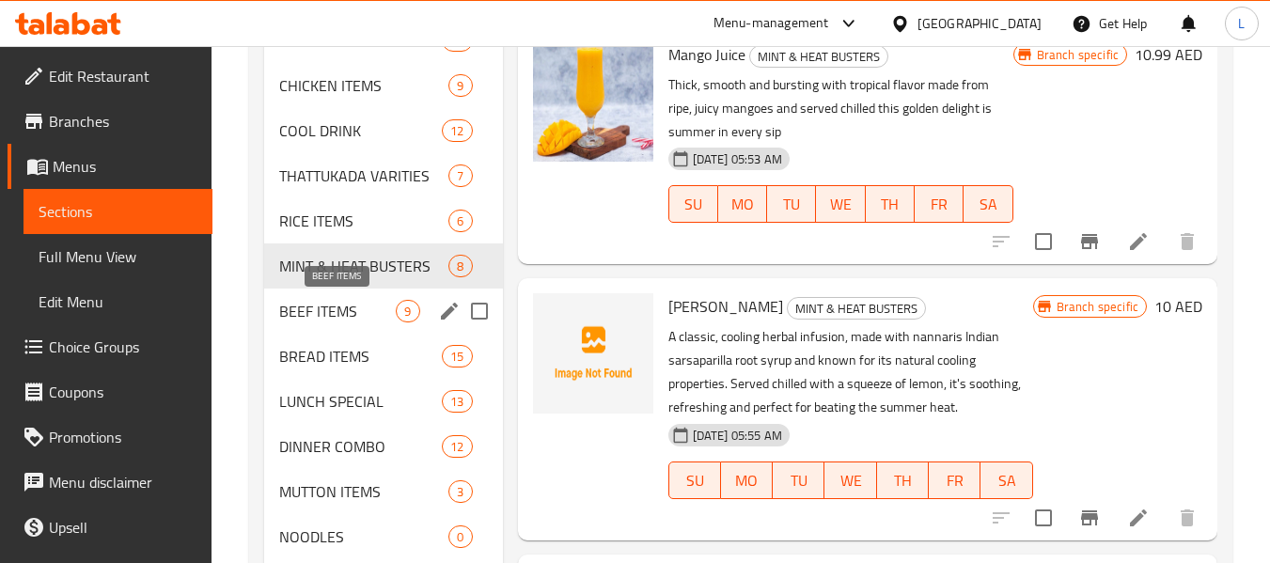
click at [316, 319] on span "BEEF ITEMS" at bounding box center [337, 311] width 117 height 23
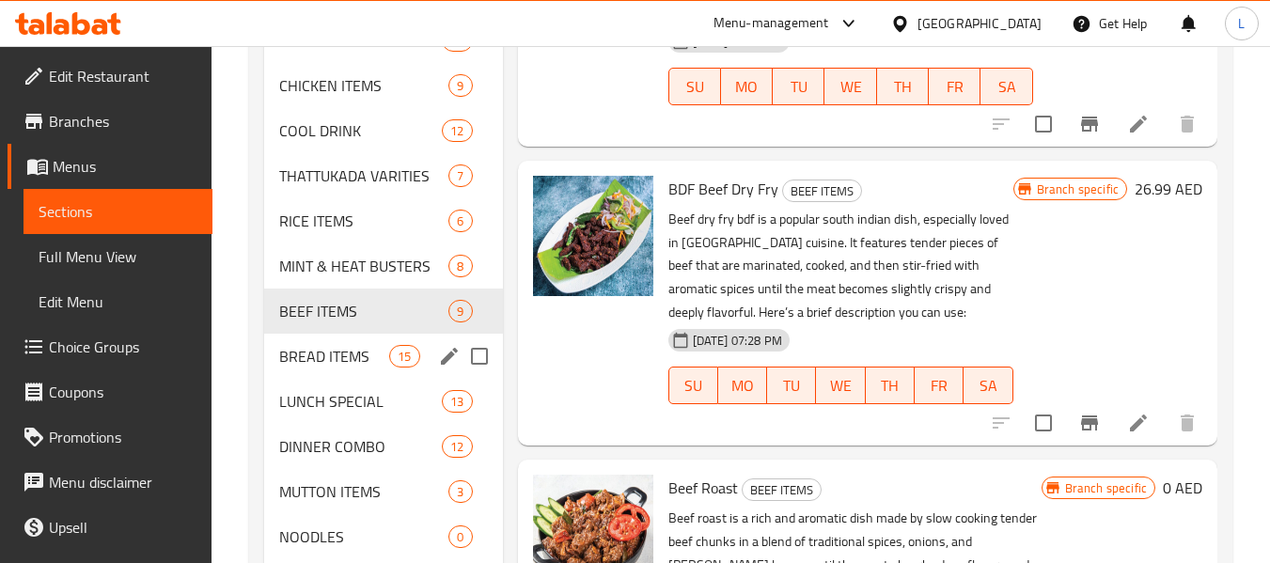
click at [328, 345] on span "BREAD ITEMS" at bounding box center [334, 356] width 110 height 23
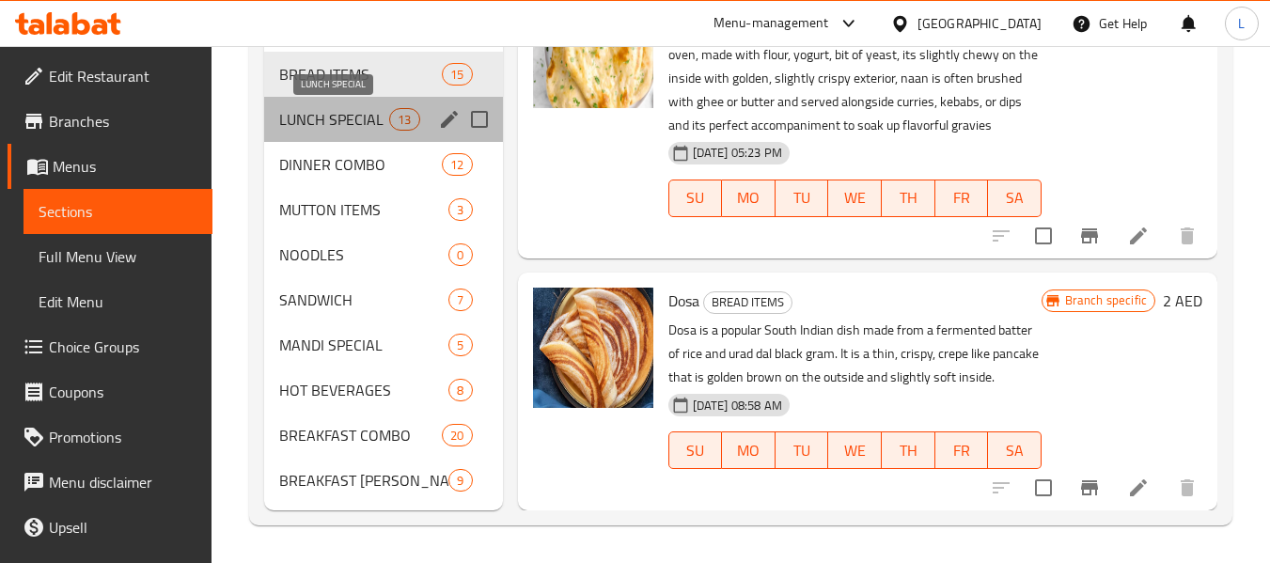
click at [333, 125] on span "LUNCH SPECIAL" at bounding box center [334, 119] width 110 height 23
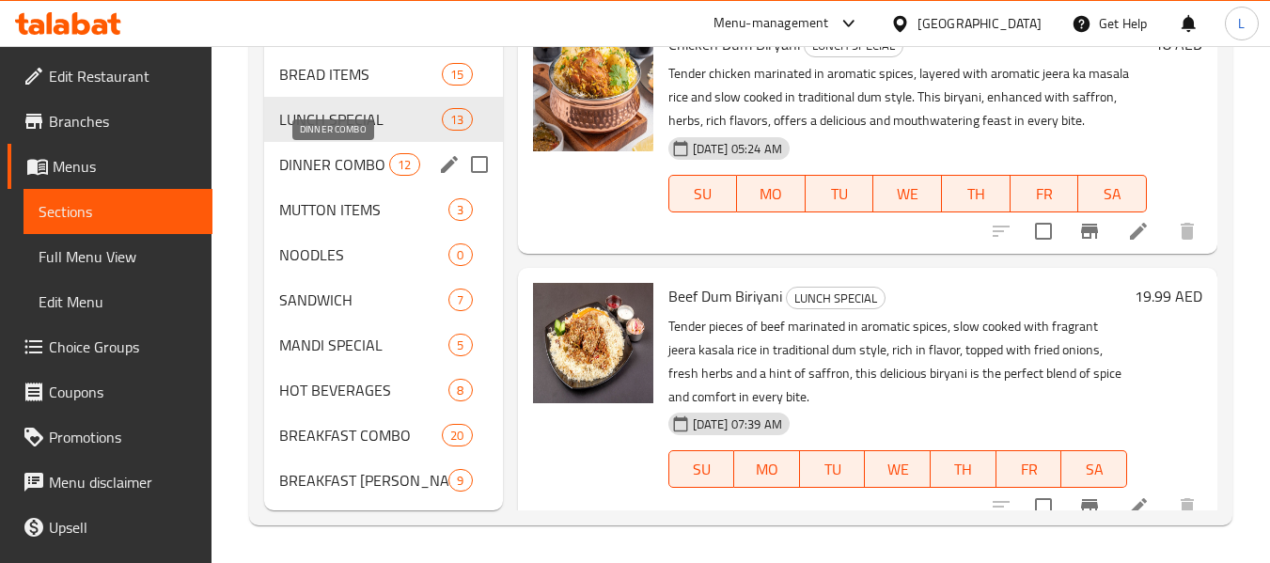
click at [315, 163] on span "DINNER COMBO" at bounding box center [334, 164] width 110 height 23
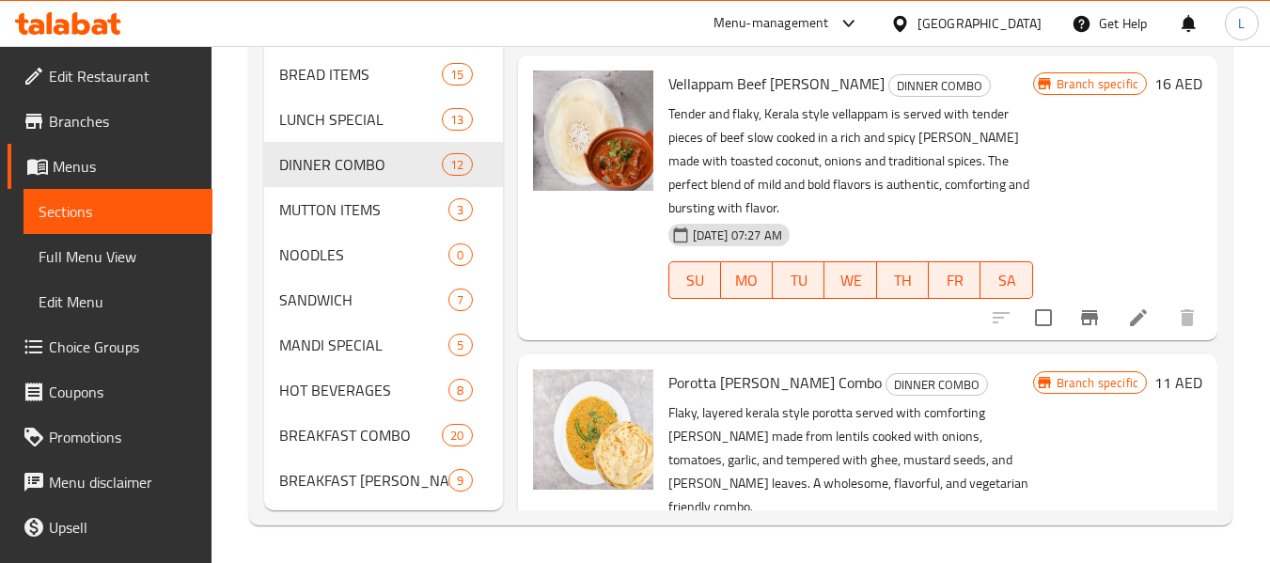
scroll to position [2337, 0]
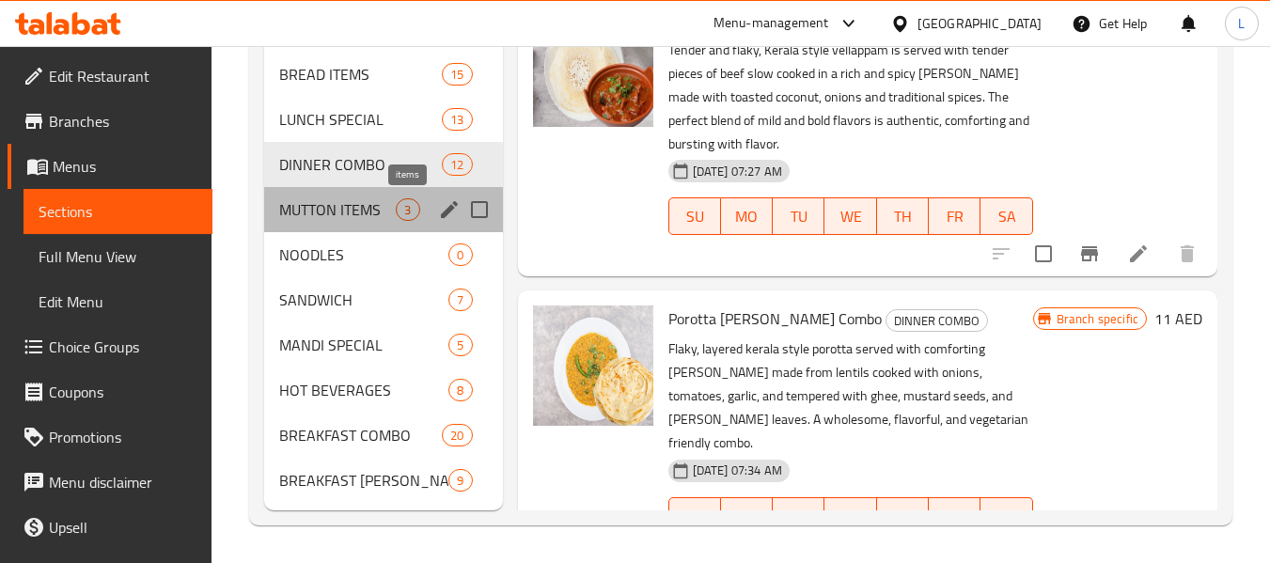
click at [400, 211] on span "3" at bounding box center [408, 210] width 22 height 18
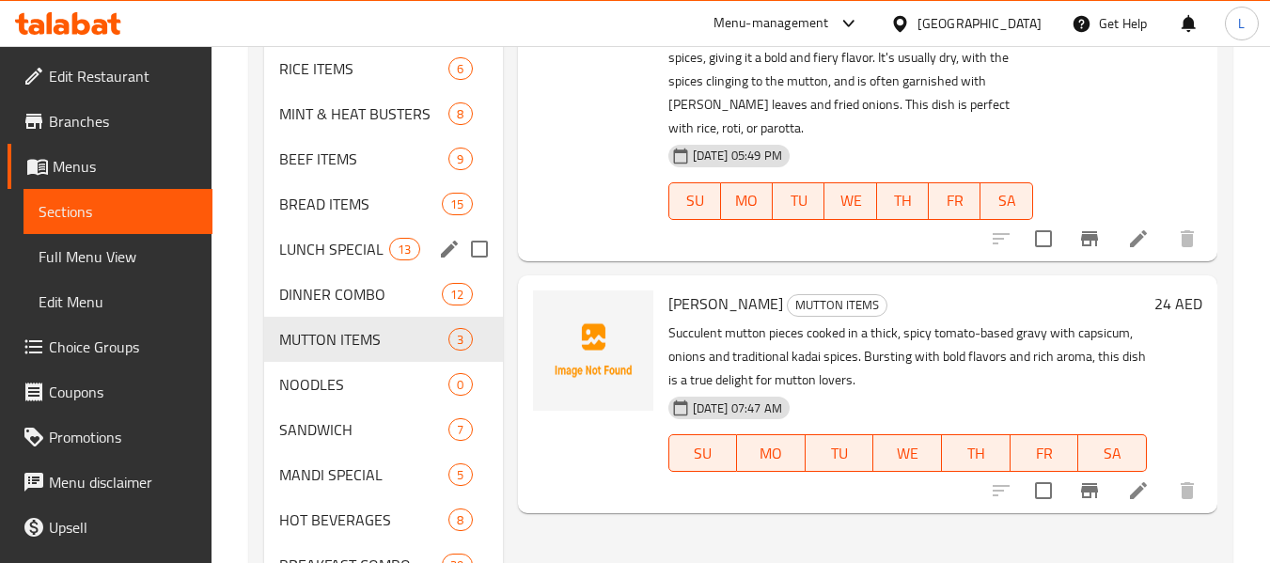
scroll to position [842, 0]
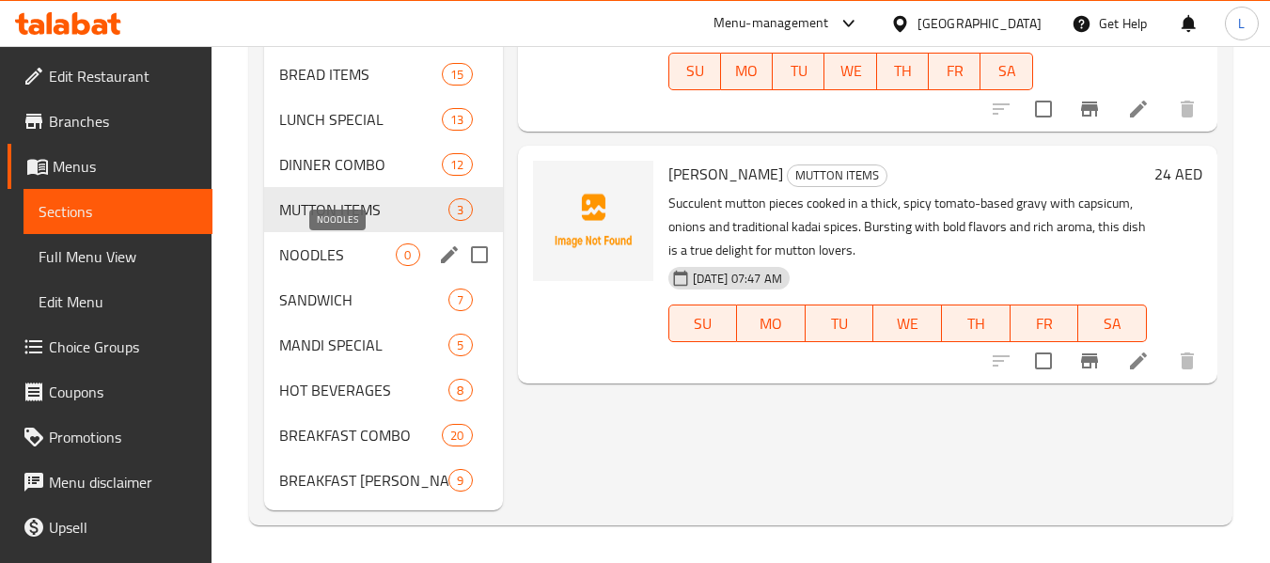
click at [336, 255] on span "NOODLES" at bounding box center [337, 254] width 117 height 23
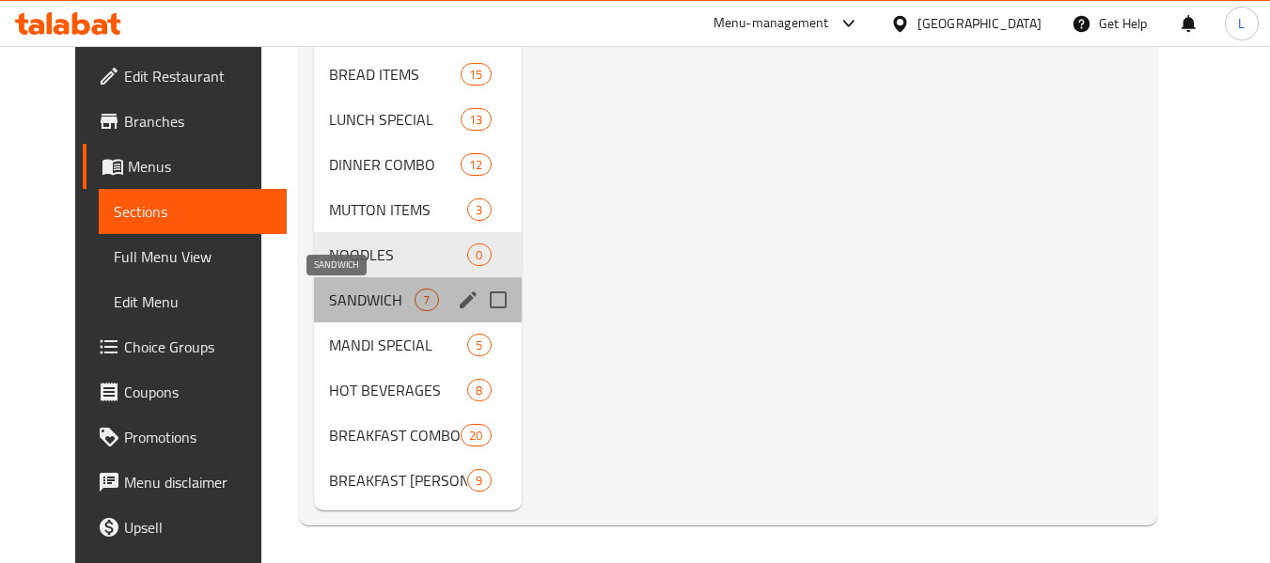
click at [340, 308] on span "SANDWICH" at bounding box center [372, 300] width 86 height 23
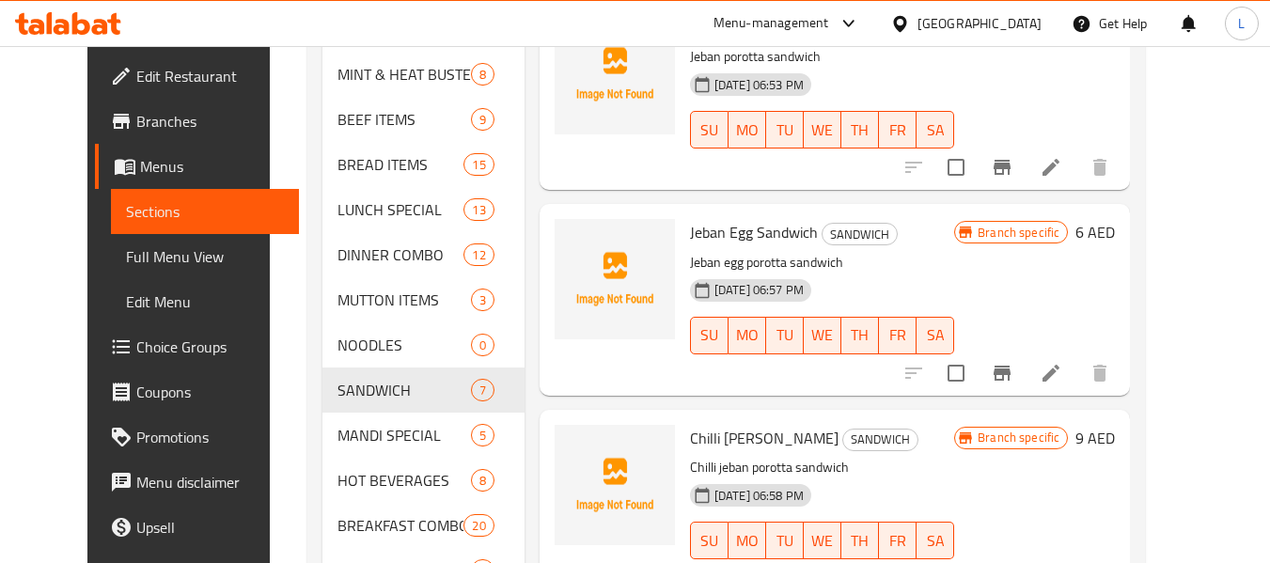
scroll to position [842, 0]
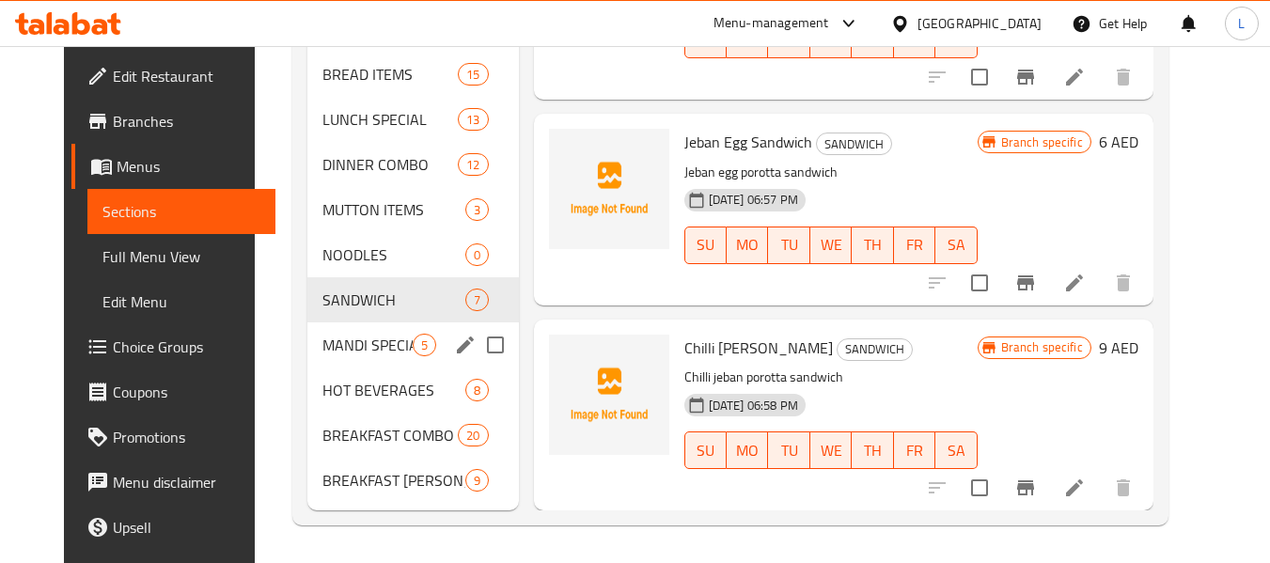
click at [352, 356] on div "MANDI SPECIAL 5" at bounding box center [412, 344] width 211 height 45
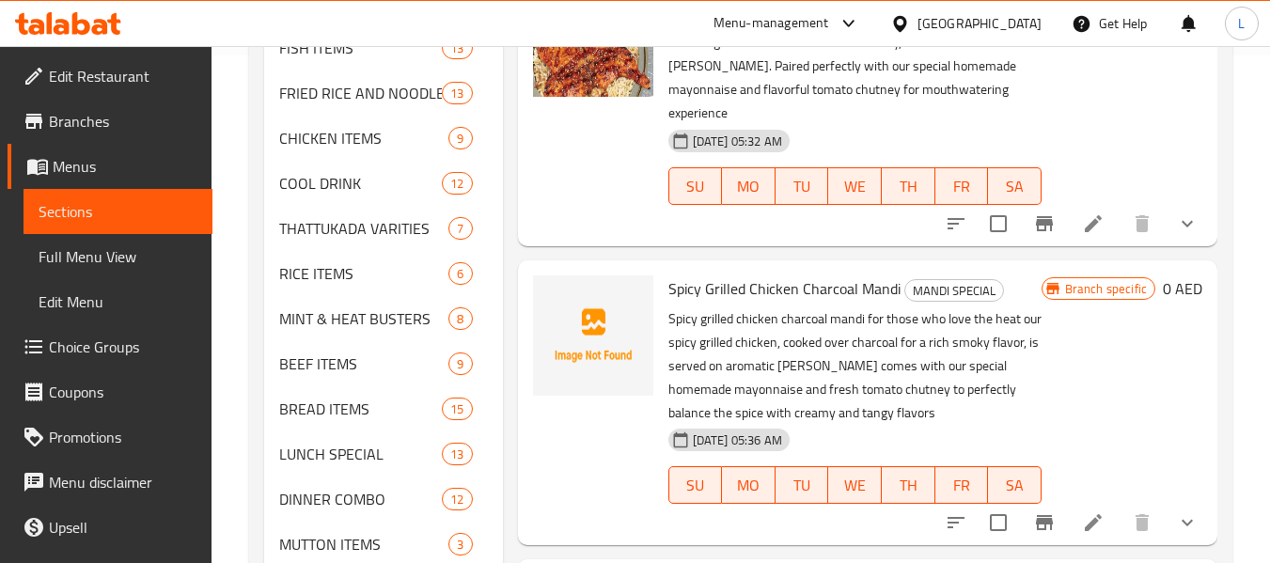
scroll to position [842, 0]
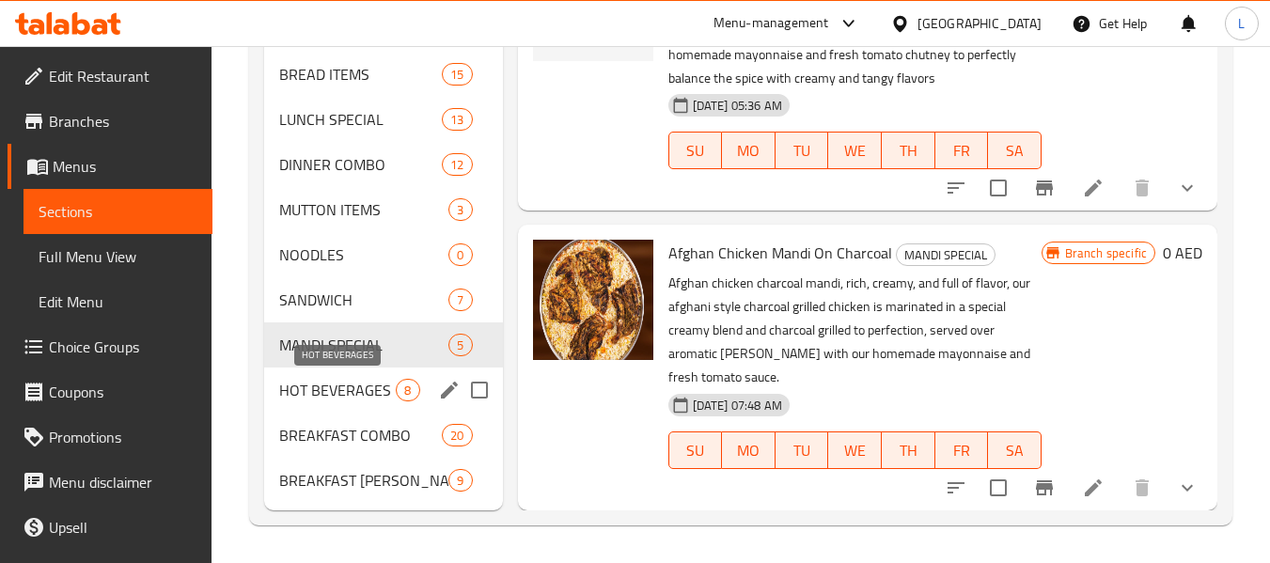
click at [379, 389] on span "HOT BEVERAGES" at bounding box center [337, 390] width 117 height 23
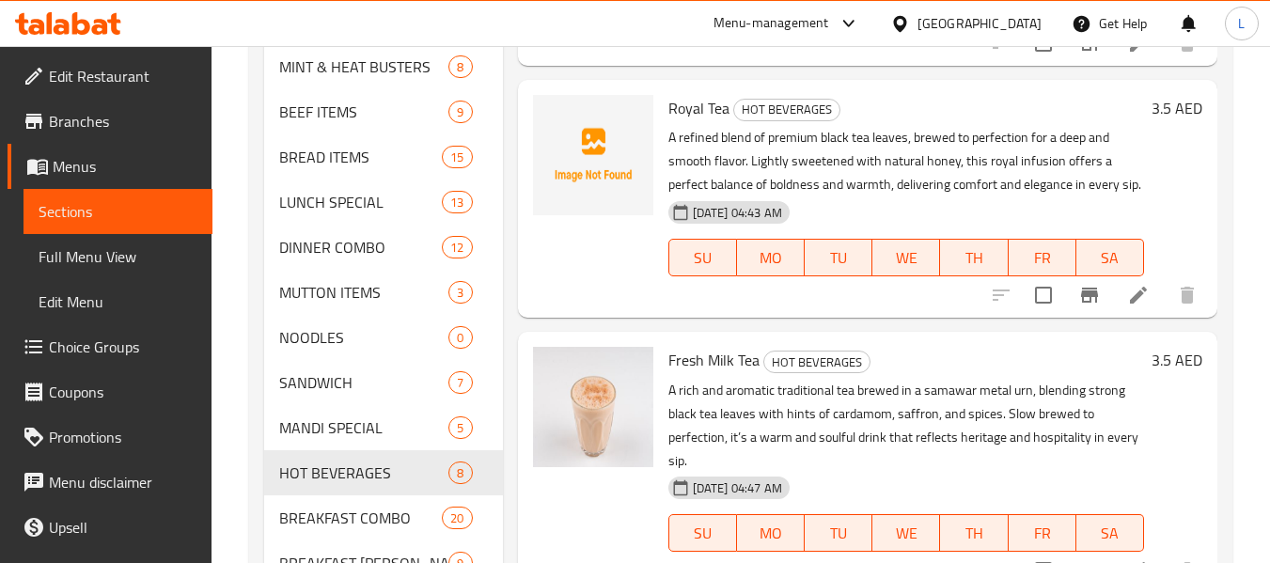
scroll to position [842, 0]
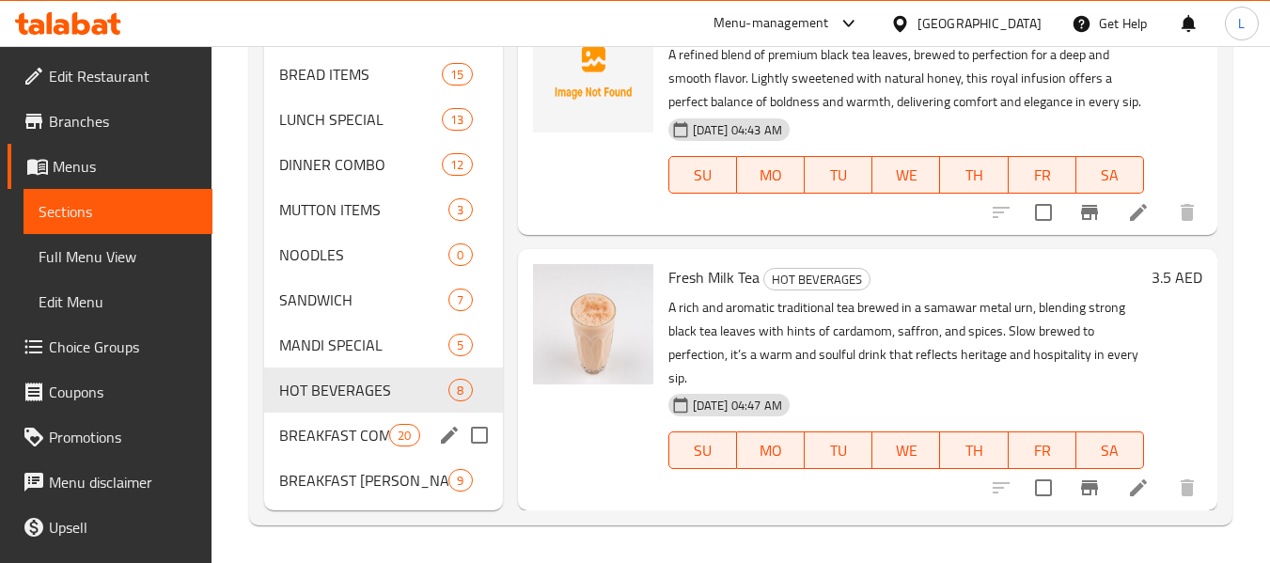
click at [344, 424] on span "BREAKFAST COMBO" at bounding box center [334, 435] width 110 height 23
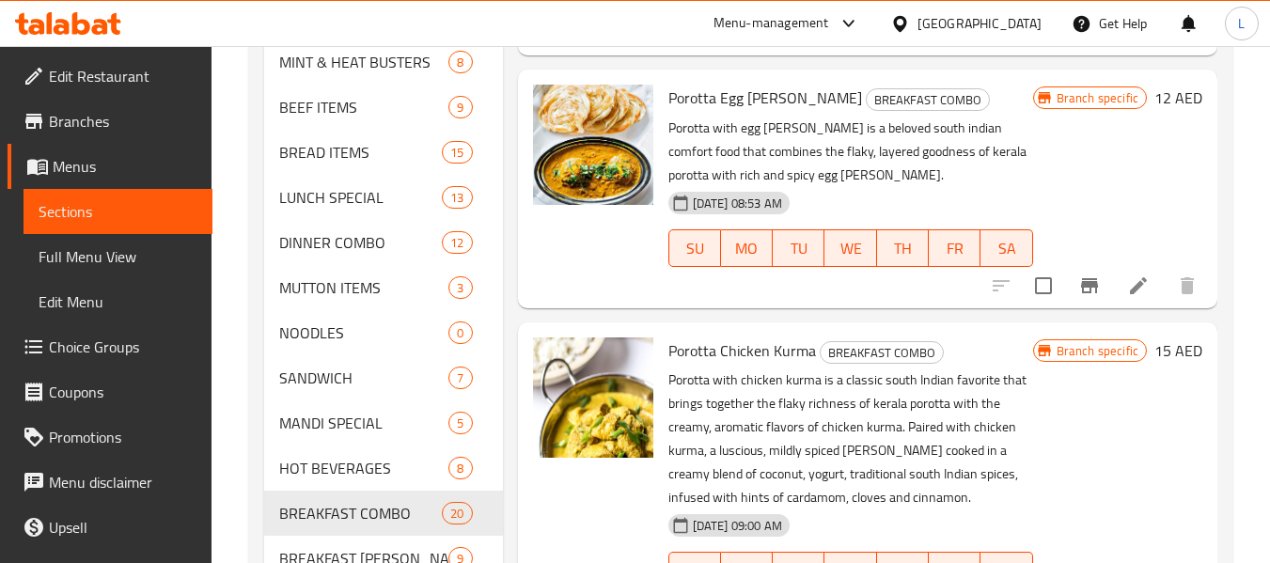
scroll to position [842, 0]
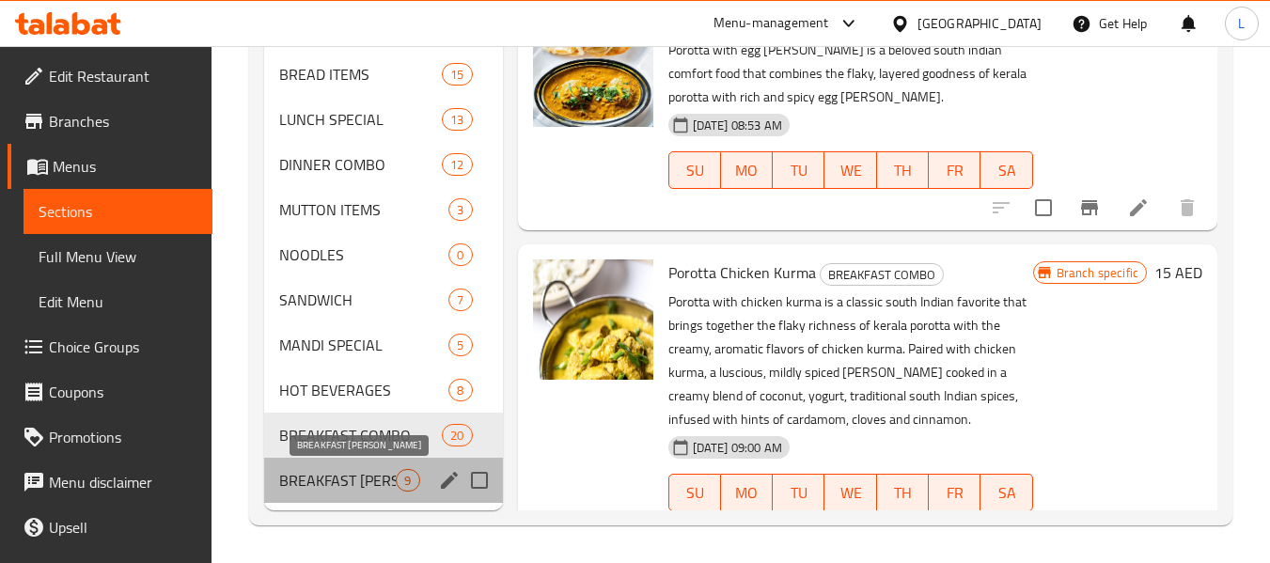
click at [335, 487] on span "BREAKFAST [PERSON_NAME]" at bounding box center [337, 480] width 117 height 23
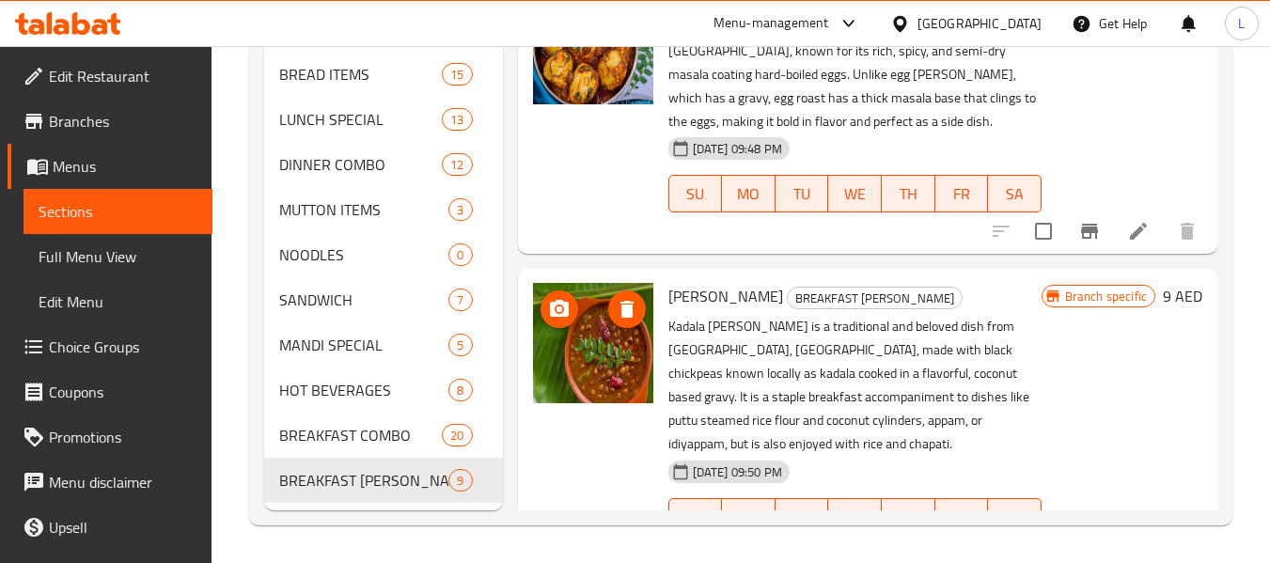
scroll to position [299, 0]
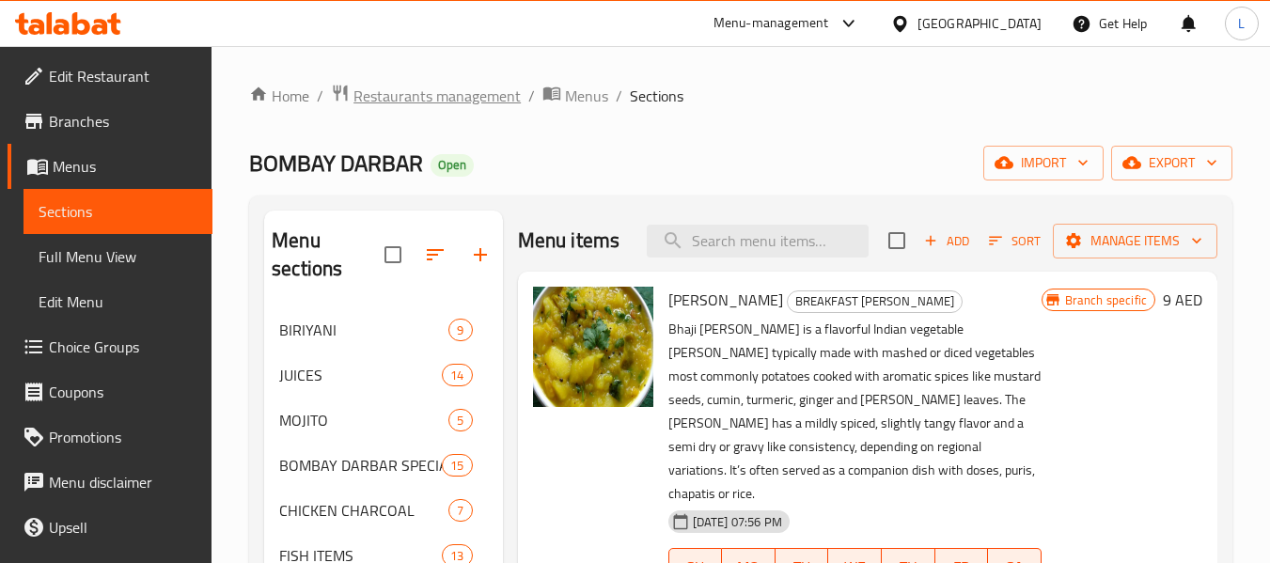
click at [476, 97] on span "Restaurants management" at bounding box center [436, 96] width 167 height 23
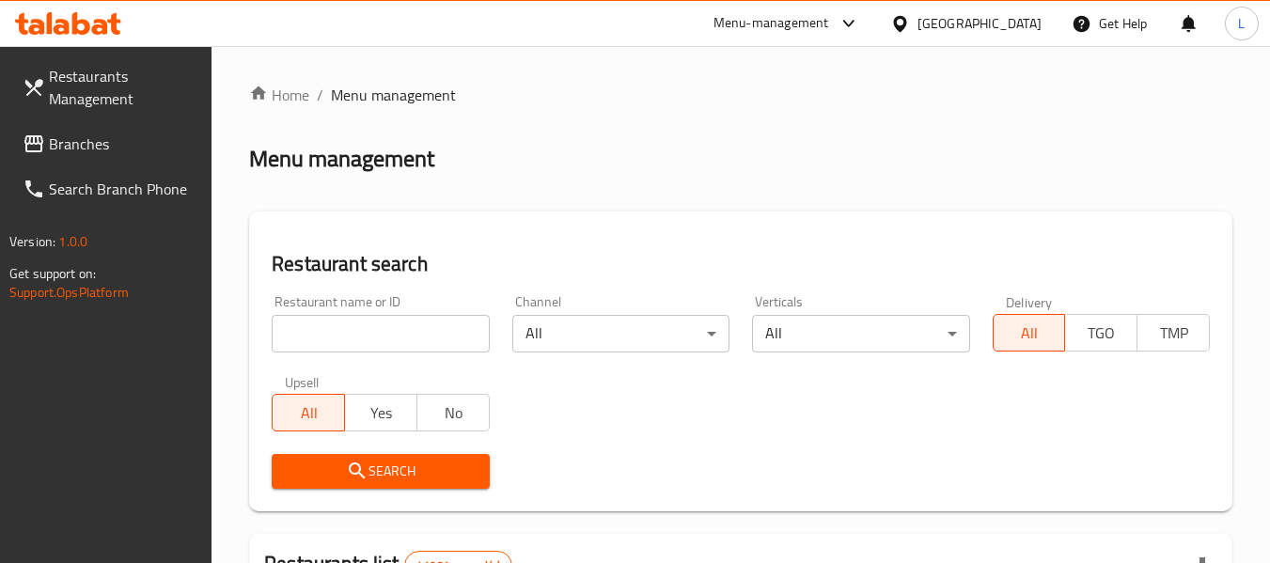
click at [377, 339] on input "search" at bounding box center [380, 334] width 217 height 38
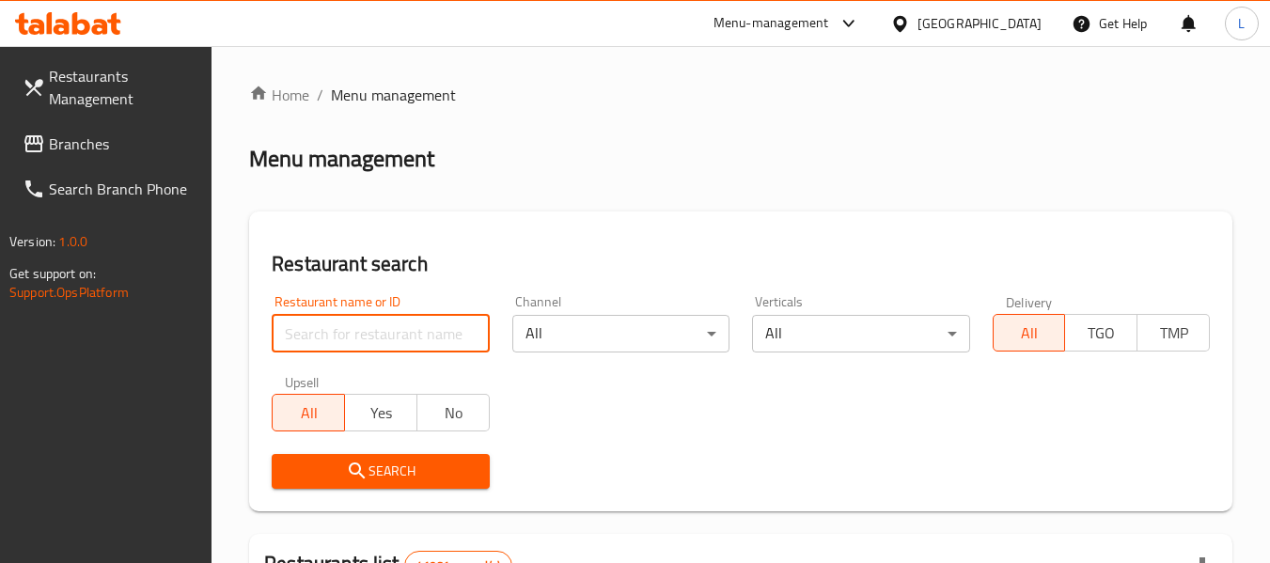
paste input "695859"
type input "695859"
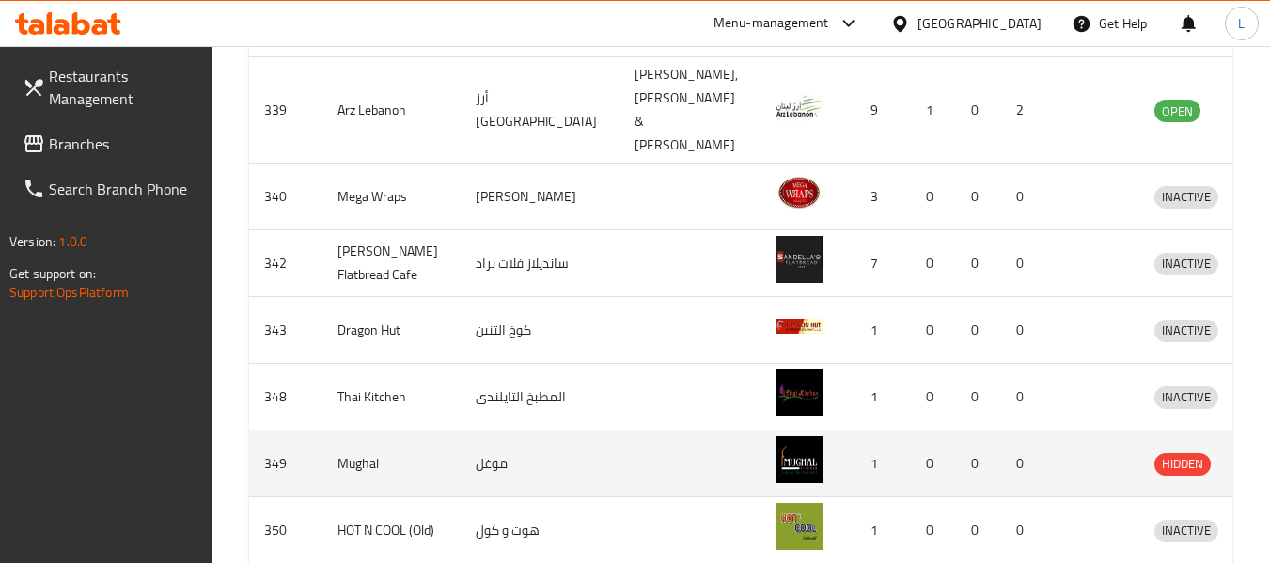
scroll to position [282, 0]
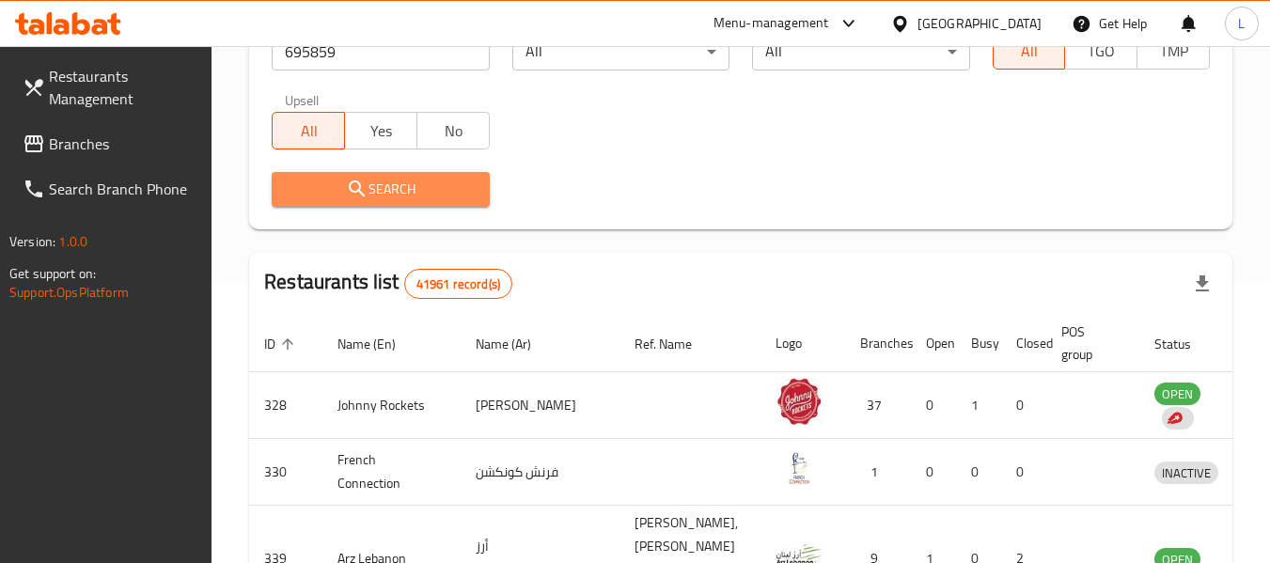
click at [341, 196] on span "Search" at bounding box center [380, 189] width 187 height 23
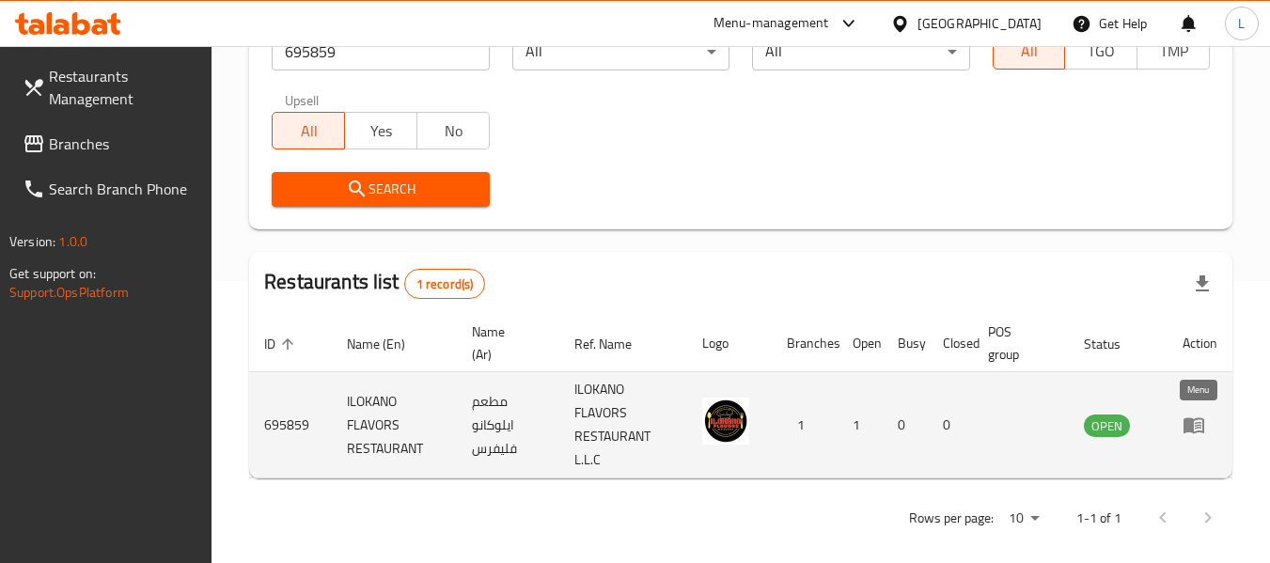
click at [1196, 418] on icon "enhanced table" at bounding box center [1193, 425] width 23 height 23
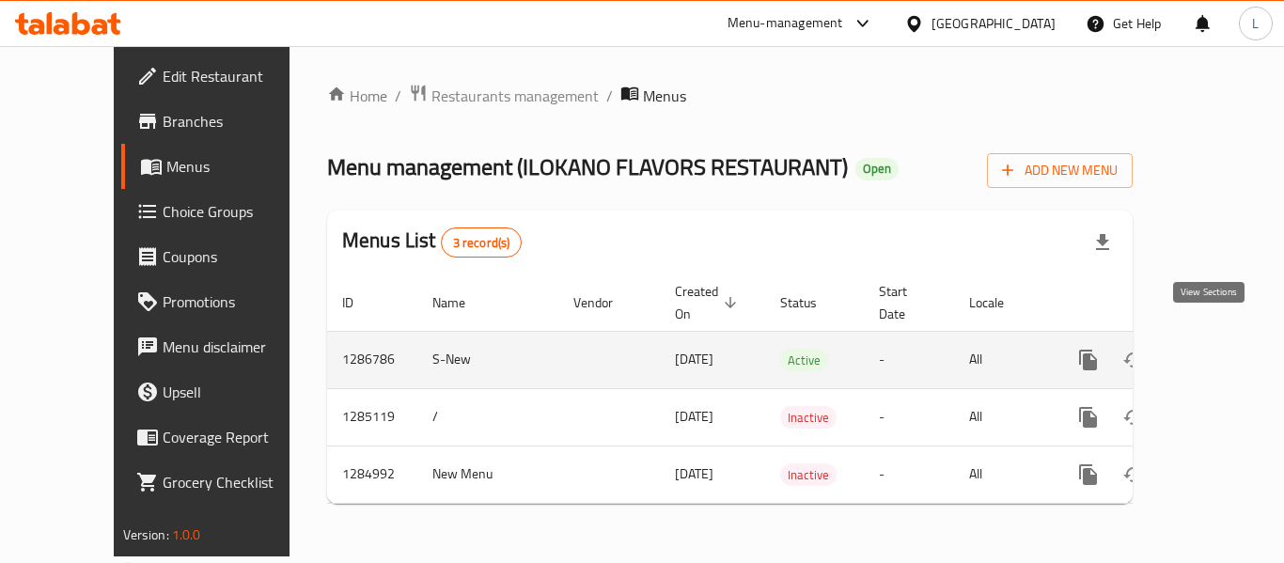
click at [1217, 349] on icon "enhanced table" at bounding box center [1223, 360] width 23 height 23
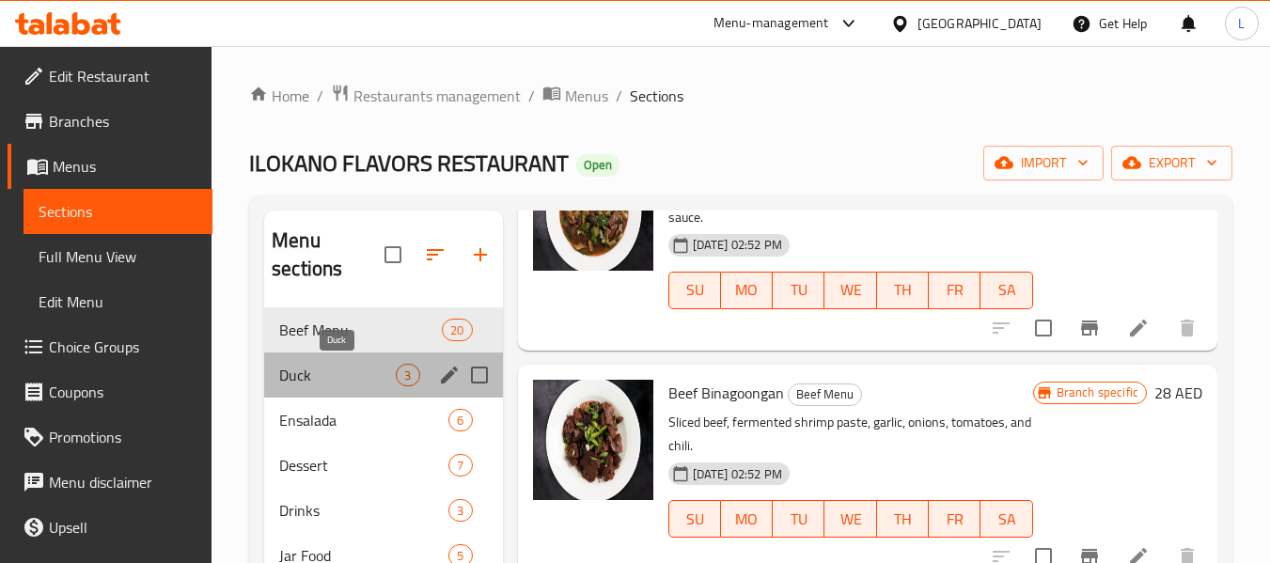
click at [353, 378] on span "Duck" at bounding box center [337, 375] width 117 height 23
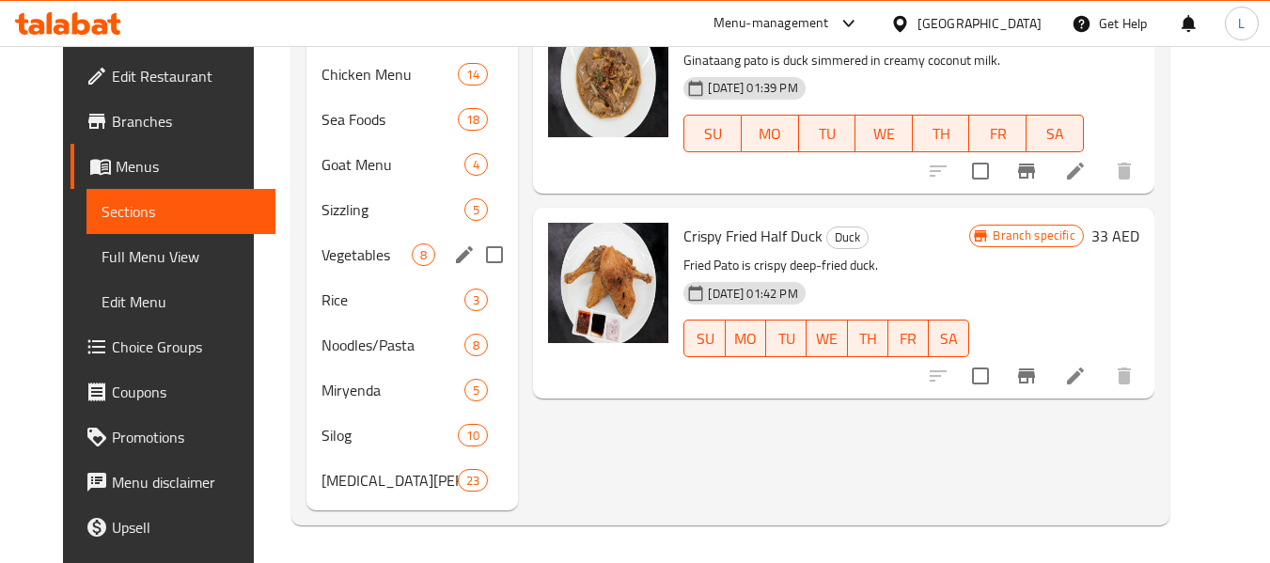
scroll to position [150, 0]
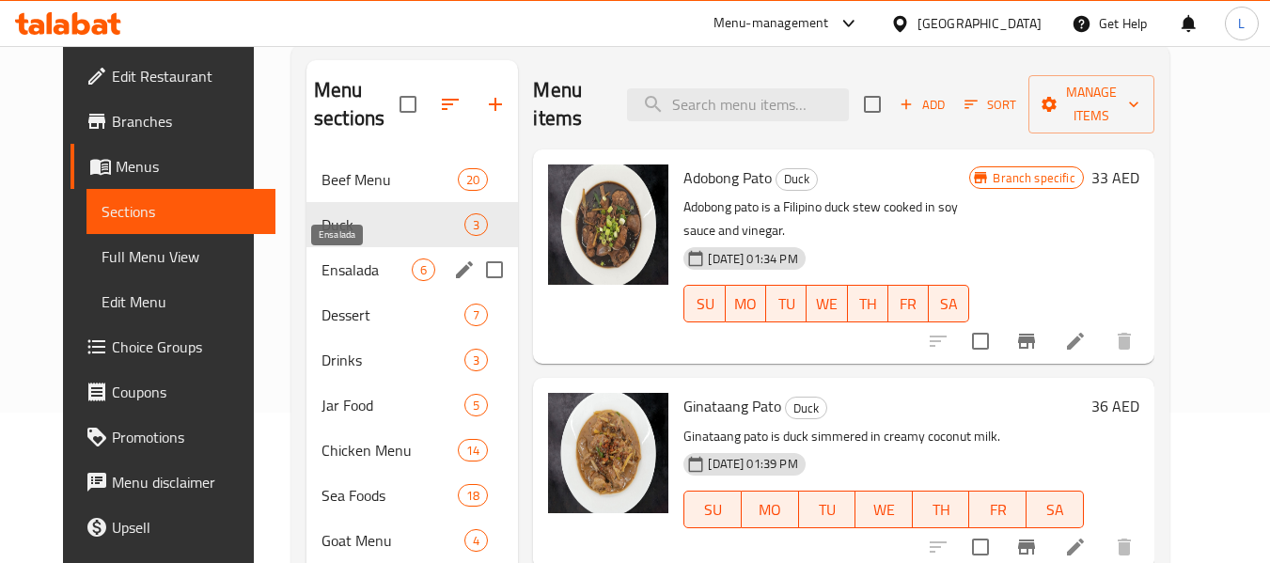
click at [383, 272] on span "Ensalada" at bounding box center [366, 269] width 90 height 23
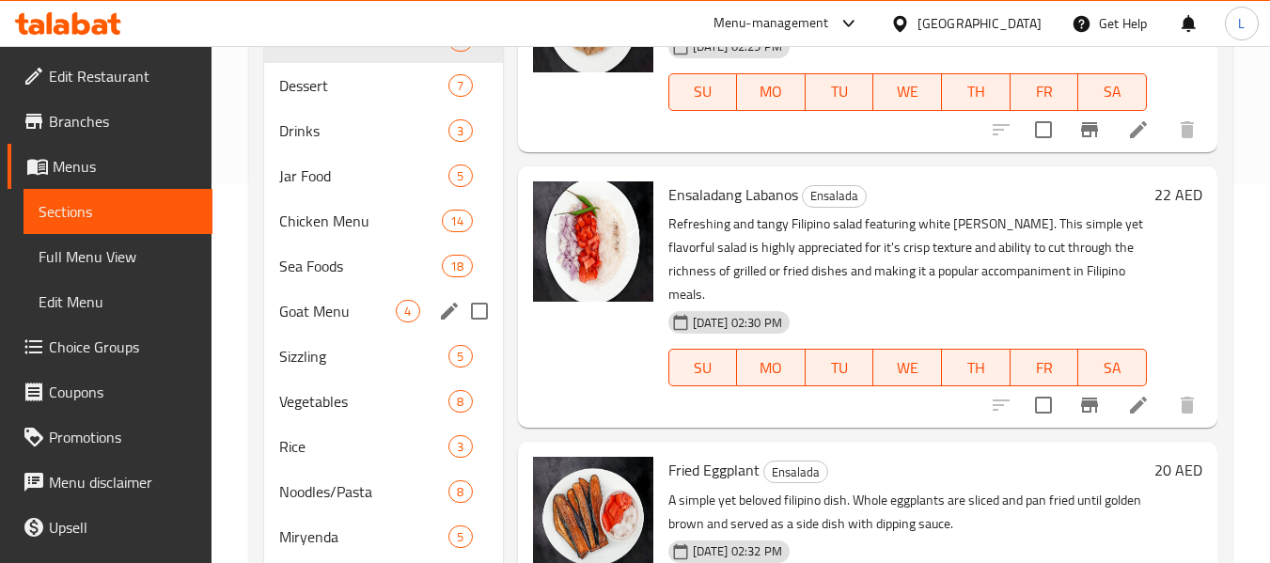
scroll to position [150, 0]
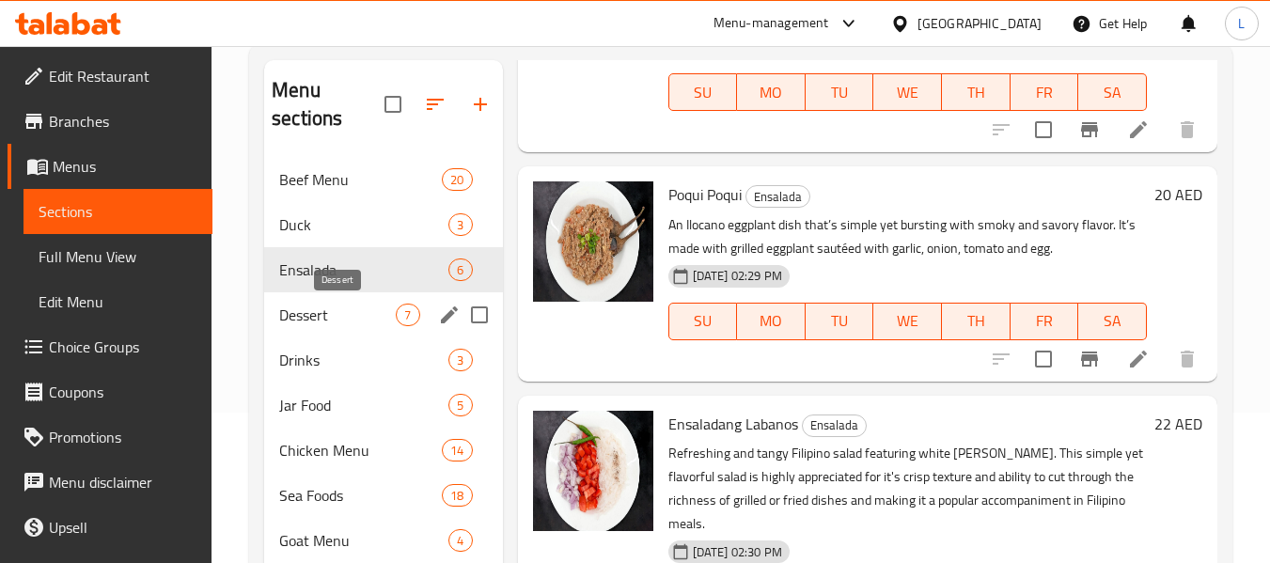
click at [338, 309] on span "Dessert" at bounding box center [337, 315] width 117 height 23
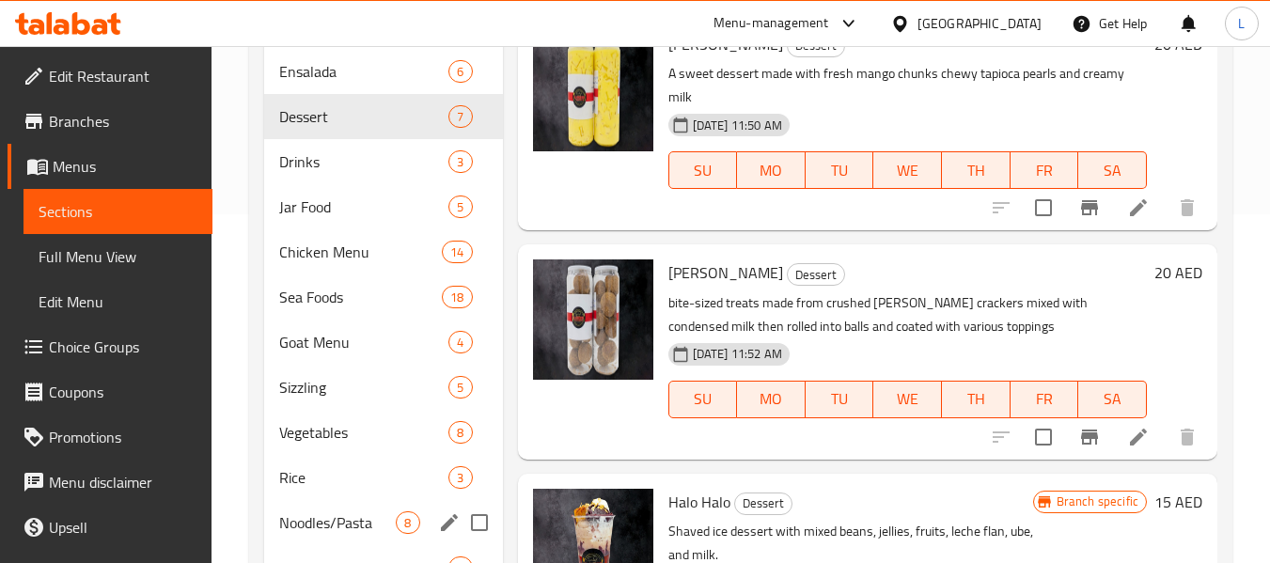
scroll to position [56, 0]
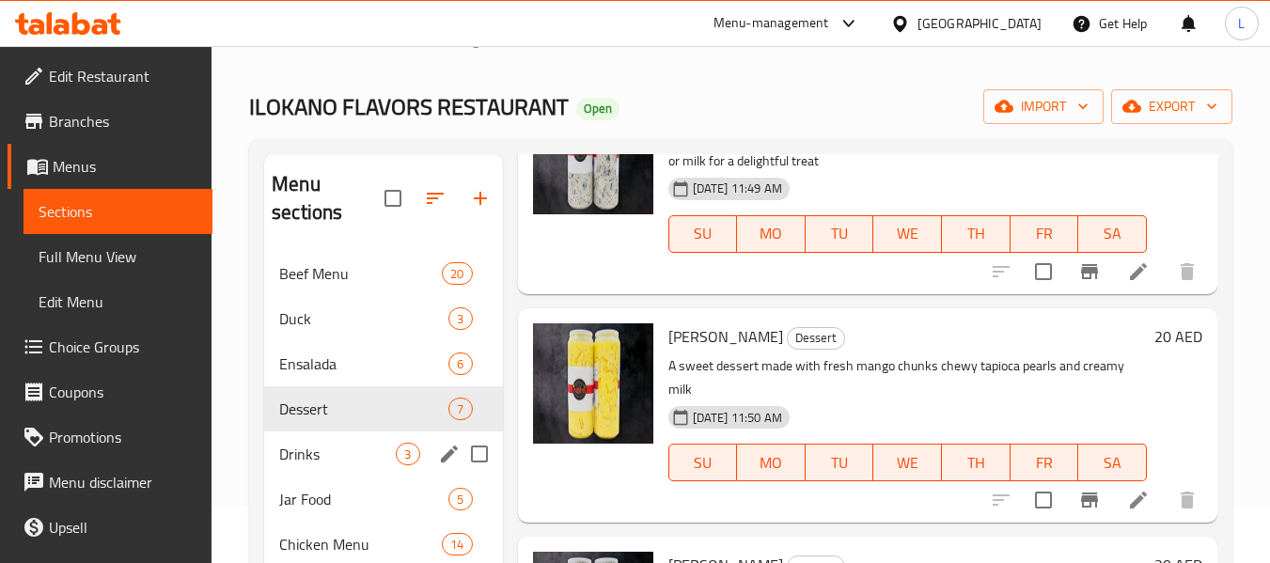
click at [400, 468] on div "Drinks 3" at bounding box center [383, 453] width 238 height 45
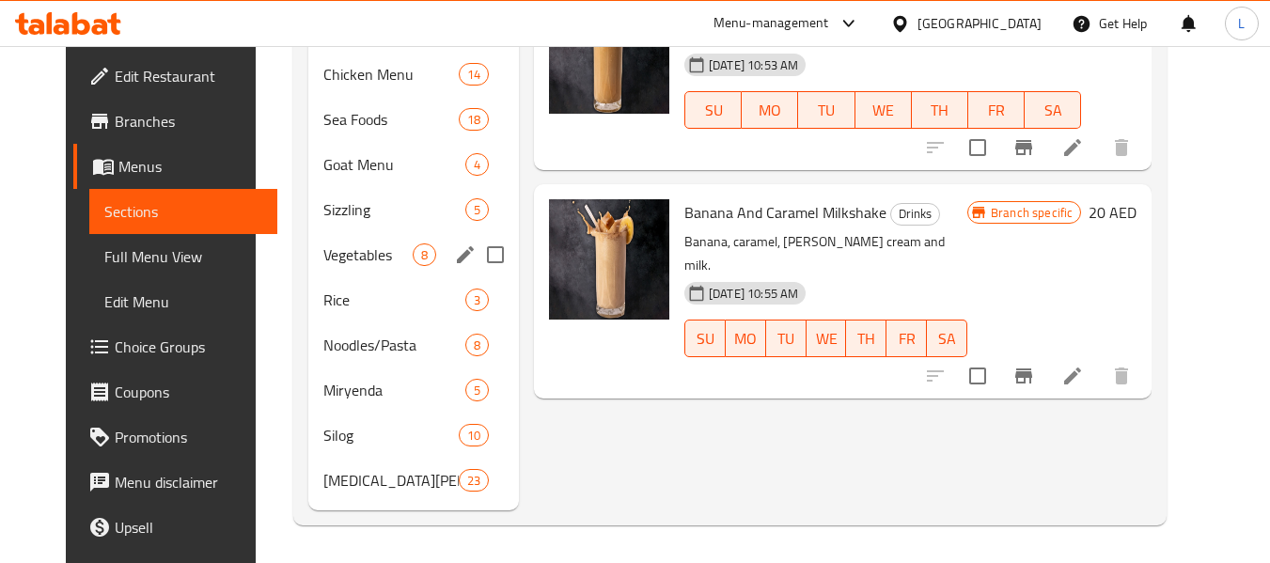
scroll to position [338, 0]
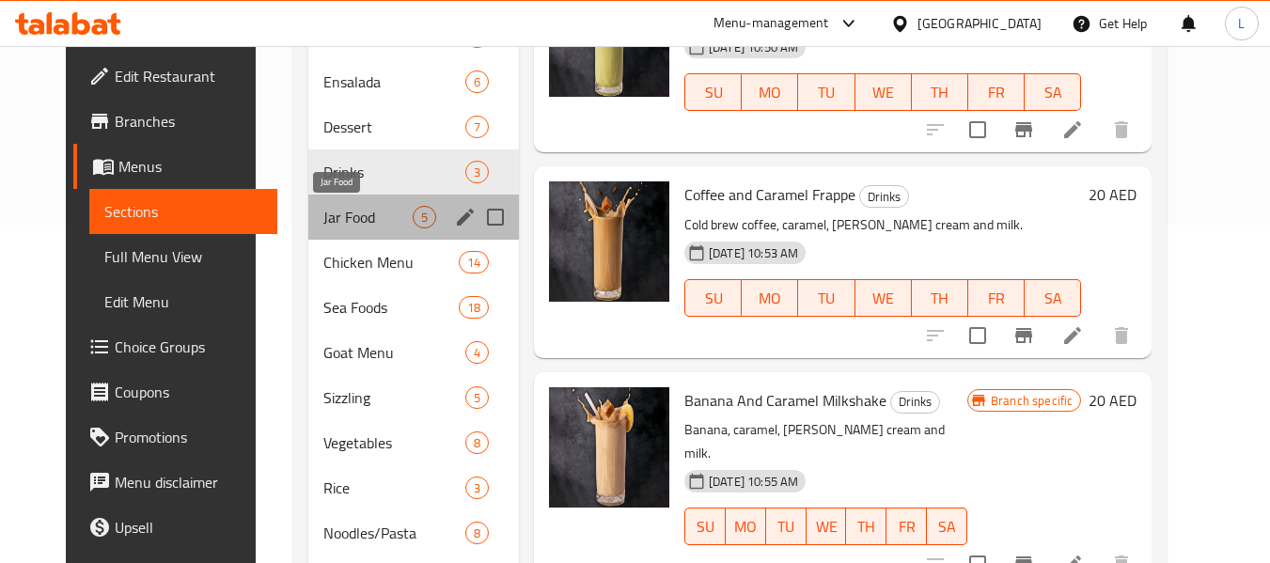
click at [352, 223] on span "Jar Food" at bounding box center [367, 217] width 89 height 23
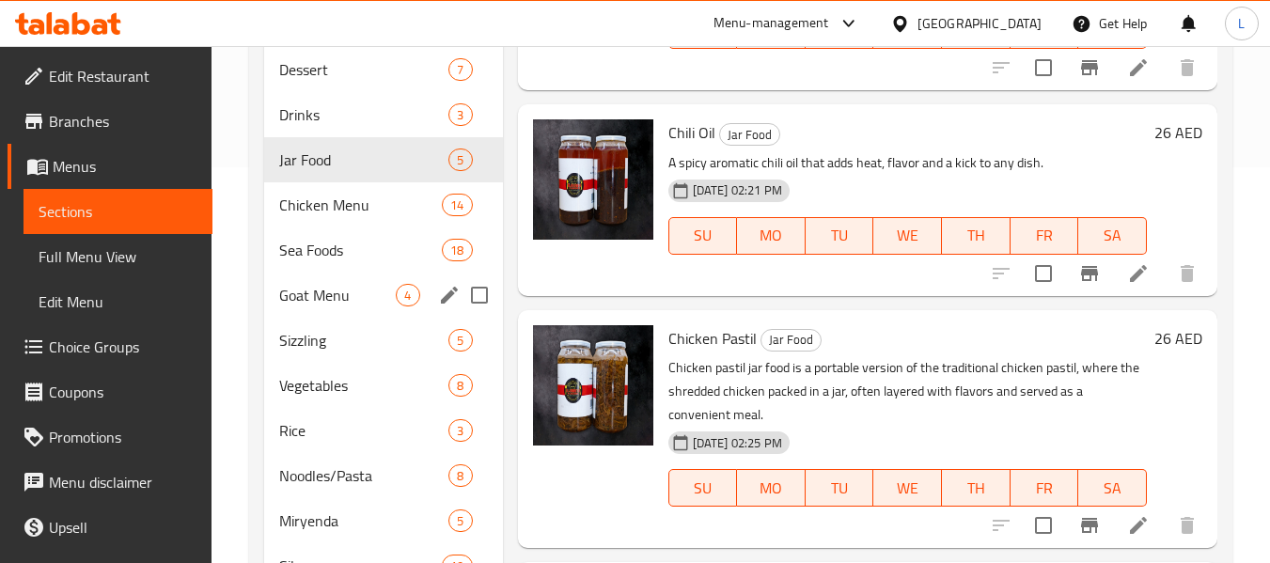
scroll to position [244, 0]
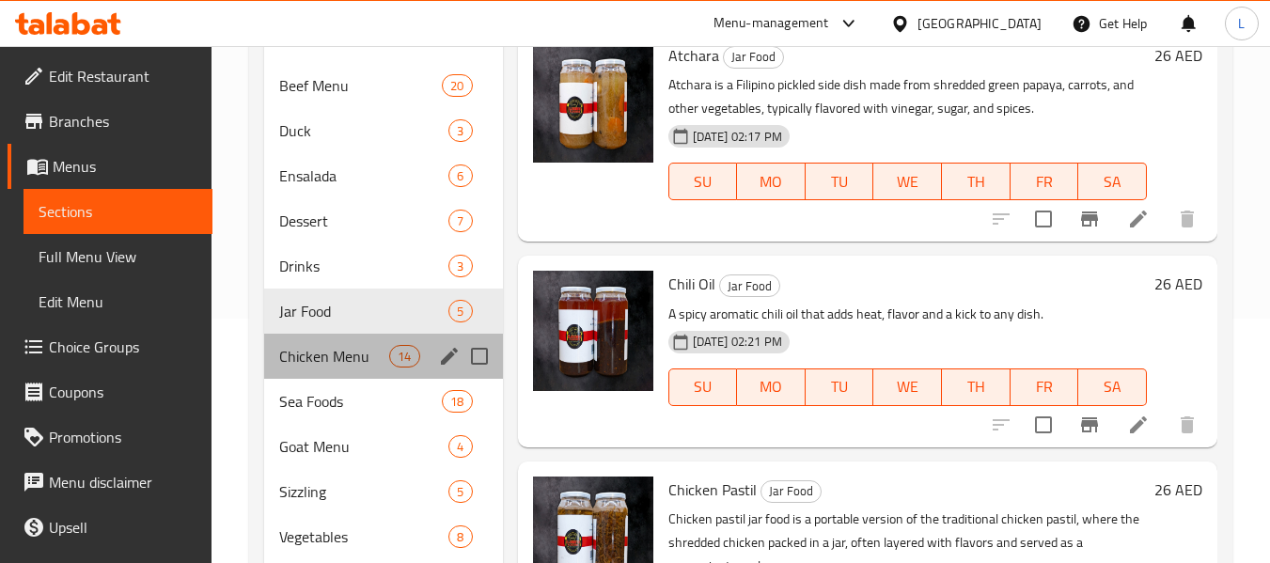
click at [326, 369] on div "Chicken Menu 14" at bounding box center [383, 356] width 238 height 45
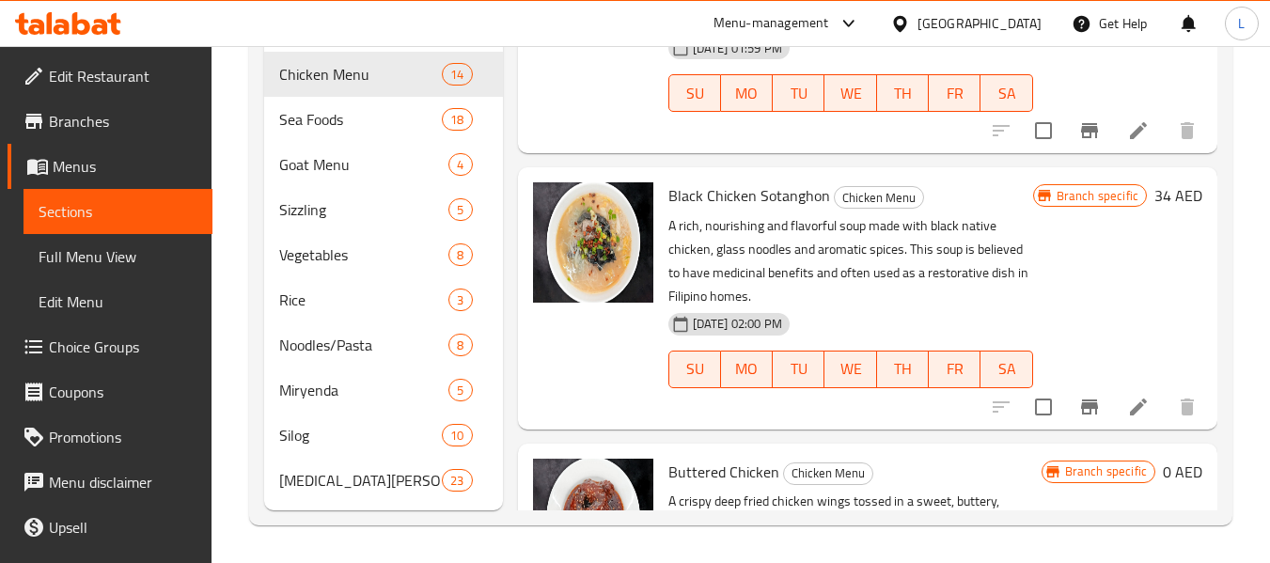
scroll to position [2123, 0]
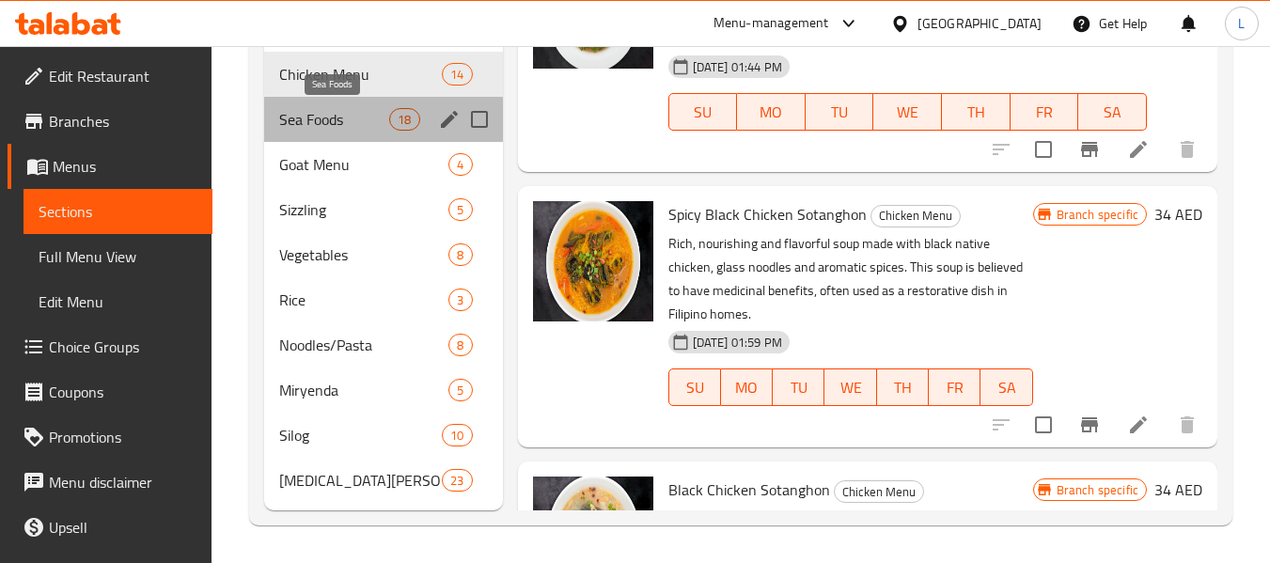
click at [326, 123] on span "Sea Foods" at bounding box center [334, 119] width 110 height 23
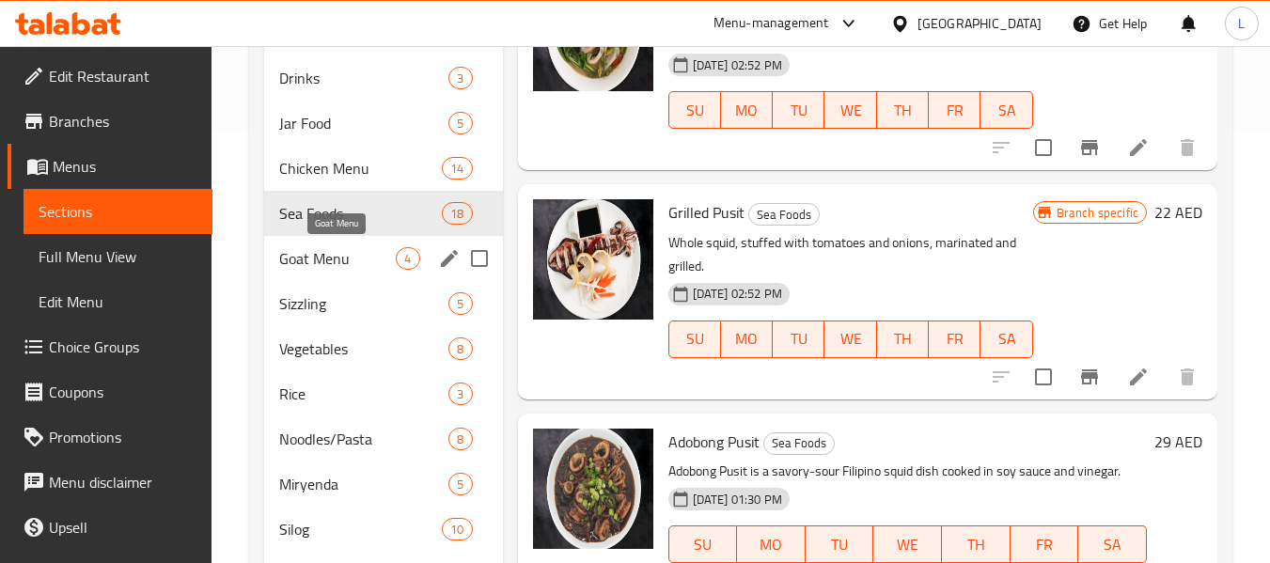
click at [324, 256] on span "Goat Menu" at bounding box center [337, 258] width 117 height 23
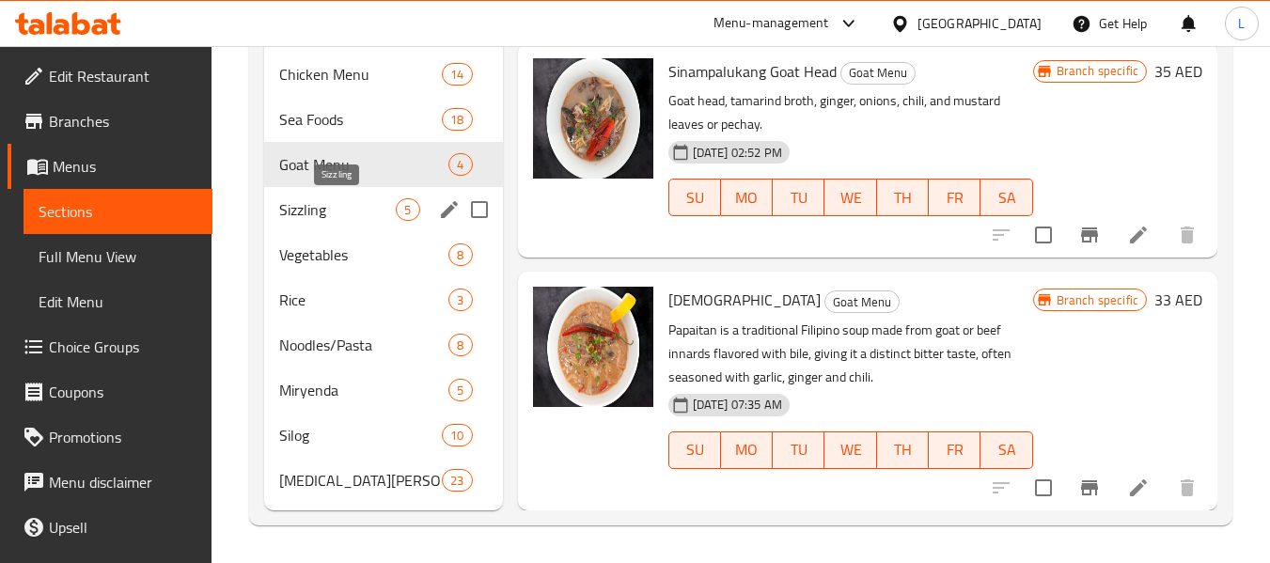
click at [315, 209] on span "Sizzling" at bounding box center [337, 209] width 117 height 23
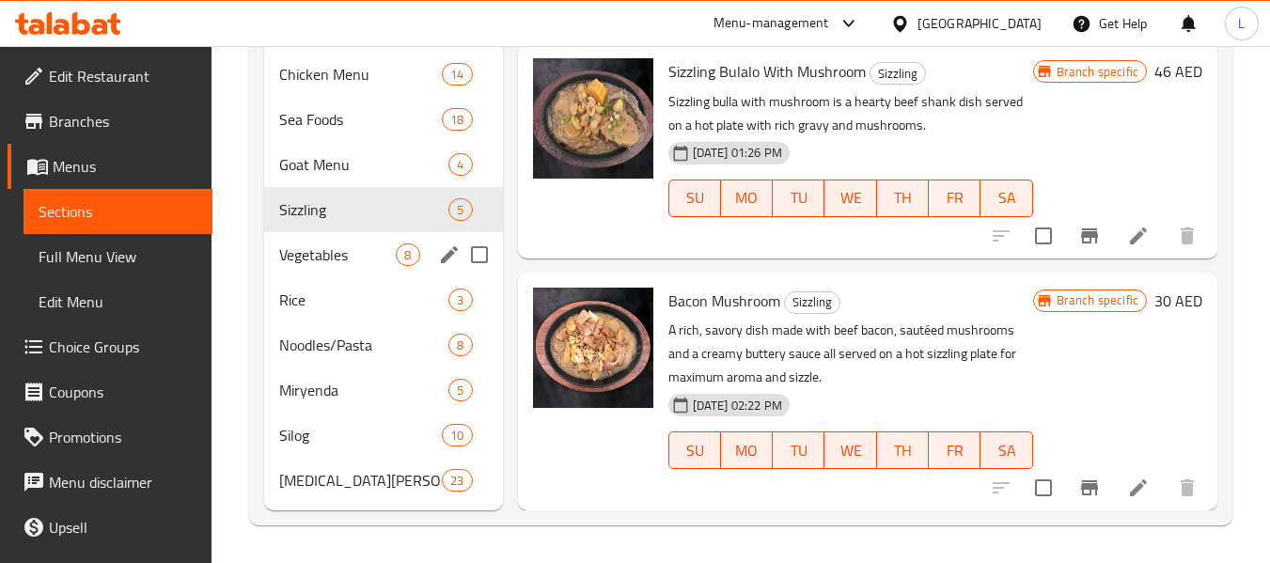
click at [345, 260] on span "Vegetables" at bounding box center [337, 254] width 117 height 23
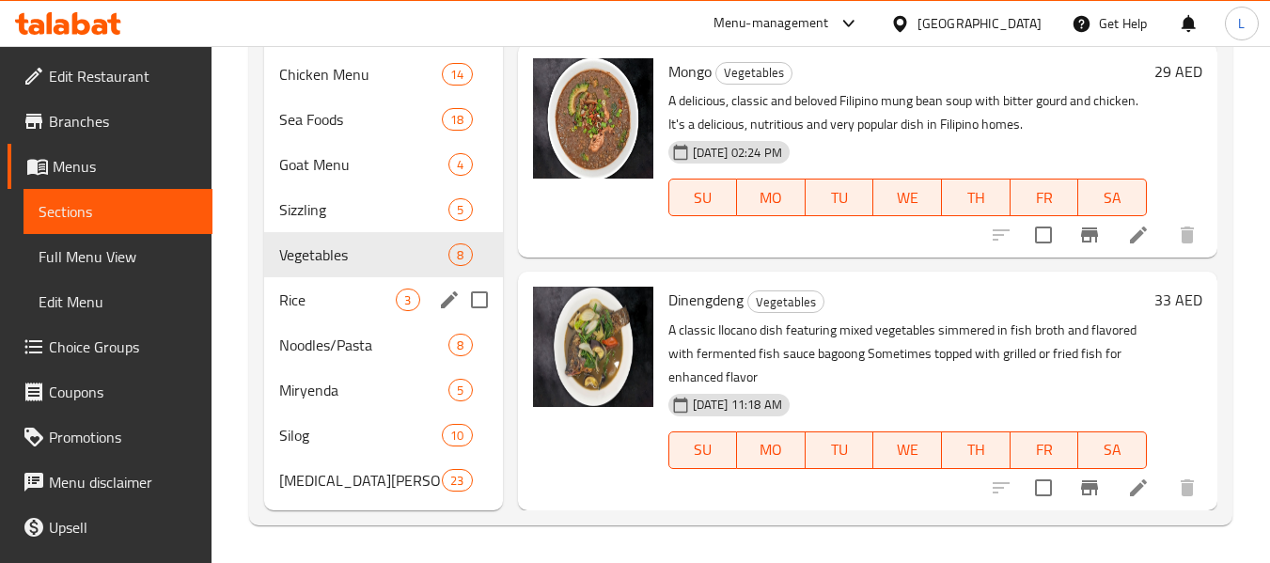
click at [299, 302] on span "Rice" at bounding box center [337, 300] width 117 height 23
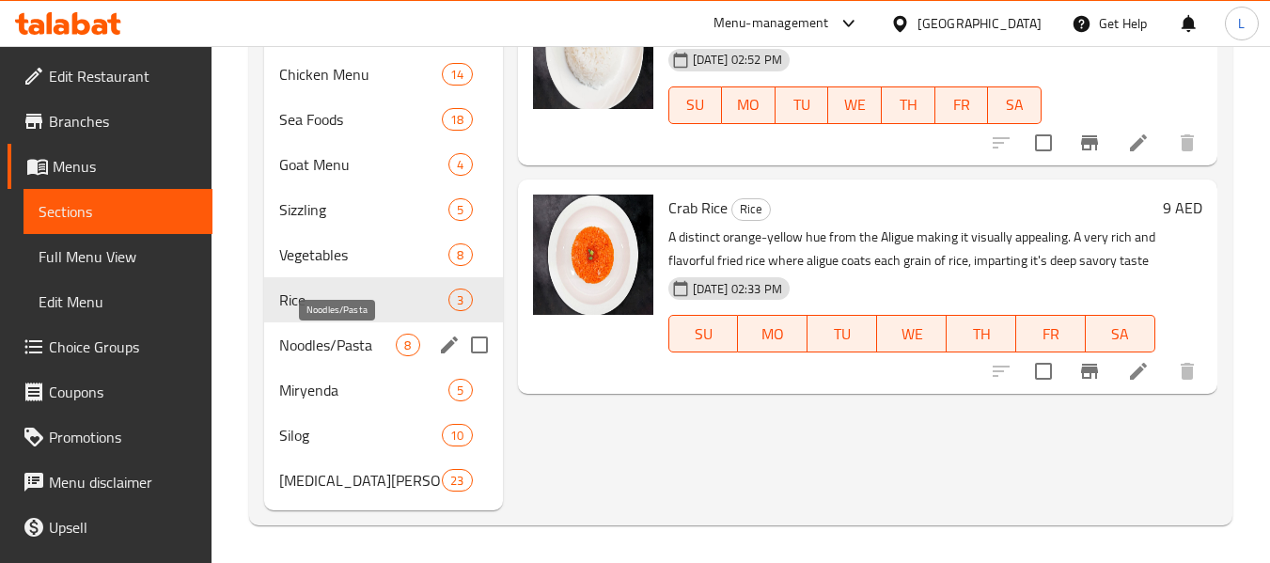
click at [331, 345] on span "Noodles/Pasta" at bounding box center [337, 345] width 117 height 23
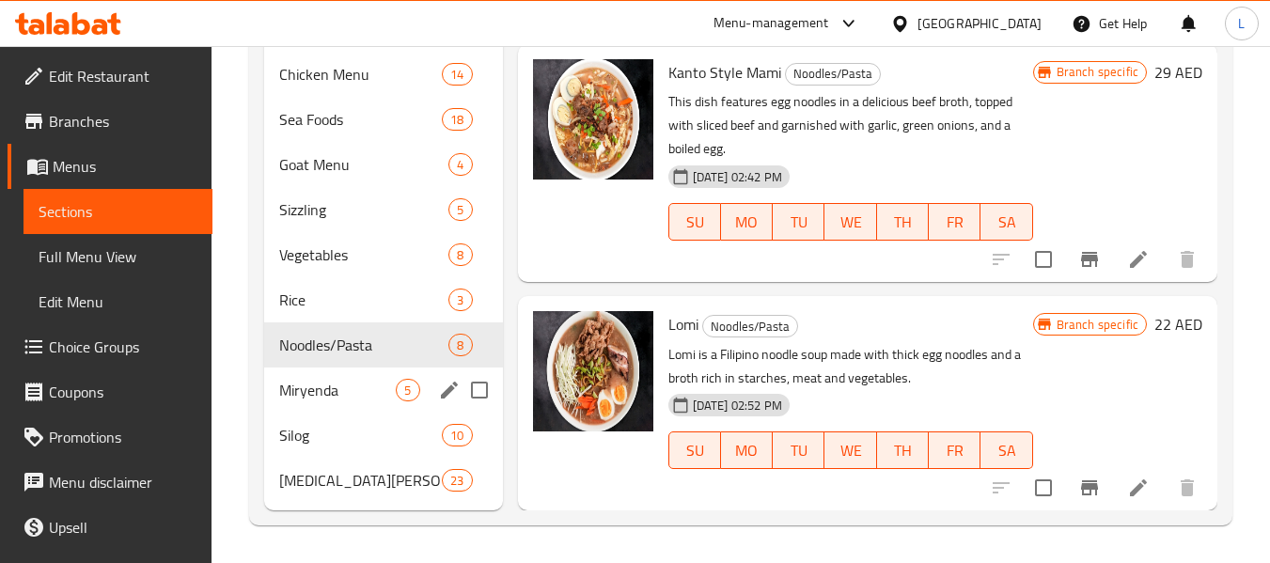
click at [310, 389] on span "Miryenda" at bounding box center [337, 390] width 117 height 23
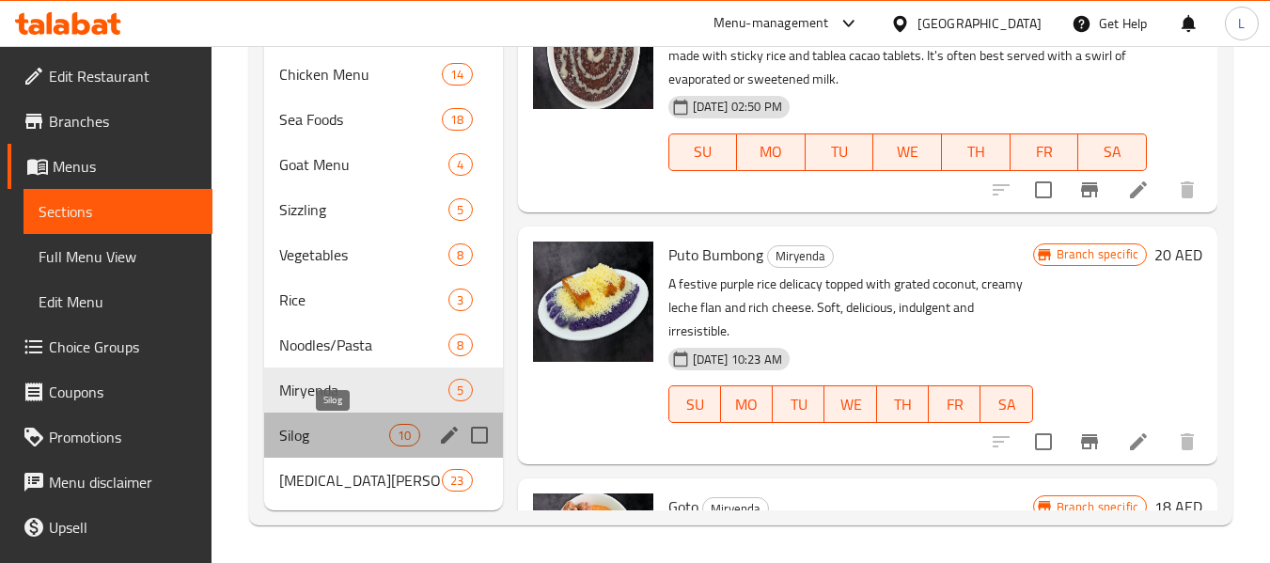
click at [387, 435] on span "Silog" at bounding box center [334, 435] width 110 height 23
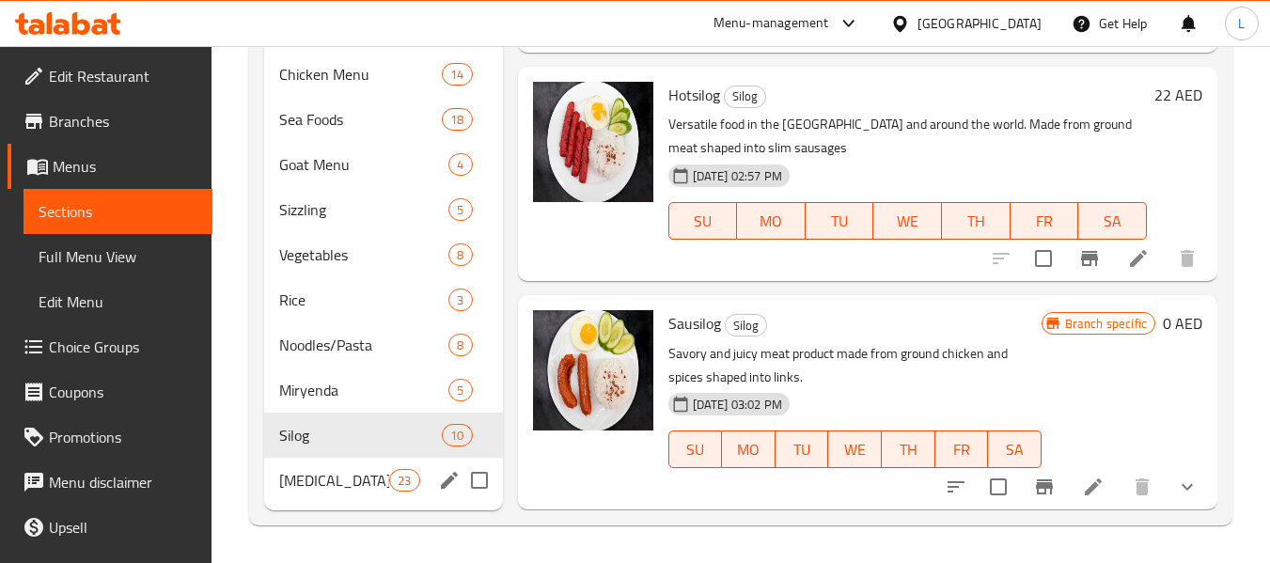
click at [289, 471] on span "[MEDICAL_DATA][PERSON_NAME][MEDICAL_DATA]" at bounding box center [334, 480] width 110 height 23
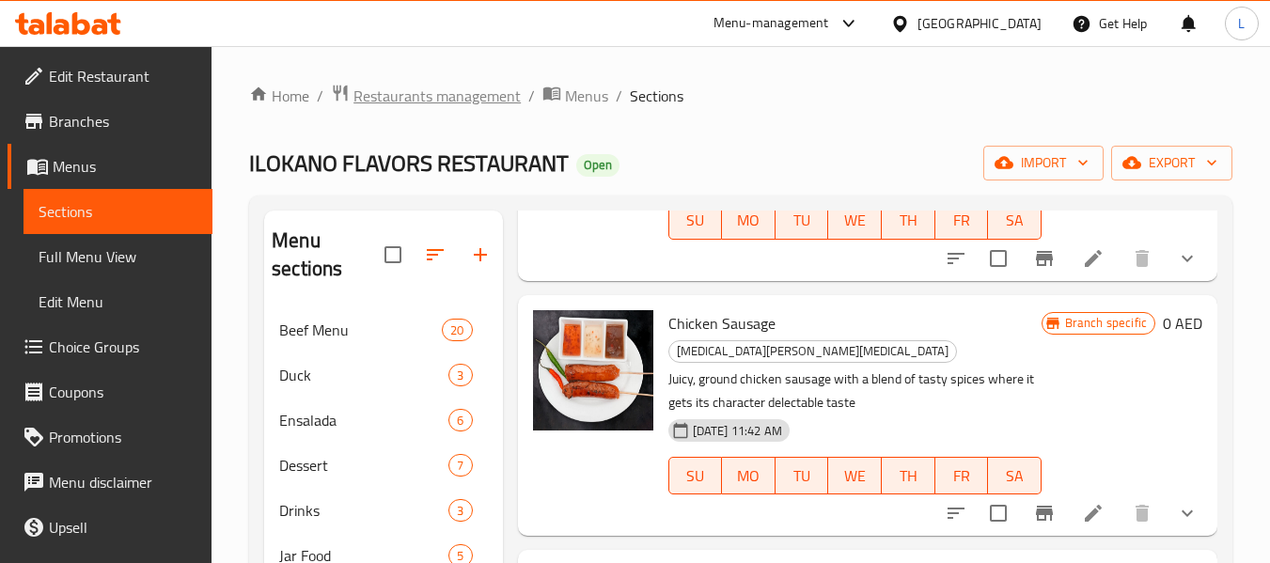
click at [405, 98] on span "Restaurants management" at bounding box center [436, 96] width 167 height 23
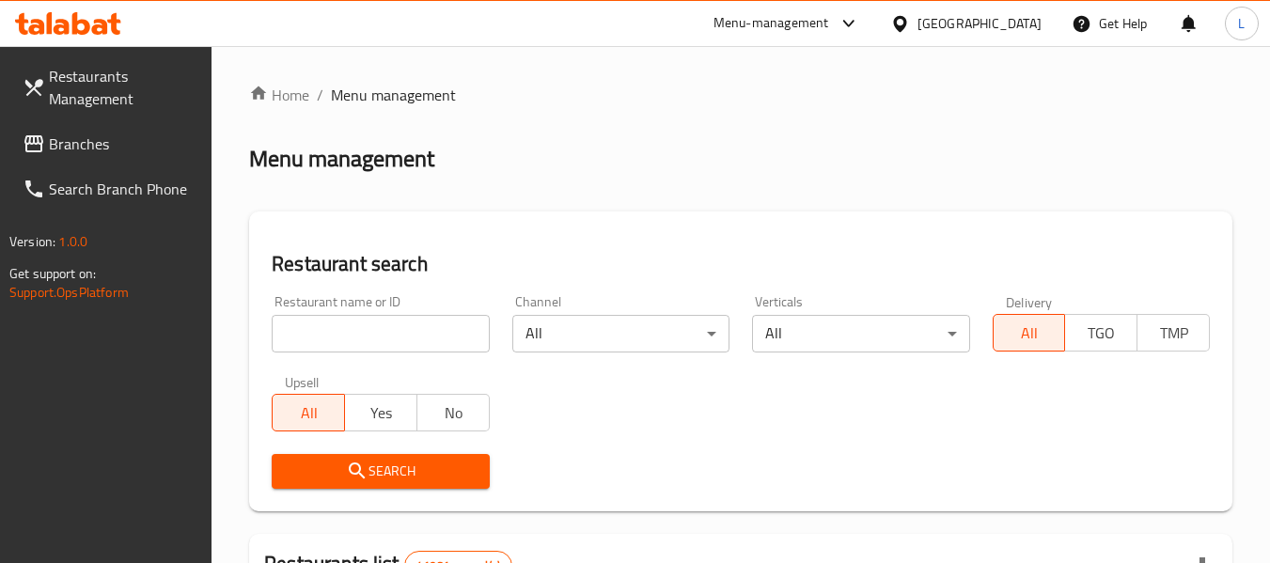
click at [395, 336] on input "search" at bounding box center [380, 334] width 217 height 38
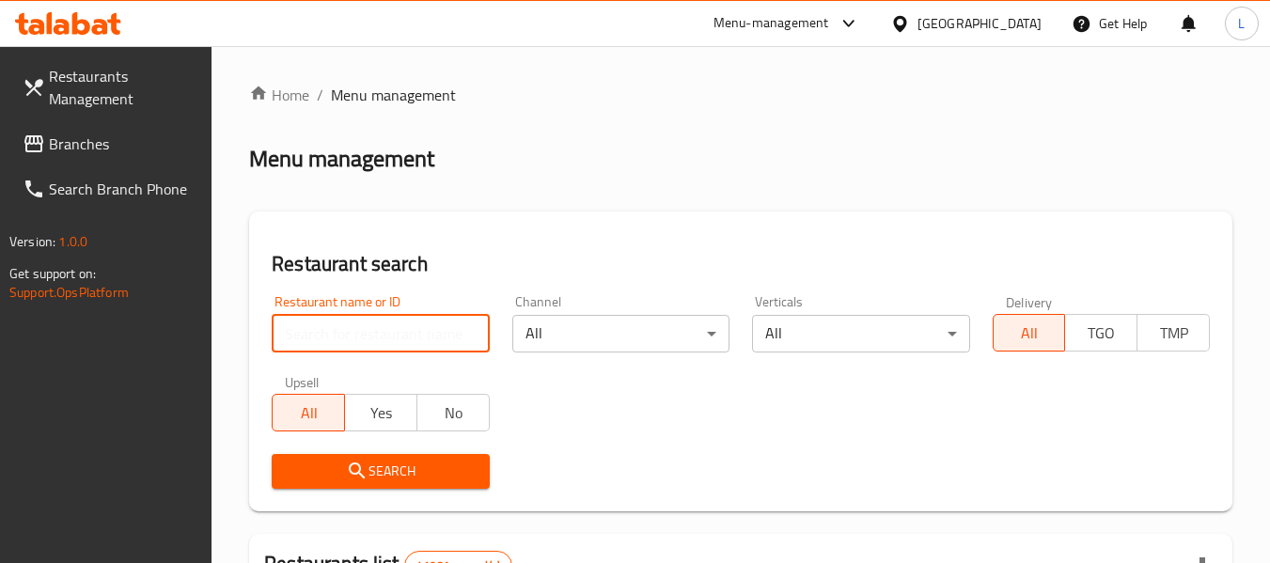
paste input "695880"
type input "695880"
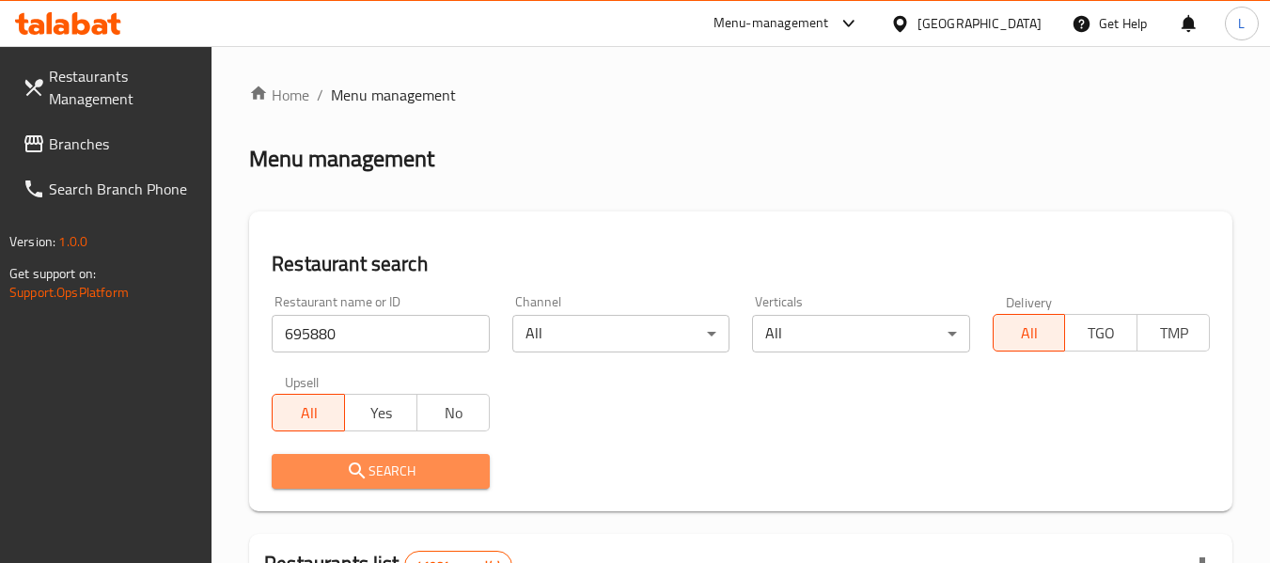
click at [404, 475] on span "Search" at bounding box center [380, 471] width 187 height 23
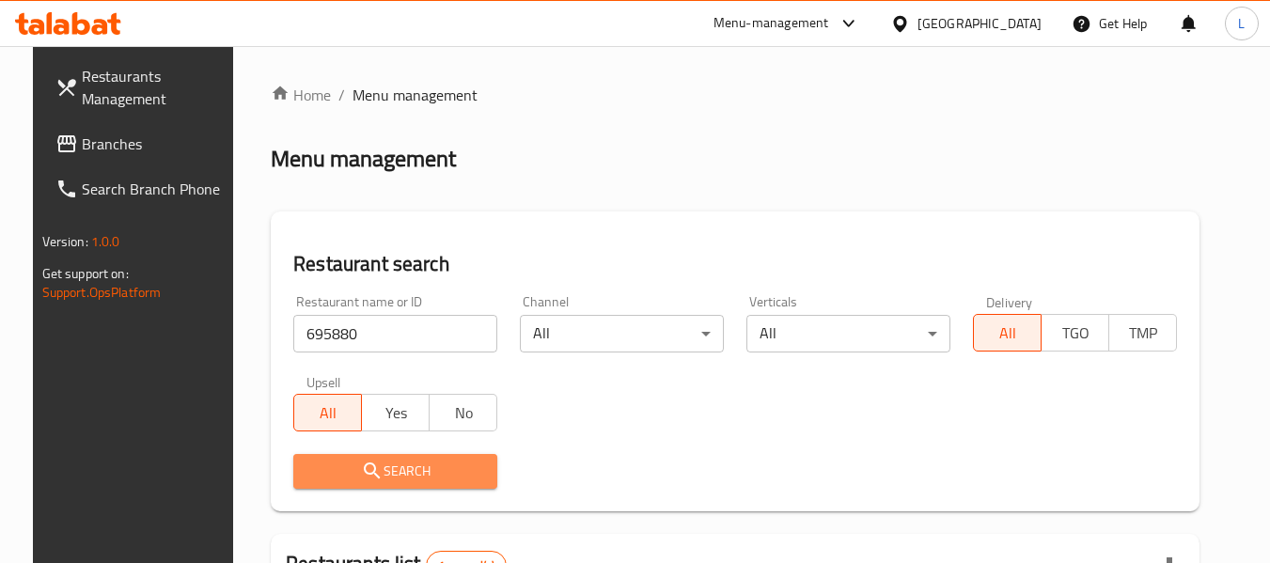
click at [404, 475] on span "Search" at bounding box center [395, 471] width 174 height 23
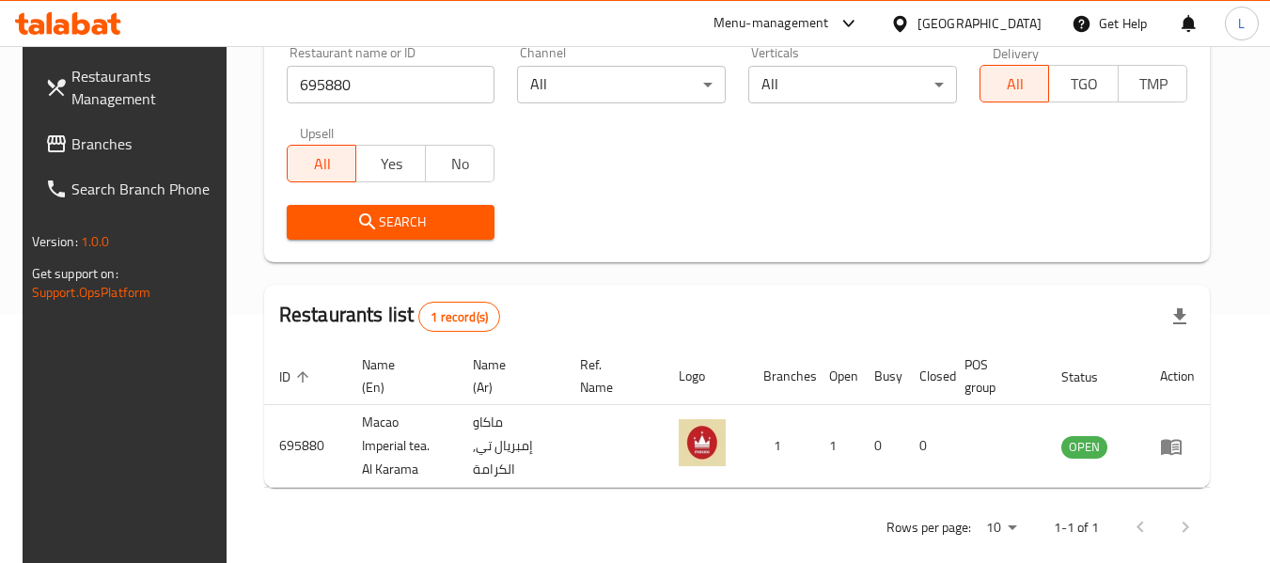
scroll to position [259, 0]
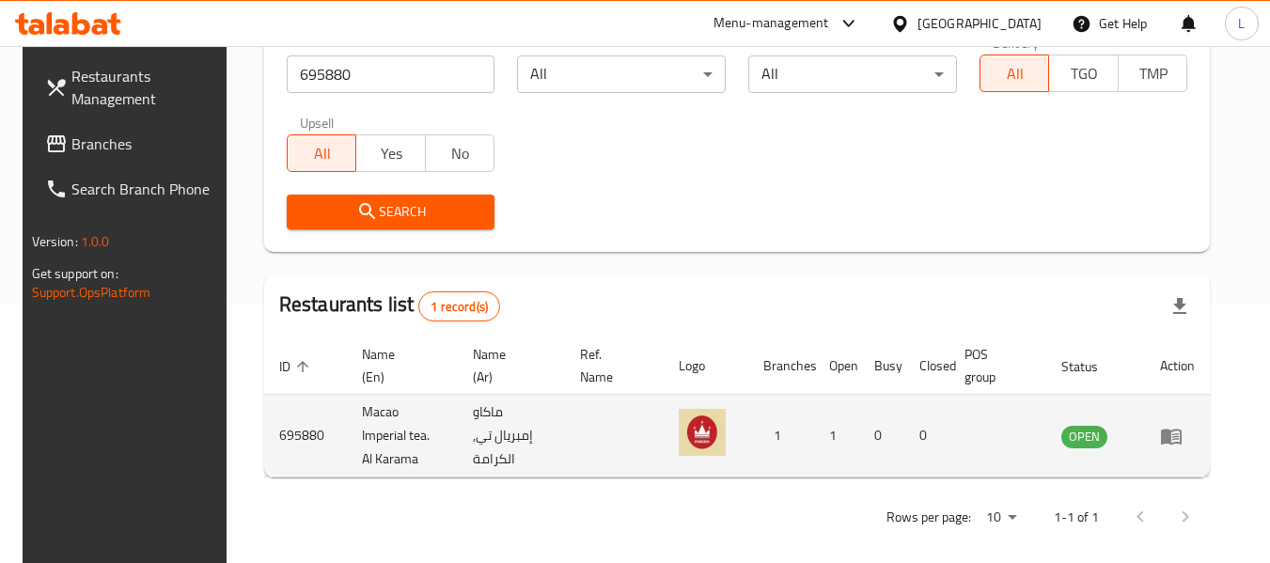
click at [1181, 429] on icon "enhanced table" at bounding box center [1171, 437] width 21 height 16
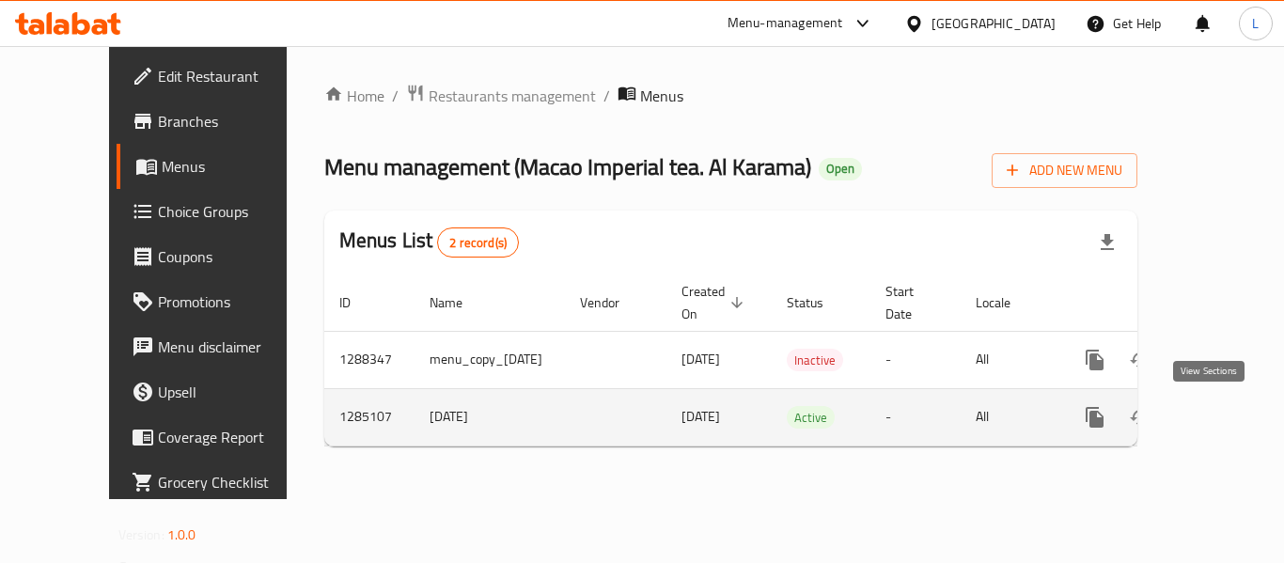
click at [1219, 411] on icon "enhanced table" at bounding box center [1230, 417] width 23 height 23
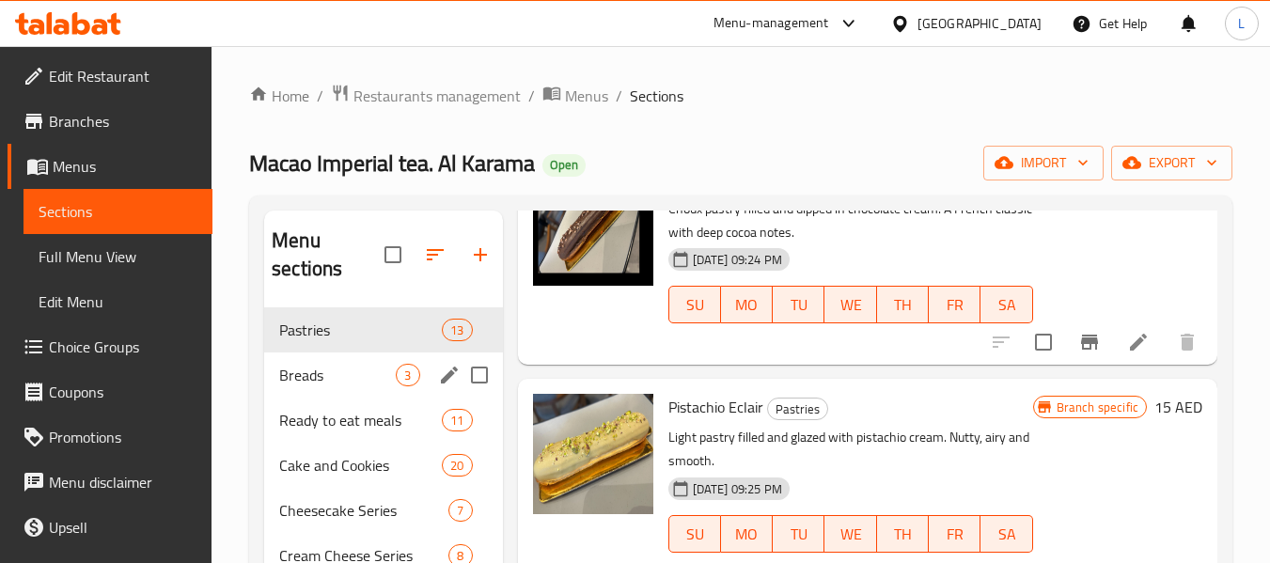
click at [330, 376] on span "Breads" at bounding box center [337, 375] width 117 height 23
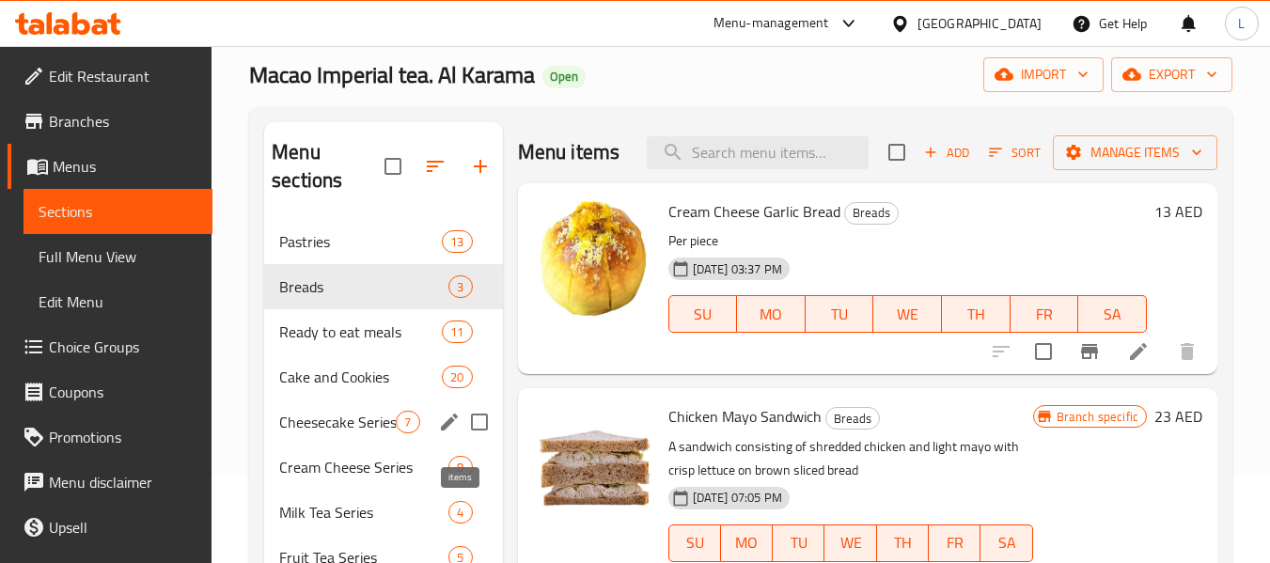
scroll to position [83, 0]
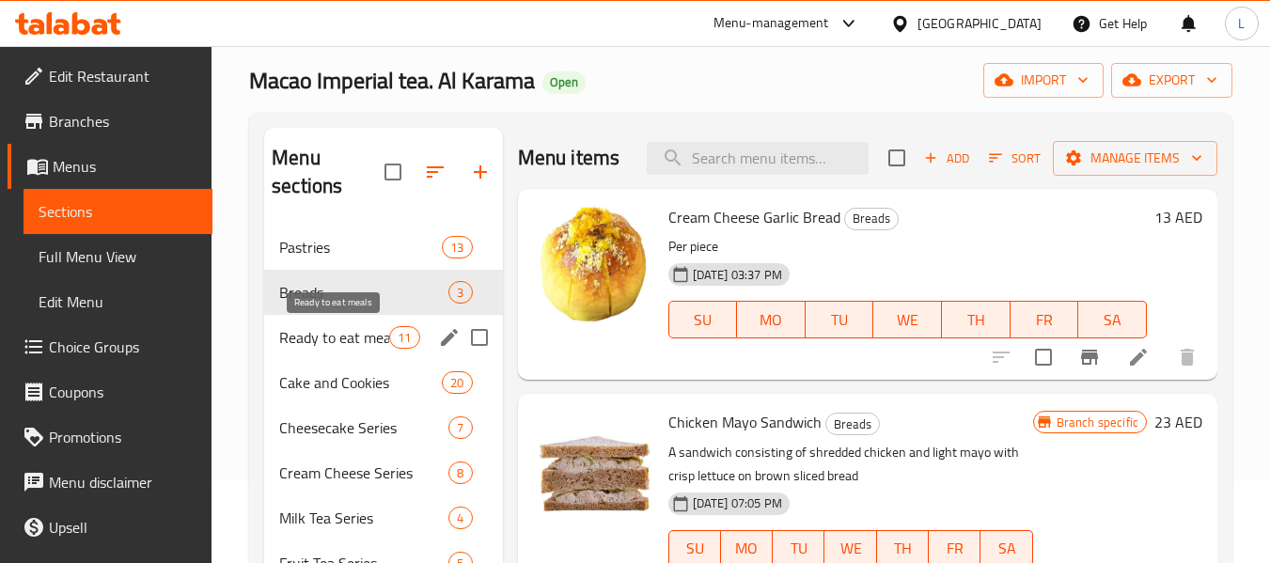
click at [309, 339] on span "Ready to eat meals" at bounding box center [334, 337] width 110 height 23
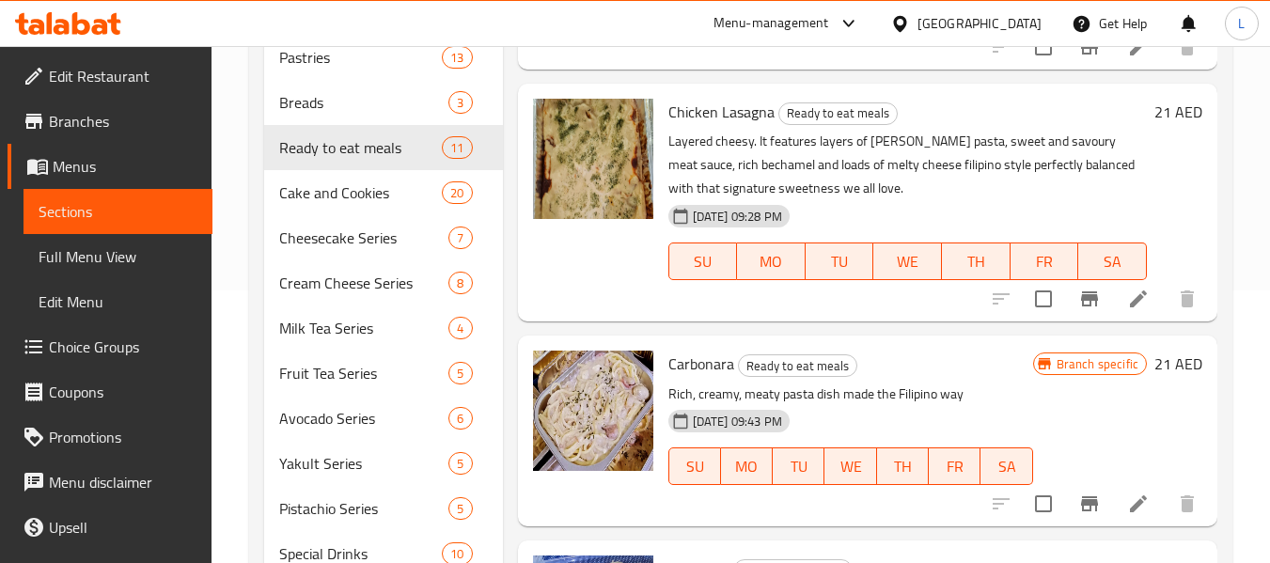
scroll to position [271, 0]
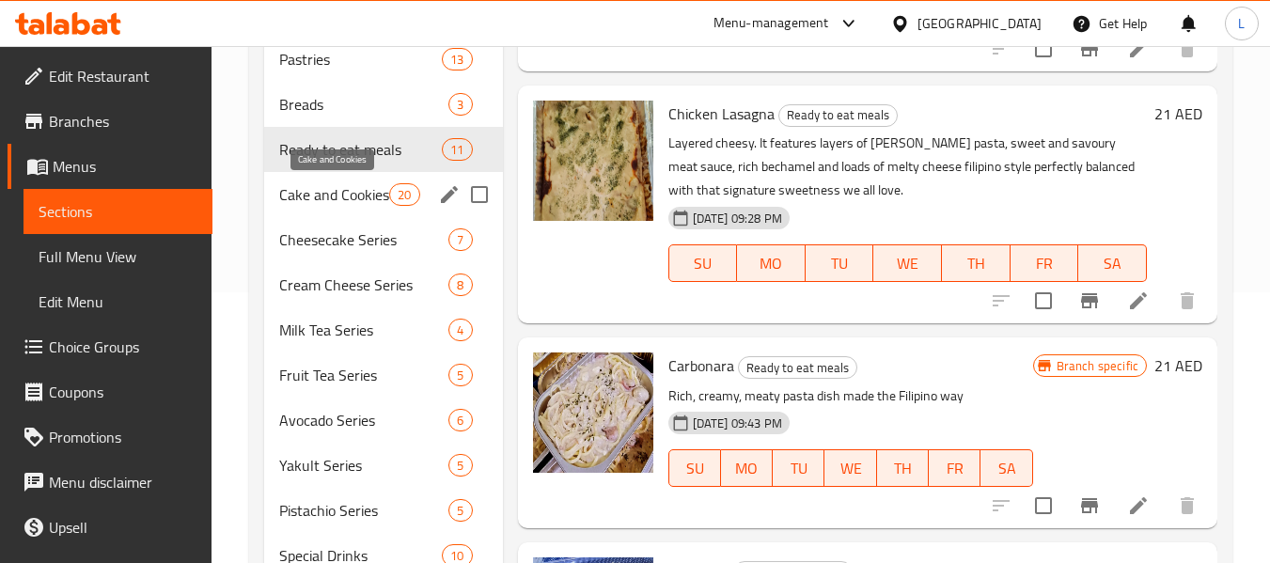
click at [324, 195] on span "Cake and Cookies" at bounding box center [334, 194] width 110 height 23
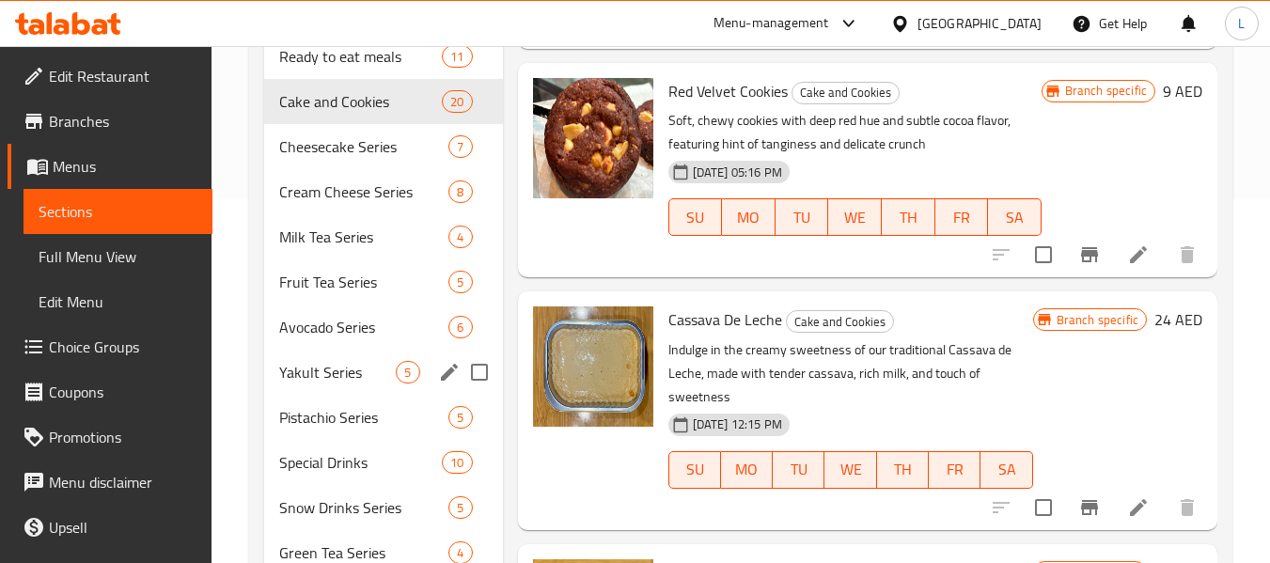
scroll to position [177, 0]
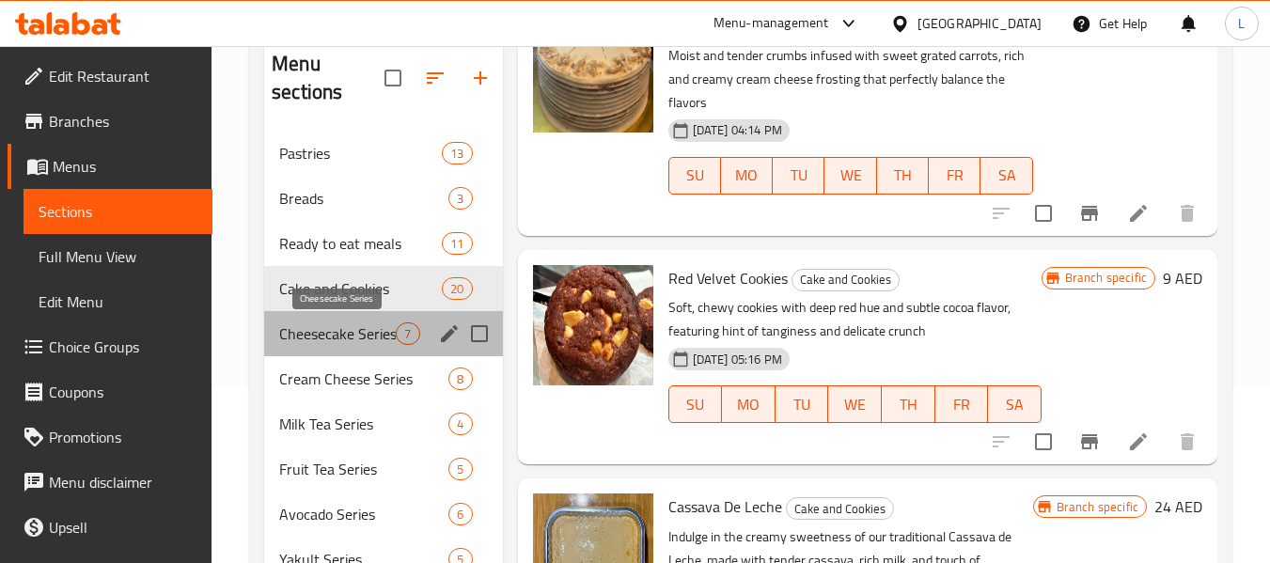
click at [316, 332] on span "Cheesecake Series" at bounding box center [337, 333] width 117 height 23
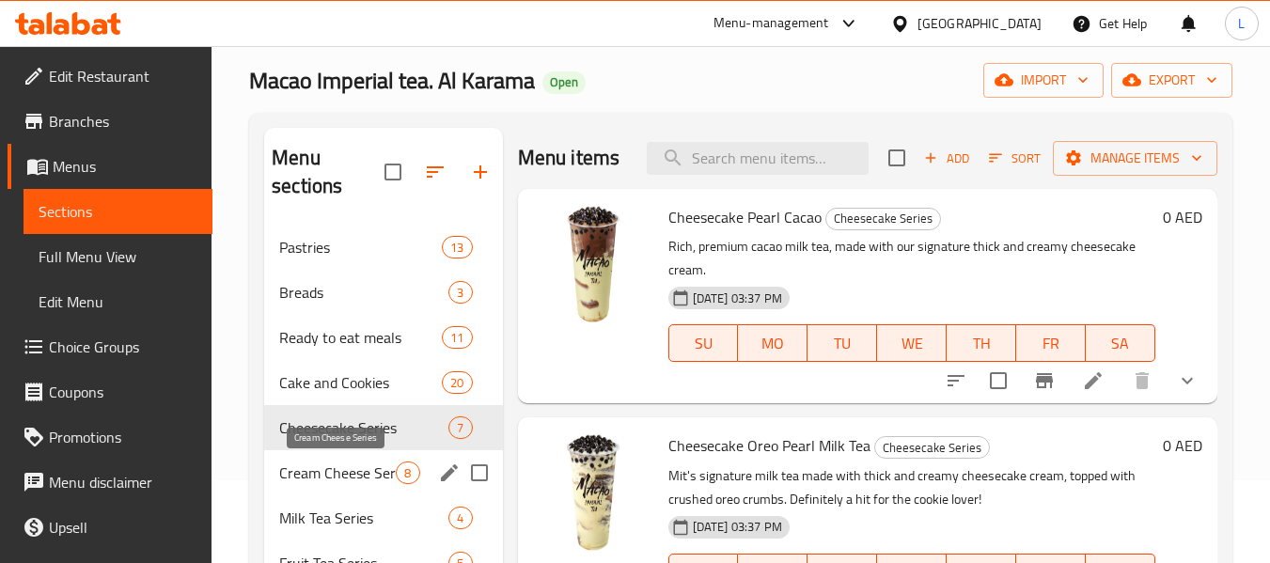
click at [385, 479] on span "Cream Cheese Series" at bounding box center [337, 472] width 117 height 23
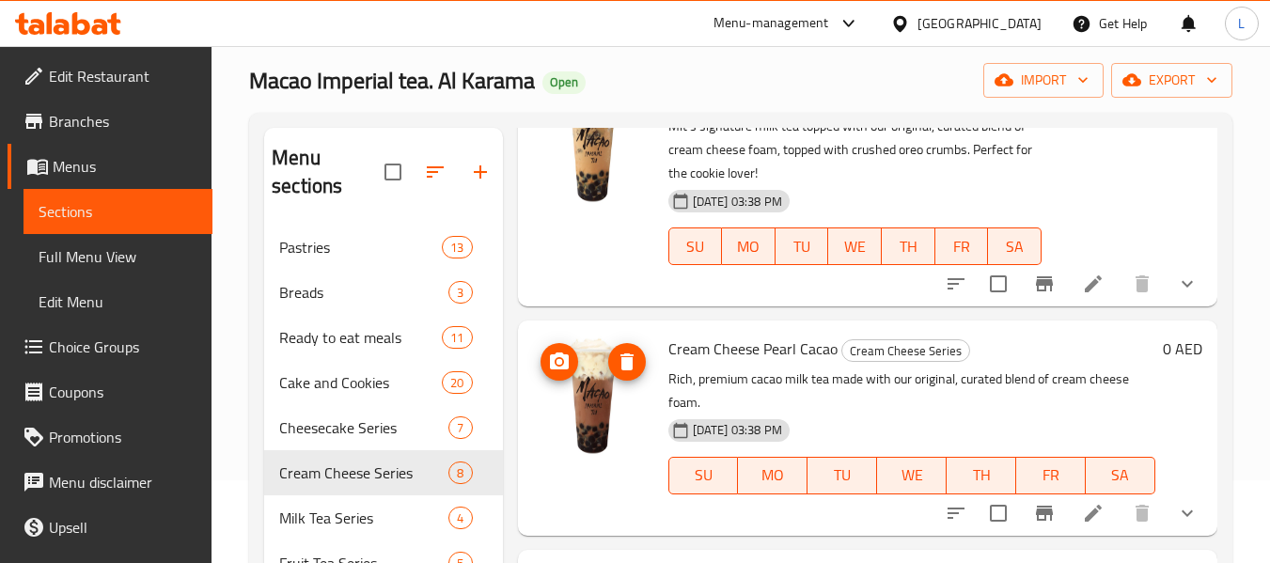
scroll to position [606, 0]
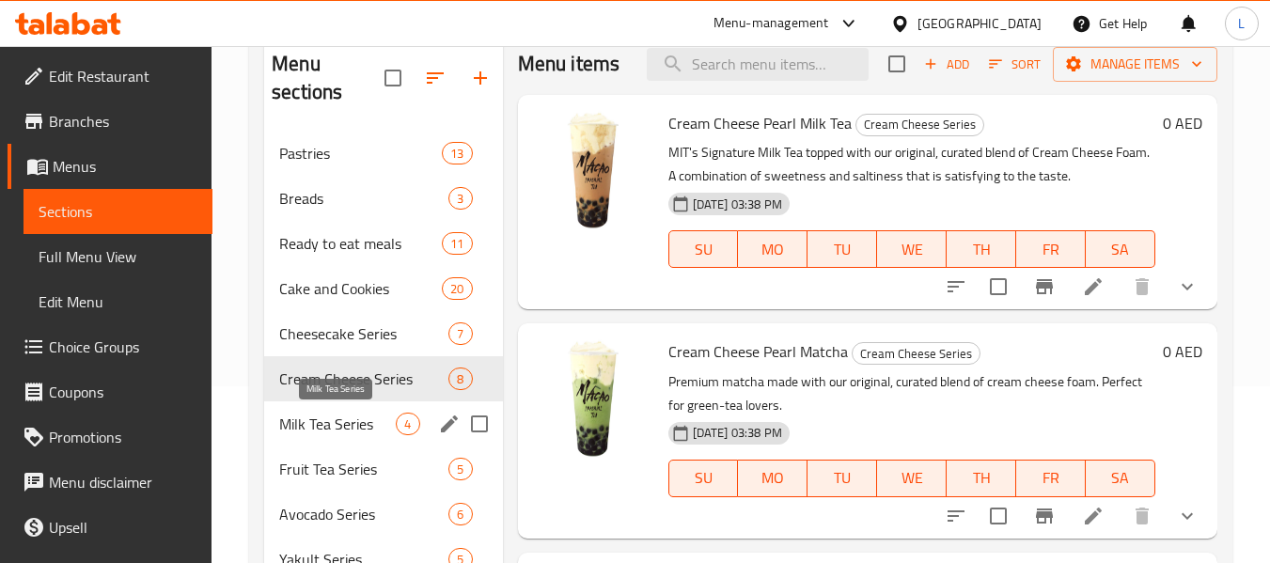
click at [392, 413] on span "Milk Tea Series" at bounding box center [337, 424] width 117 height 23
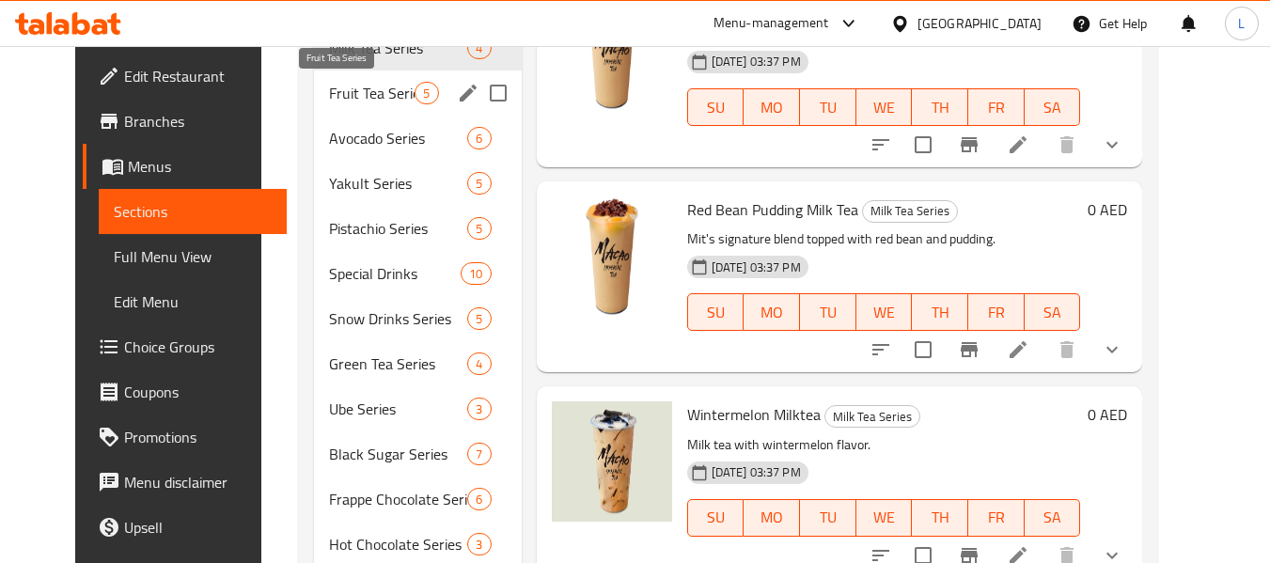
click at [329, 102] on span "Fruit Tea Series" at bounding box center [372, 93] width 86 height 23
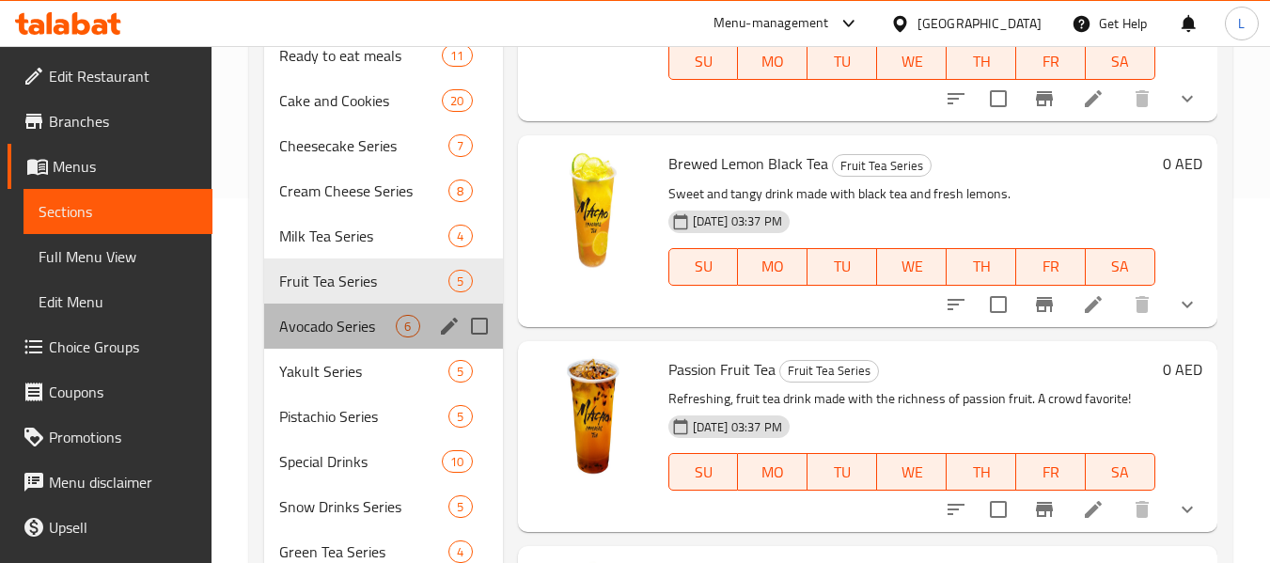
click at [363, 341] on div "Avocado Series 6" at bounding box center [383, 326] width 238 height 45
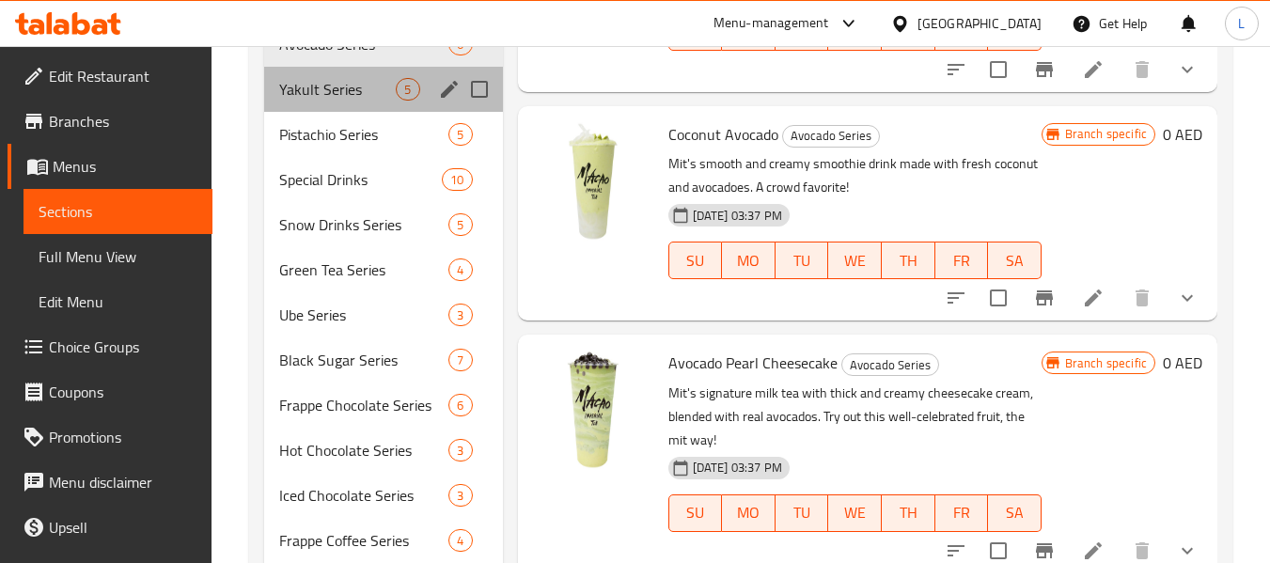
click at [364, 106] on div "Yakult Series 5" at bounding box center [383, 89] width 238 height 45
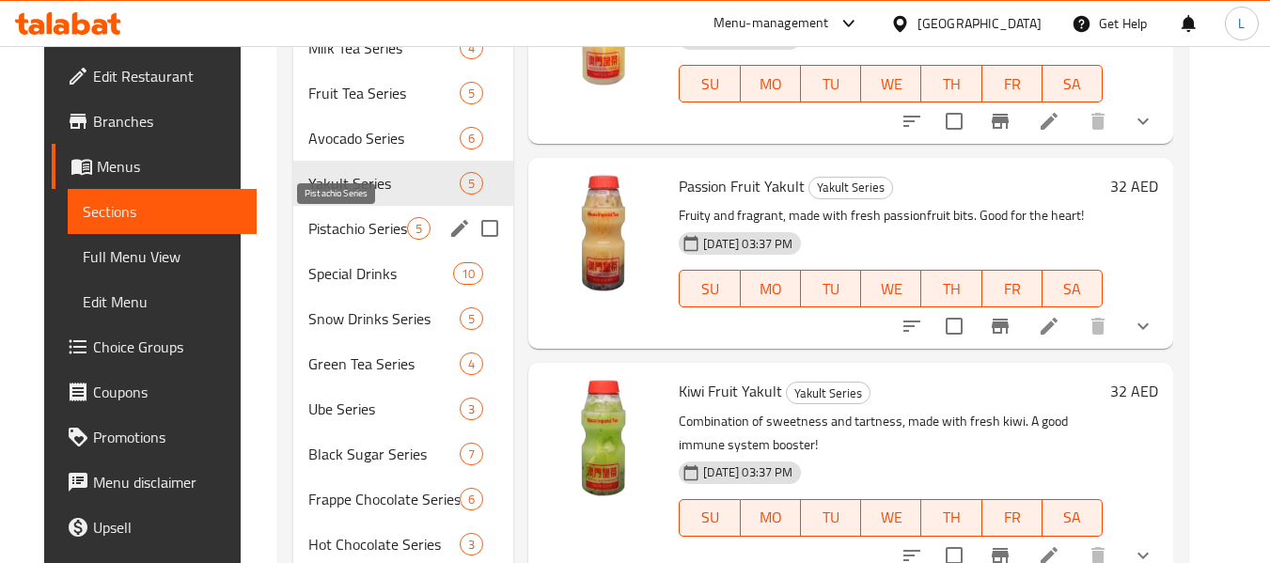
click at [348, 235] on span "Pistachio Series" at bounding box center [357, 228] width 99 height 23
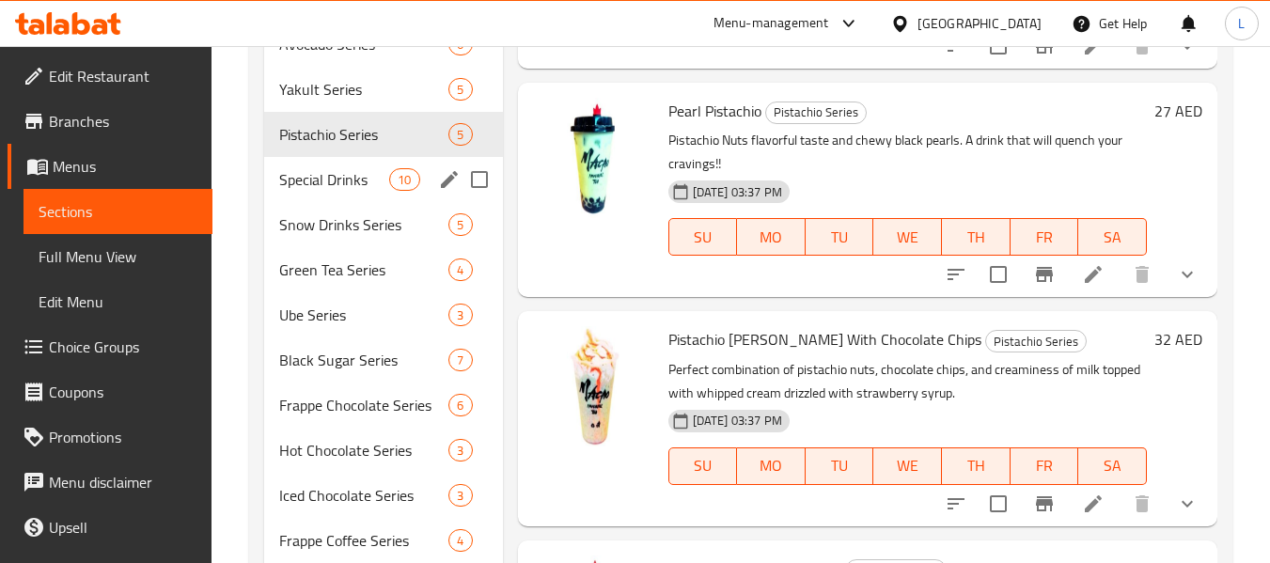
click at [352, 179] on span "Special Drinks" at bounding box center [334, 179] width 110 height 23
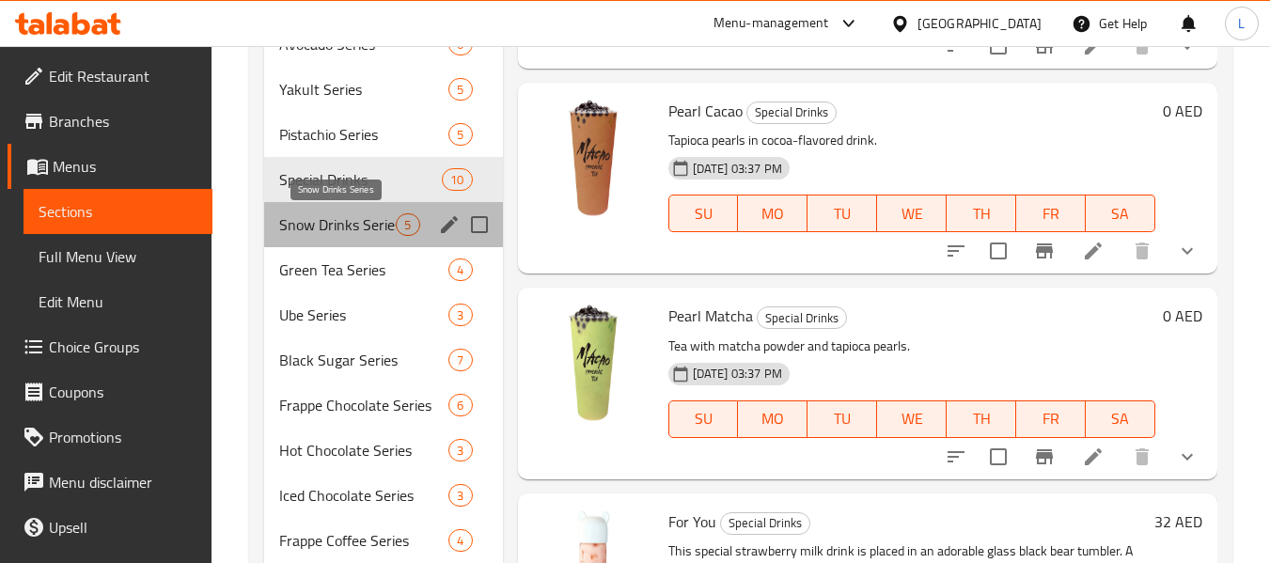
click at [344, 214] on span "Snow Drinks Series" at bounding box center [337, 224] width 117 height 23
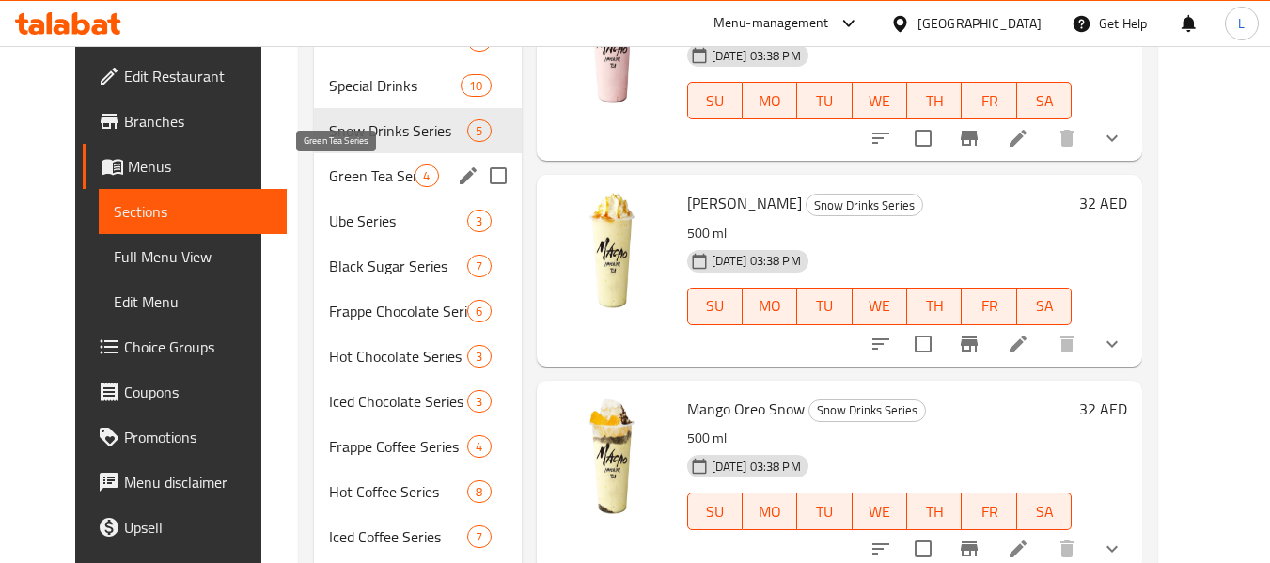
click at [372, 176] on span "Green Tea Series" at bounding box center [372, 175] width 86 height 23
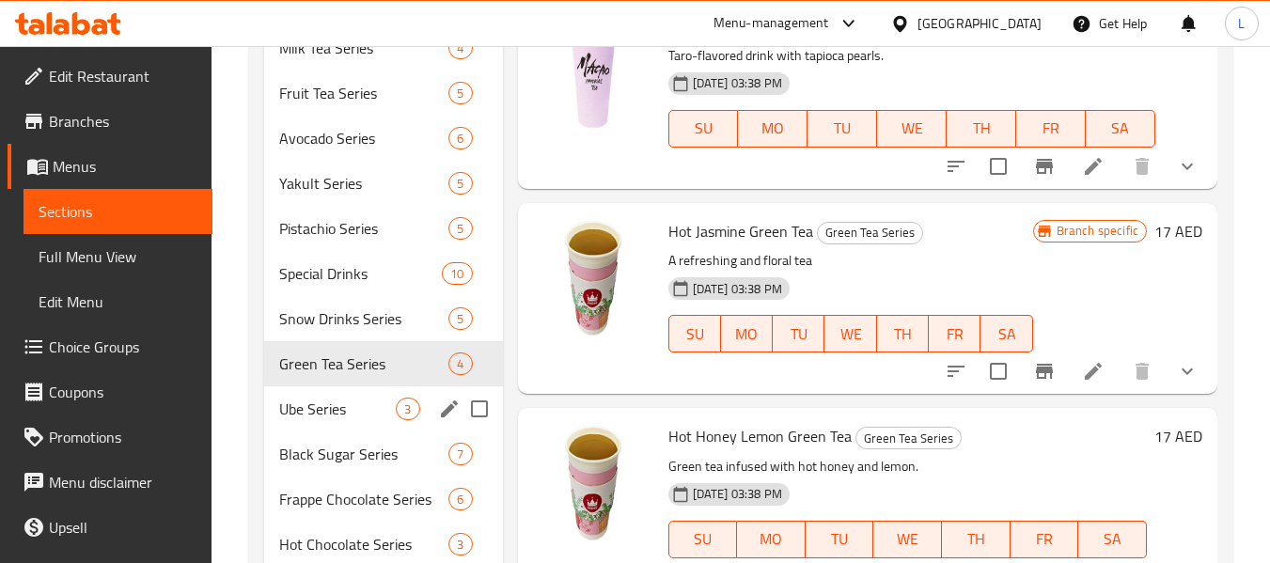
click at [316, 412] on span "Ube Series" at bounding box center [337, 409] width 117 height 23
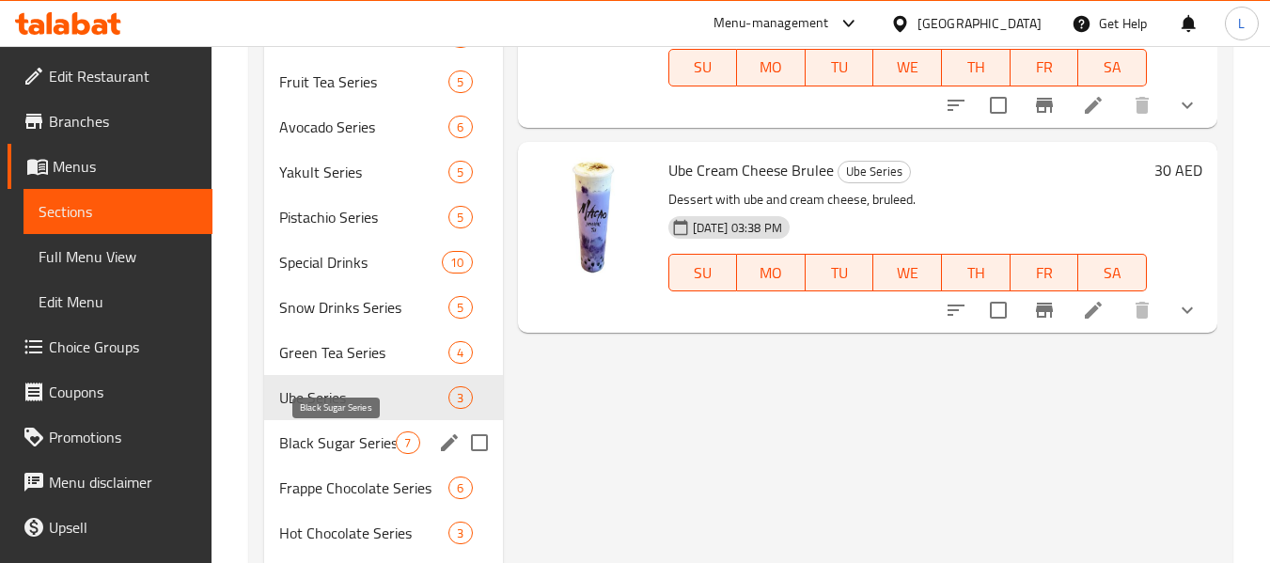
click at [326, 431] on span "Black Sugar Series" at bounding box center [337, 442] width 117 height 23
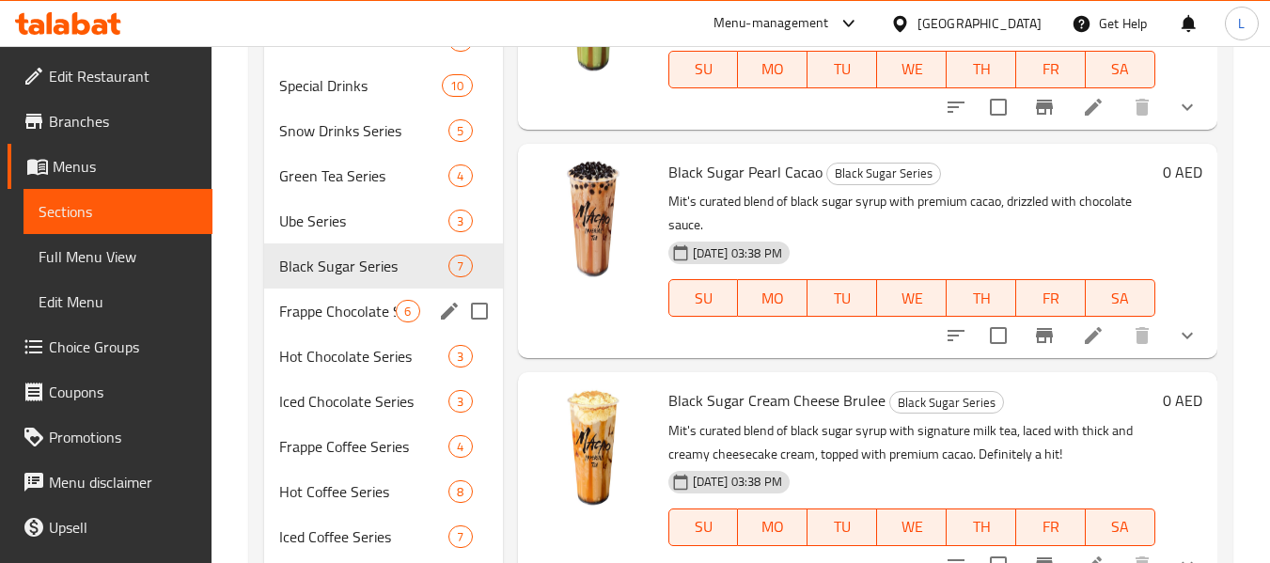
click at [342, 328] on div "Frappe Chocolate Series 6" at bounding box center [383, 311] width 238 height 45
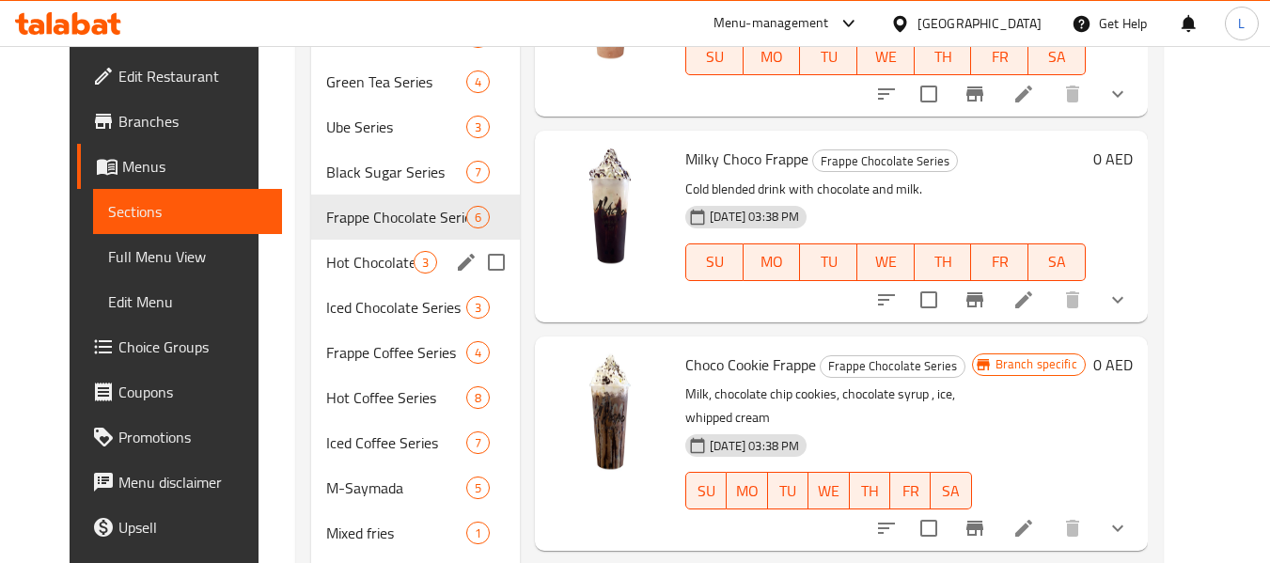
click at [344, 264] on span "Hot Chocolate Series" at bounding box center [369, 262] width 87 height 23
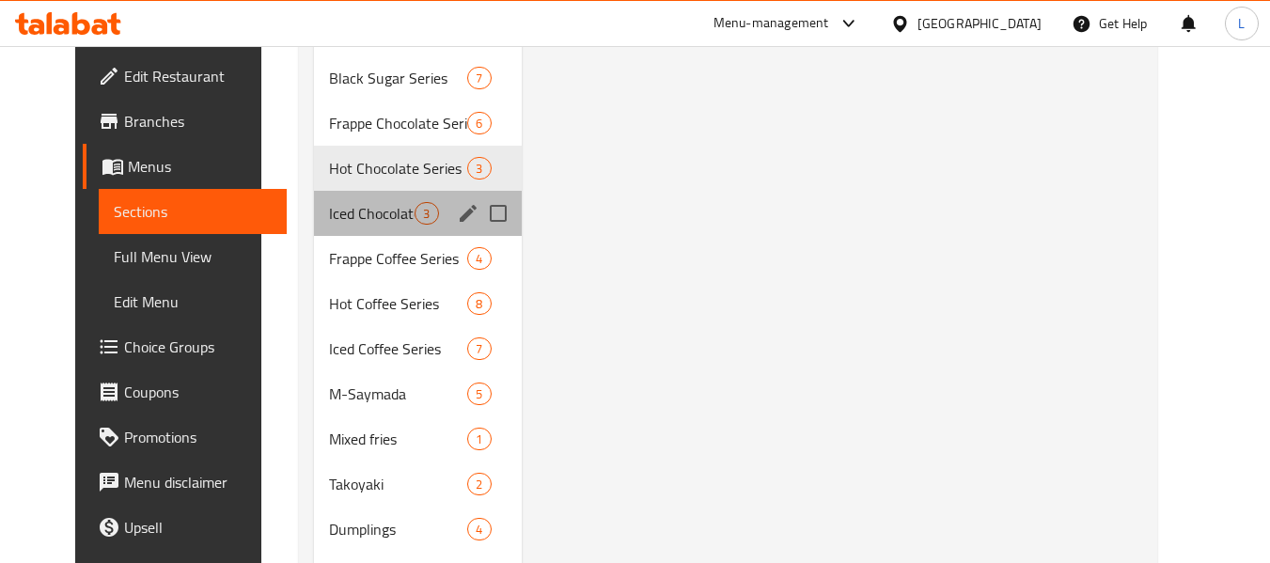
click at [314, 230] on div "Iced Chocolate Series 3" at bounding box center [417, 213] width 207 height 45
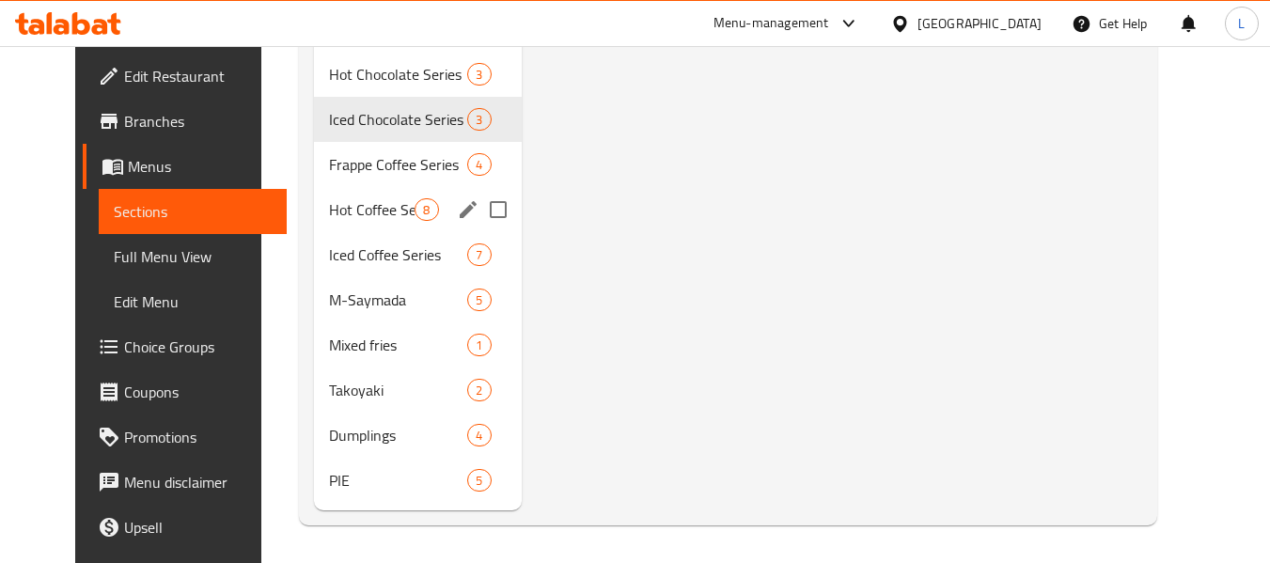
click at [348, 163] on span "Frappe Coffee Series" at bounding box center [398, 164] width 138 height 23
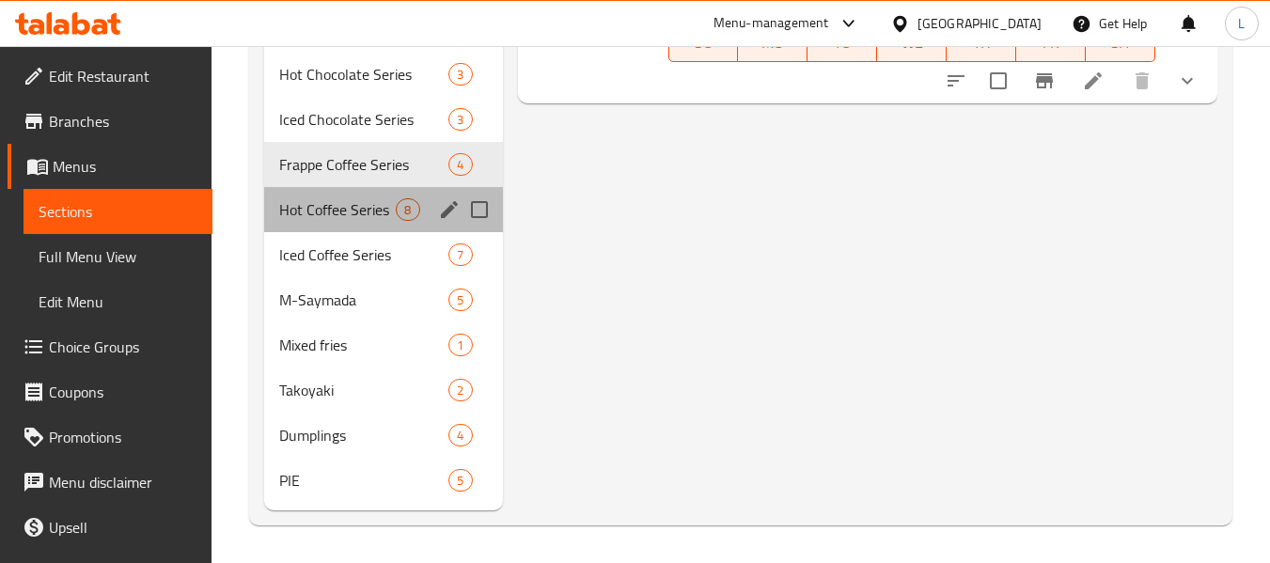
click at [329, 226] on div "Hot Coffee Series 8" at bounding box center [383, 209] width 238 height 45
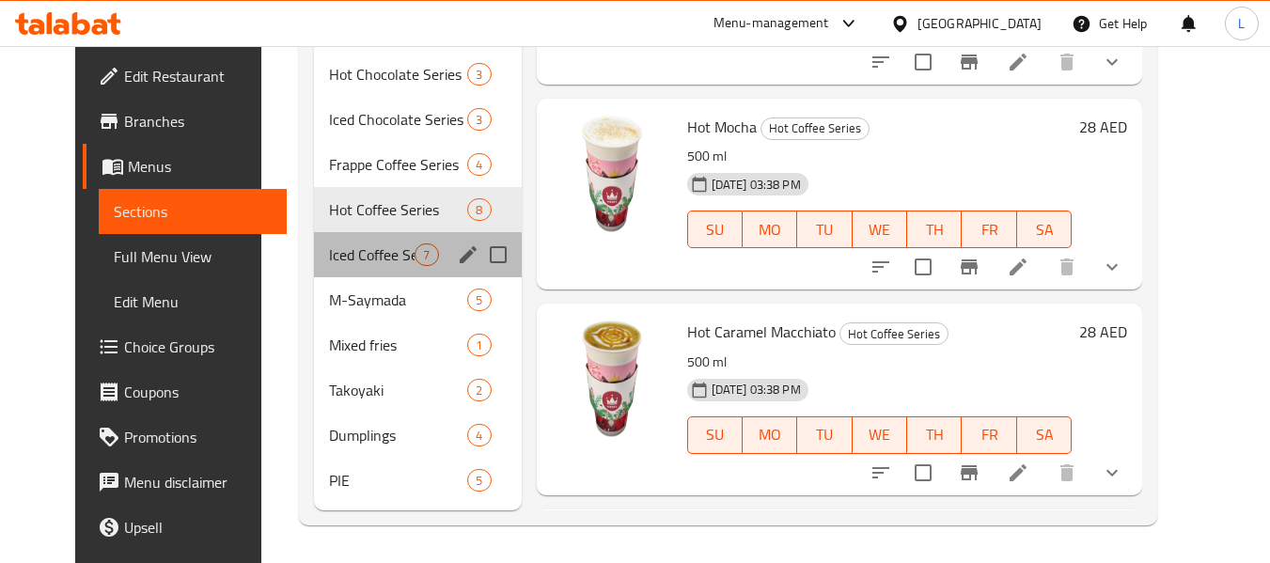
click at [336, 268] on div "Iced Coffee Series 7" at bounding box center [417, 254] width 207 height 45
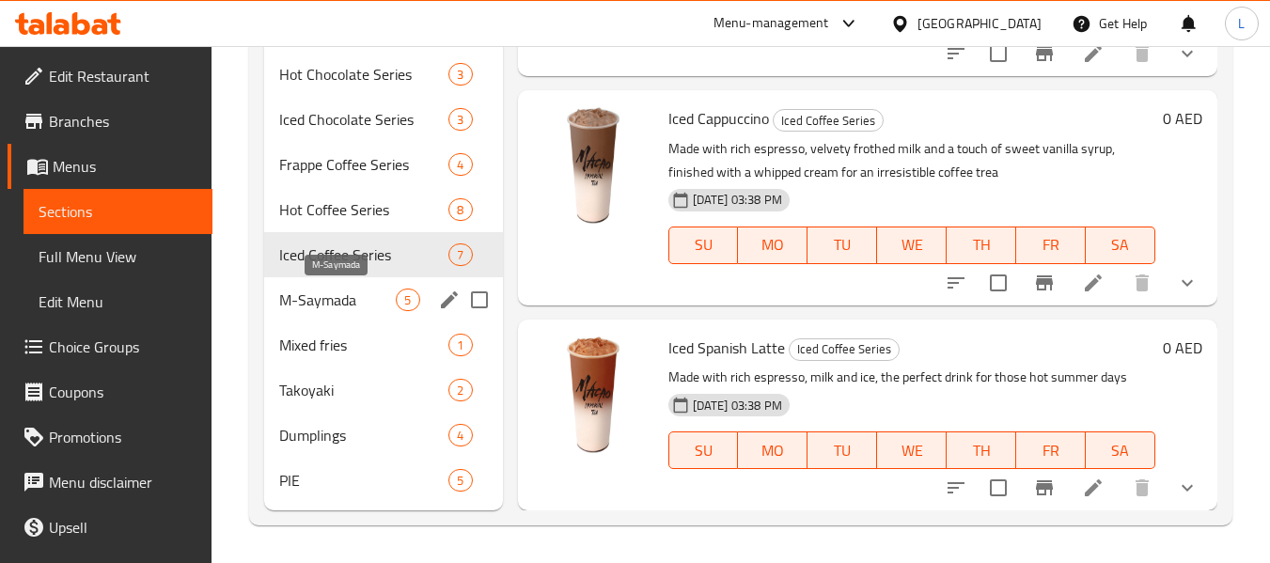
click at [340, 299] on span "M-Saymada" at bounding box center [337, 300] width 117 height 23
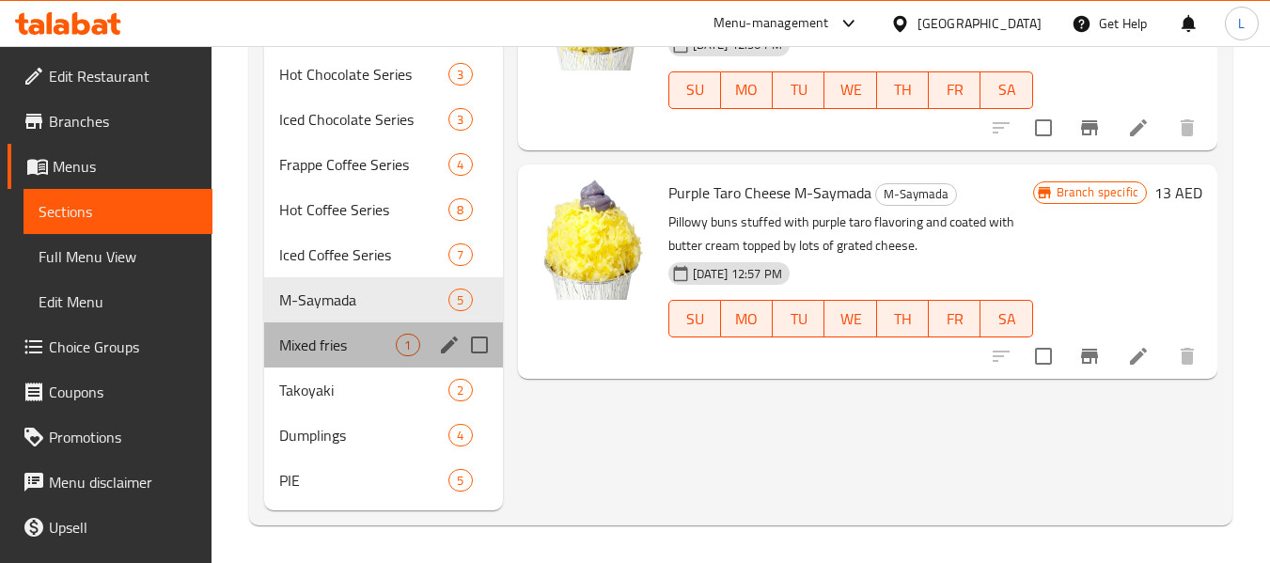
click at [326, 359] on div "Mixed fries 1" at bounding box center [383, 344] width 238 height 45
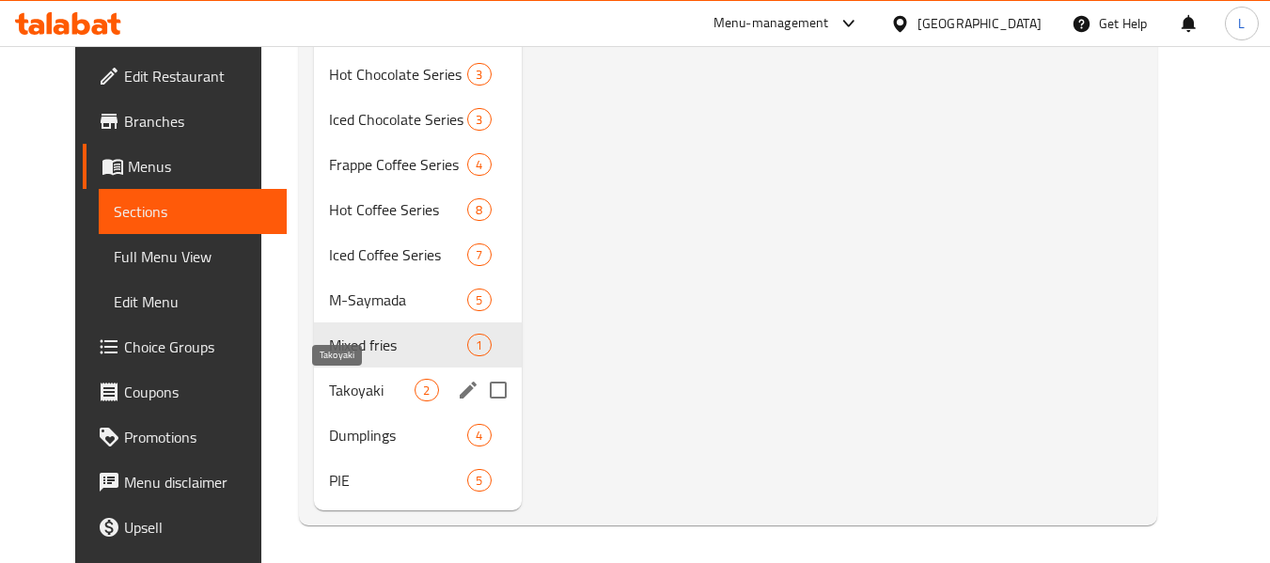
click at [329, 391] on span "Takoyaki" at bounding box center [372, 390] width 86 height 23
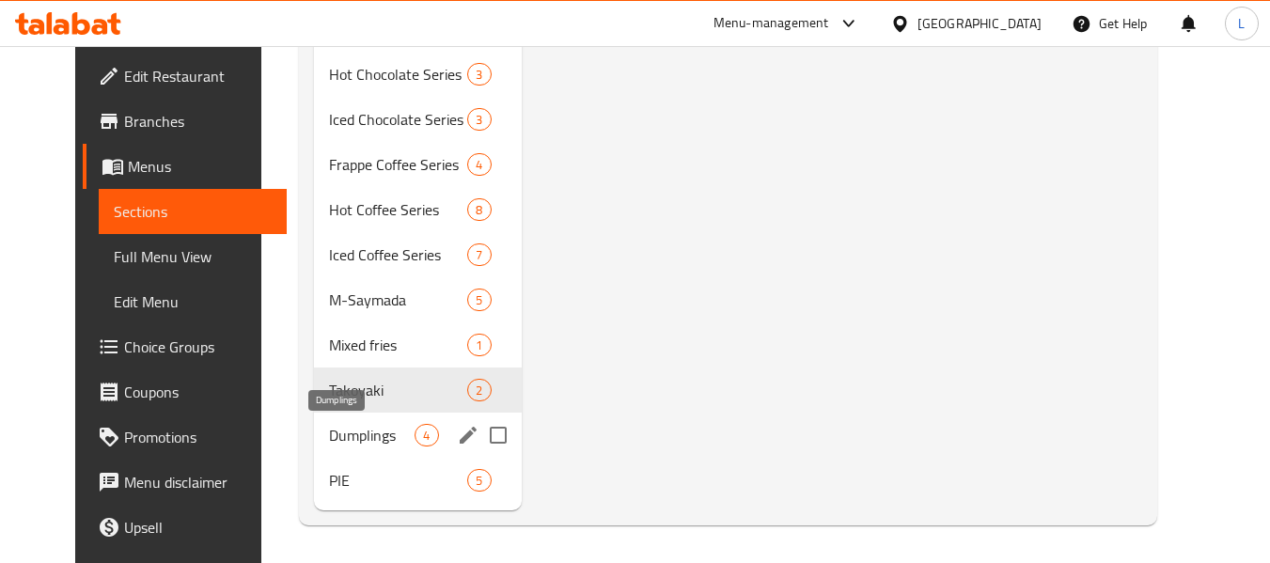
click at [340, 438] on span "Dumplings" at bounding box center [372, 435] width 86 height 23
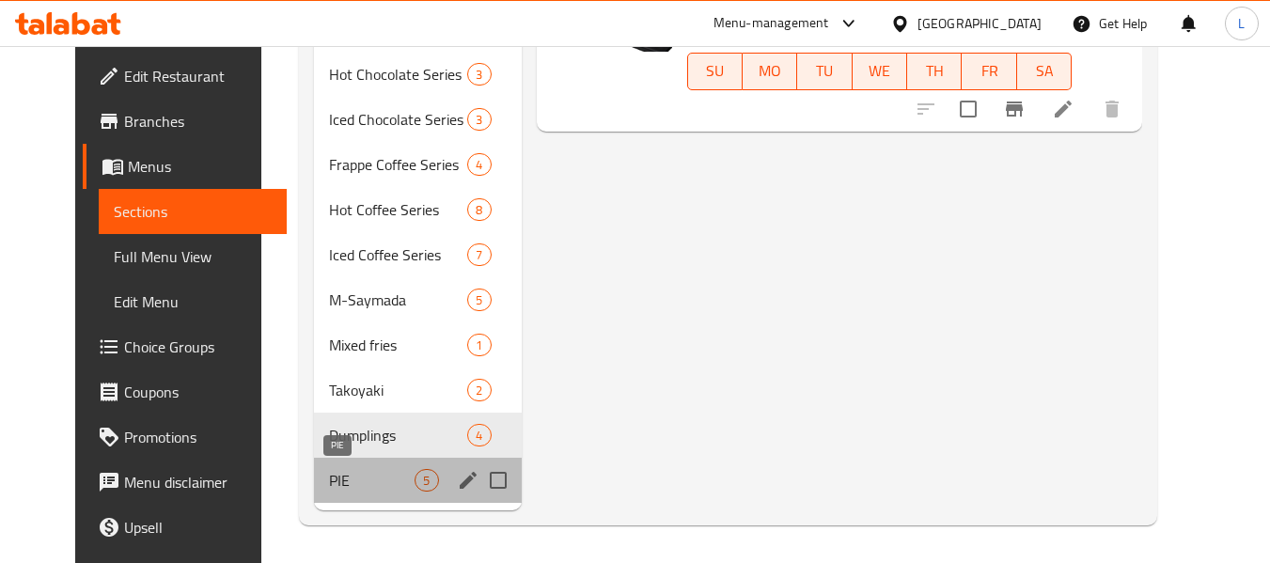
click at [339, 488] on span "PIE" at bounding box center [372, 480] width 86 height 23
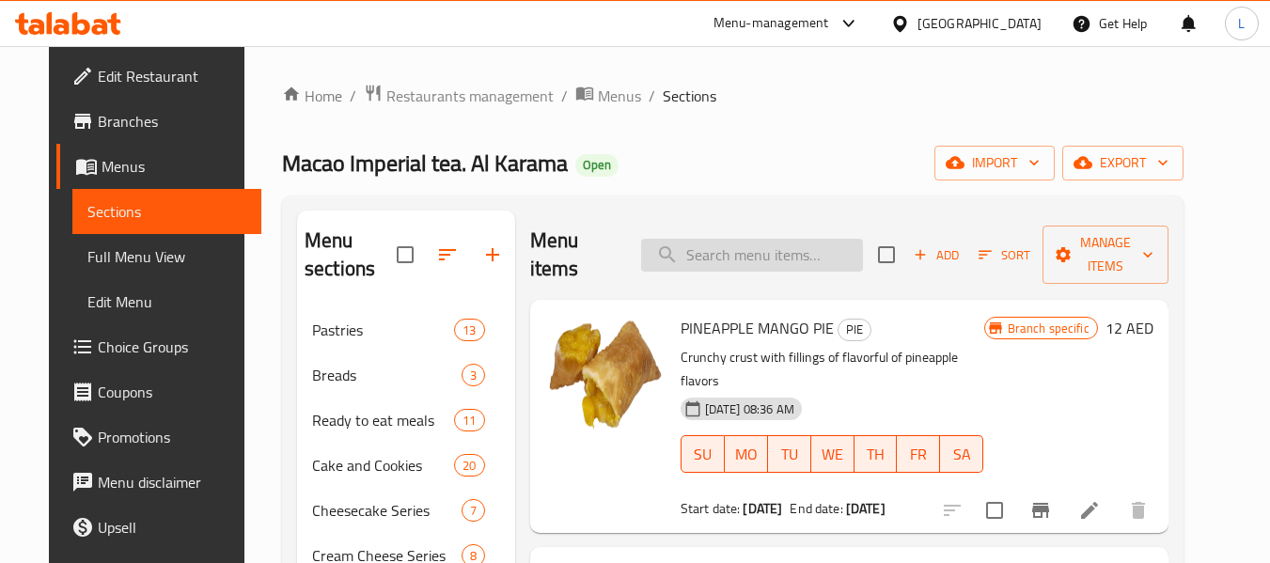
click at [696, 246] on input "search" at bounding box center [752, 255] width 222 height 33
paste input "La Fonda"
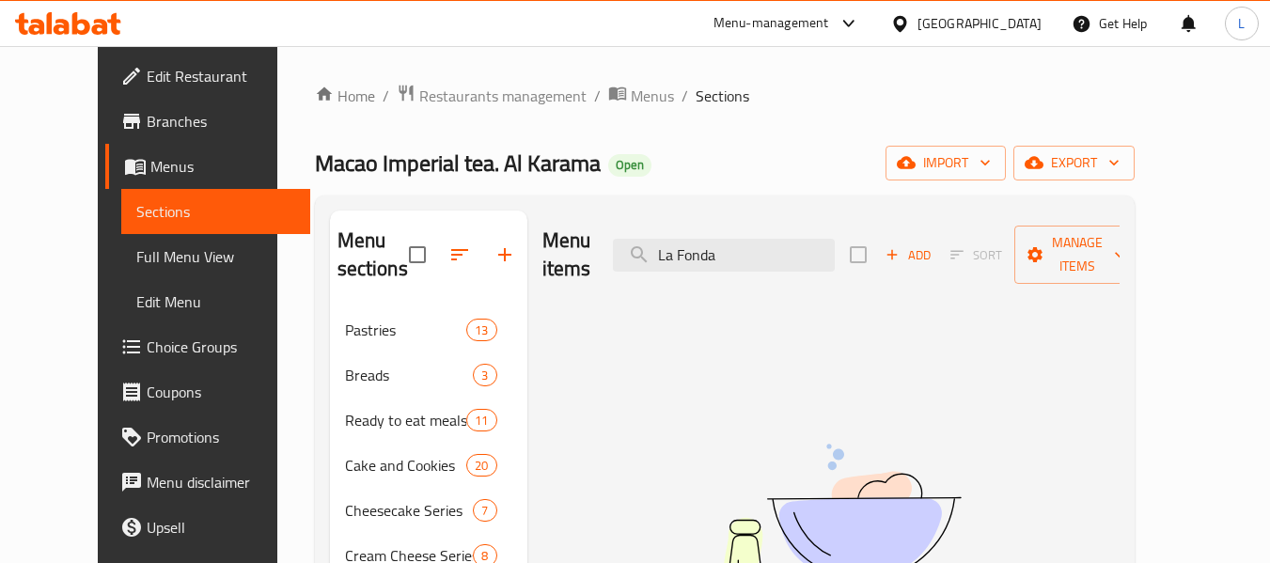
type input "La Fonda"
click at [455, 94] on span "Restaurants management" at bounding box center [502, 96] width 167 height 23
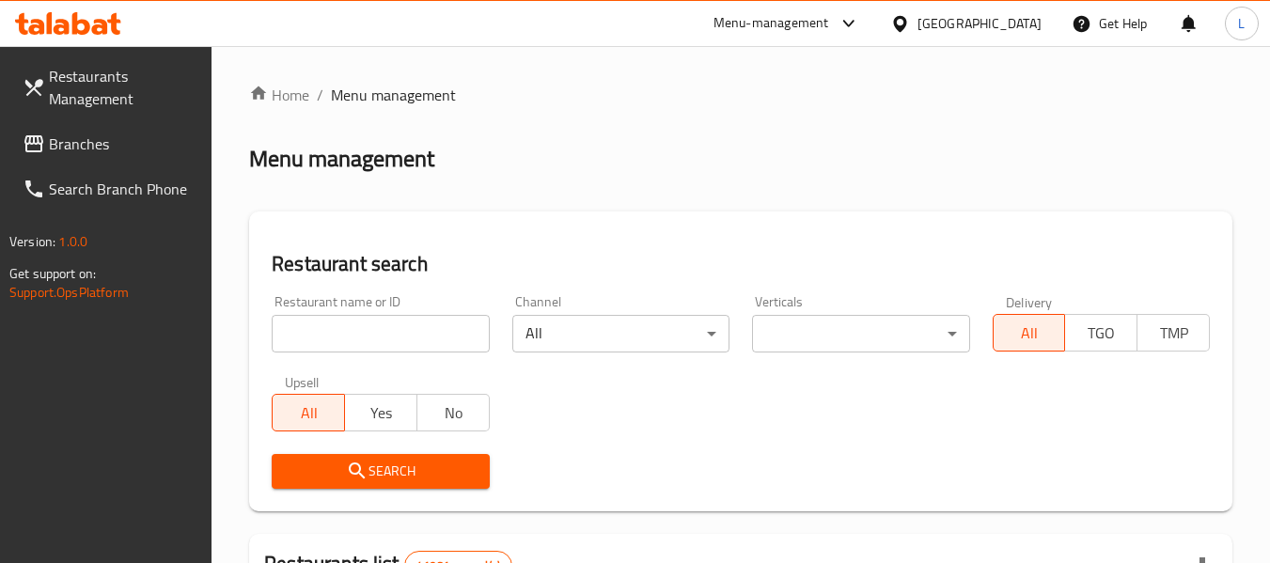
click at [317, 351] on input "search" at bounding box center [380, 334] width 217 height 38
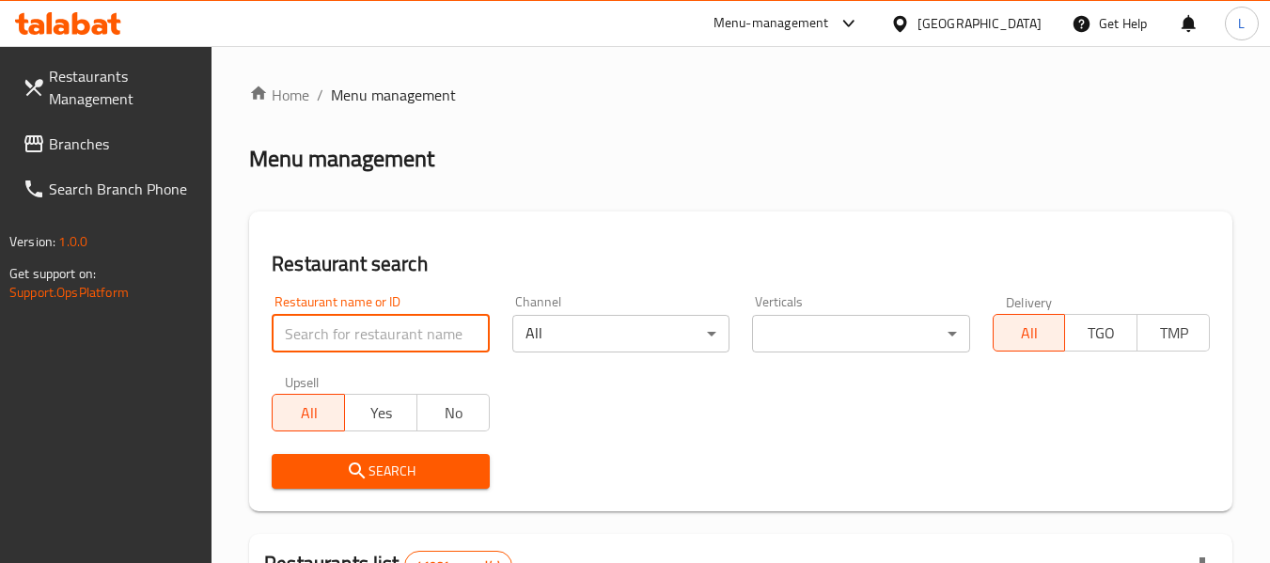
paste input "695898"
type input "695898"
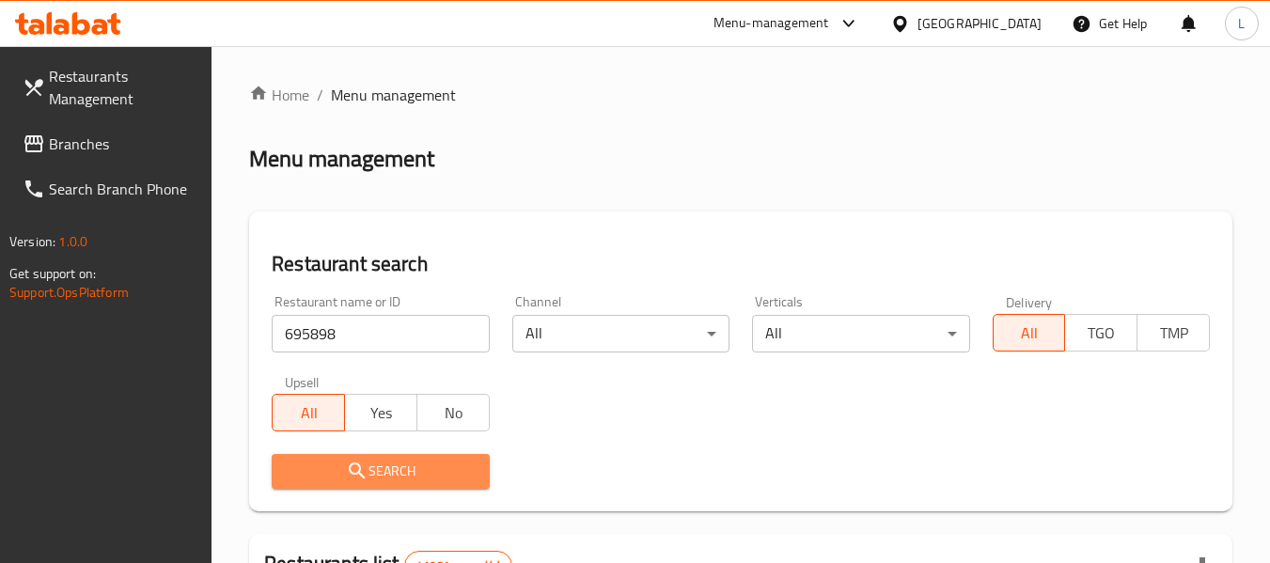
click at [430, 465] on span "Search" at bounding box center [380, 471] width 187 height 23
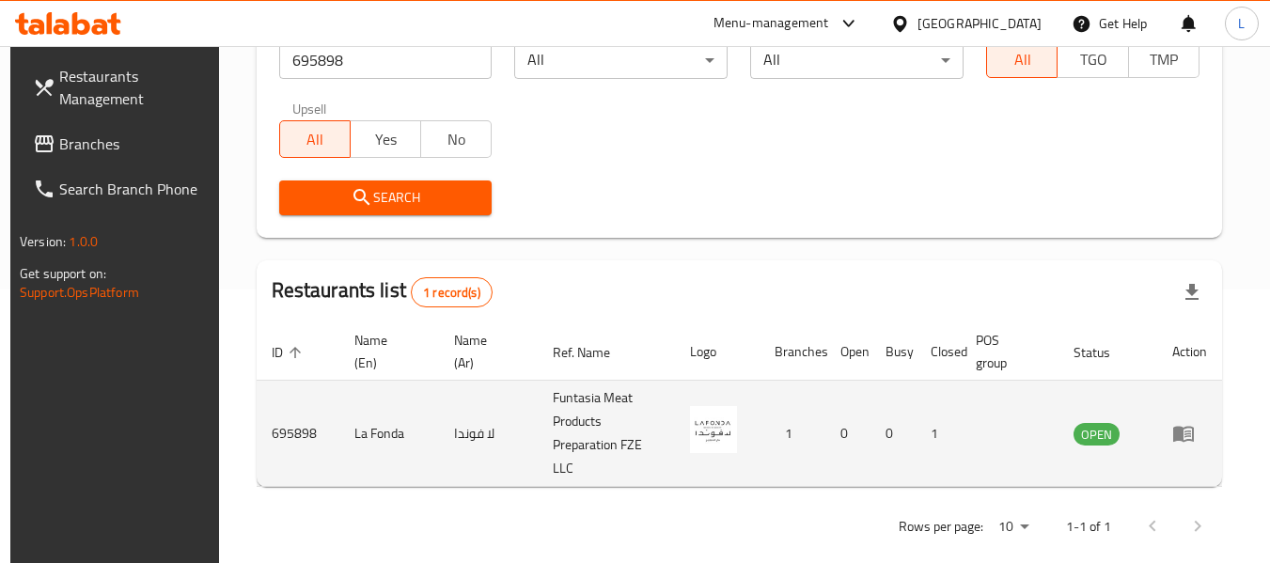
scroll to position [275, 0]
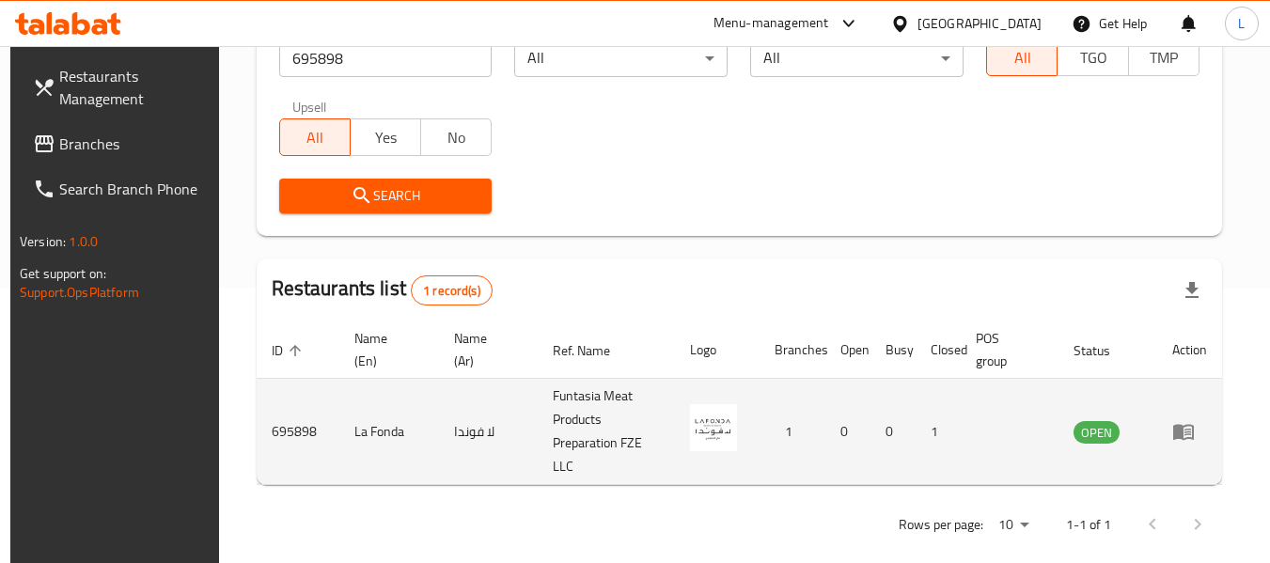
click at [1181, 434] on td "enhanced table" at bounding box center [1189, 432] width 65 height 106
click at [1186, 425] on icon "enhanced table" at bounding box center [1183, 433] width 21 height 16
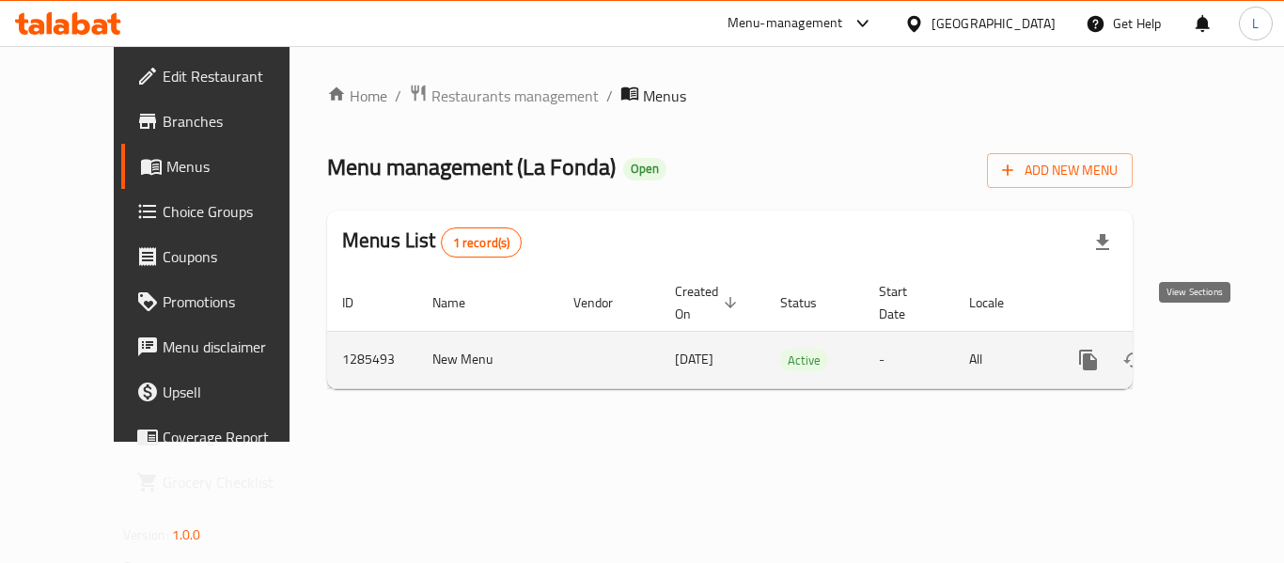
click at [1215, 352] on icon "enhanced table" at bounding box center [1223, 360] width 17 height 17
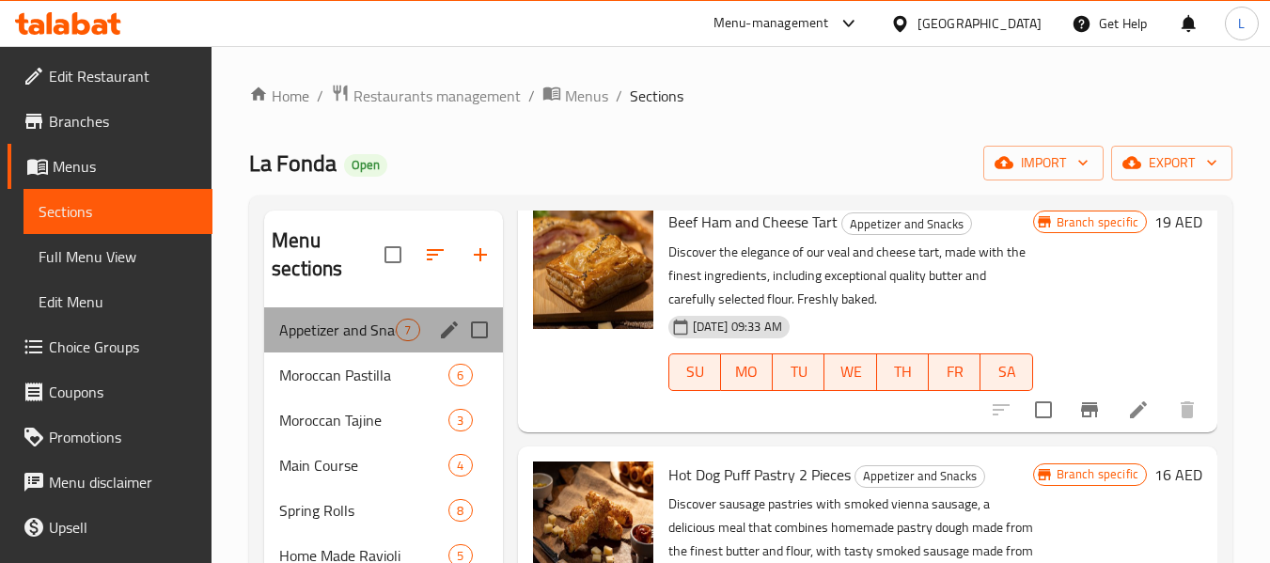
click at [363, 348] on div "Appetizer and Snacks 7" at bounding box center [383, 329] width 238 height 45
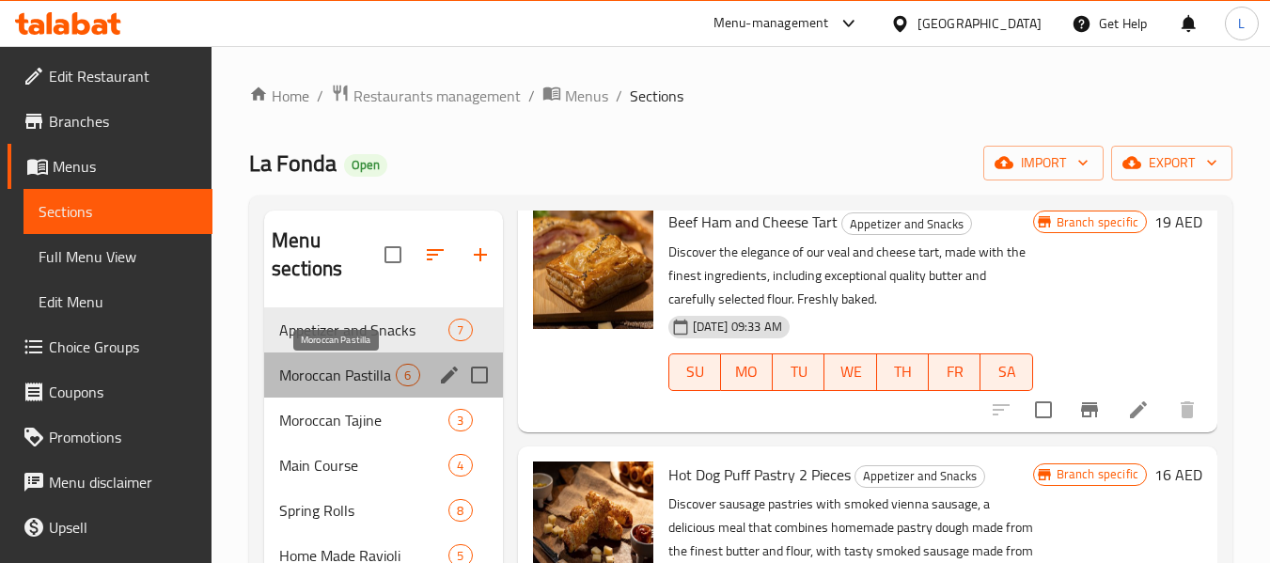
click at [343, 372] on span "Moroccan Pastilla" at bounding box center [337, 375] width 117 height 23
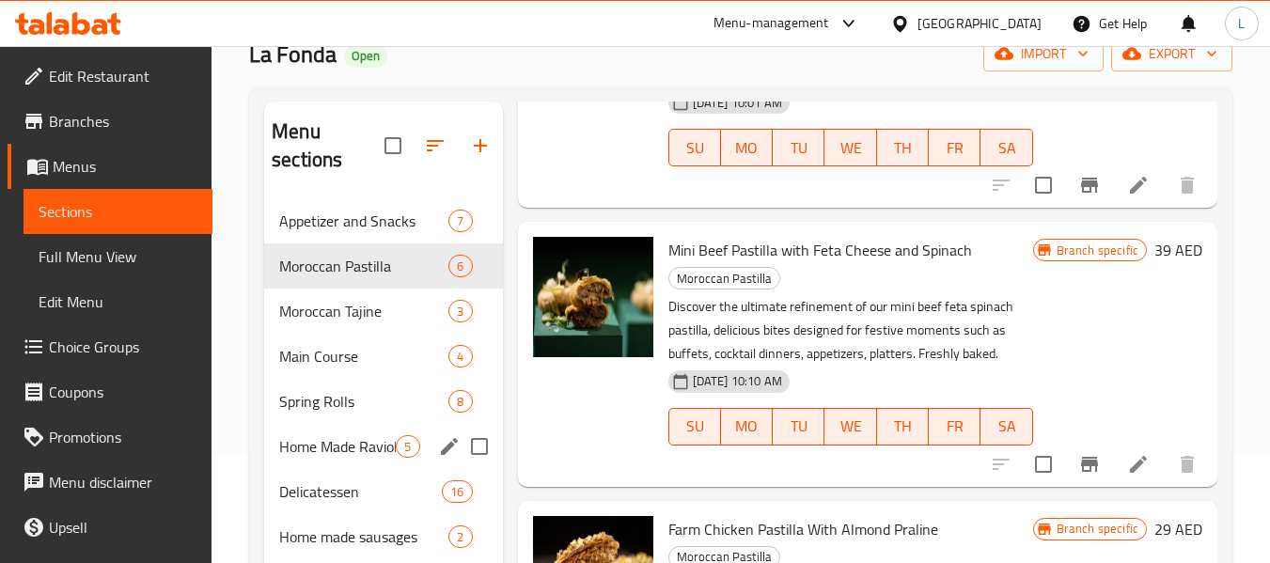
scroll to position [188, 0]
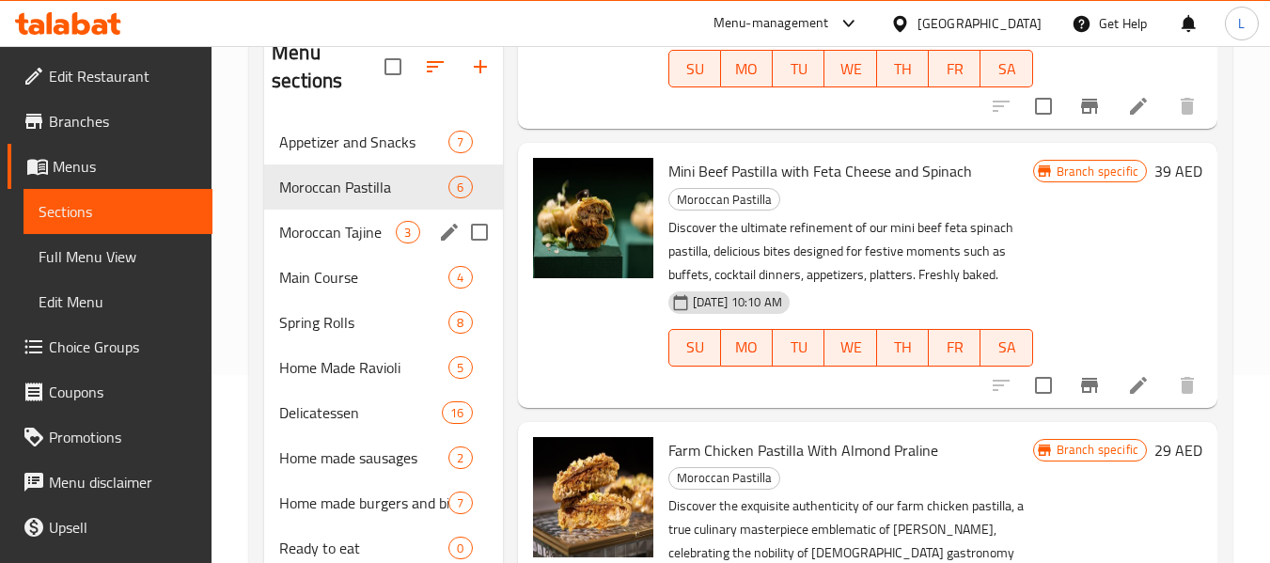
click at [348, 217] on div "Moroccan Tajine 3" at bounding box center [383, 232] width 238 height 45
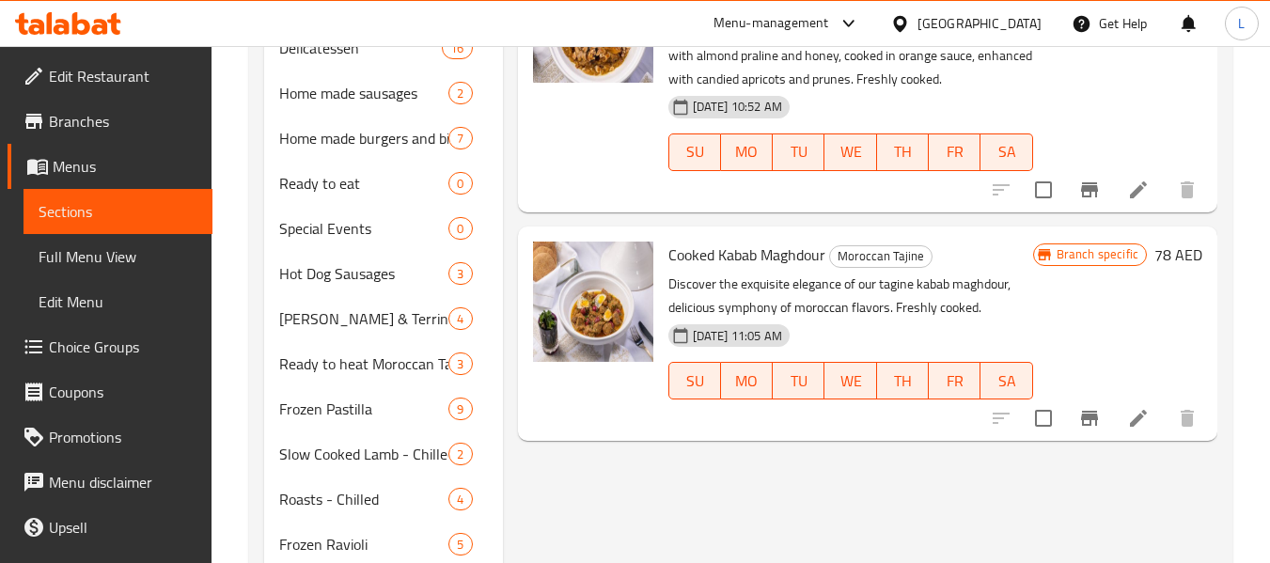
scroll to position [188, 0]
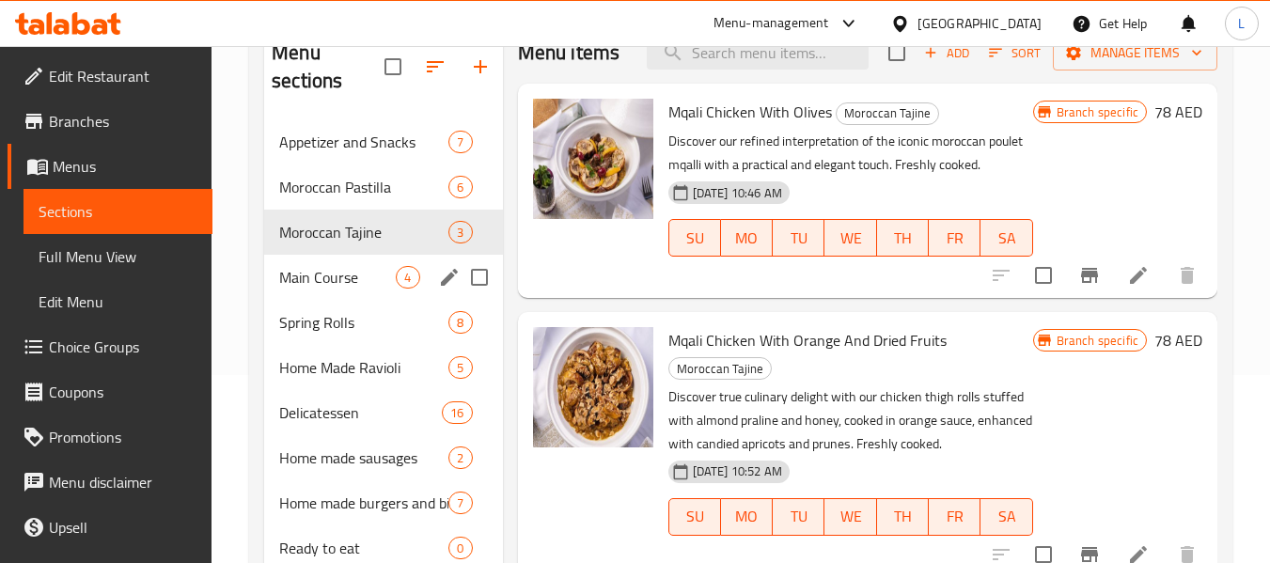
click at [367, 294] on div "Main Course 4" at bounding box center [383, 277] width 238 height 45
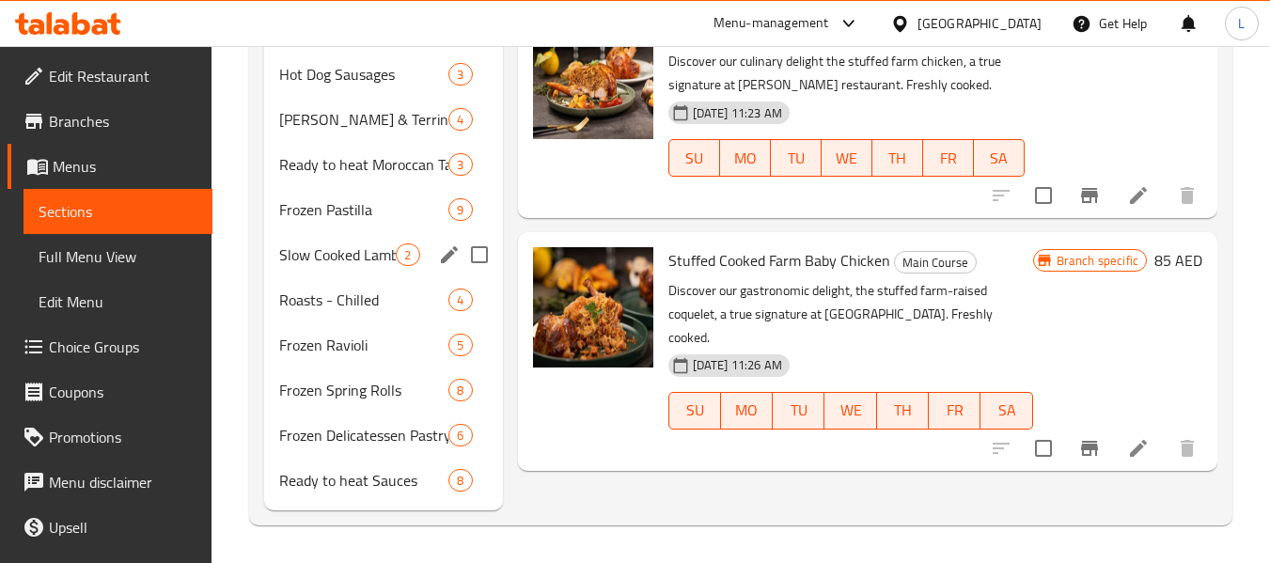
scroll to position [376, 0]
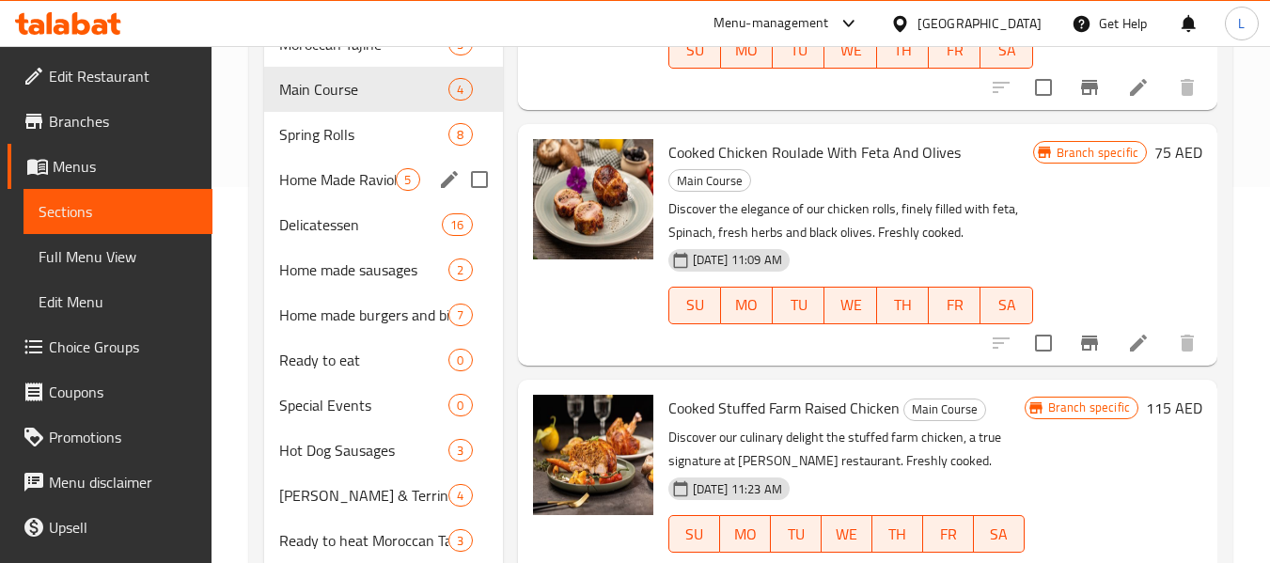
click at [362, 147] on div "Spring Rolls 8" at bounding box center [383, 134] width 238 height 45
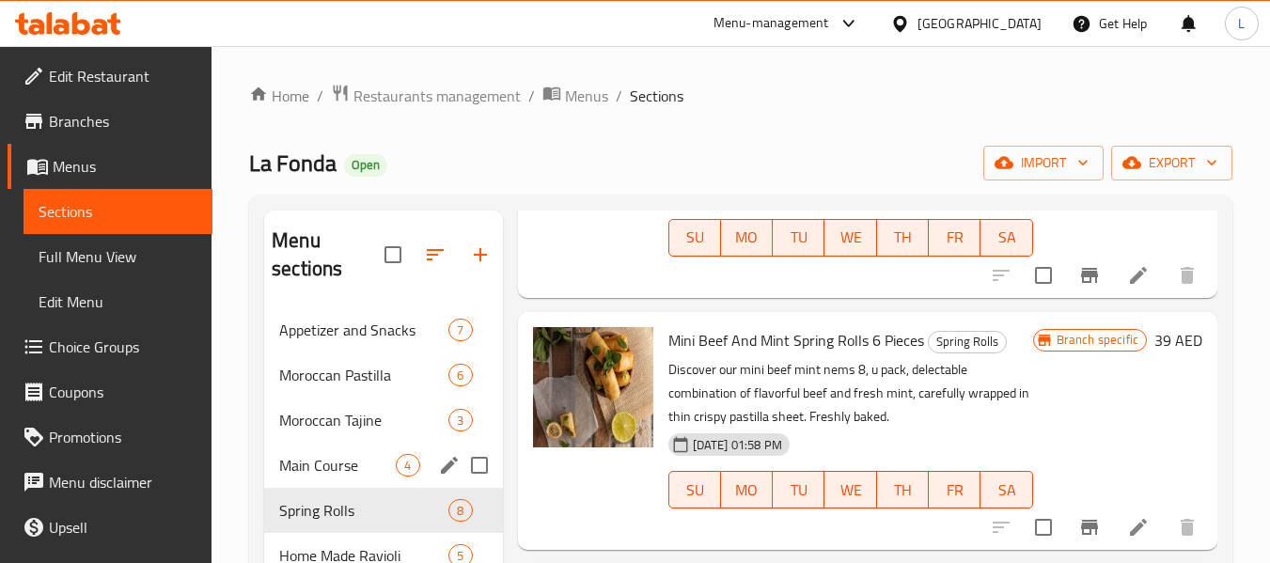
scroll to position [470, 0]
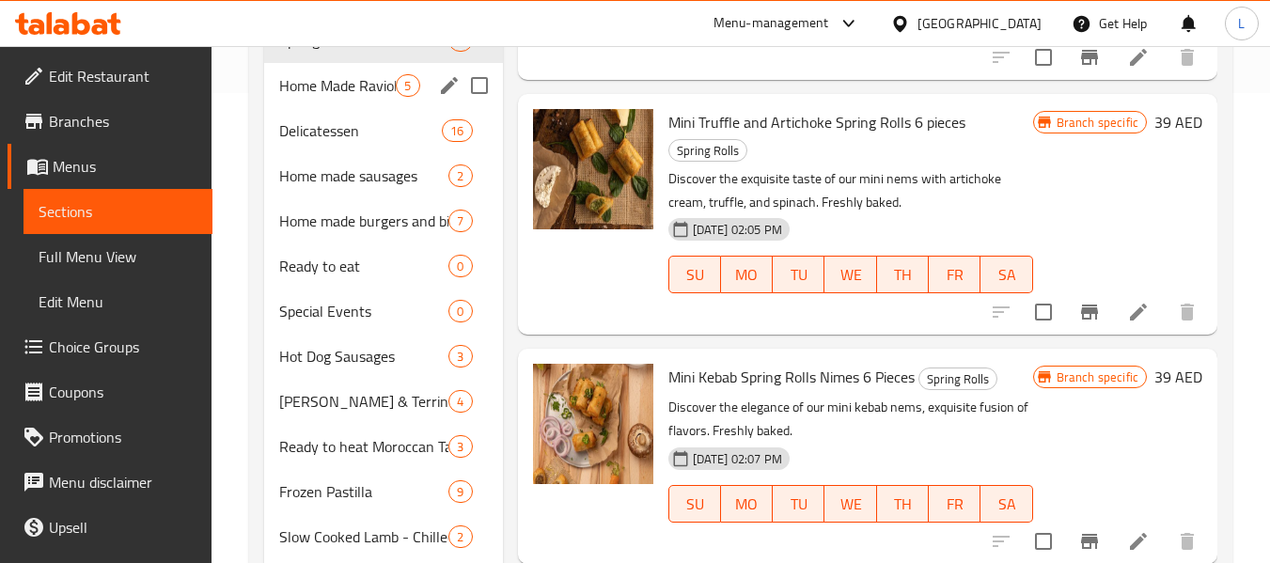
click at [369, 99] on div "Home Made Ravioli 5" at bounding box center [383, 85] width 238 height 45
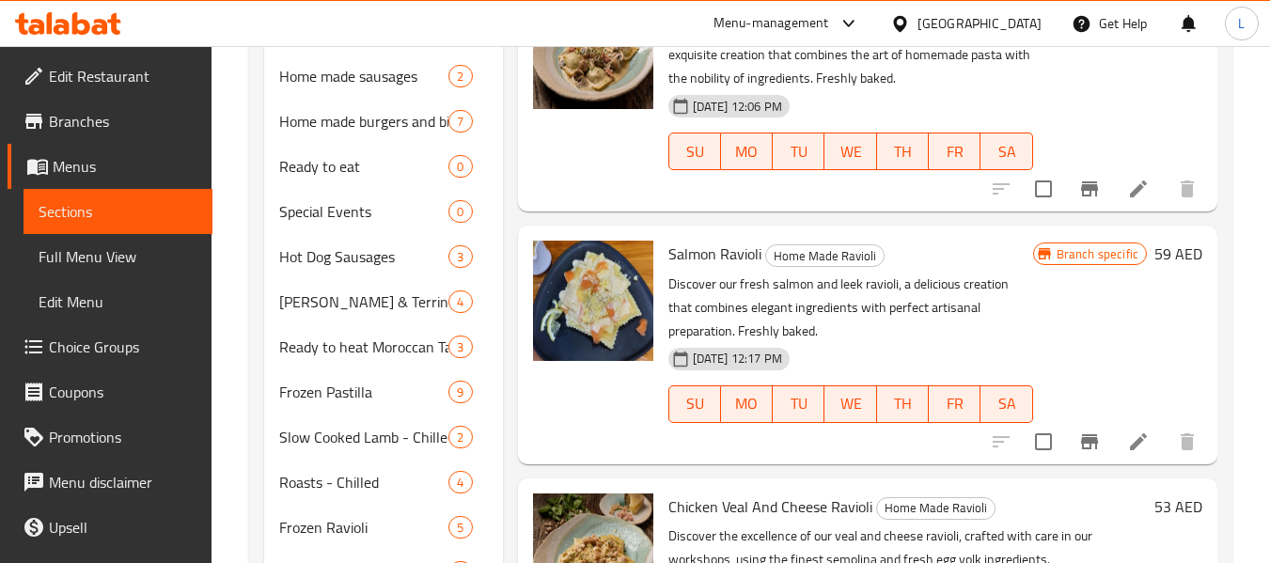
scroll to position [752, 0]
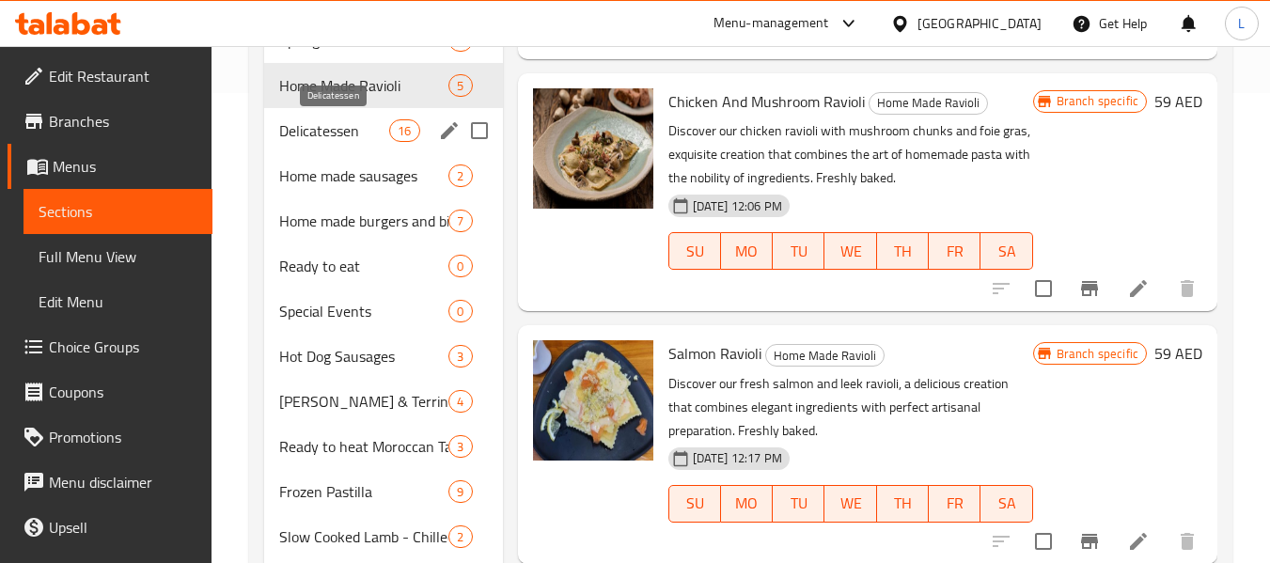
click at [332, 140] on span "Delicatessen" at bounding box center [334, 130] width 110 height 23
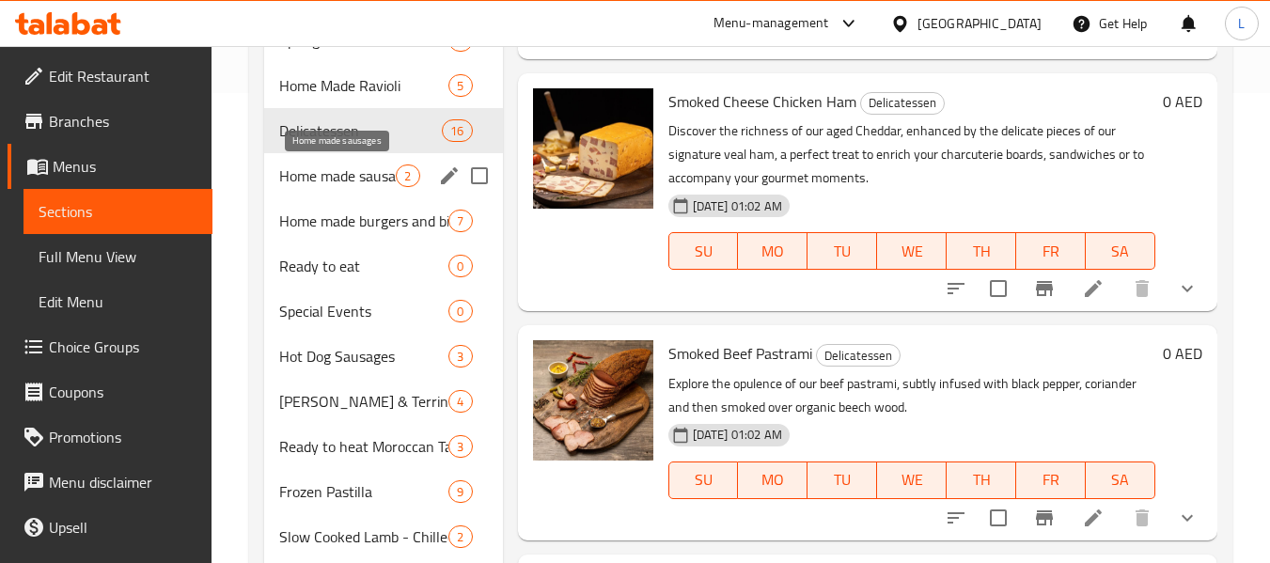
click at [351, 183] on span "Home made sausages" at bounding box center [337, 175] width 117 height 23
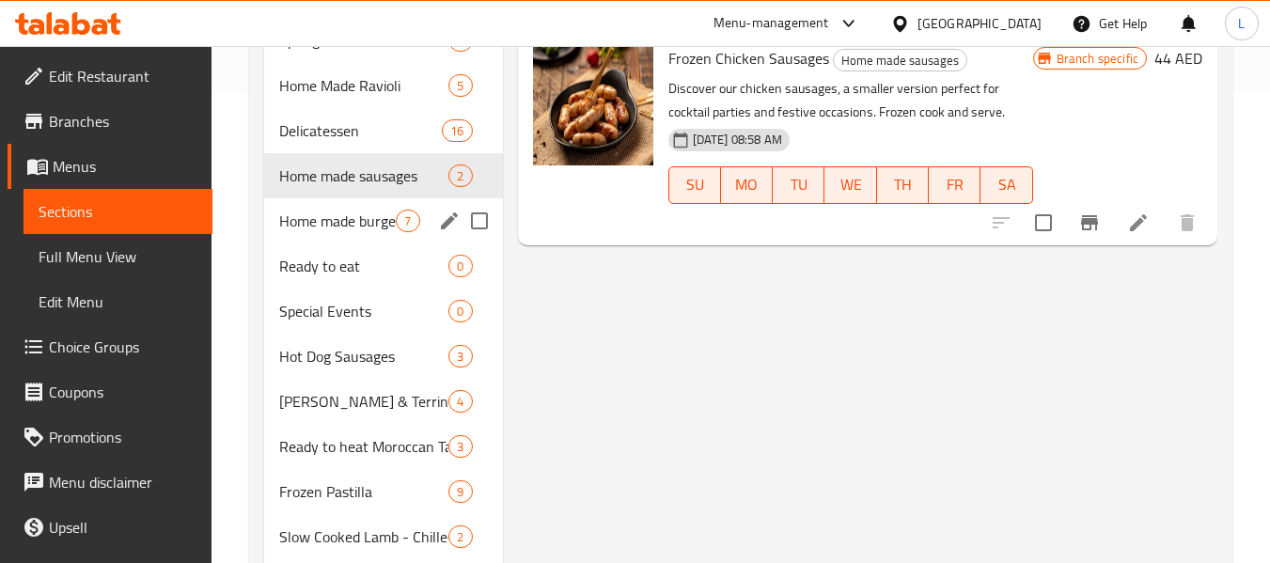
click at [309, 223] on span "Home made burgers and bites" at bounding box center [337, 221] width 117 height 23
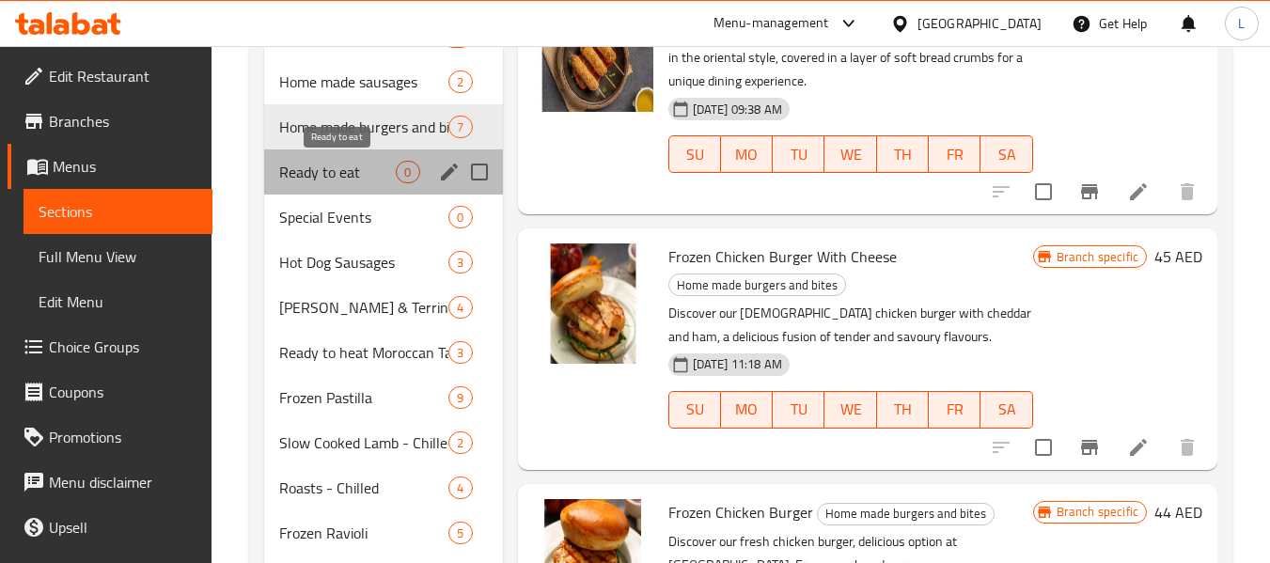
click at [334, 179] on span "Ready to eat" at bounding box center [337, 172] width 117 height 23
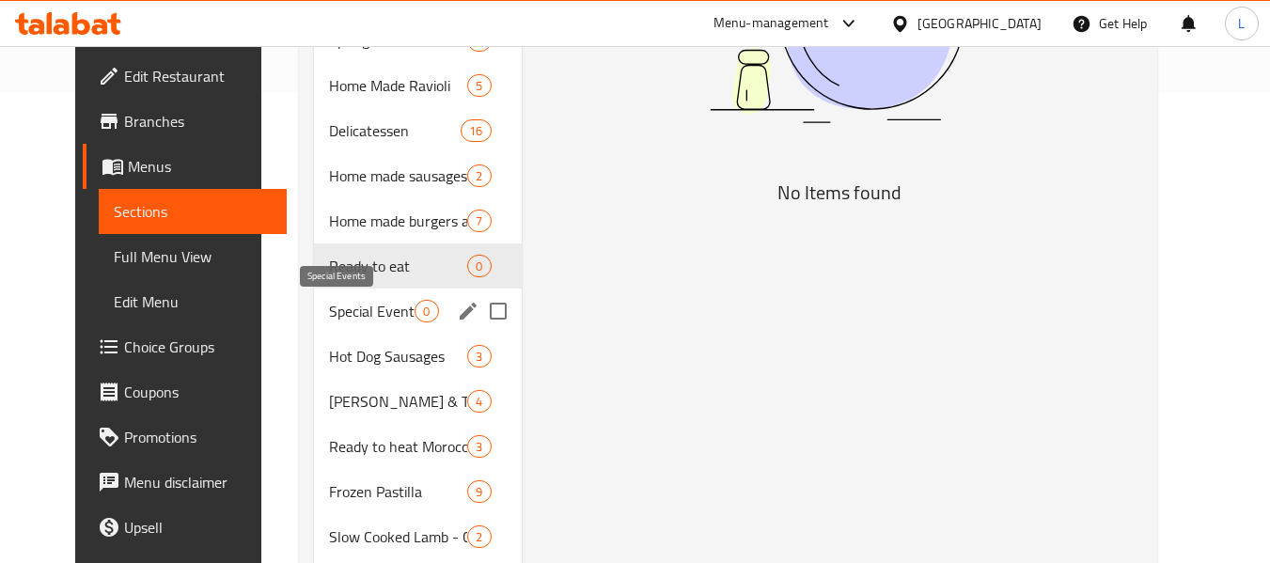
click at [369, 307] on span "Special Events" at bounding box center [372, 311] width 86 height 23
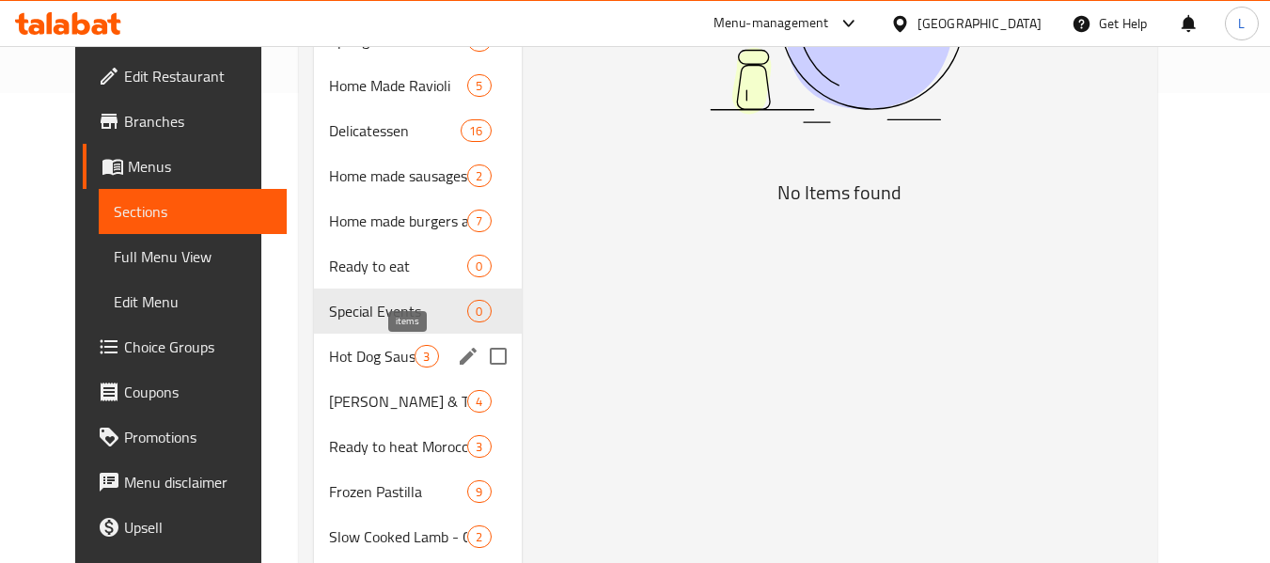
click at [415, 360] on span "3" at bounding box center [426, 357] width 22 height 18
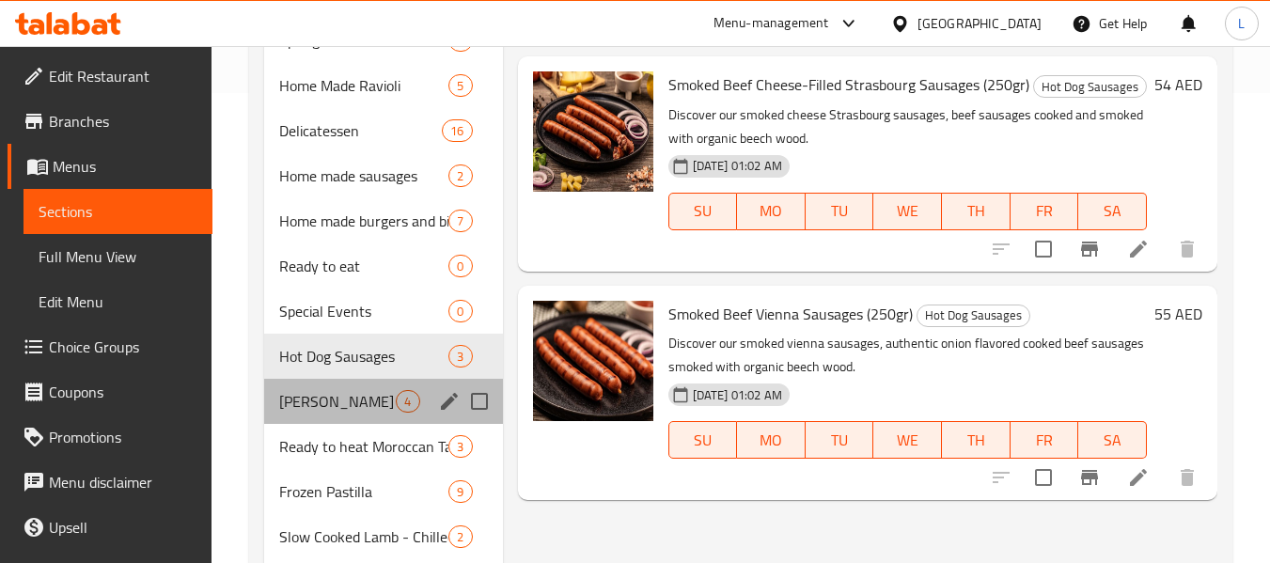
click at [393, 416] on div "[PERSON_NAME] & Terrine 4" at bounding box center [383, 401] width 238 height 45
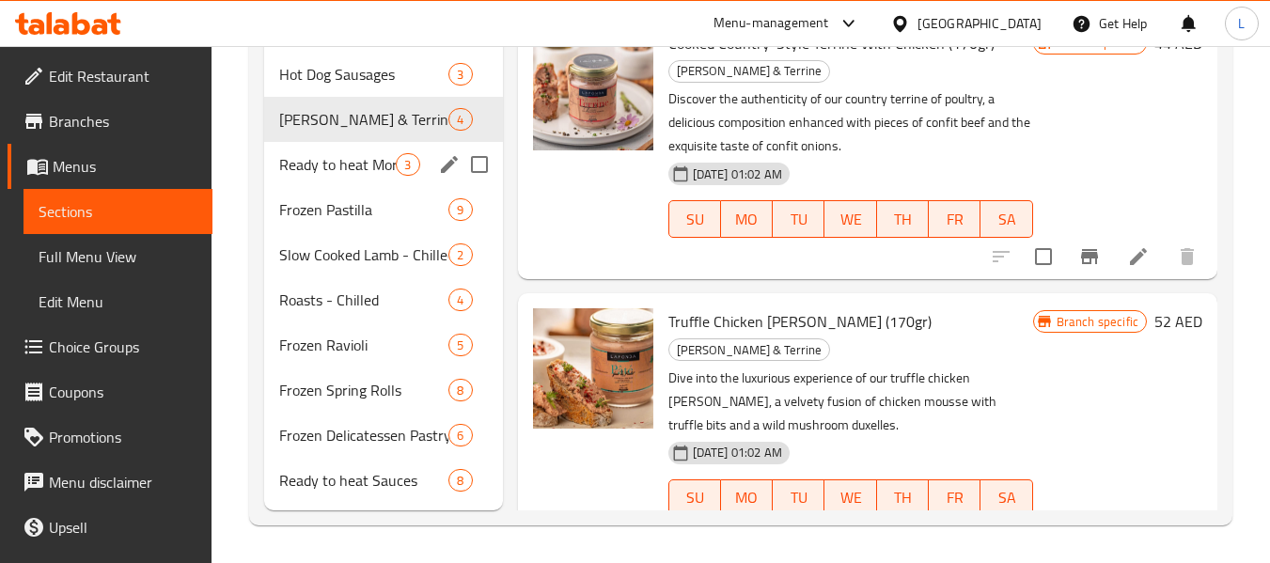
click at [361, 183] on div "Ready to heat Moroccan Tajine 3" at bounding box center [383, 164] width 238 height 45
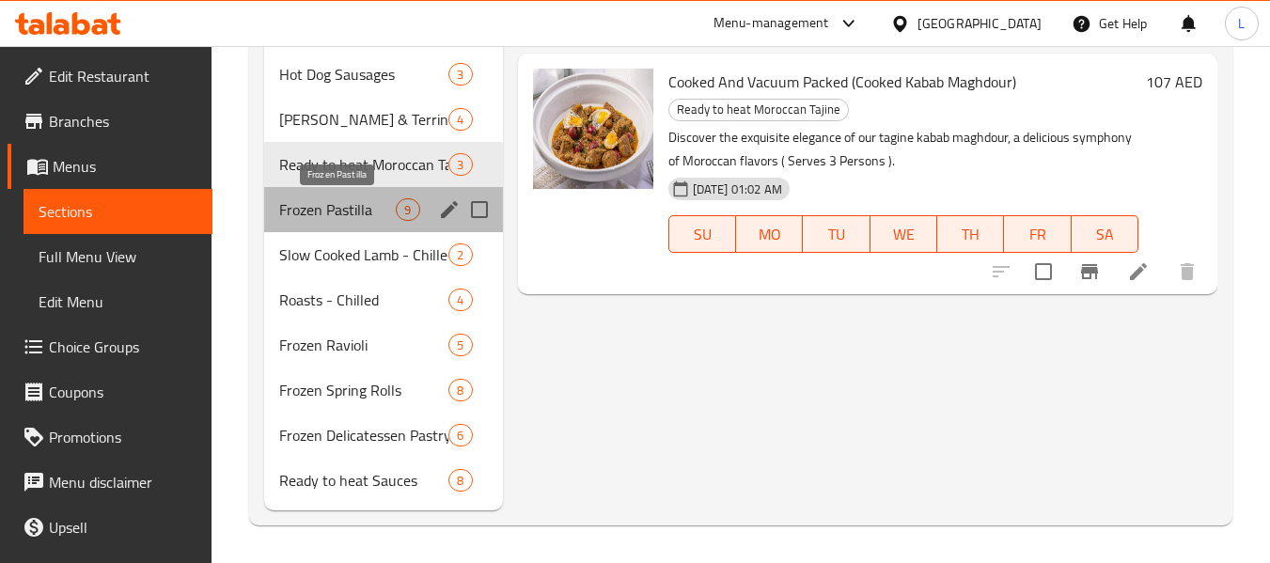
click at [313, 215] on span "Frozen Pastilla" at bounding box center [337, 209] width 117 height 23
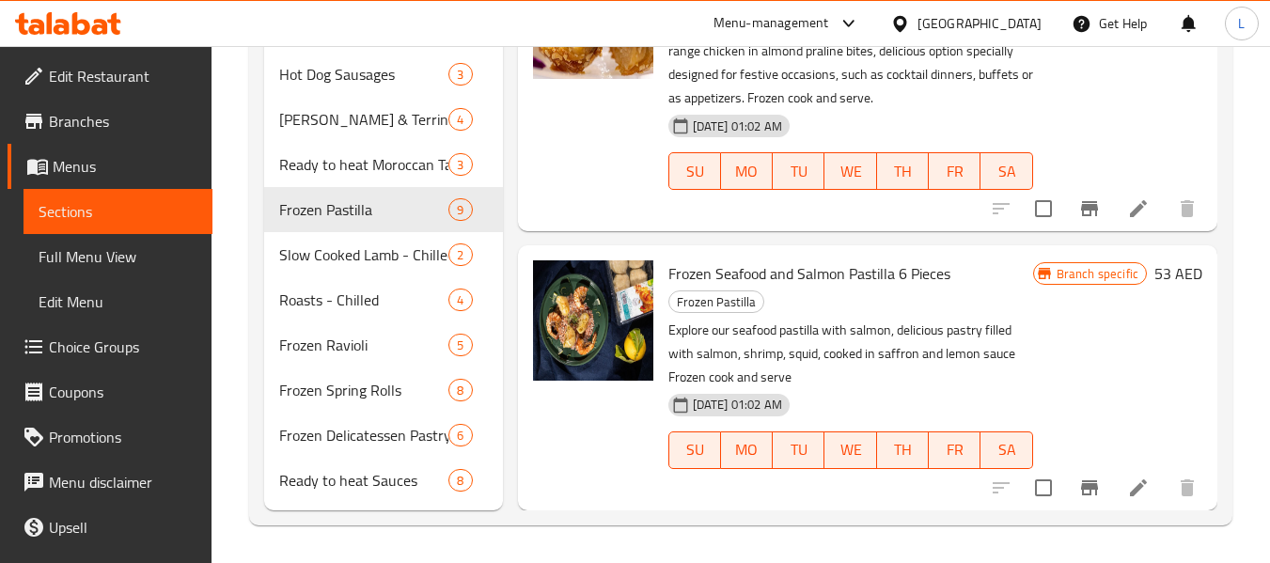
click at [294, 259] on span "Slow Cooked Lamb - Chilled" at bounding box center [337, 254] width 117 height 23
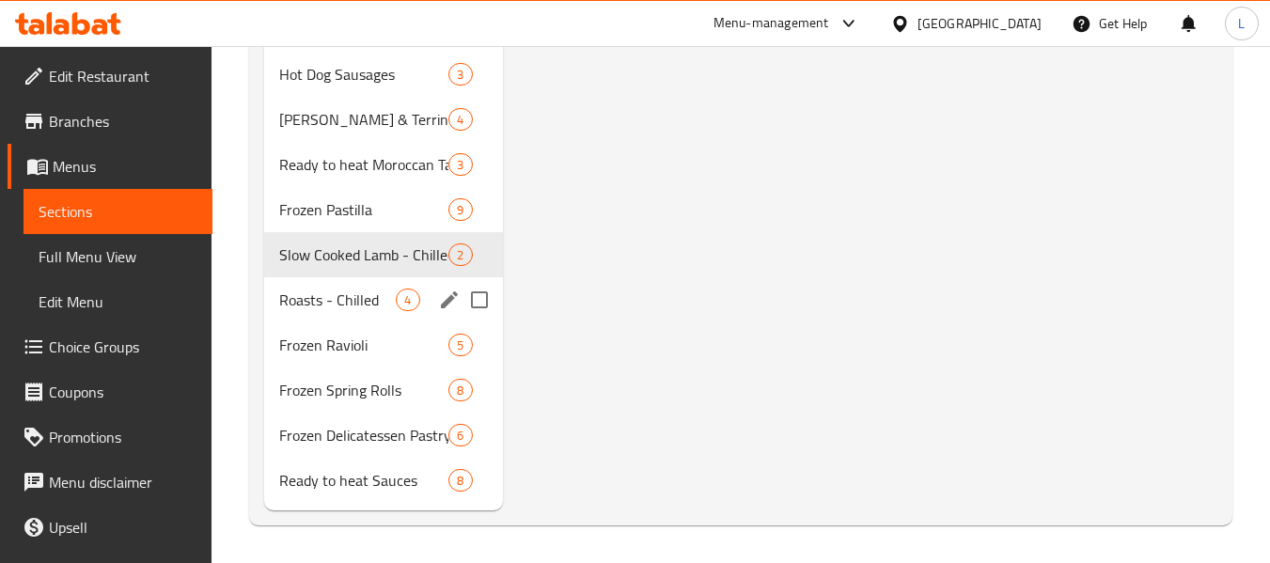
click at [332, 308] on span "Roasts - Chilled" at bounding box center [337, 300] width 117 height 23
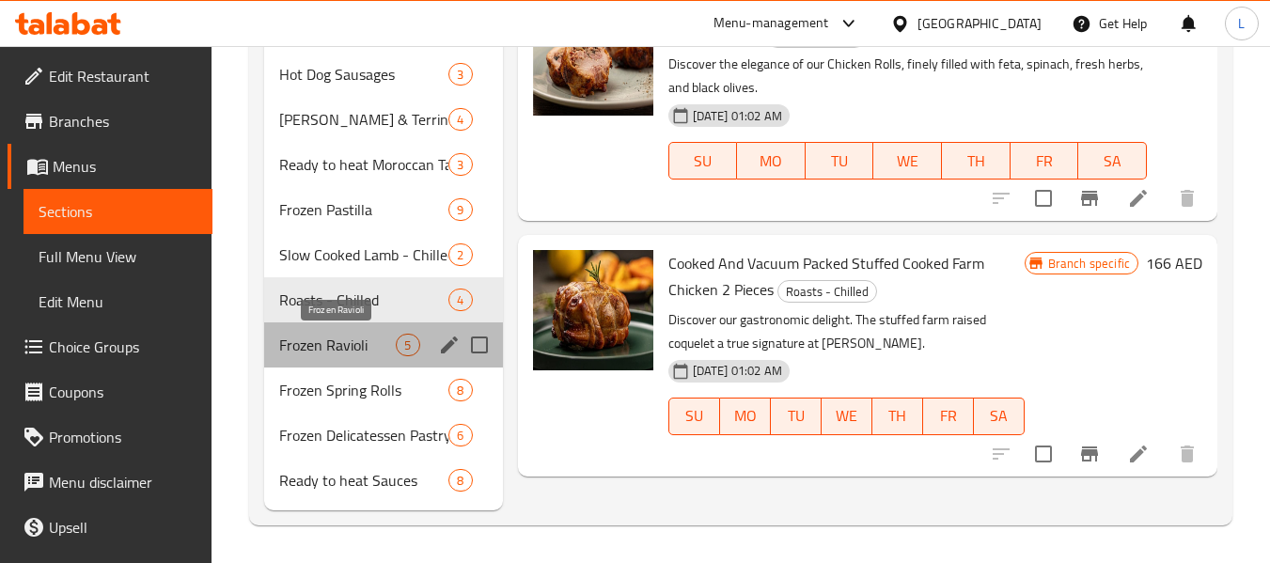
click at [333, 352] on span "Frozen Ravioli" at bounding box center [337, 345] width 117 height 23
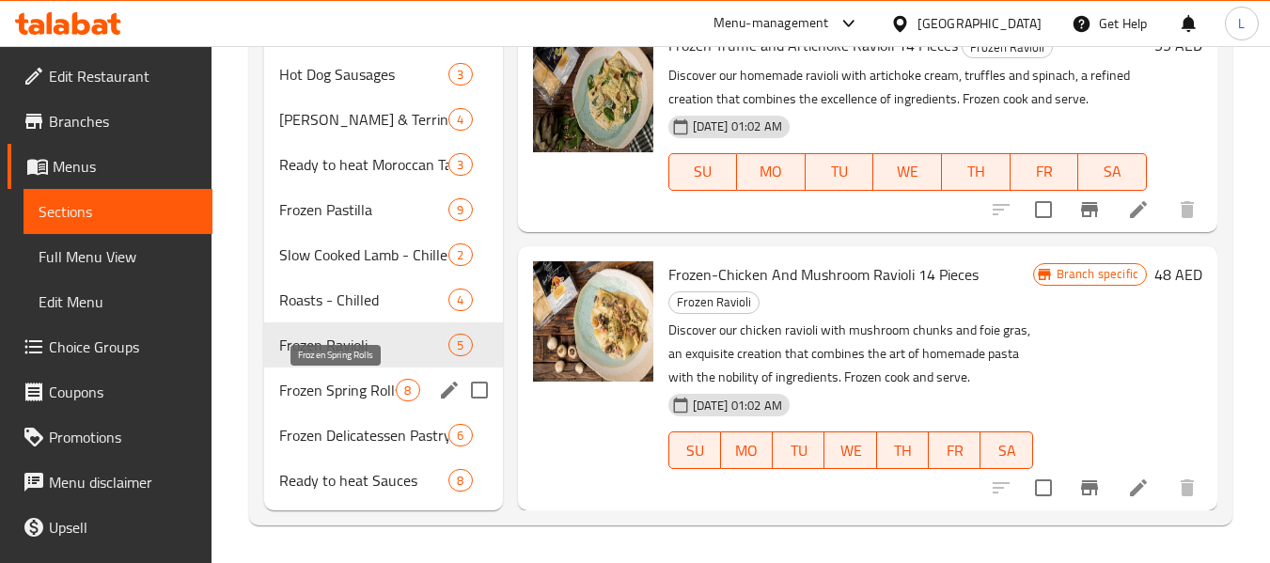
click at [322, 395] on span "Frozen Spring Rolls" at bounding box center [337, 390] width 117 height 23
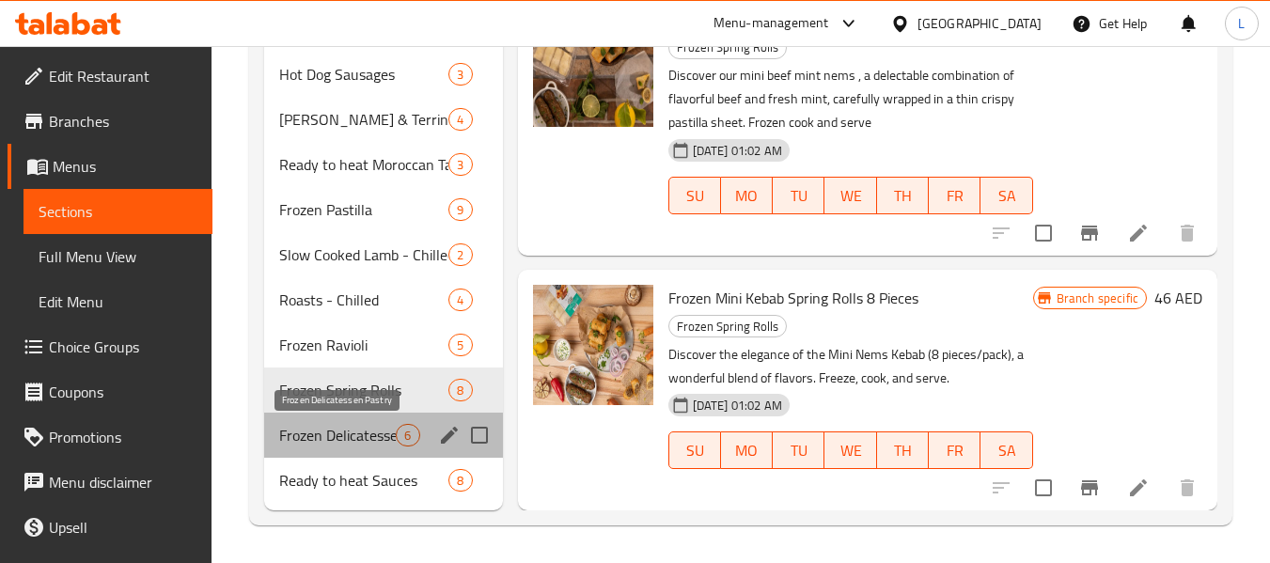
click at [316, 430] on span "Frozen Delicatessen Pastry" at bounding box center [337, 435] width 117 height 23
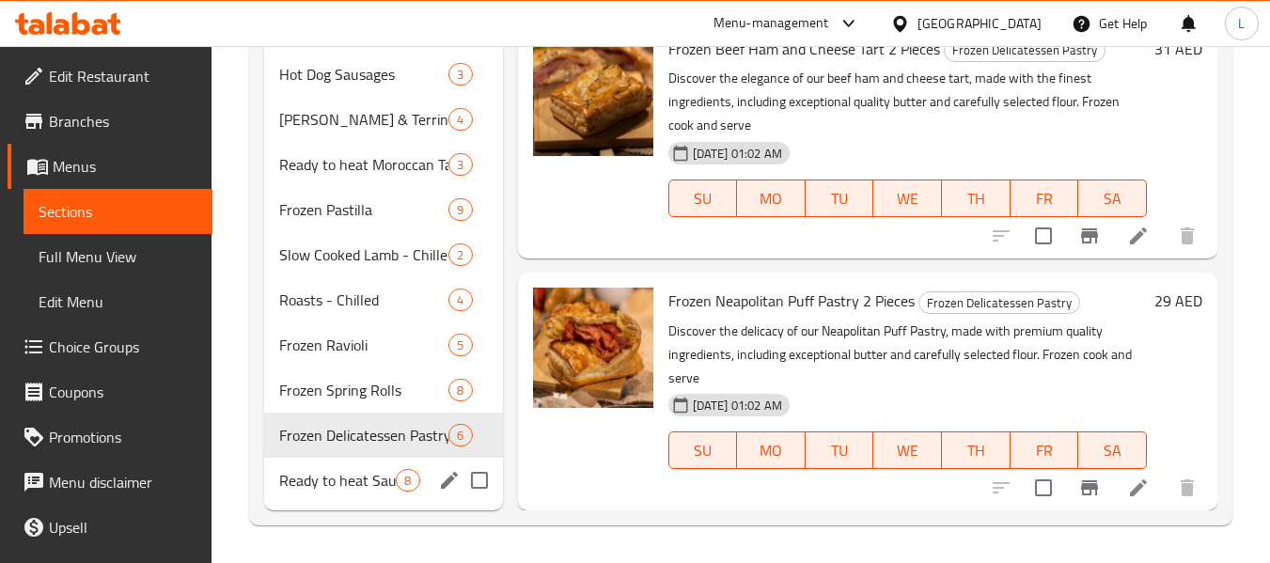
click at [342, 478] on span "Ready to heat Sauces" at bounding box center [337, 480] width 117 height 23
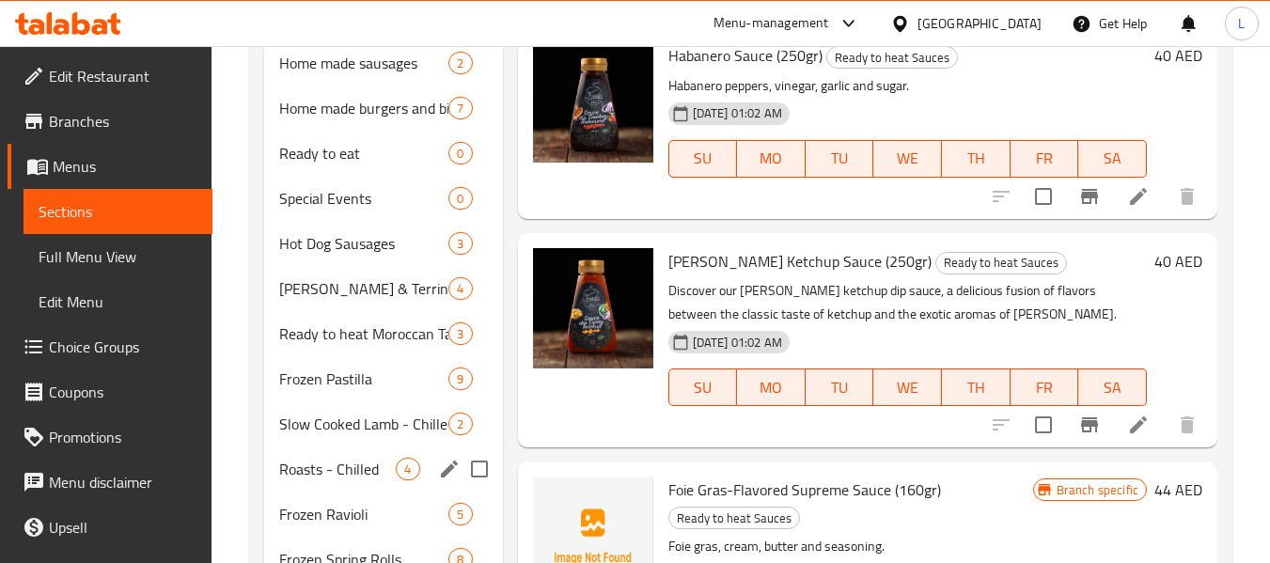
scroll to position [752, 0]
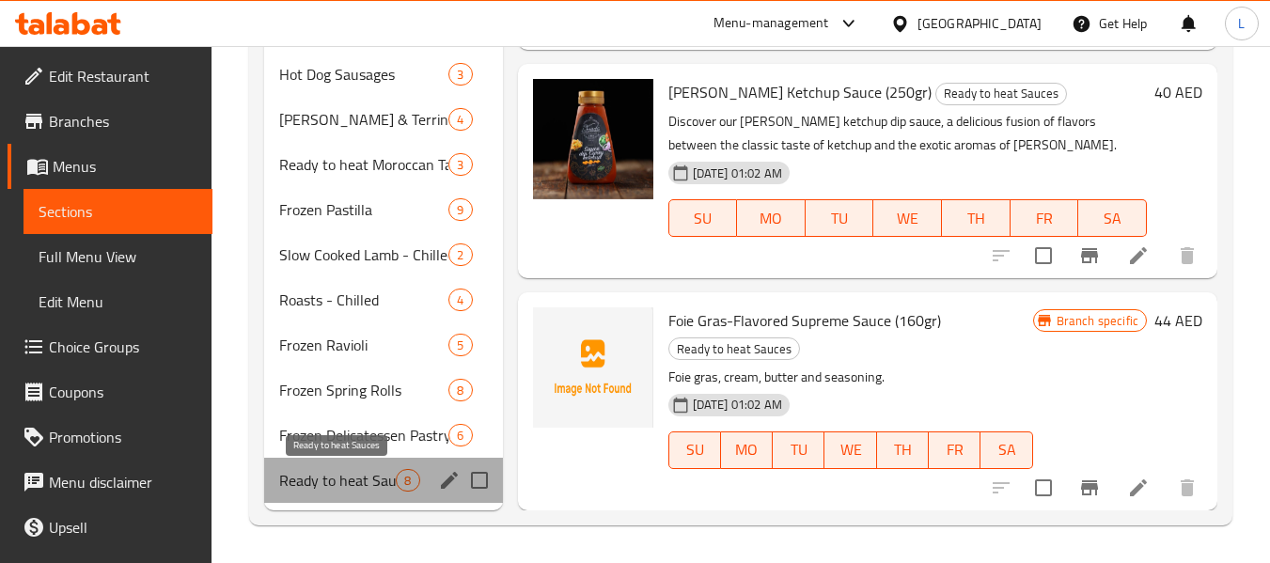
click at [330, 477] on span "Ready to heat Sauces" at bounding box center [337, 480] width 117 height 23
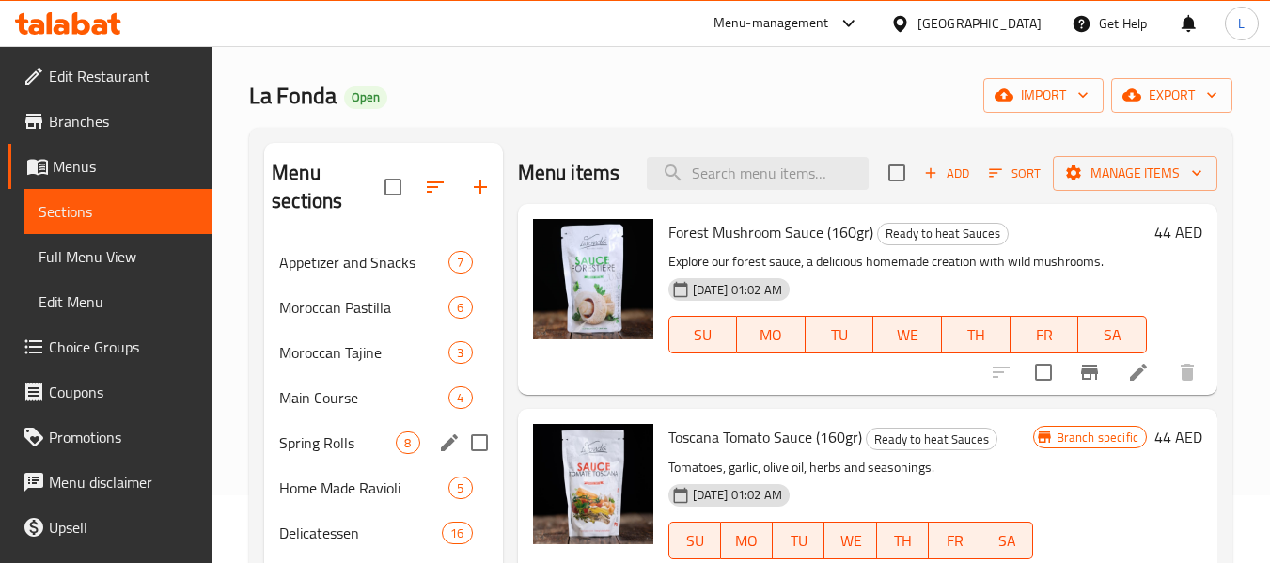
scroll to position [0, 0]
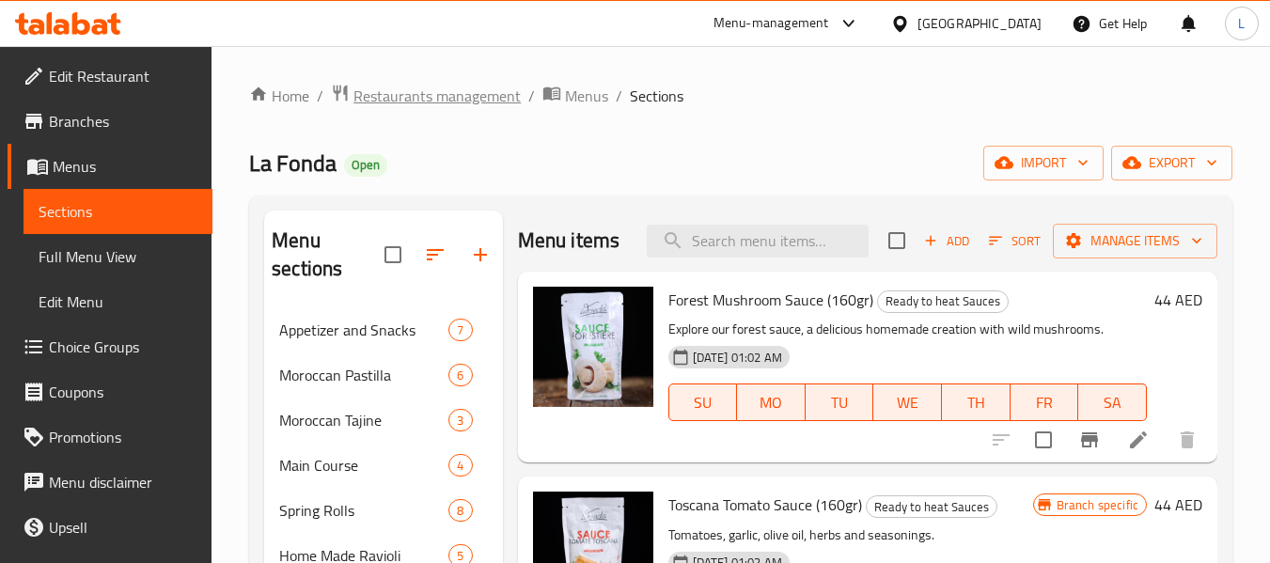
click at [415, 92] on span "Restaurants management" at bounding box center [436, 96] width 167 height 23
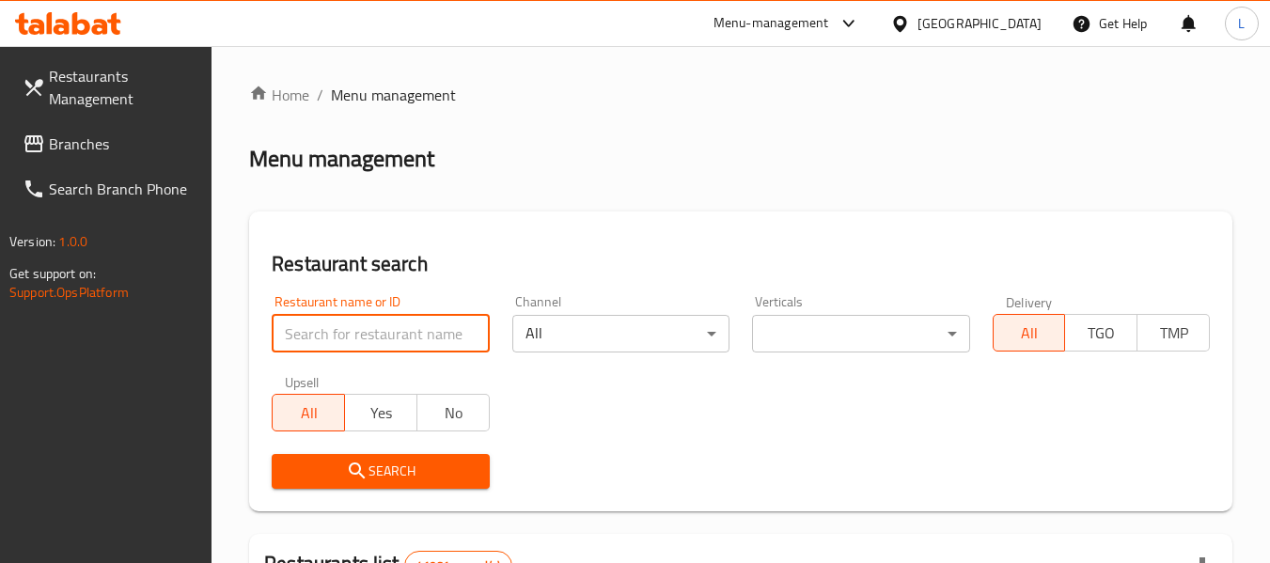
click at [381, 333] on input "search" at bounding box center [380, 334] width 217 height 38
paste input "695903"
type input "695903"
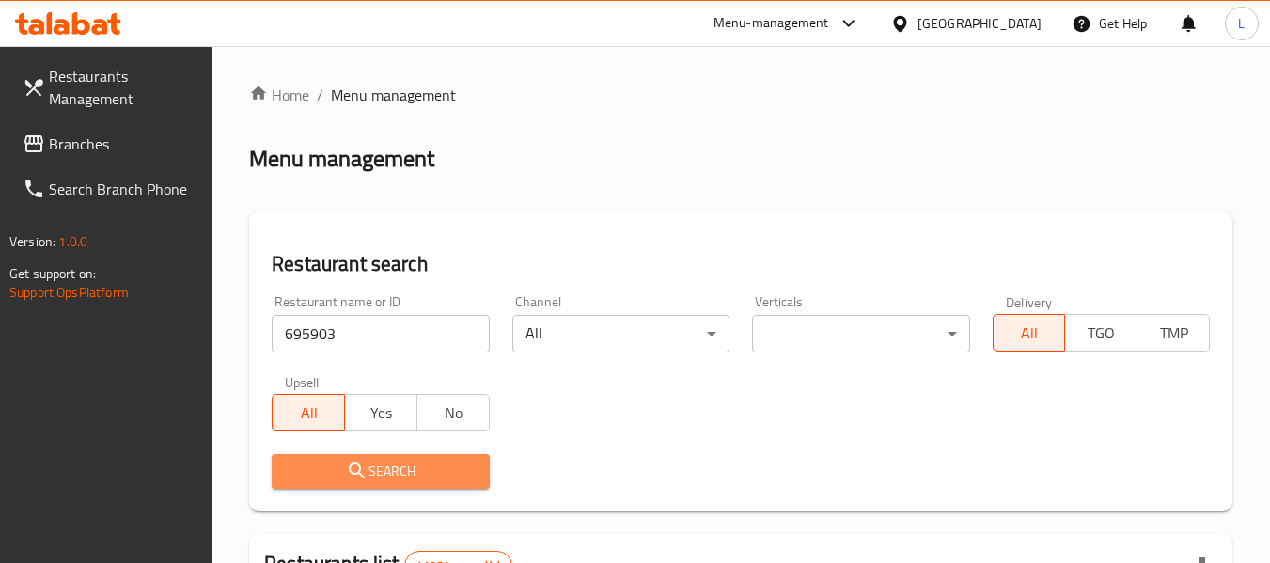
click at [420, 468] on span "Search" at bounding box center [380, 471] width 187 height 23
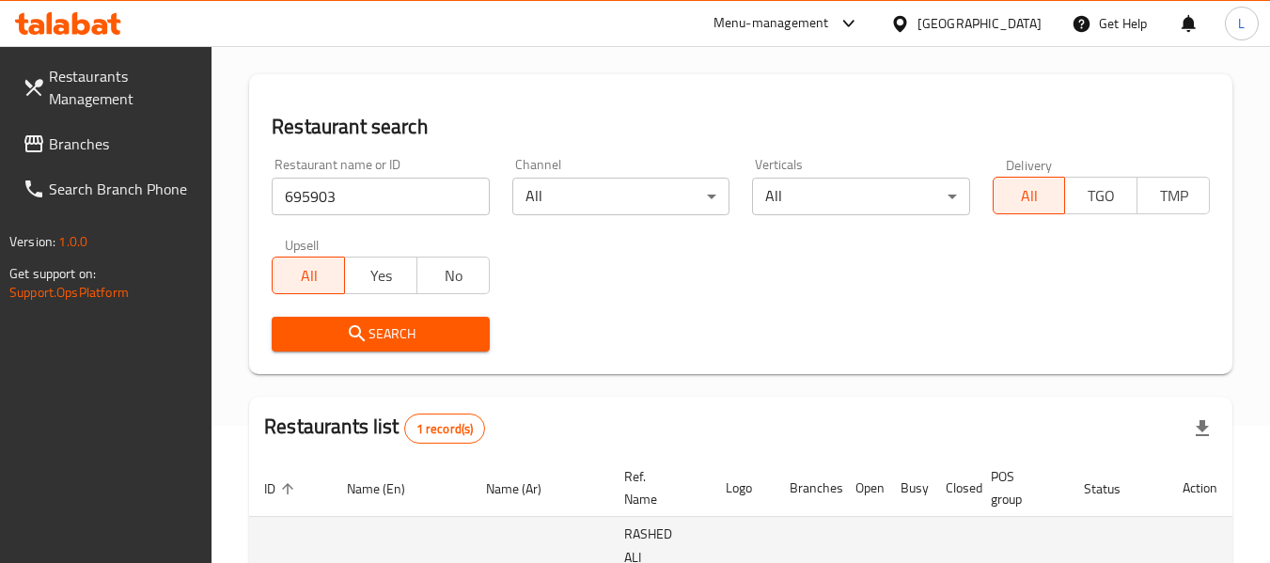
scroll to position [275, 0]
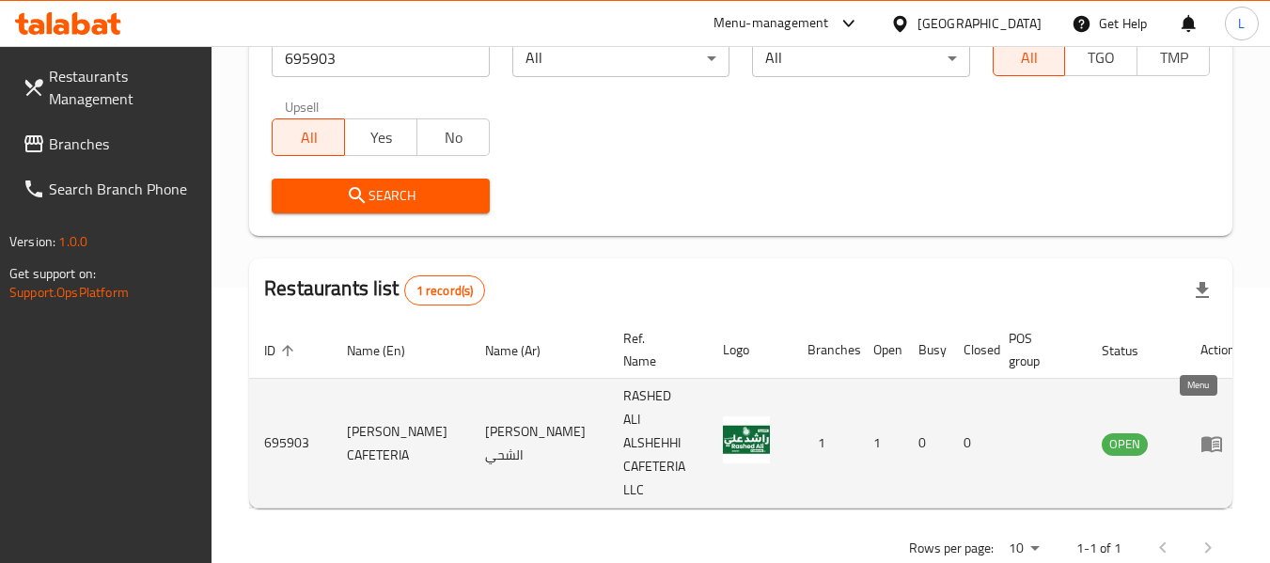
click at [1210, 432] on link "enhanced table" at bounding box center [1217, 443] width 35 height 23
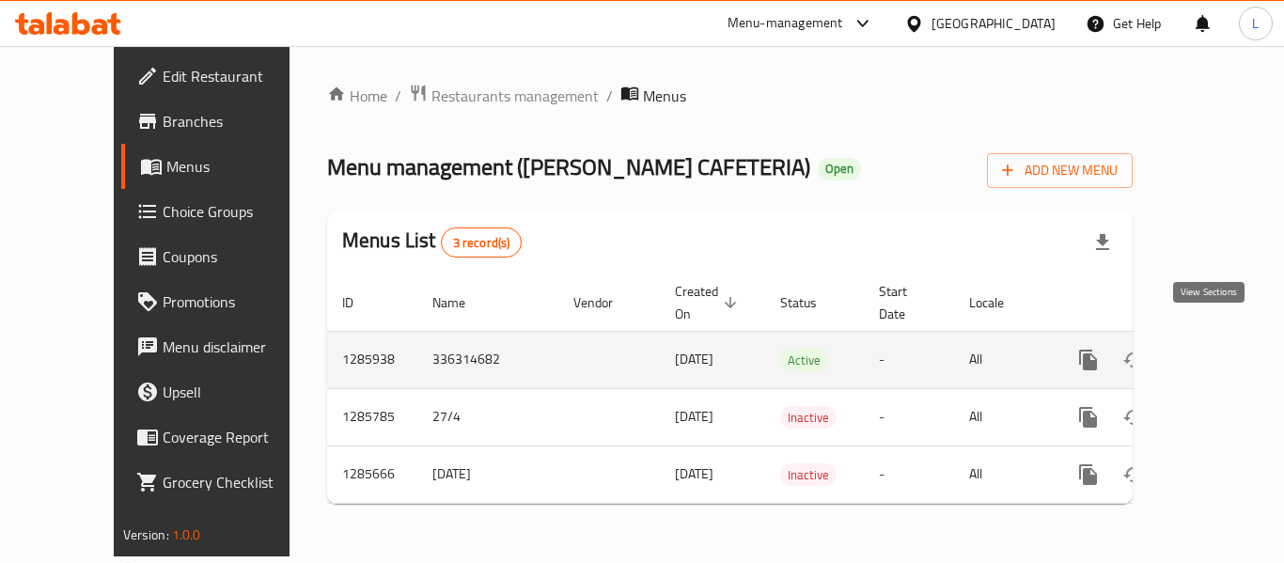
click at [1212, 349] on icon "enhanced table" at bounding box center [1223, 360] width 23 height 23
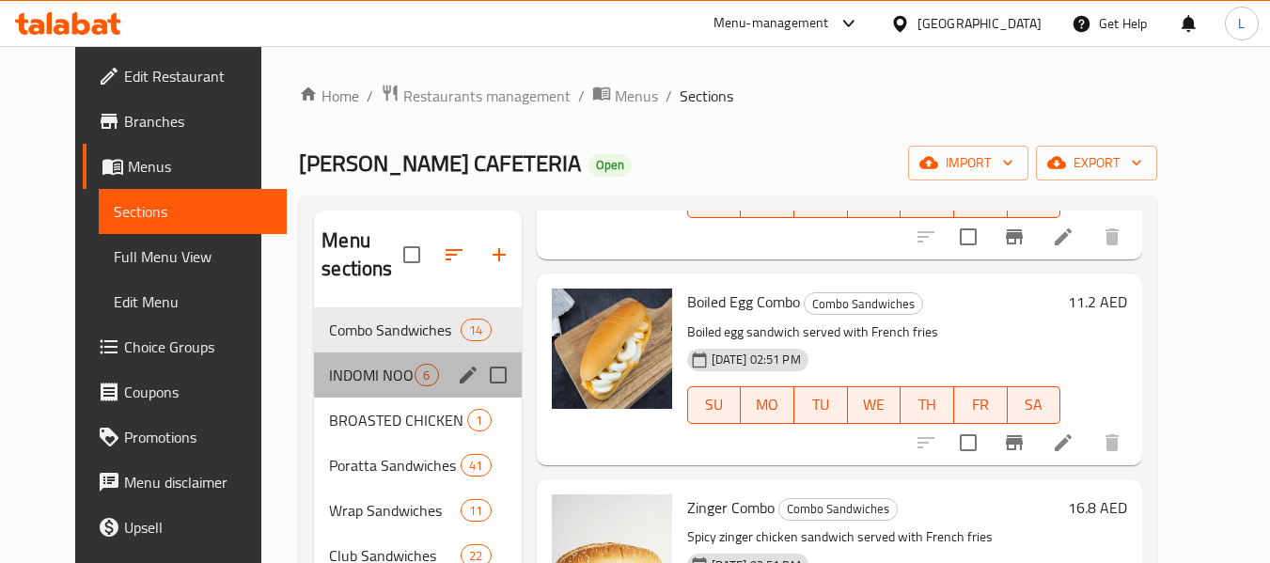
click at [353, 387] on div "INDOMI NOODLES 6" at bounding box center [417, 374] width 207 height 45
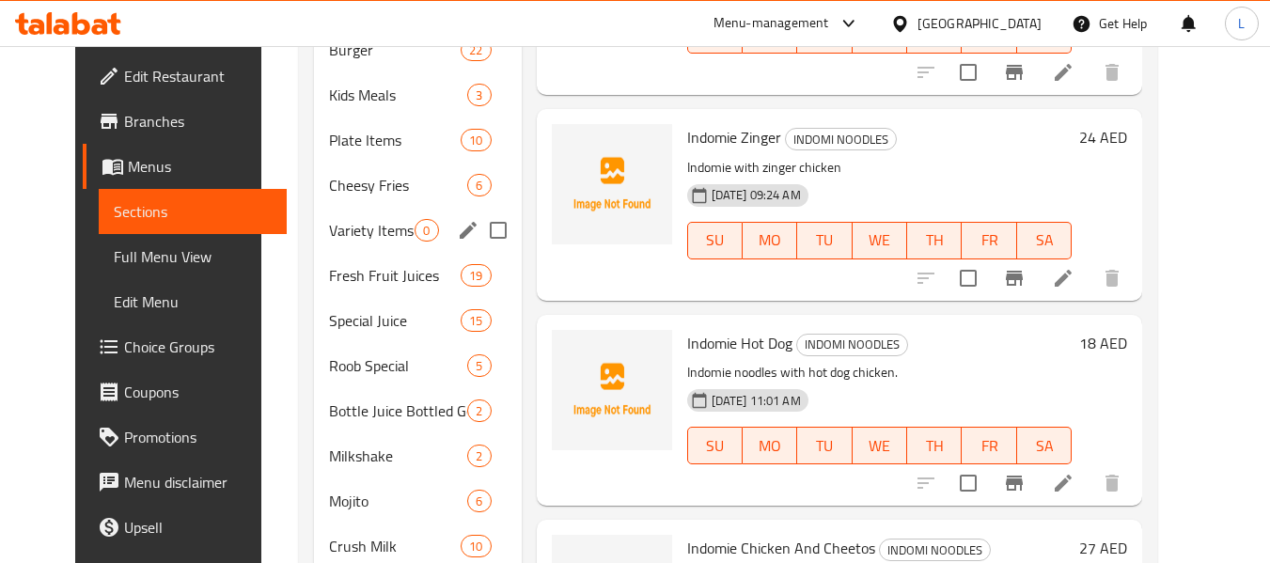
scroll to position [282, 0]
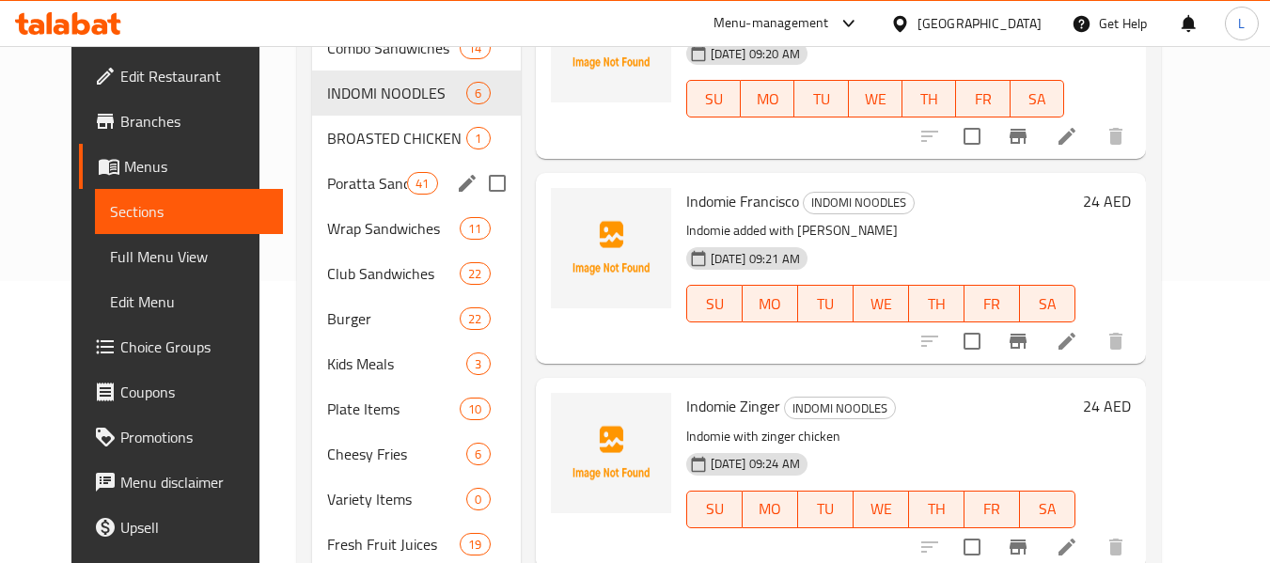
click at [355, 161] on div "Poratta Sandwiches 41" at bounding box center [416, 183] width 209 height 45
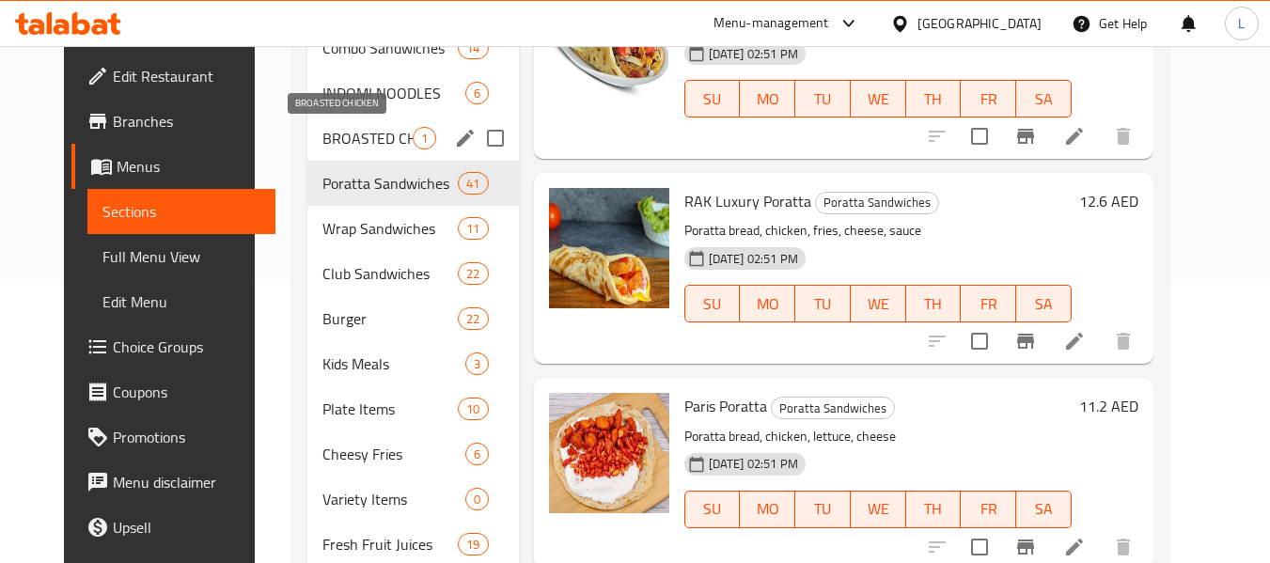
click at [360, 145] on span "BROASTED CHICKEN" at bounding box center [367, 138] width 90 height 23
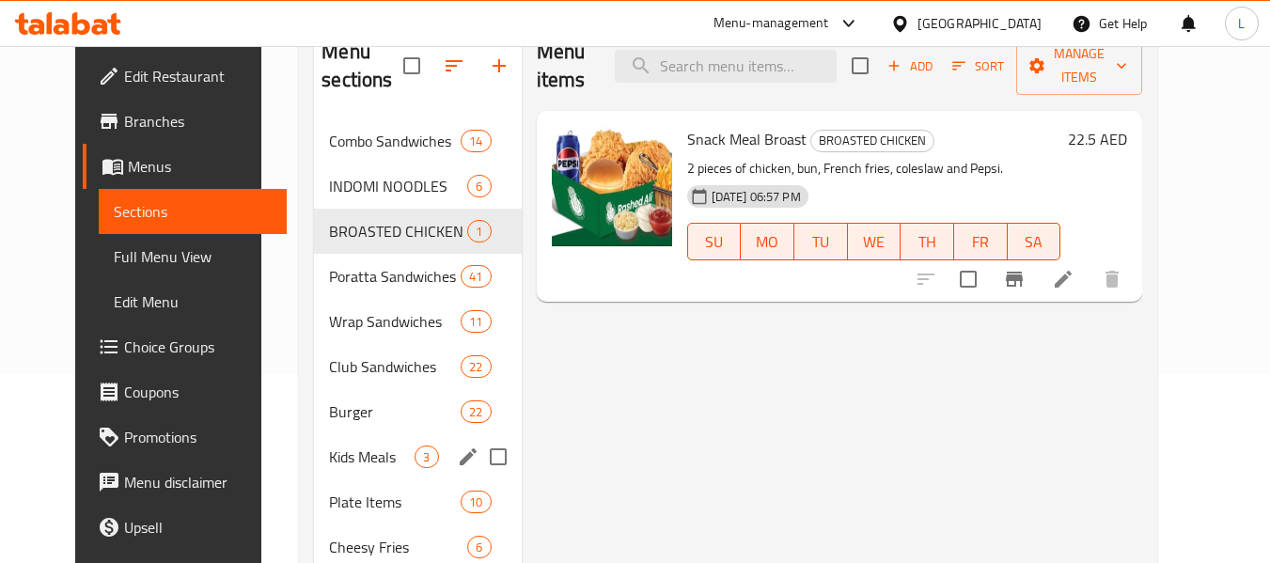
scroll to position [188, 0]
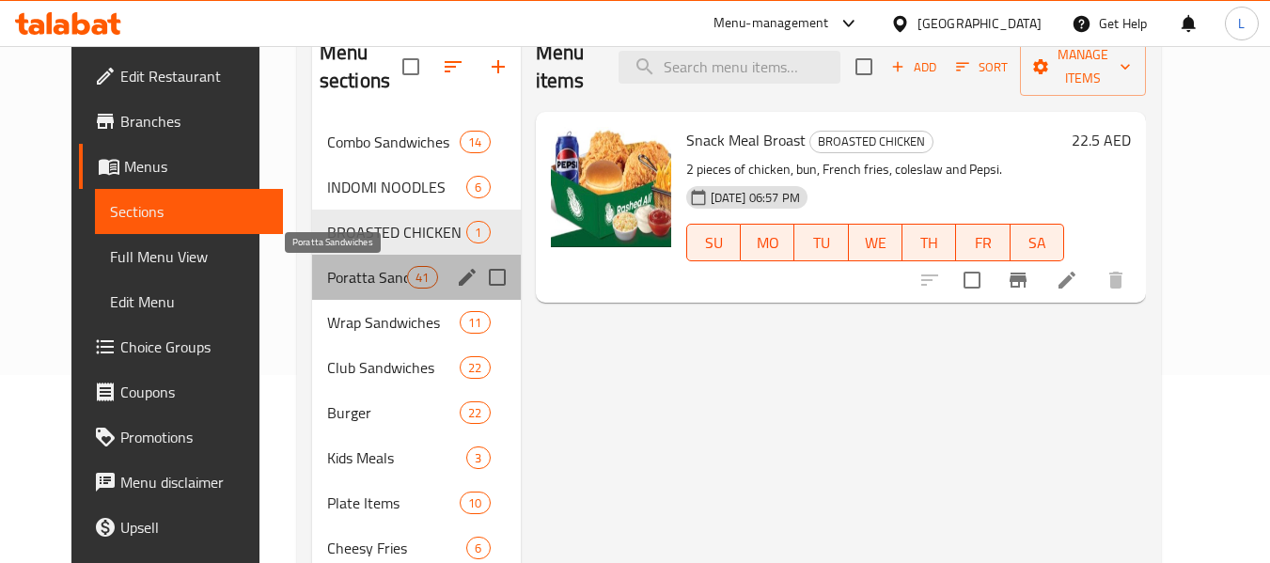
click at [354, 278] on span "Poratta Sandwiches" at bounding box center [367, 277] width 80 height 23
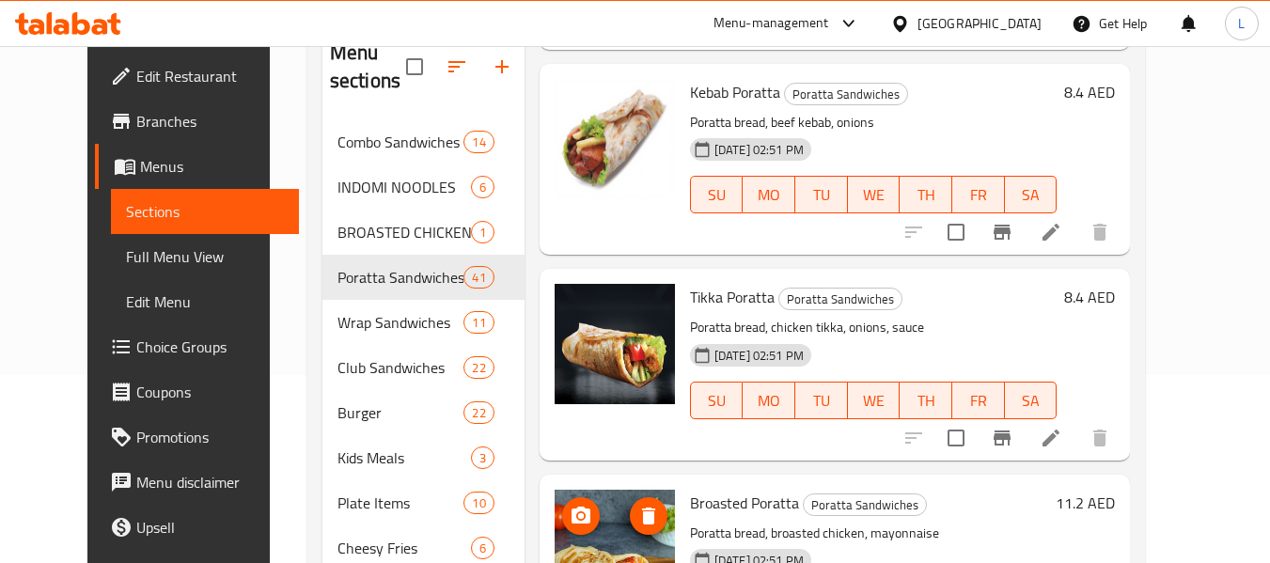
scroll to position [2432, 0]
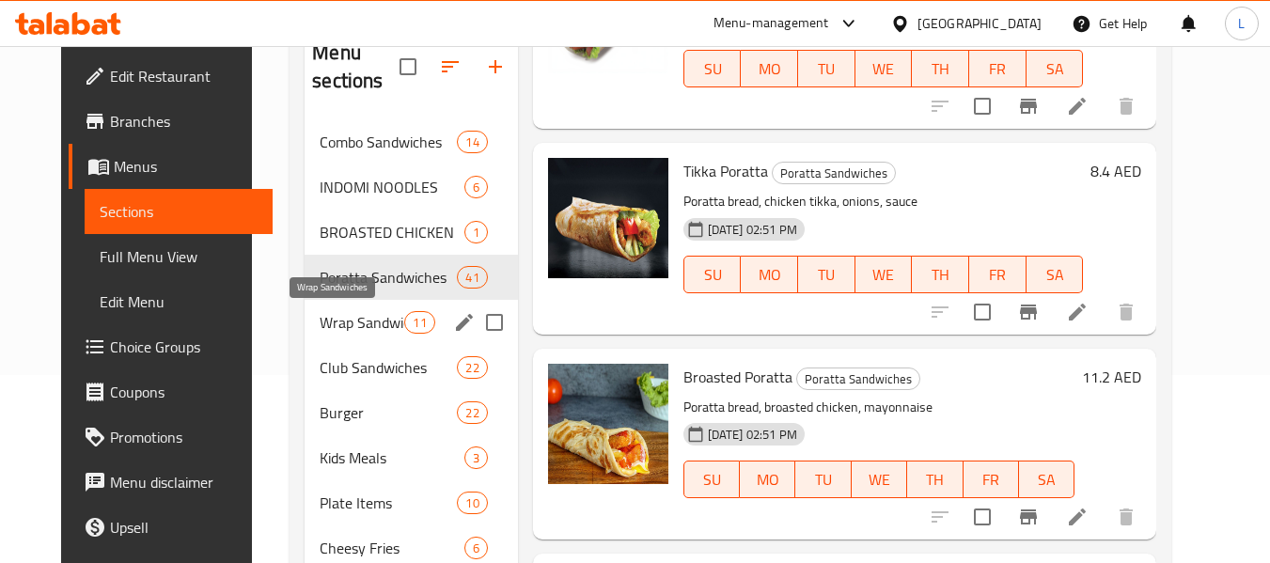
click at [325, 316] on span "Wrap Sandwiches" at bounding box center [362, 322] width 85 height 23
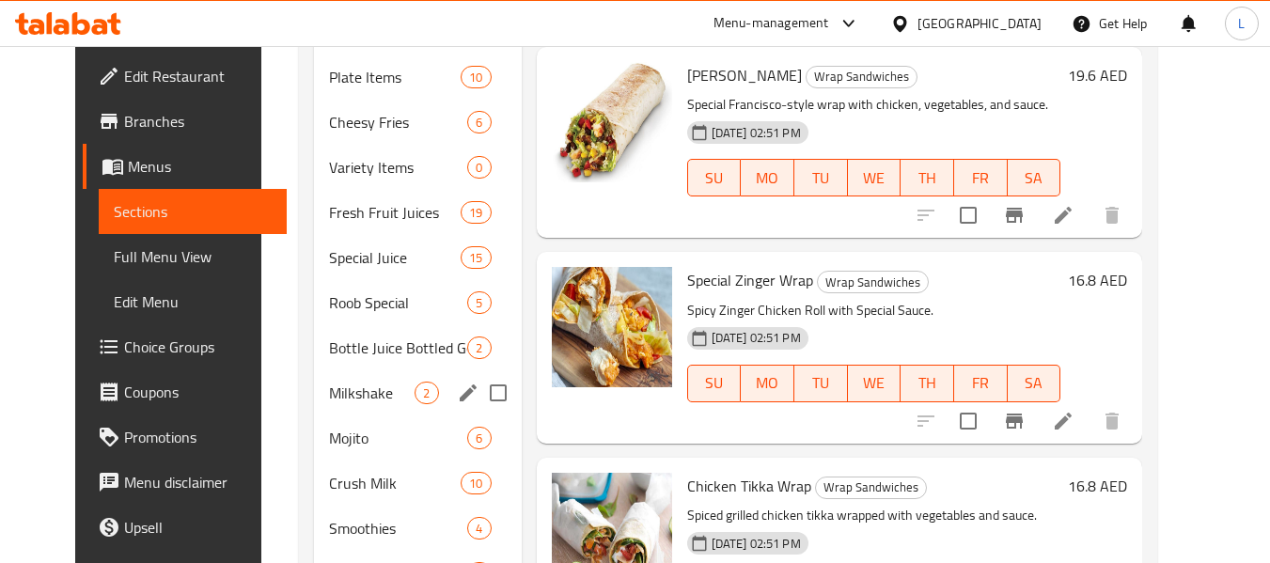
scroll to position [470, 0]
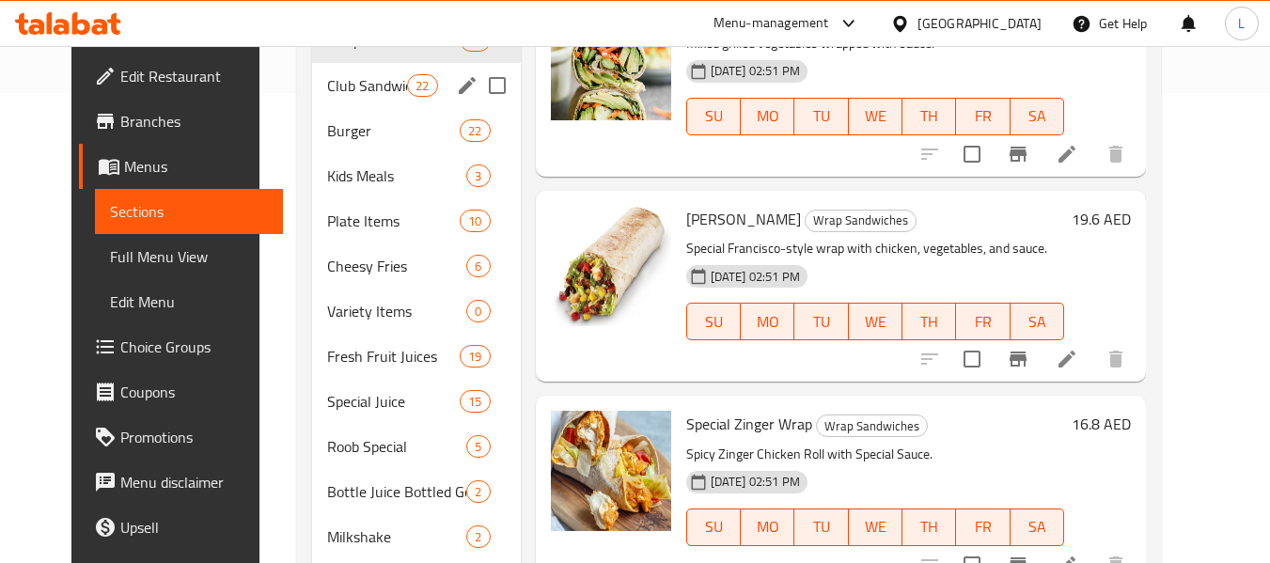
click at [312, 69] on div "Club Sandwiches 22" at bounding box center [416, 85] width 209 height 45
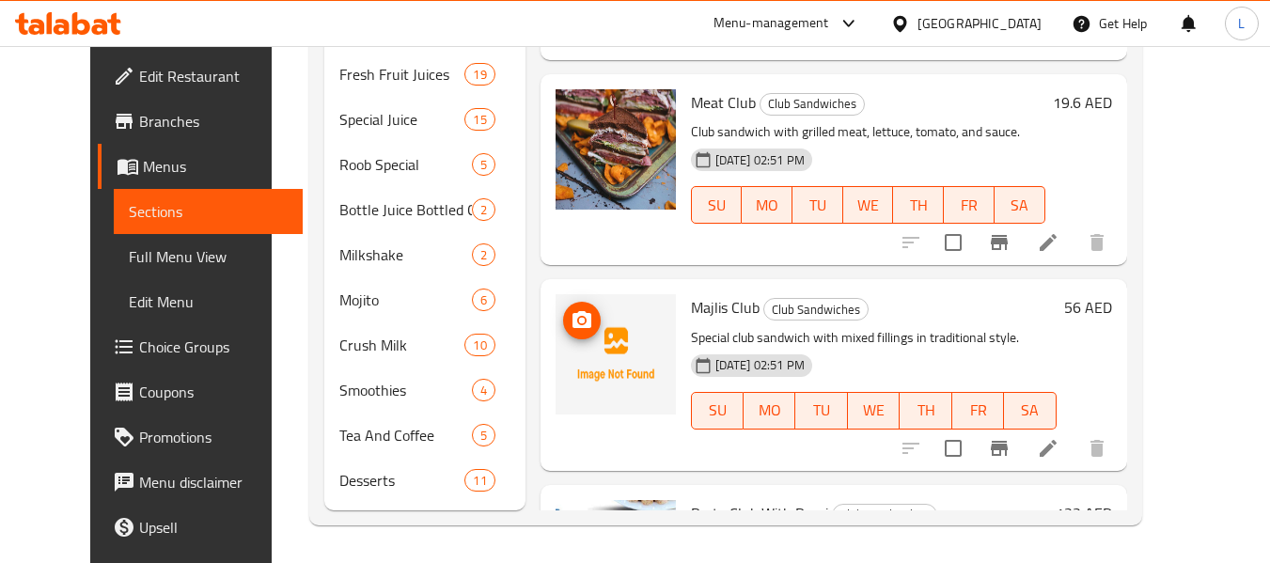
scroll to position [3588, 0]
drag, startPoint x: 606, startPoint y: 412, endPoint x: 665, endPoint y: 192, distance: 227.5
click at [683, 346] on div "[DATE] 02:51 PM" at bounding box center [730, 365] width 95 height 38
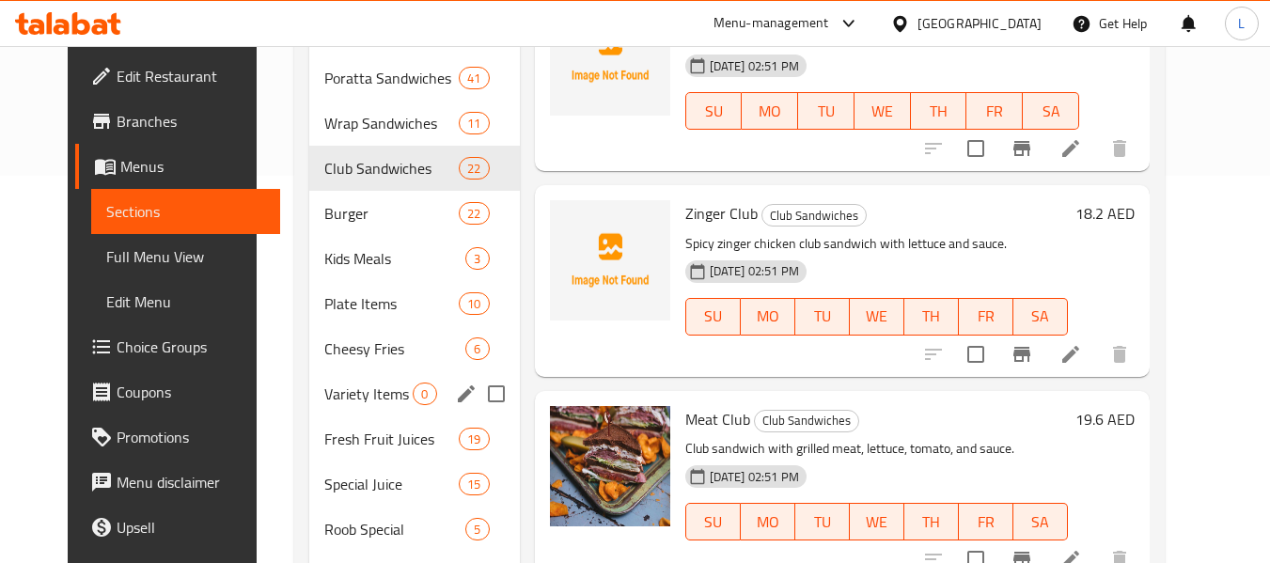
scroll to position [376, 0]
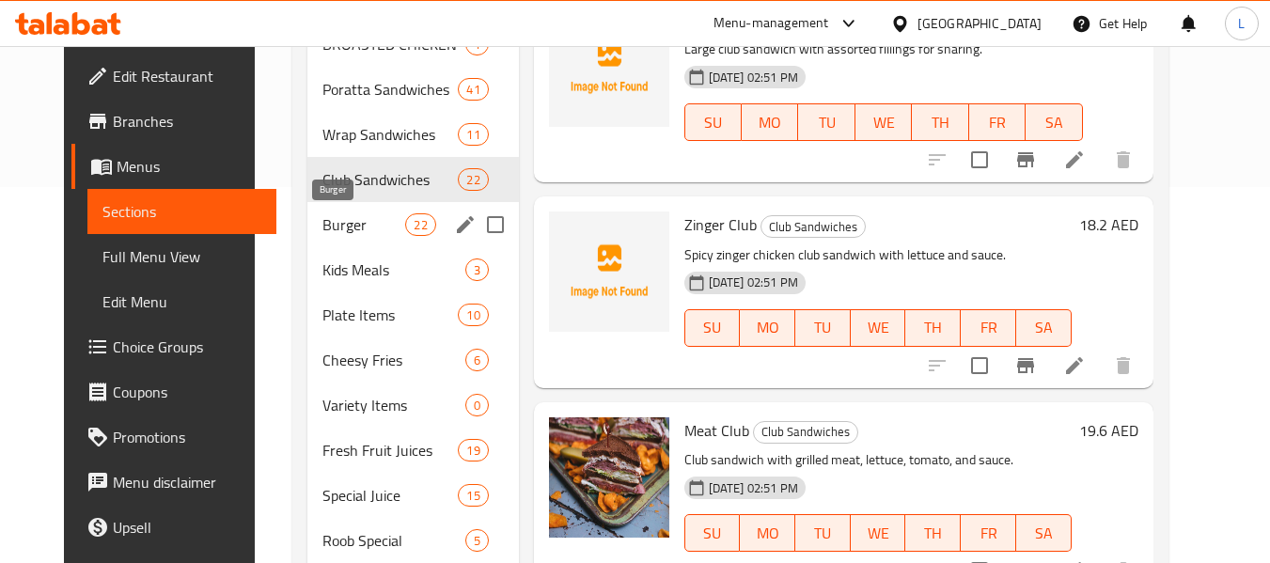
click at [322, 230] on span "Burger" at bounding box center [364, 224] width 84 height 23
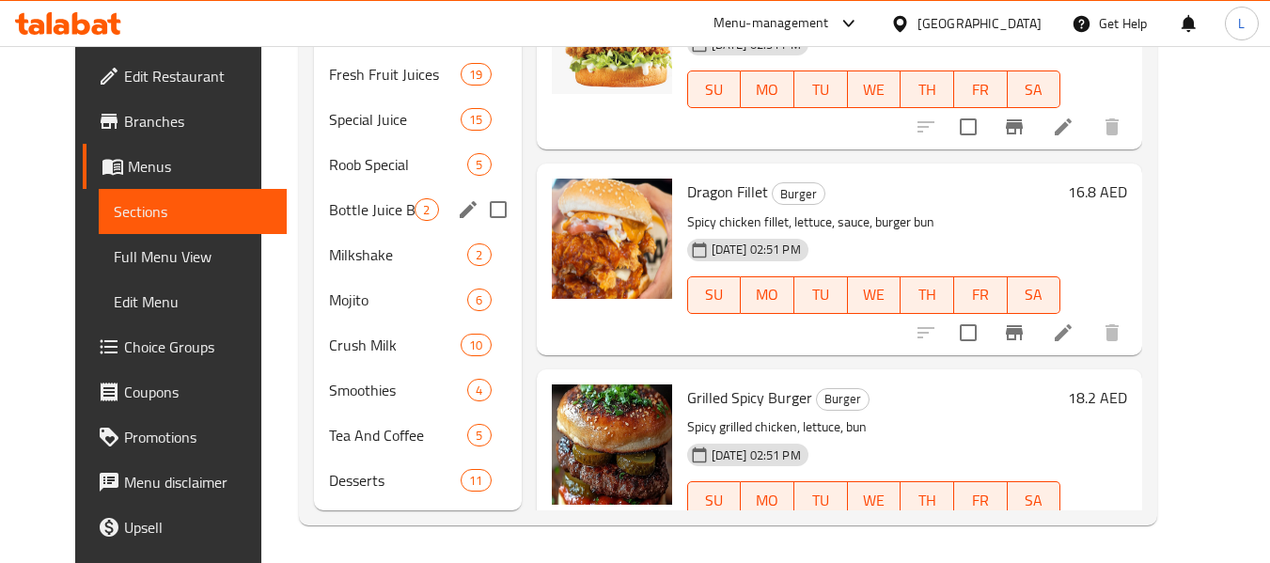
scroll to position [470, 0]
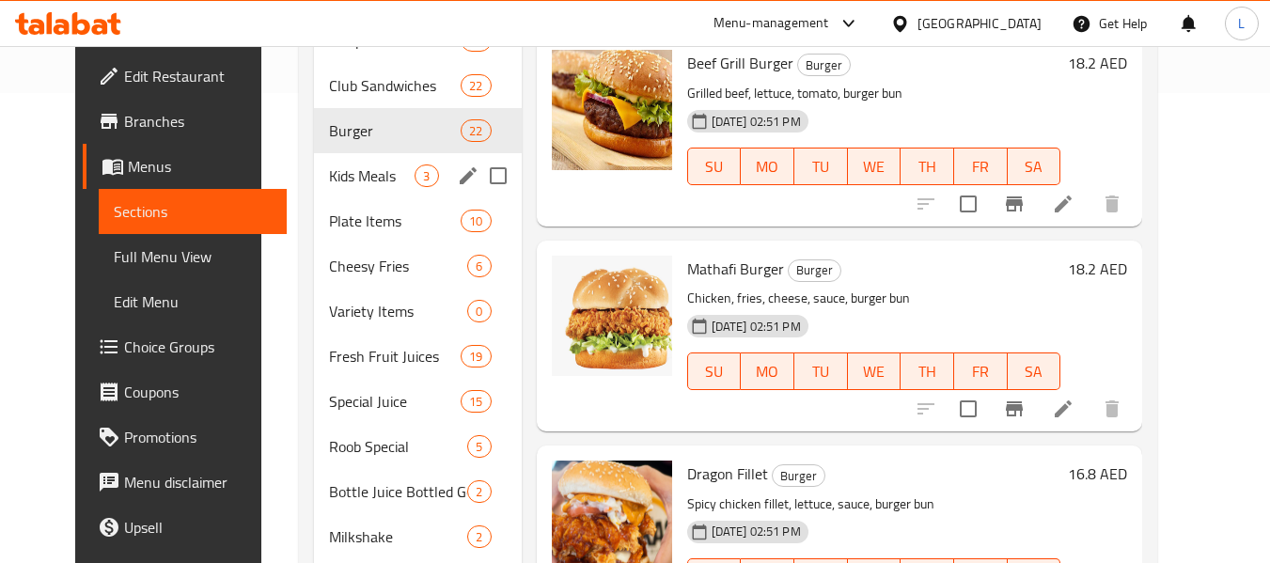
click at [345, 189] on div "Kids Meals 3" at bounding box center [417, 175] width 207 height 45
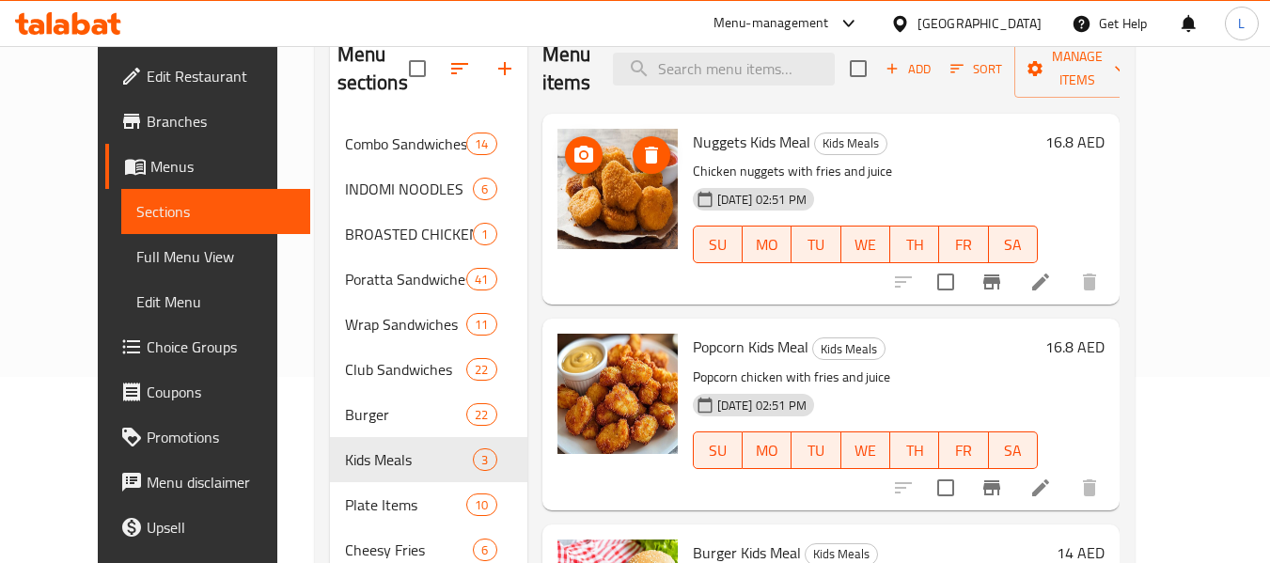
scroll to position [376, 0]
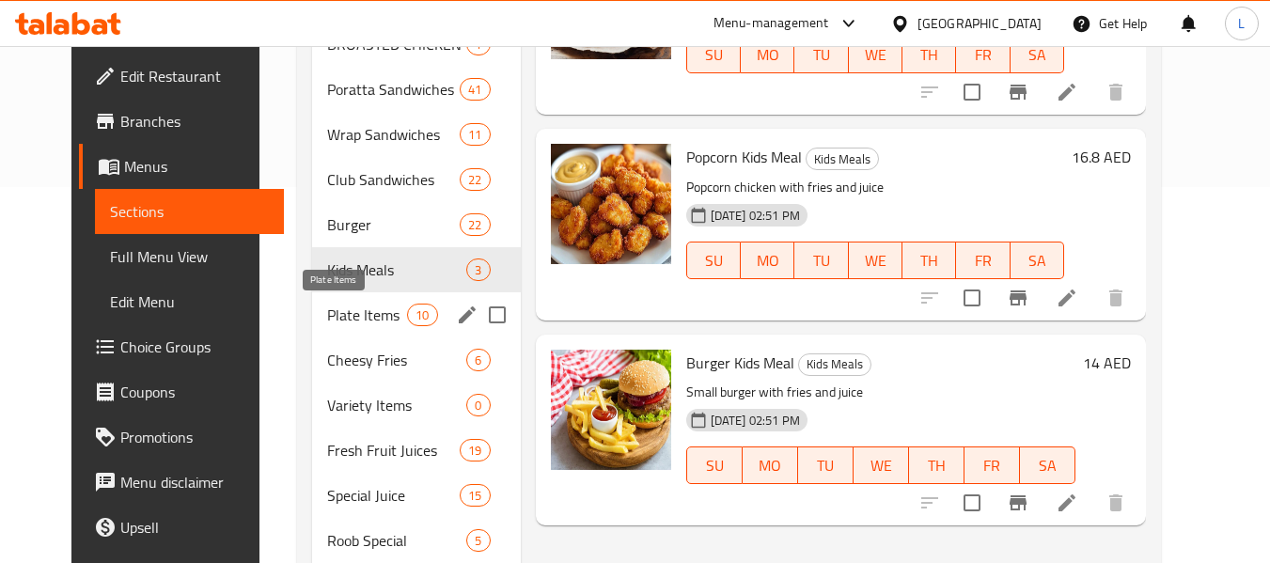
click at [340, 319] on span "Plate Items" at bounding box center [367, 315] width 80 height 23
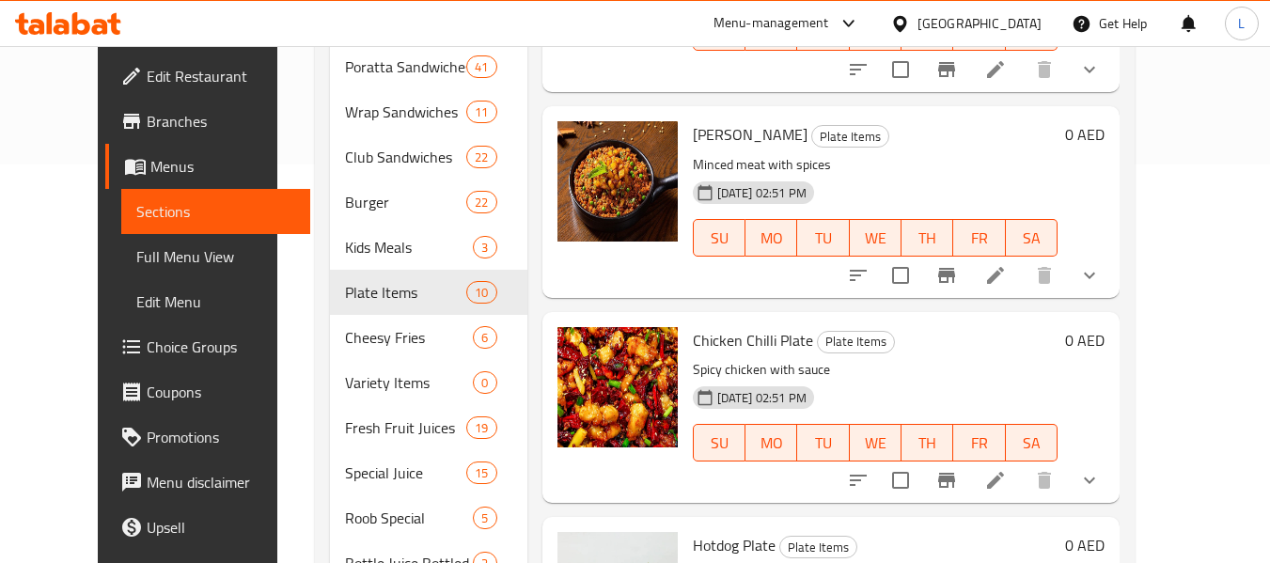
scroll to position [564, 0]
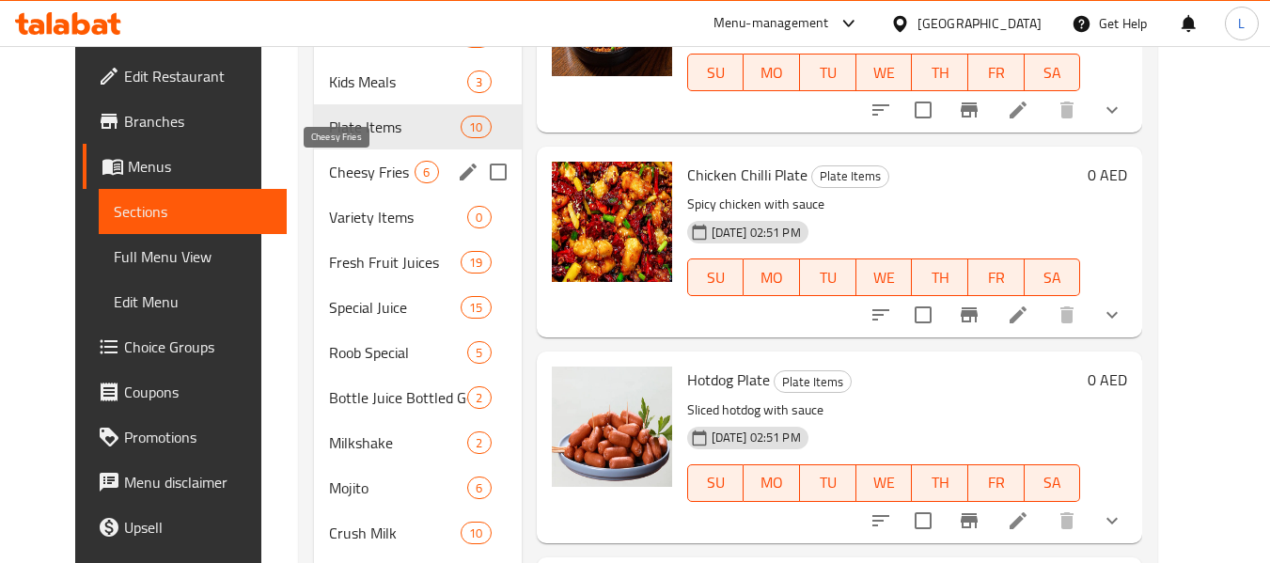
click at [329, 176] on span "Cheesy Fries" at bounding box center [372, 172] width 86 height 23
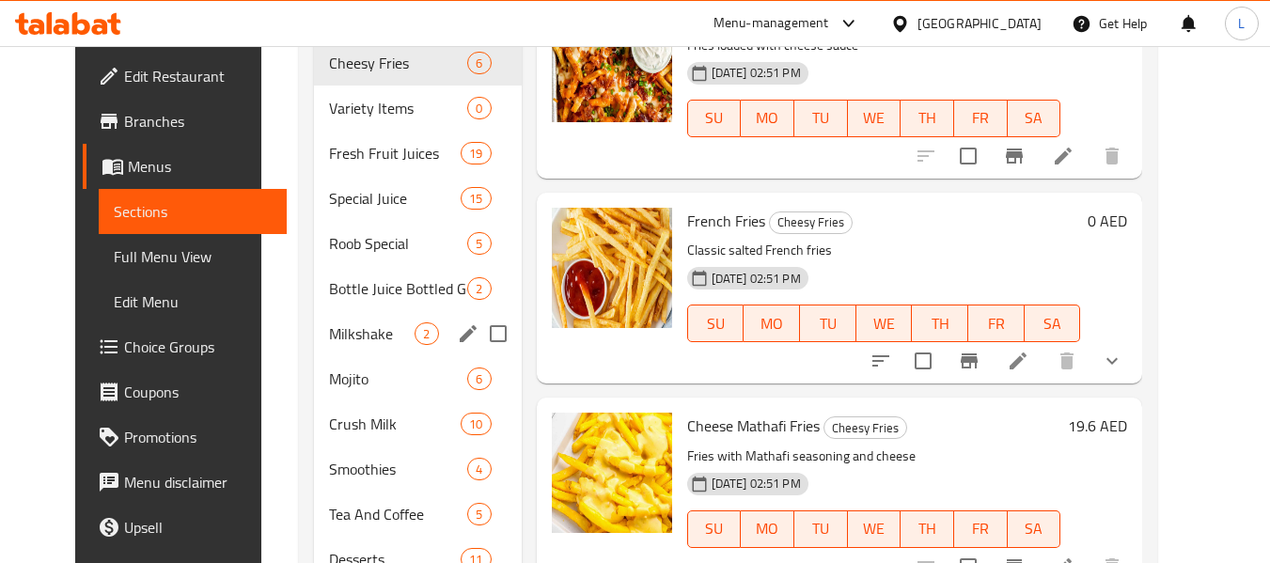
scroll to position [564, 0]
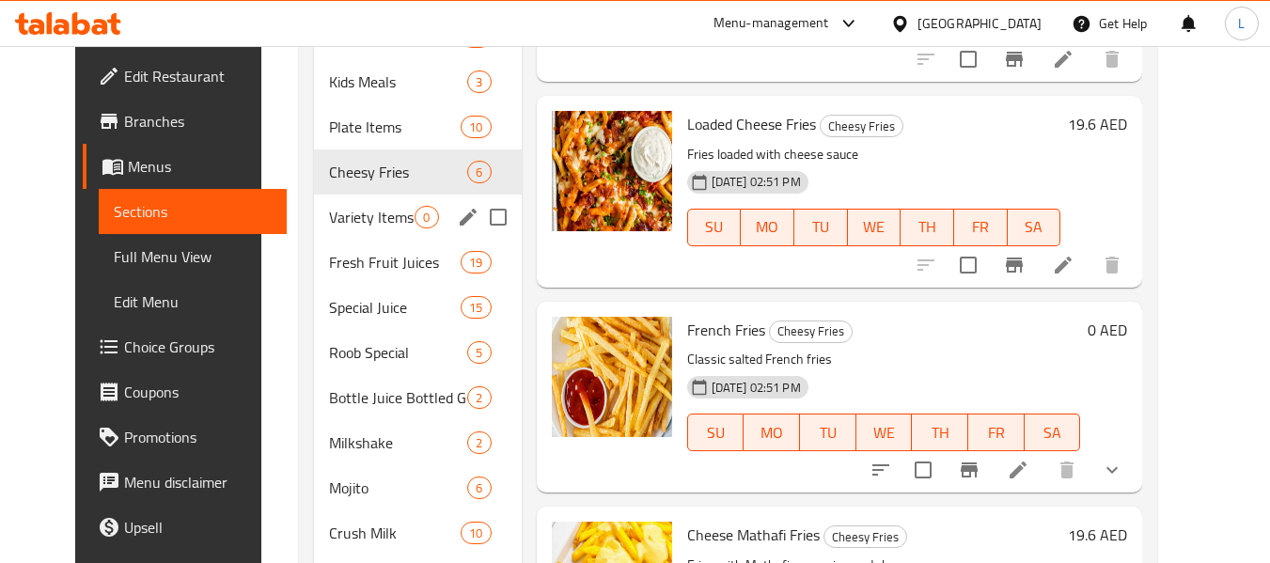
click at [366, 198] on div "Variety Items 0" at bounding box center [417, 217] width 207 height 45
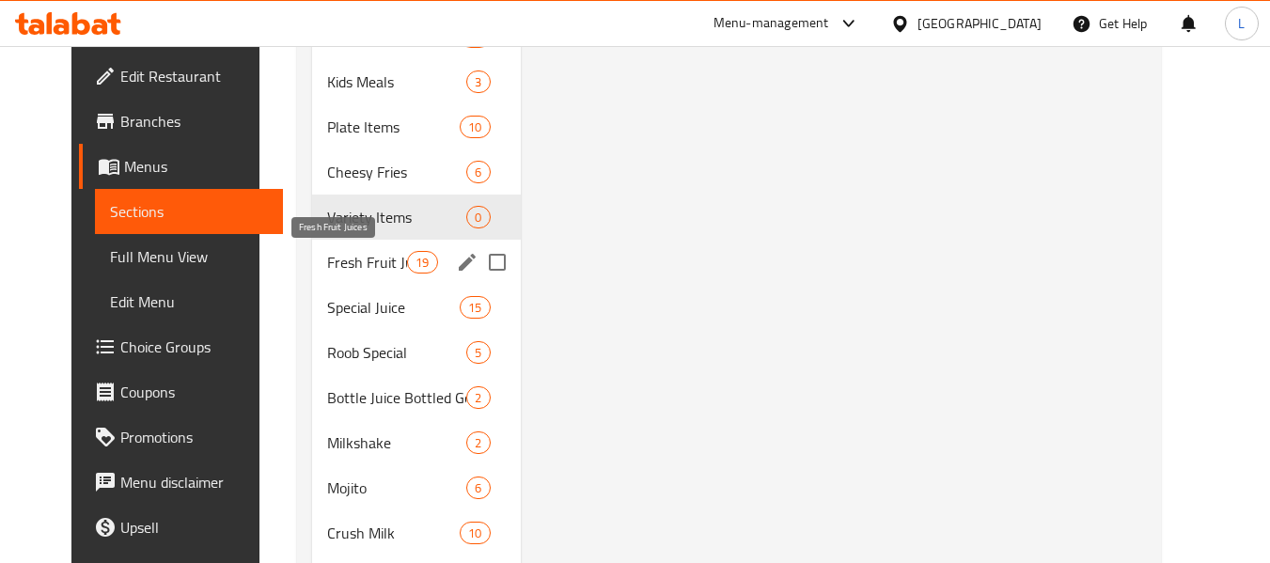
click at [332, 292] on div "Special Juice 15" at bounding box center [416, 307] width 209 height 45
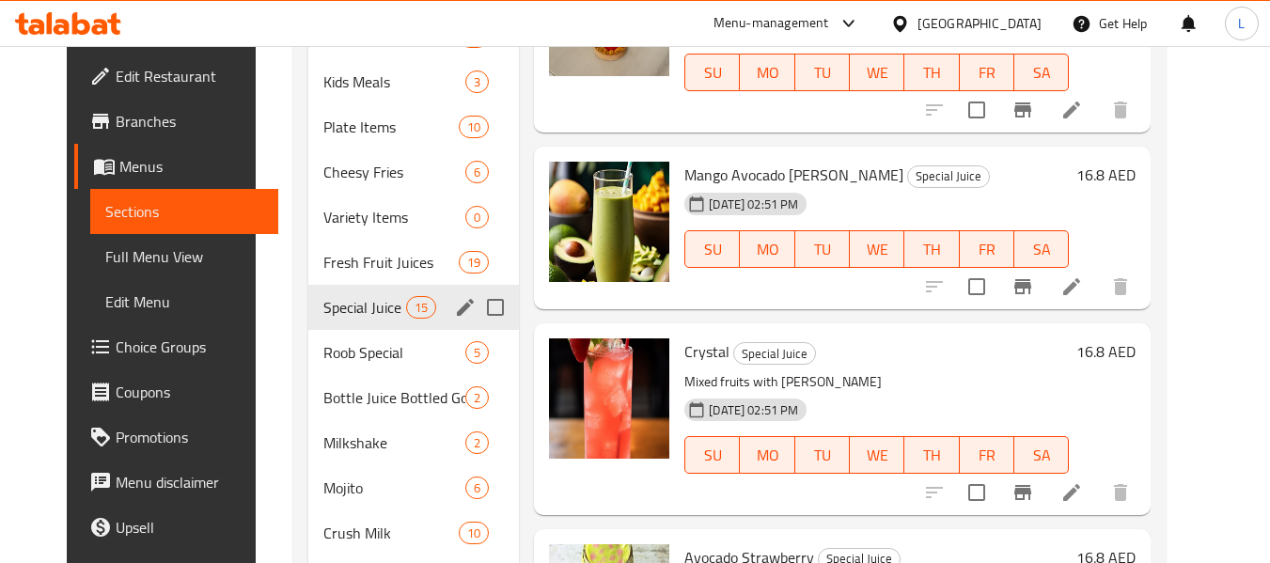
click at [332, 267] on span "Fresh Fruit Juices" at bounding box center [390, 262] width 135 height 23
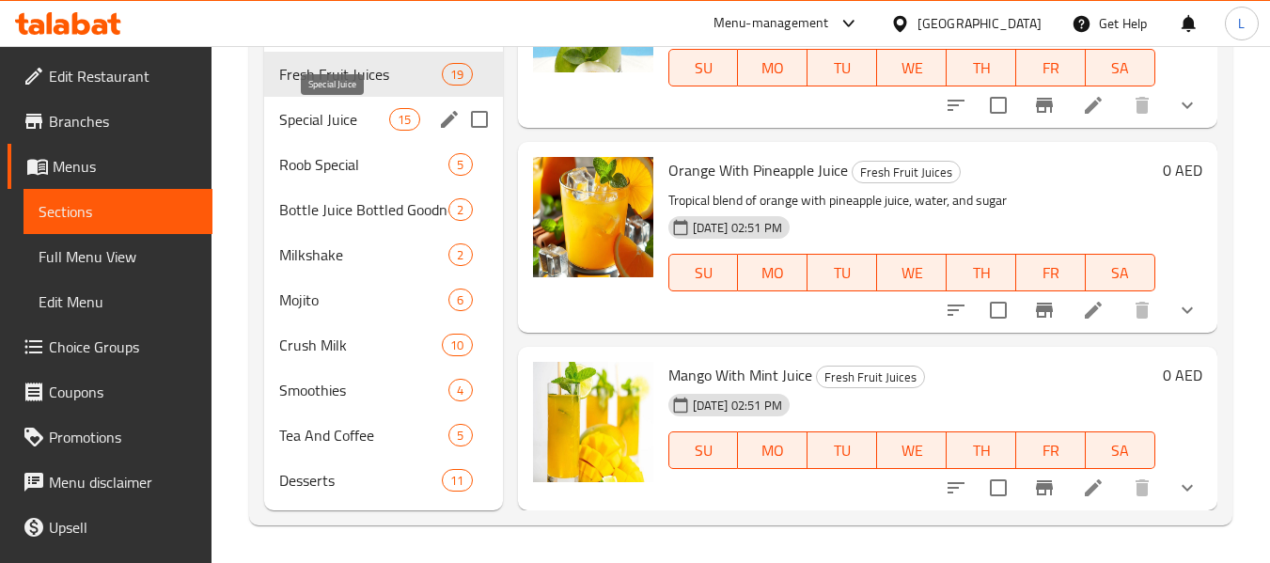
click at [340, 128] on span "Special Juice" at bounding box center [334, 119] width 110 height 23
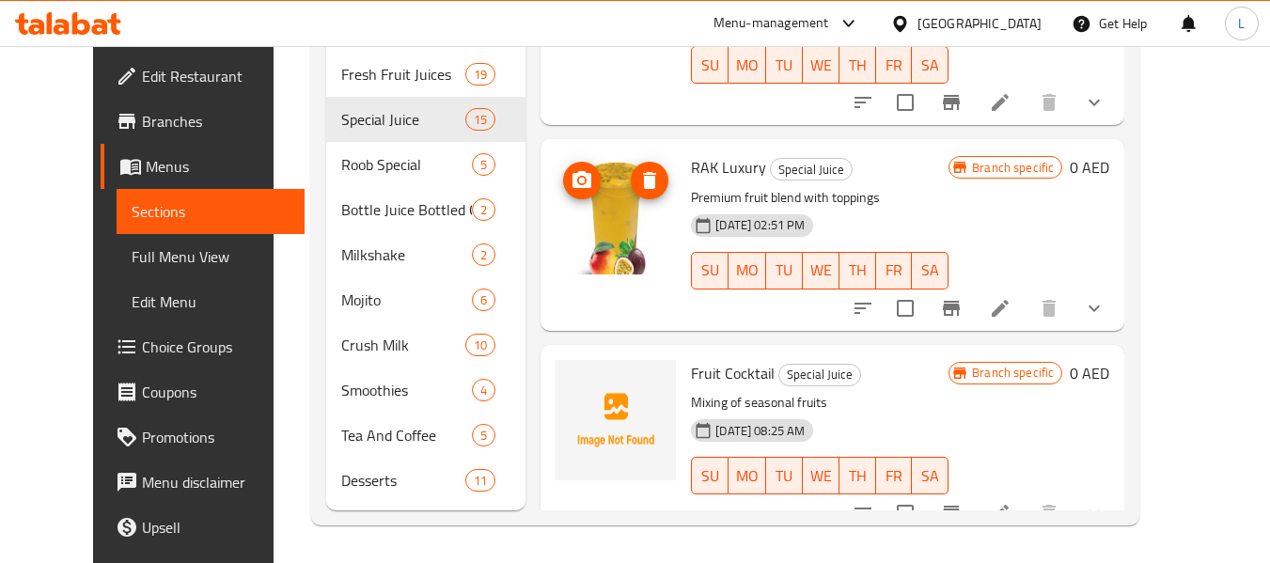
scroll to position [2075, 0]
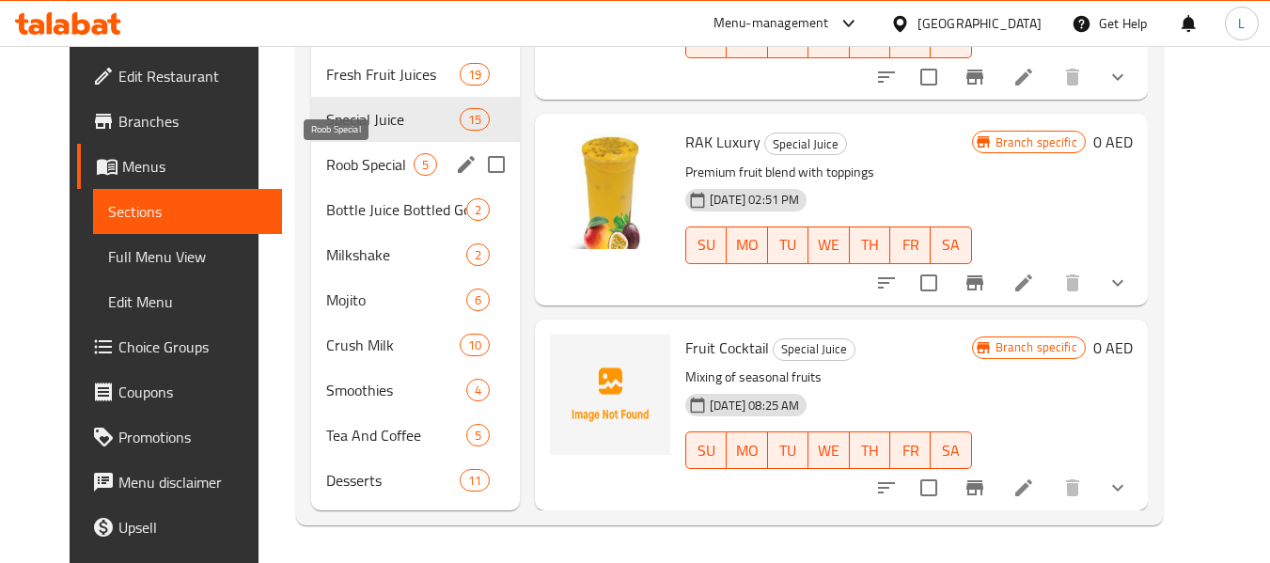
click at [379, 159] on span "Roob Special" at bounding box center [369, 164] width 87 height 23
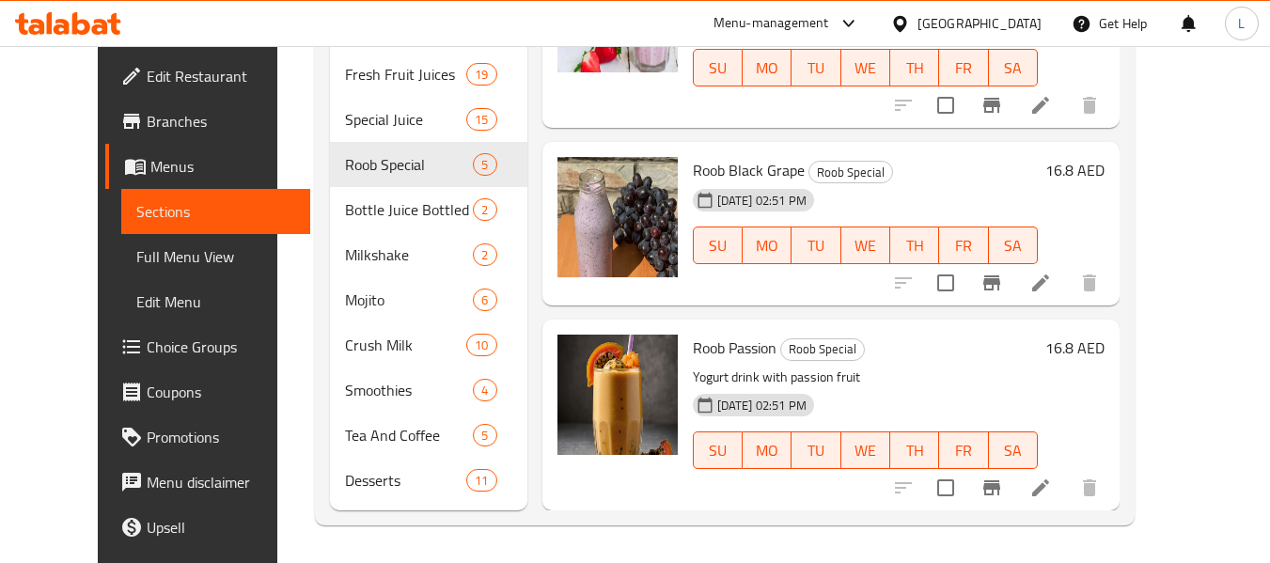
scroll to position [4, 0]
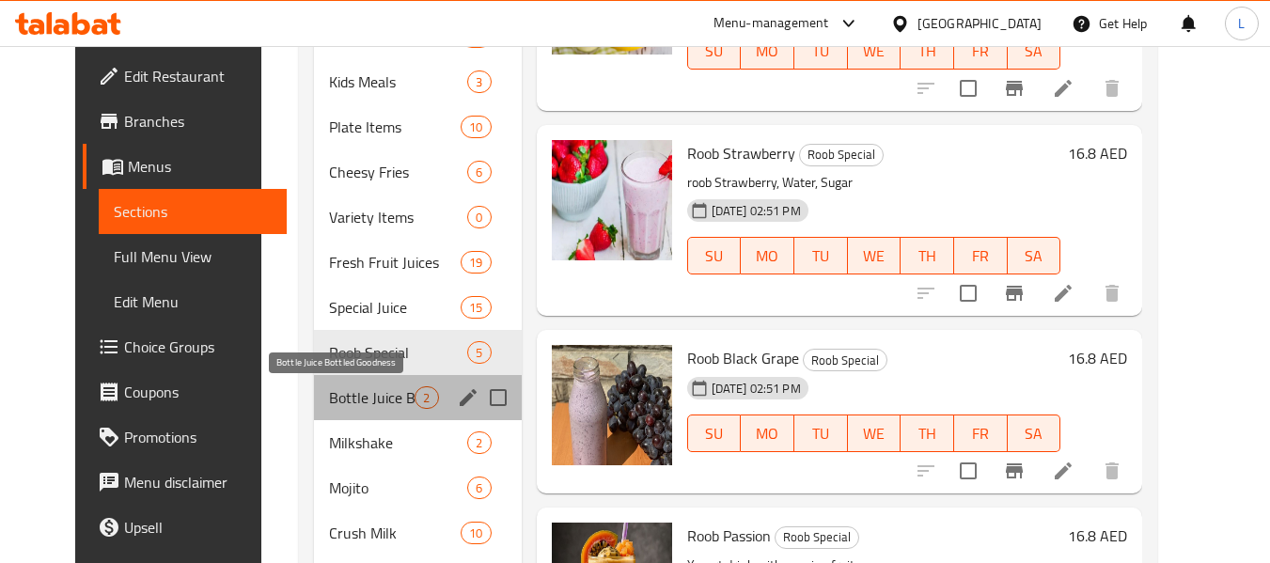
click at [362, 397] on span "Bottle Juice Bottled Goodness" at bounding box center [372, 397] width 86 height 23
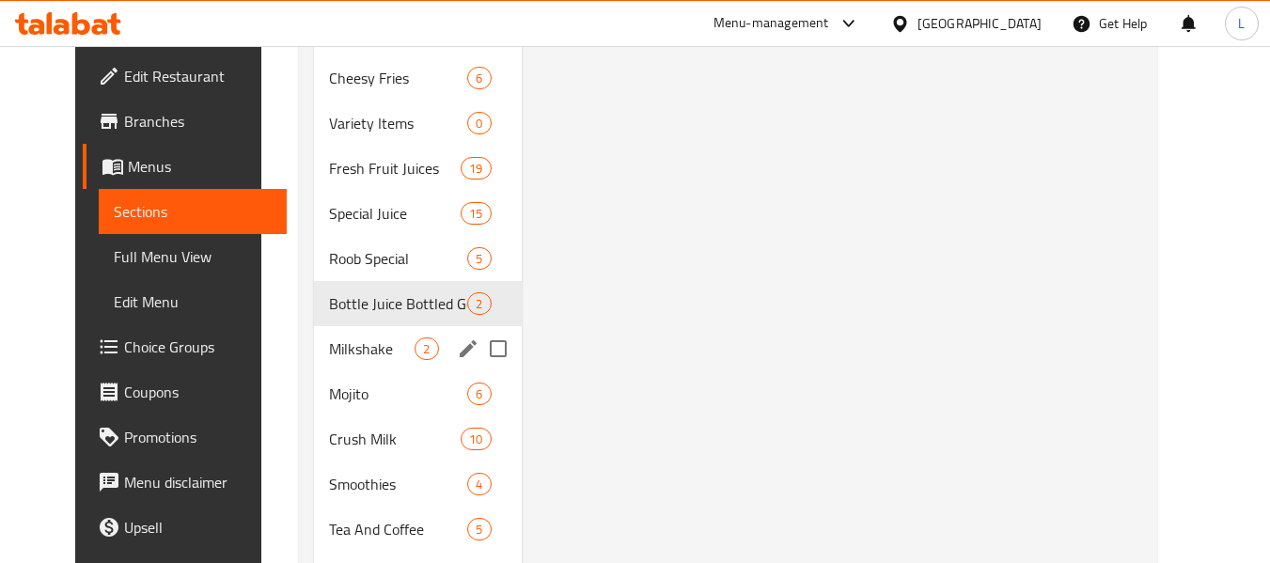
click at [359, 368] on div "Milkshake 2" at bounding box center [417, 348] width 207 height 45
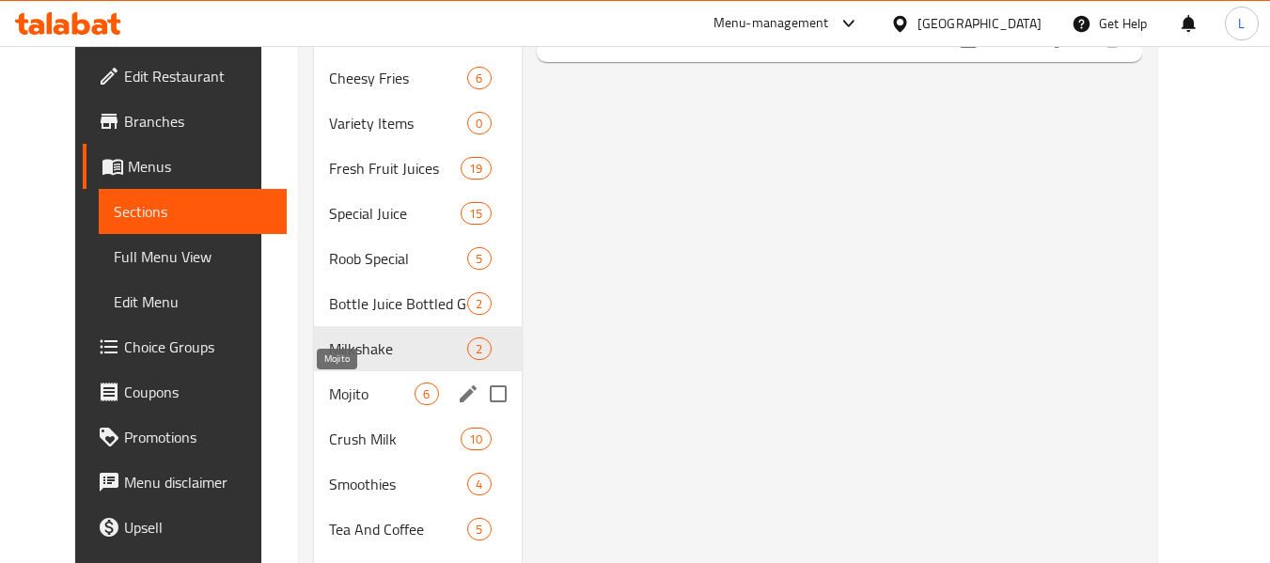
click at [338, 399] on span "Mojito" at bounding box center [372, 394] width 86 height 23
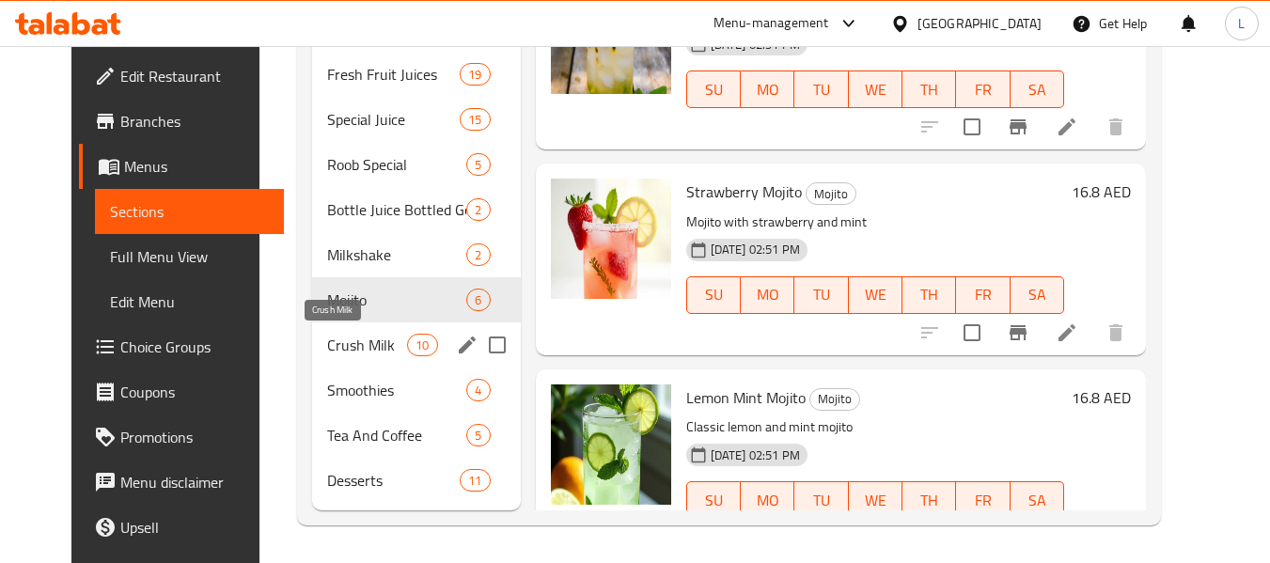
click at [327, 355] on span "Crush Milk" at bounding box center [367, 345] width 80 height 23
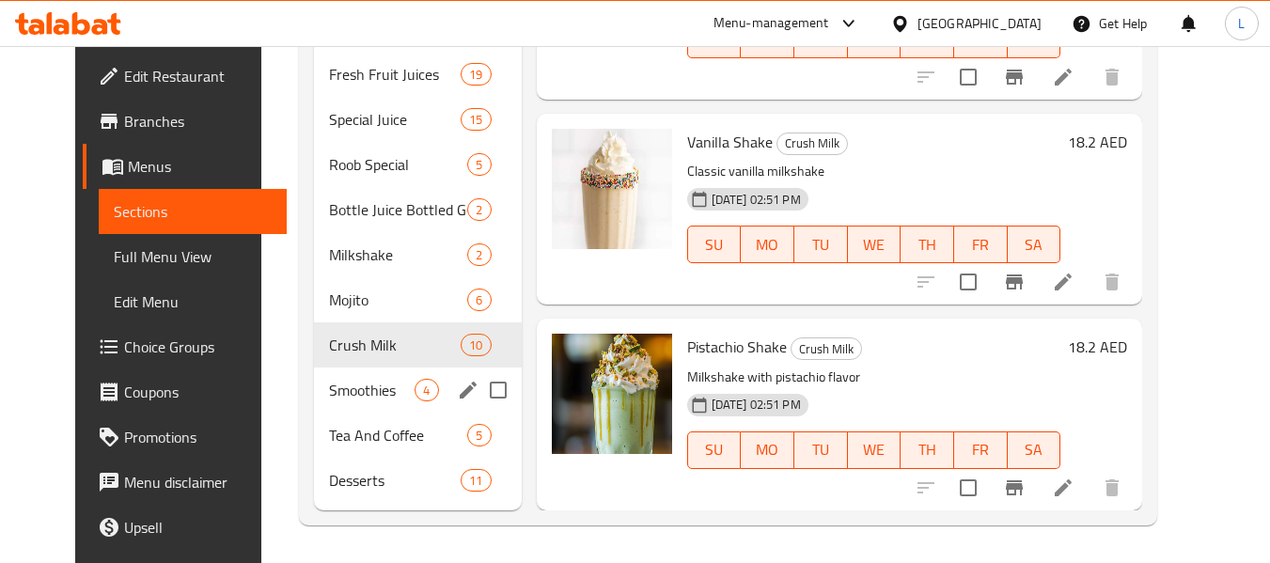
click at [350, 404] on div "Smoothies 4" at bounding box center [417, 390] width 207 height 45
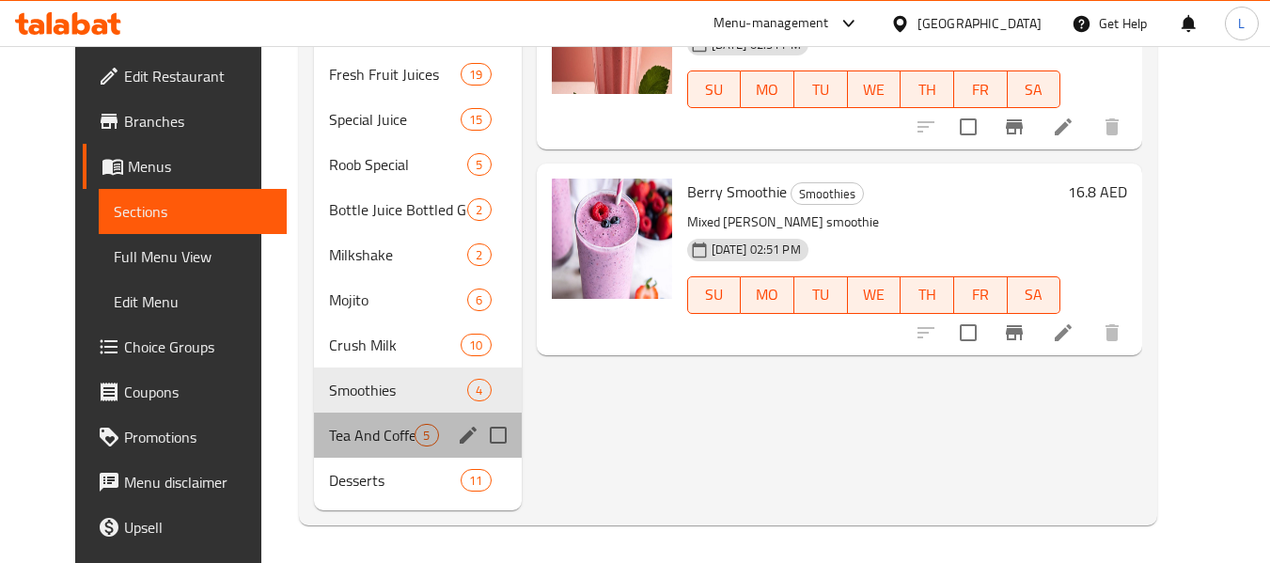
click at [380, 414] on div "Tea And Coffee 5" at bounding box center [417, 435] width 207 height 45
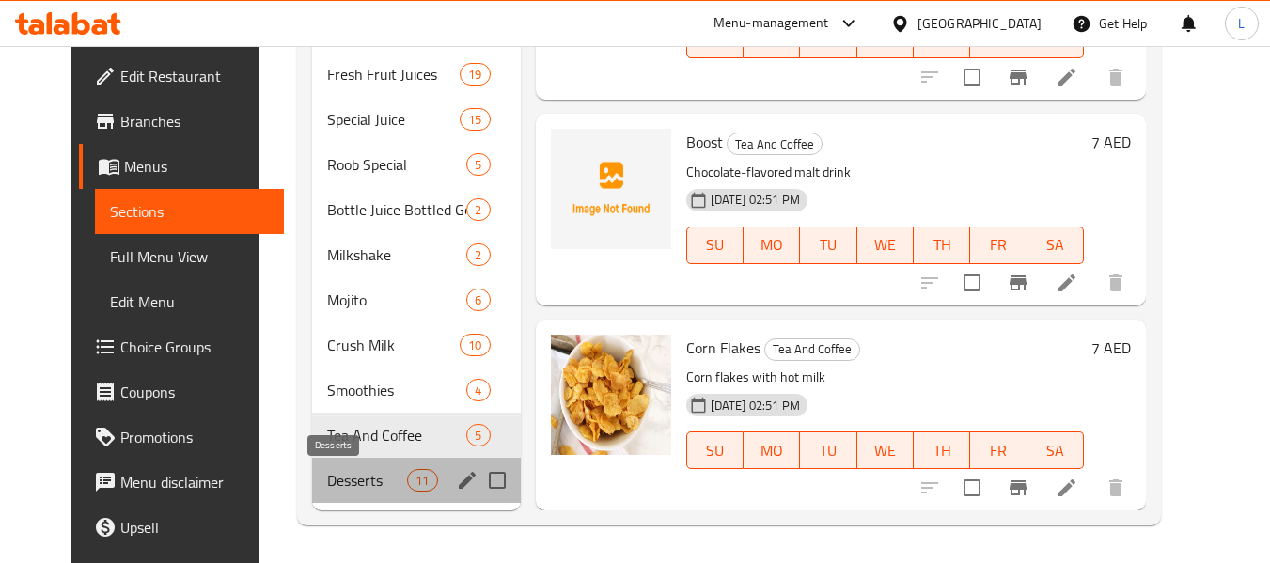
click at [376, 480] on span "Desserts" at bounding box center [367, 480] width 80 height 23
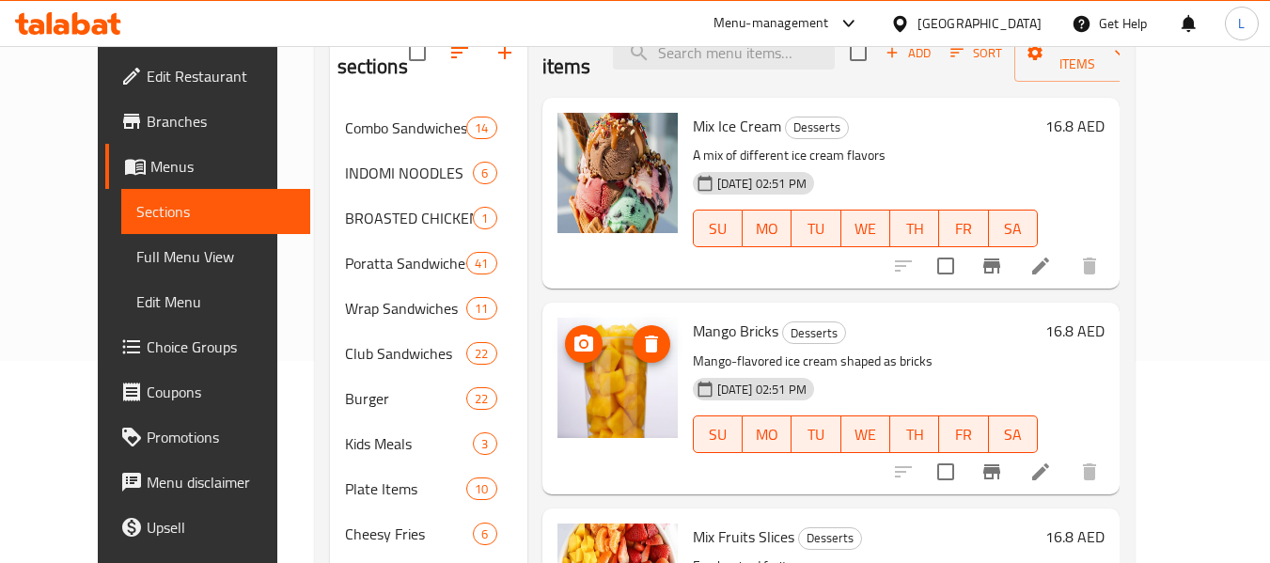
scroll to position [188, 0]
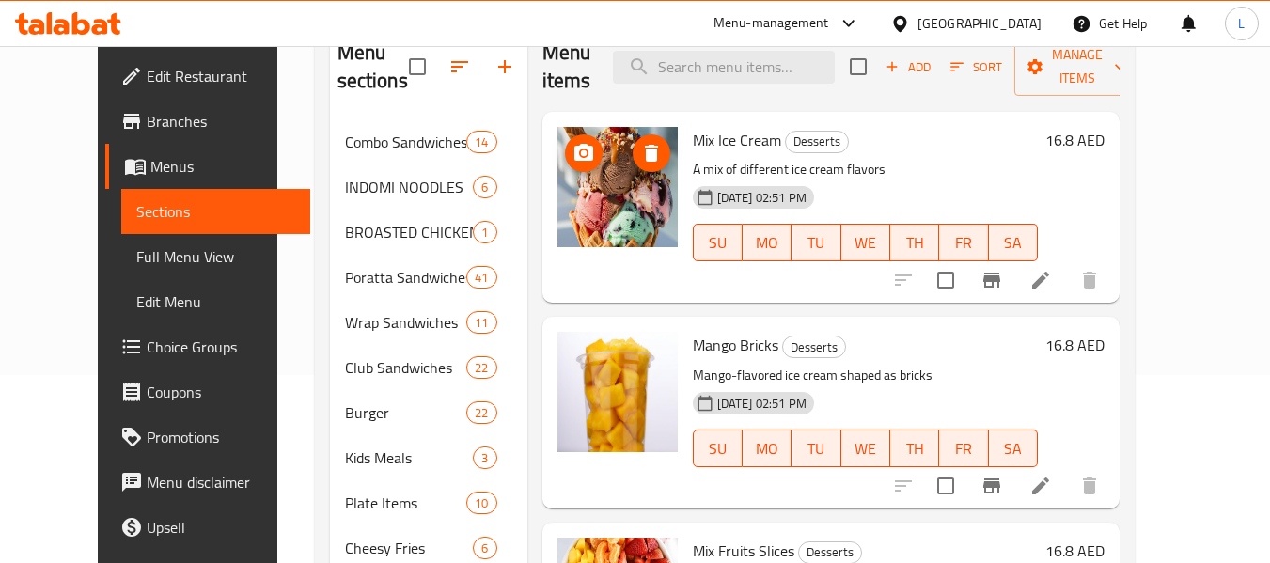
drag, startPoint x: 566, startPoint y: 211, endPoint x: 593, endPoint y: 219, distance: 28.5
click at [591, 215] on img at bounding box center [617, 187] width 120 height 120
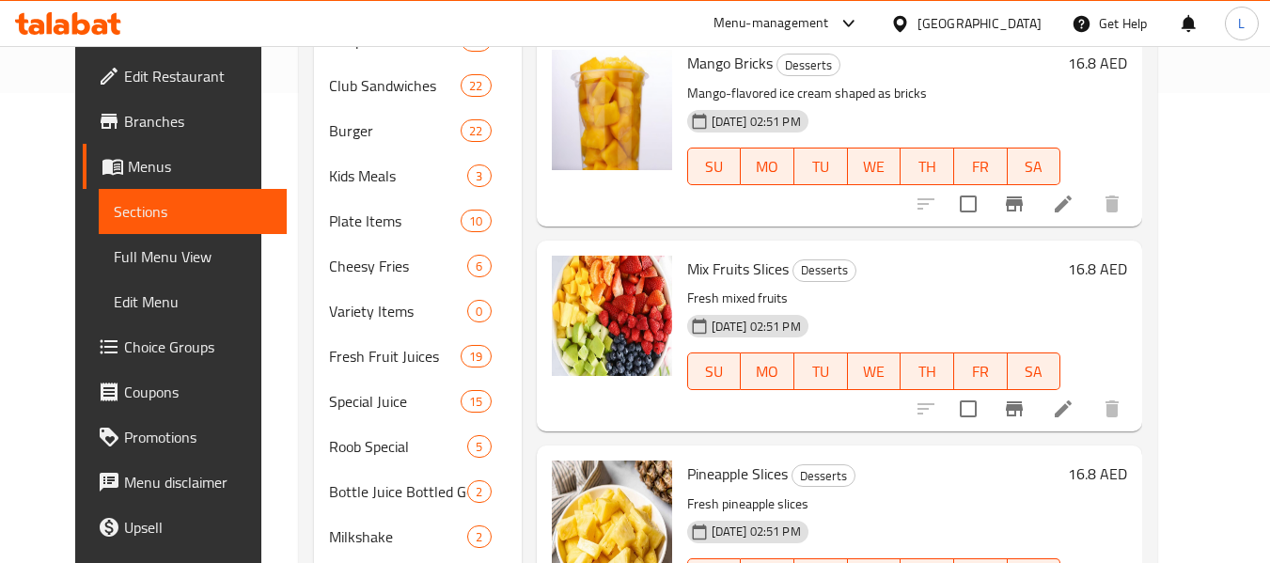
scroll to position [752, 0]
